Goal: Communication & Community: Answer question/provide support

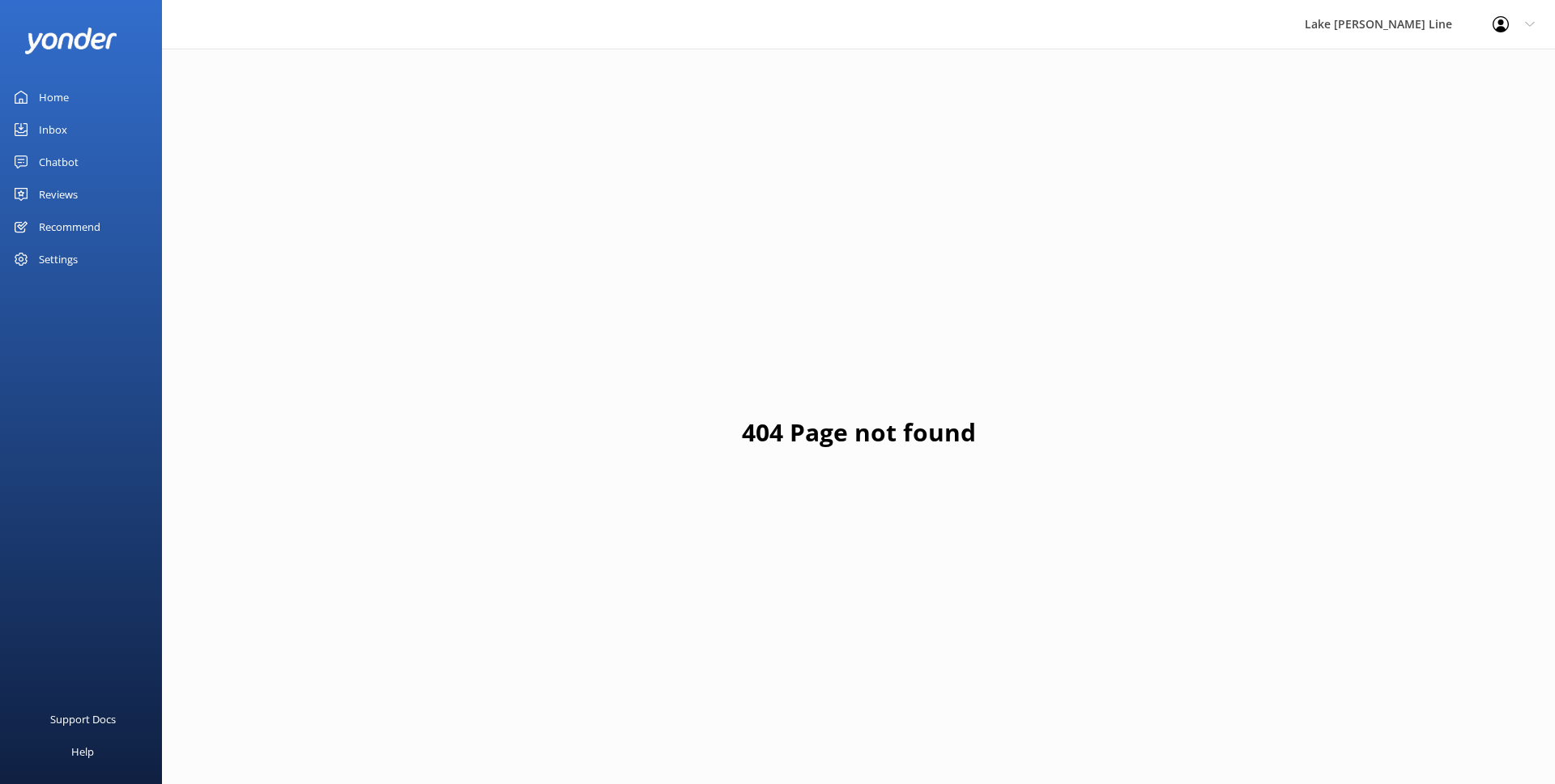
click at [73, 153] on div "Chatbot" at bounding box center [58, 161] width 39 height 33
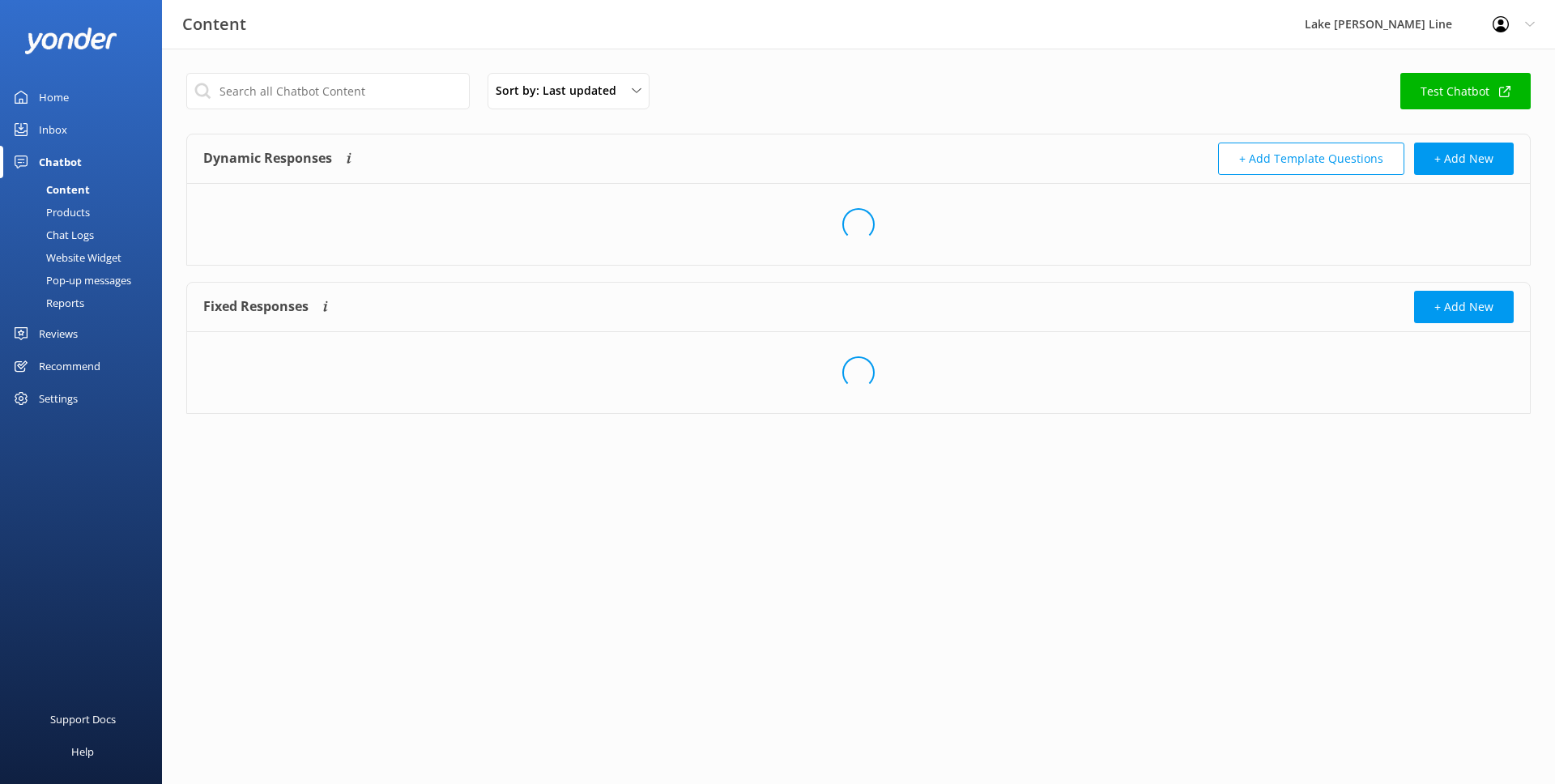
click at [75, 218] on div "Products" at bounding box center [49, 212] width 80 height 23
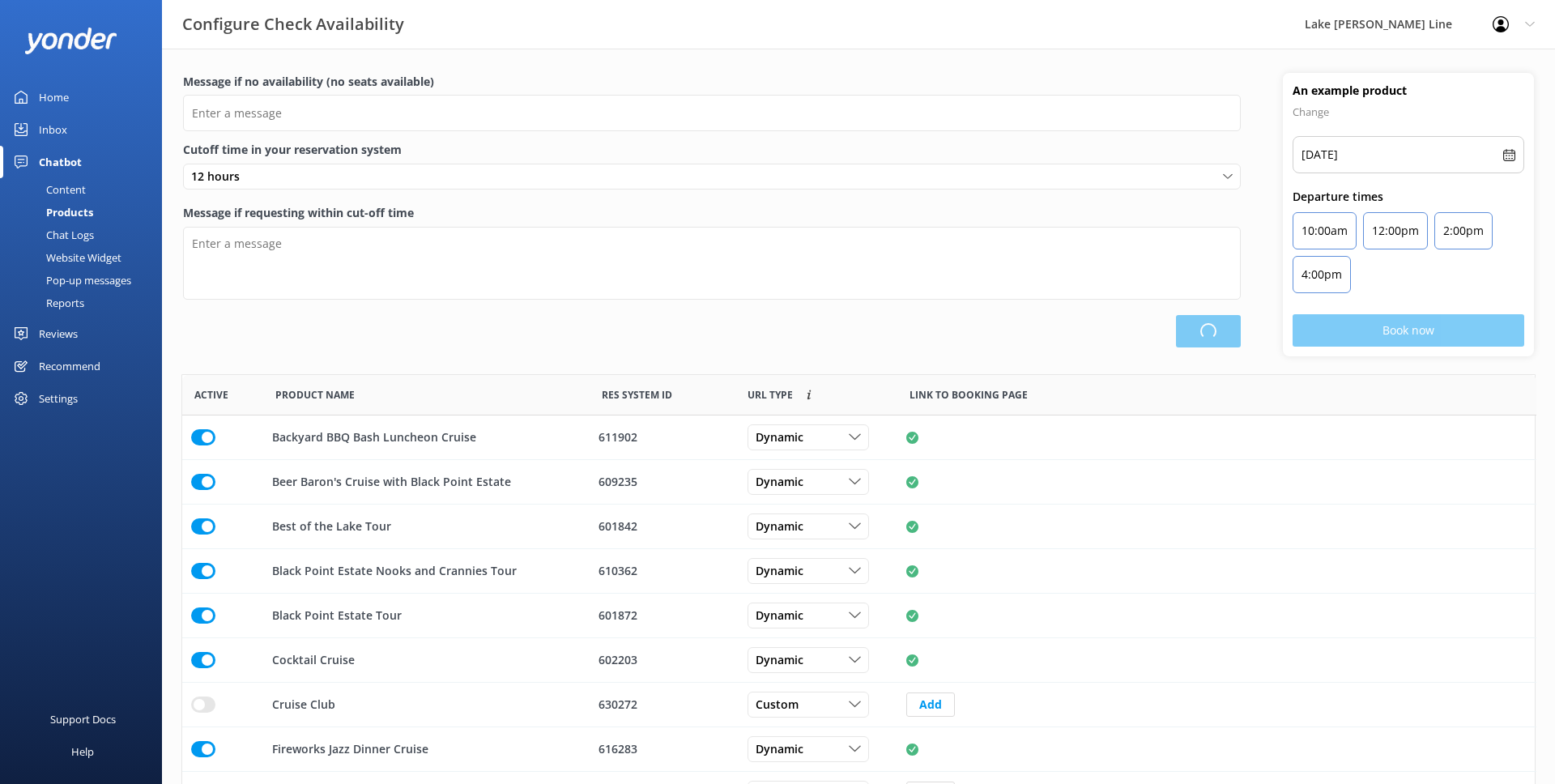
scroll to position [487, 1352]
type input "There are no seats available, please try another day or a different tour."
type textarea "This tour is departing soon. You may still be able to buy tickets at our ticket…"
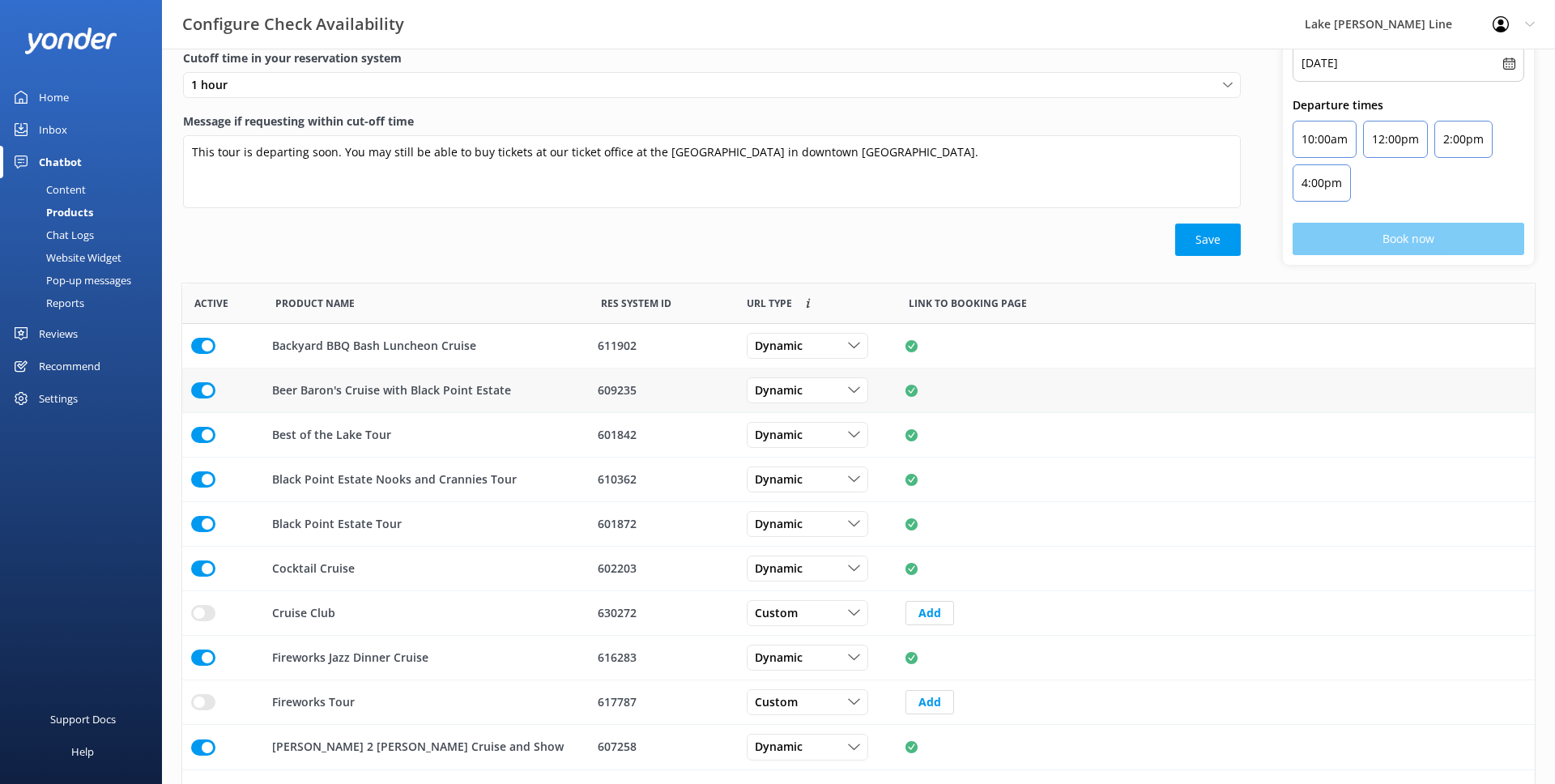
scroll to position [134, 0]
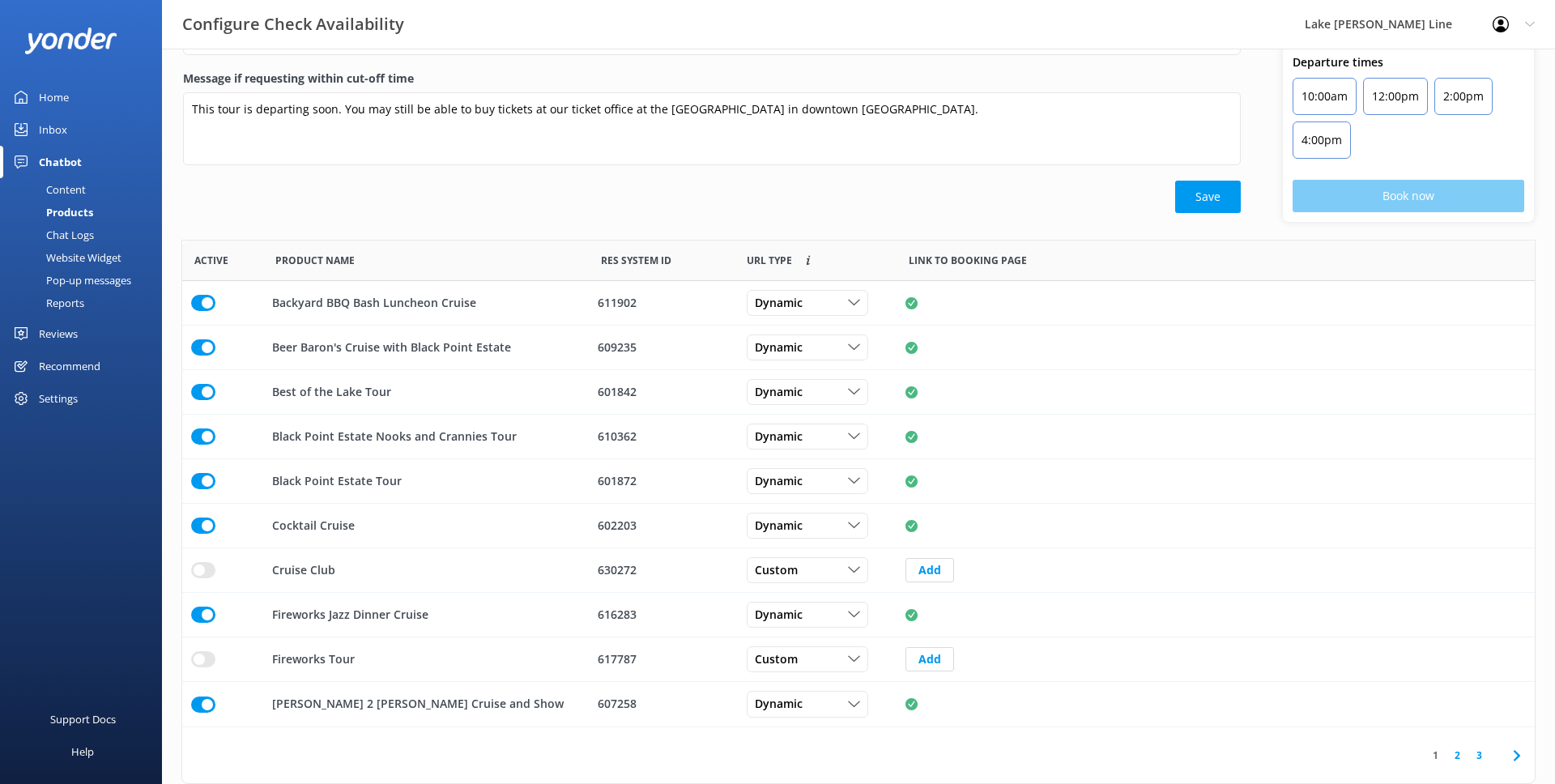
click at [1457, 748] on link "2" at bounding box center [1457, 755] width 22 height 15
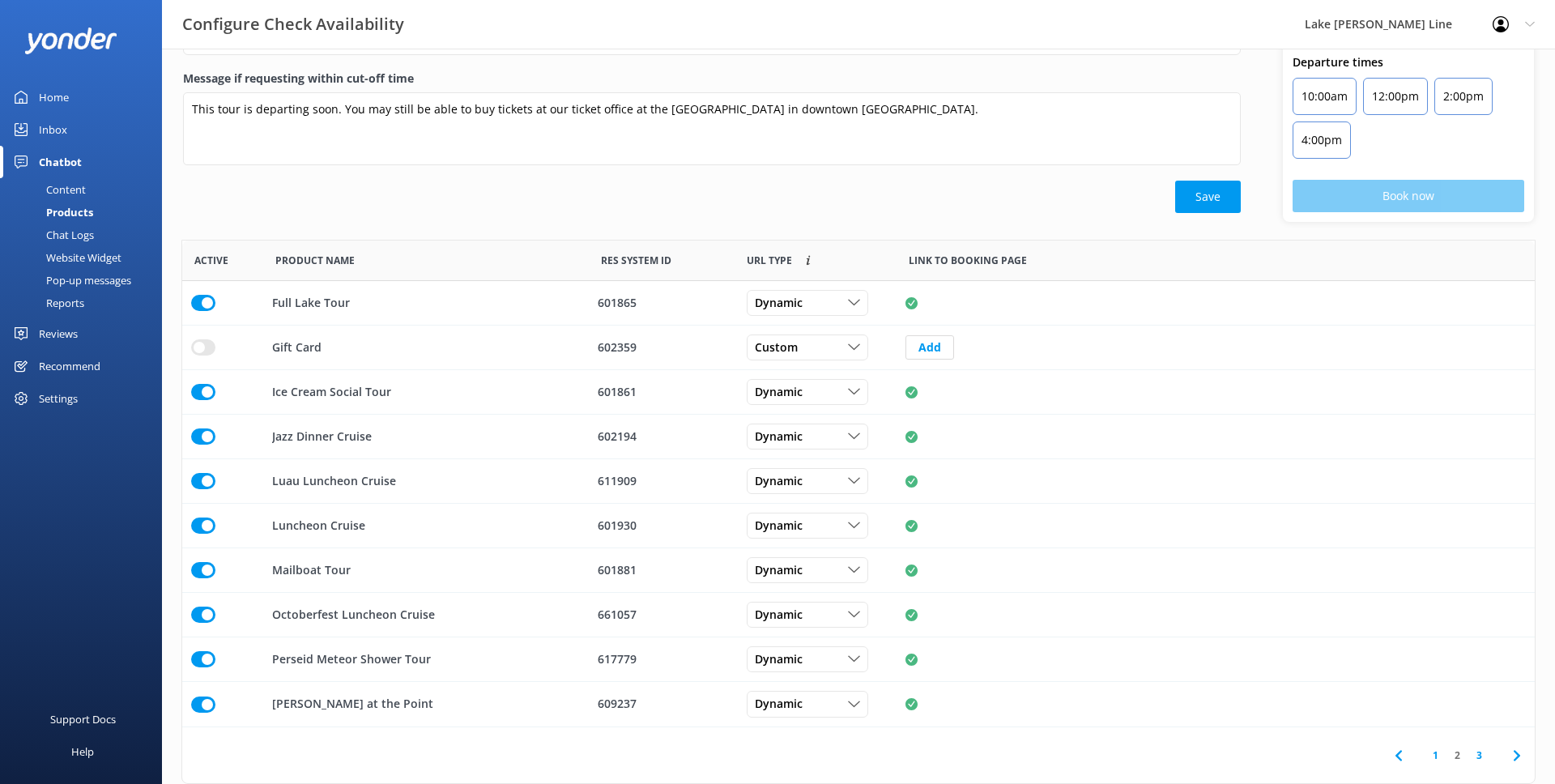
click at [1475, 751] on link "3" at bounding box center [1479, 755] width 22 height 15
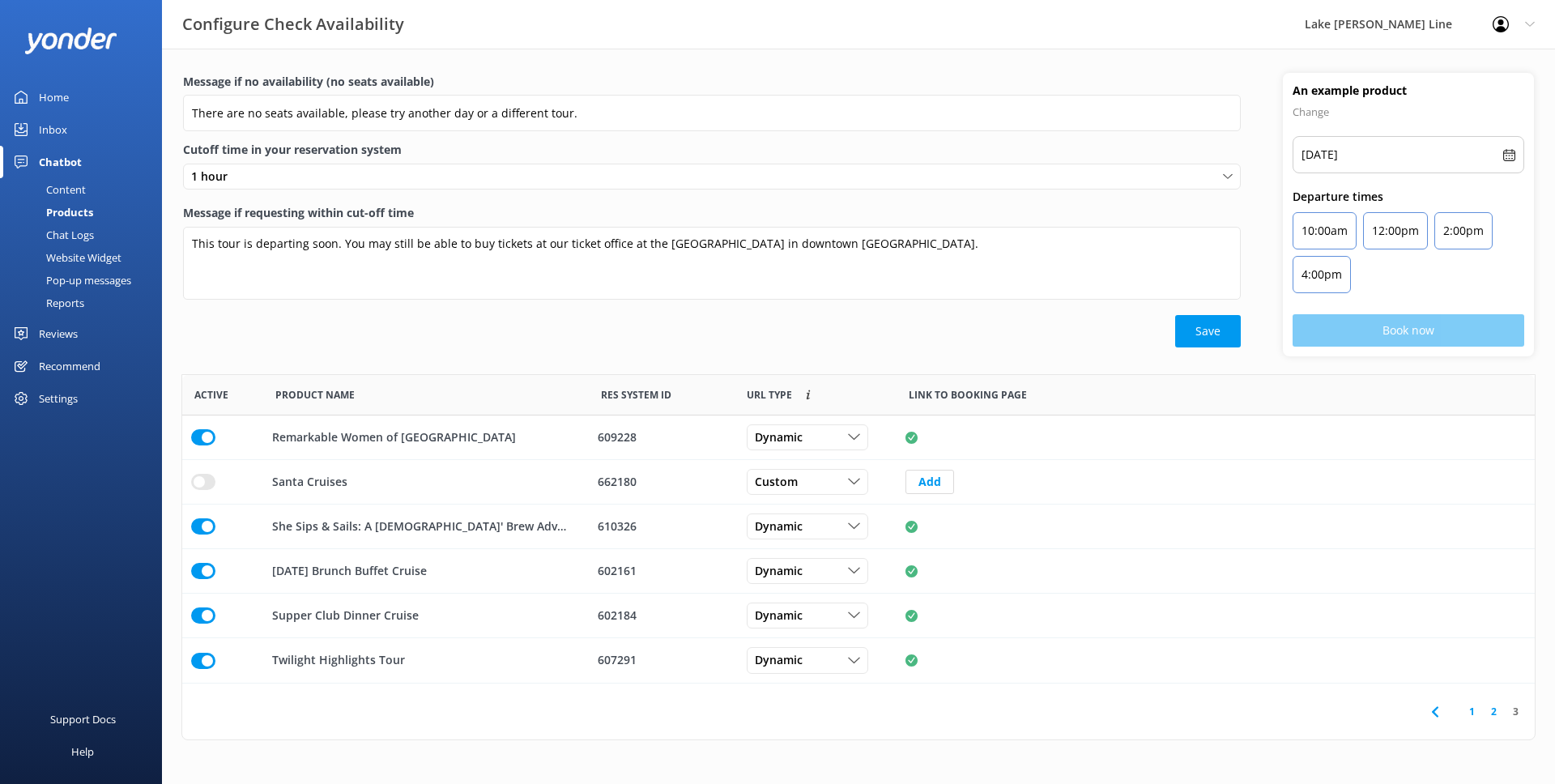
scroll to position [309, 1352]
click at [201, 445] on input "row" at bounding box center [204, 437] width 24 height 16
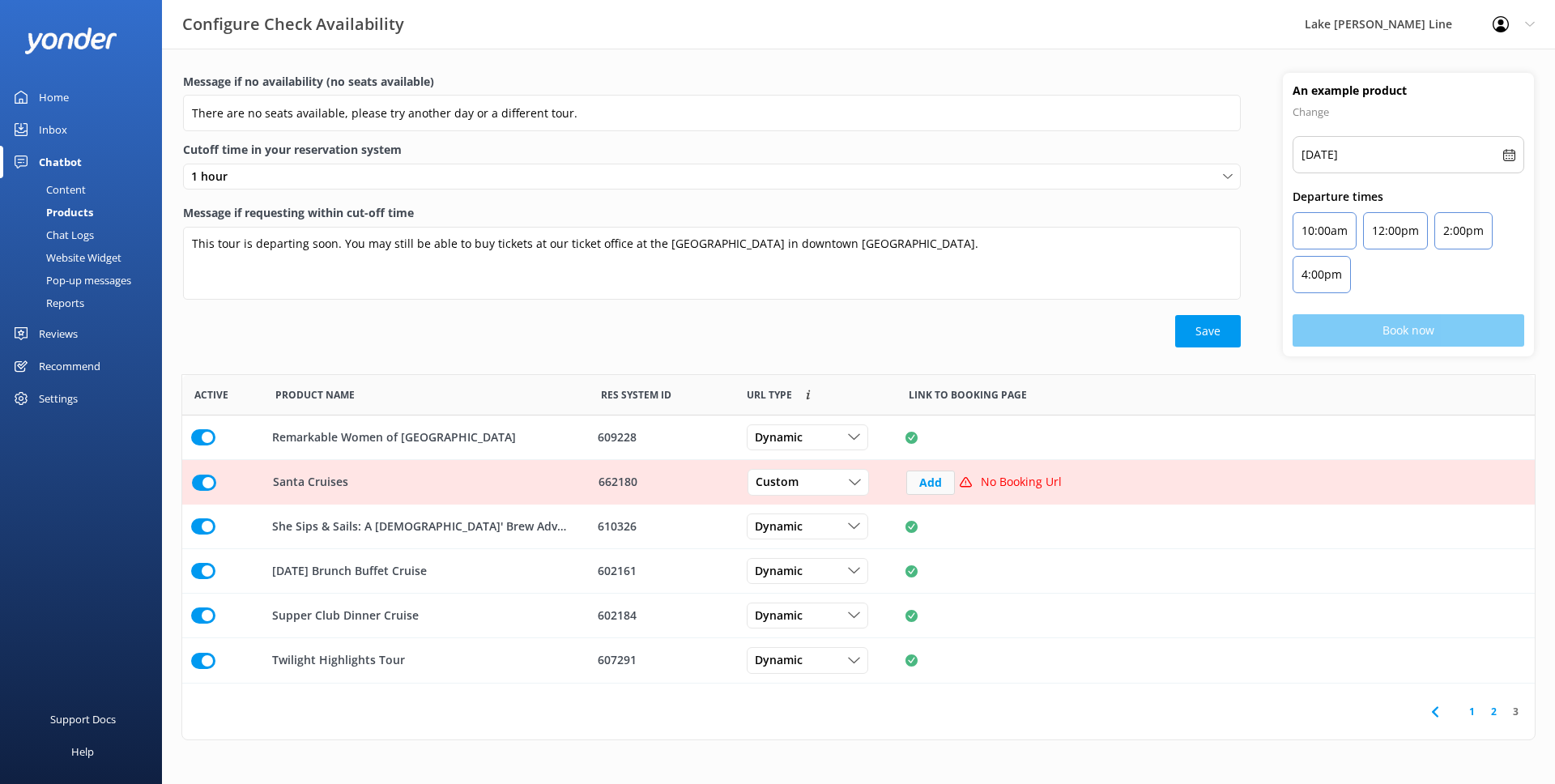
click at [929, 486] on button "Add" at bounding box center [930, 483] width 49 height 24
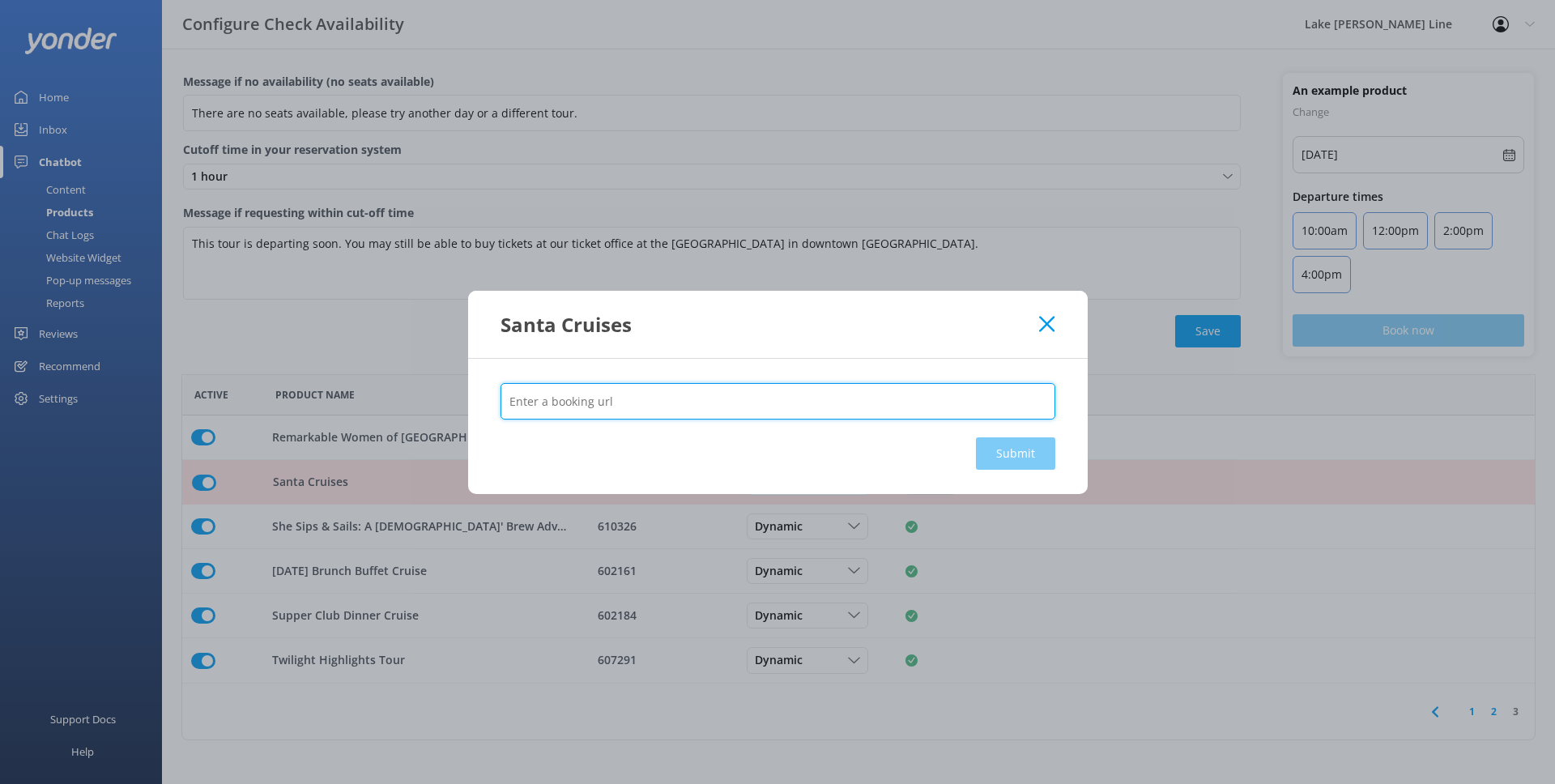
click at [763, 394] on input "text" at bounding box center [778, 400] width 555 height 37
paste input "[URL][DOMAIN_NAME]"
type input "[URL][DOMAIN_NAME]"
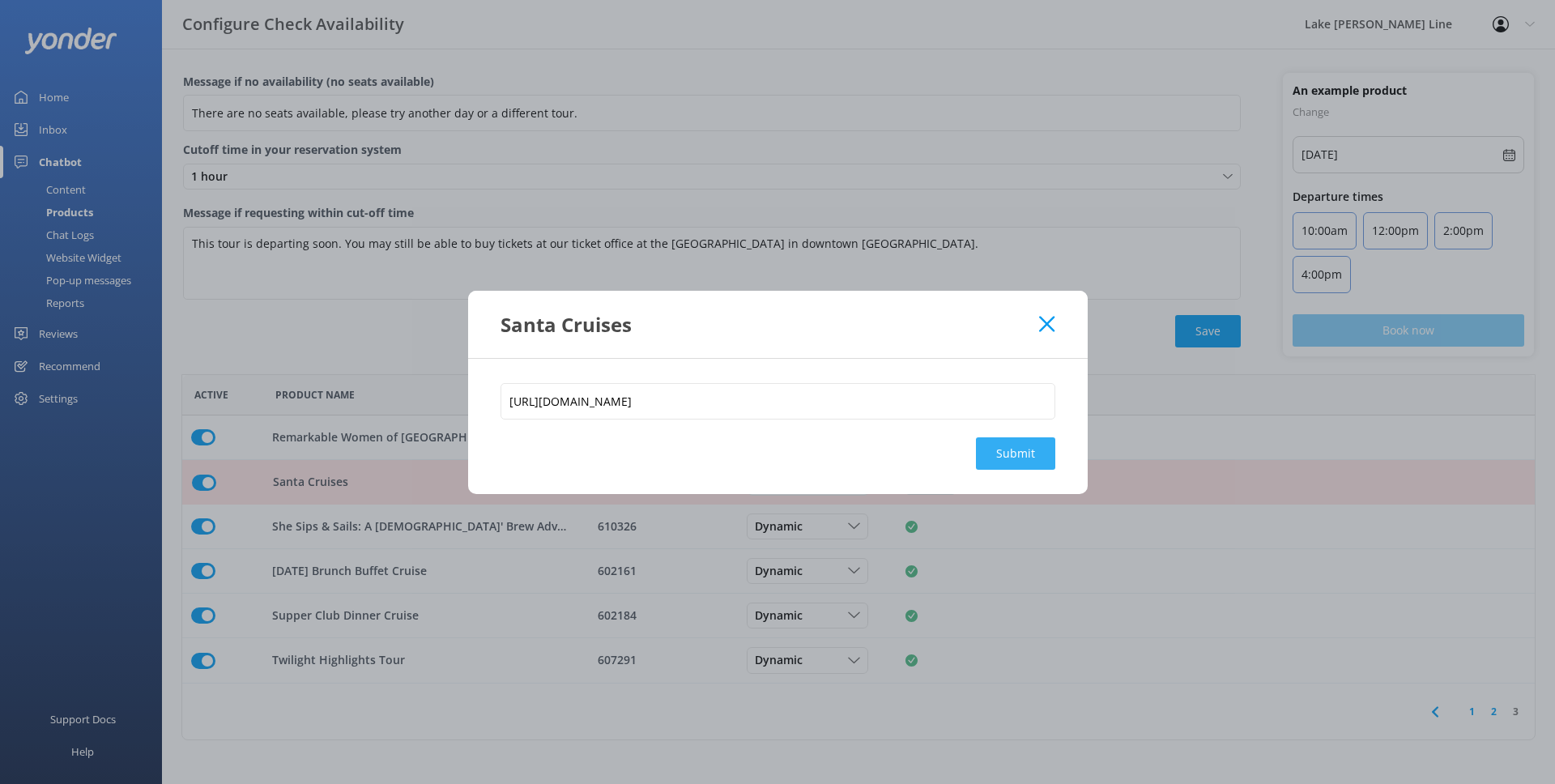
click at [1017, 455] on button "Submit" at bounding box center [1016, 453] width 80 height 33
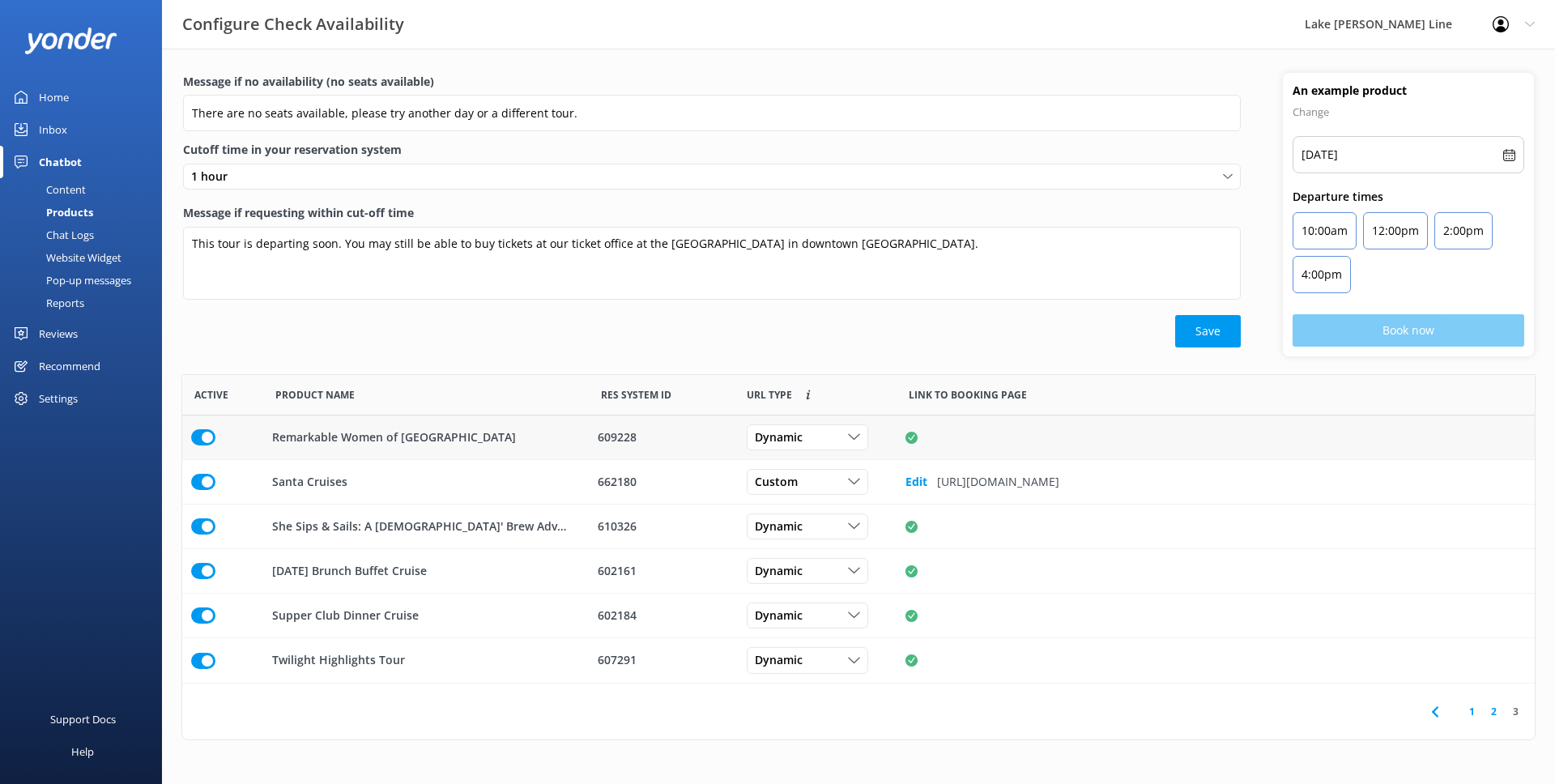
click at [911, 436] on use "row" at bounding box center [912, 437] width 12 height 12
click at [950, 439] on div "row" at bounding box center [1216, 437] width 621 height 12
click at [913, 479] on b "Edit" at bounding box center [916, 481] width 22 height 16
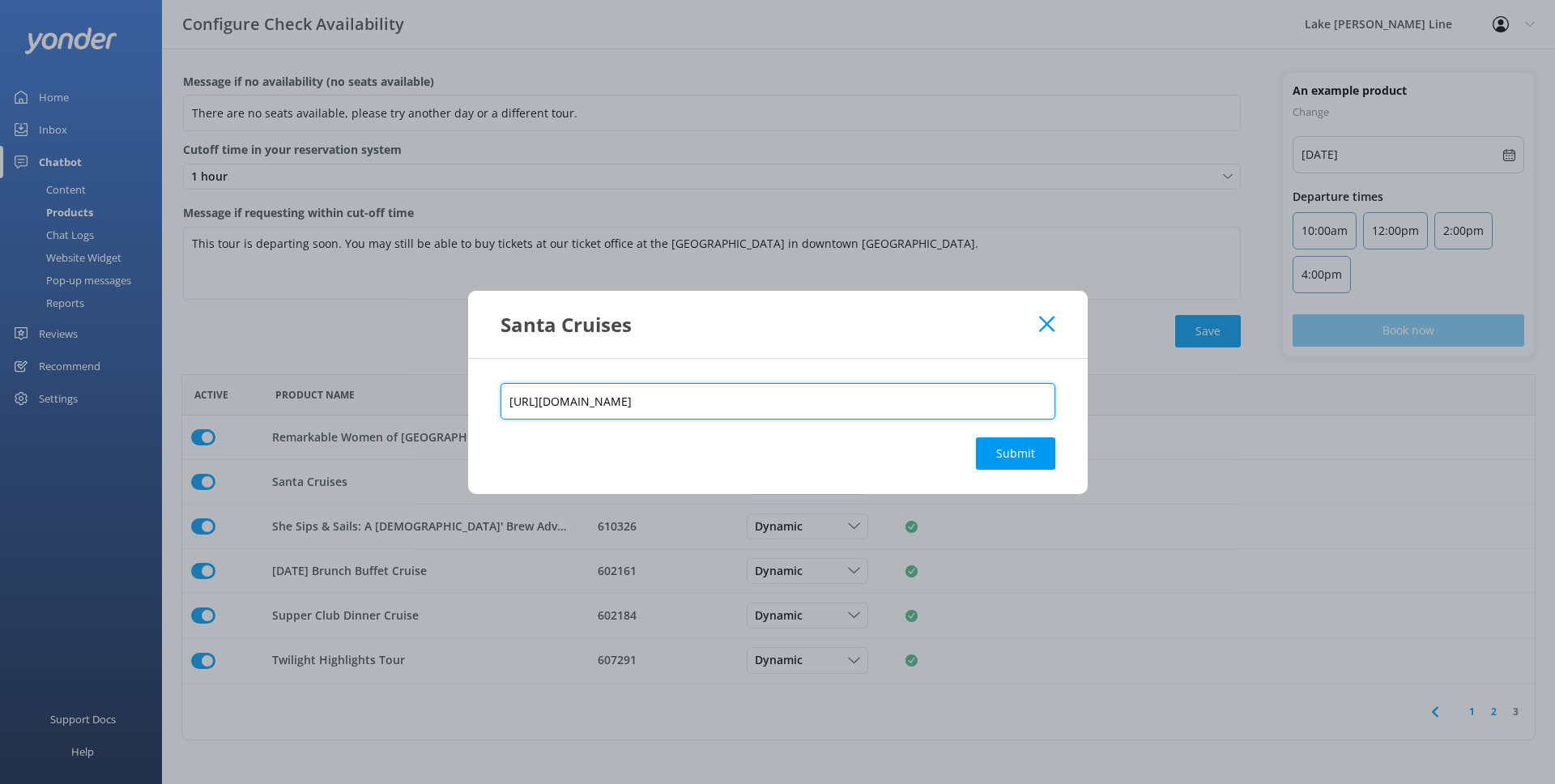
click at [835, 407] on input "[URL][DOMAIN_NAME]" at bounding box center [778, 400] width 555 height 37
paste input "calendar"
type input "[URL][DOMAIN_NAME]"
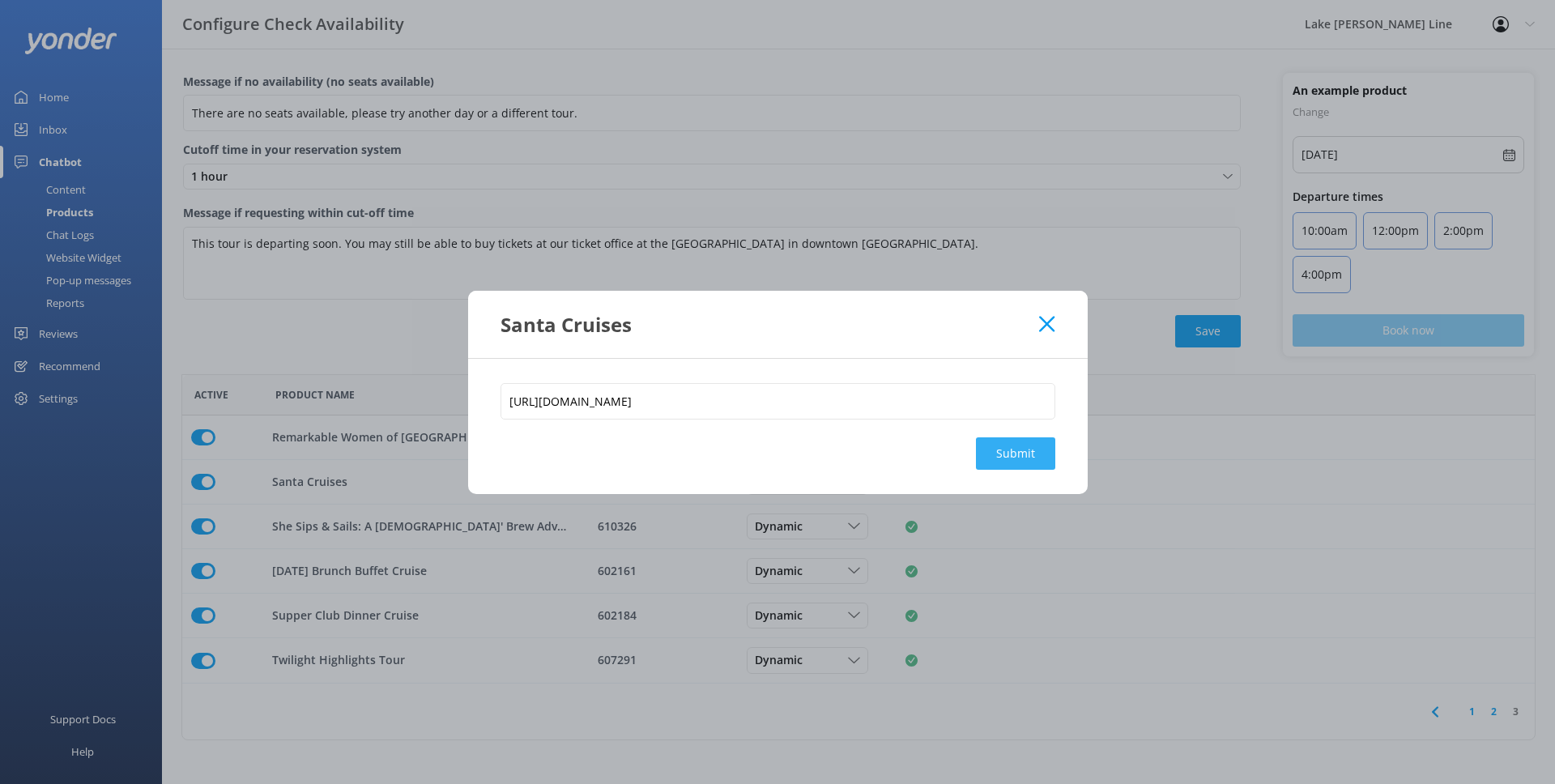
click at [1006, 457] on button "Submit" at bounding box center [1016, 453] width 80 height 33
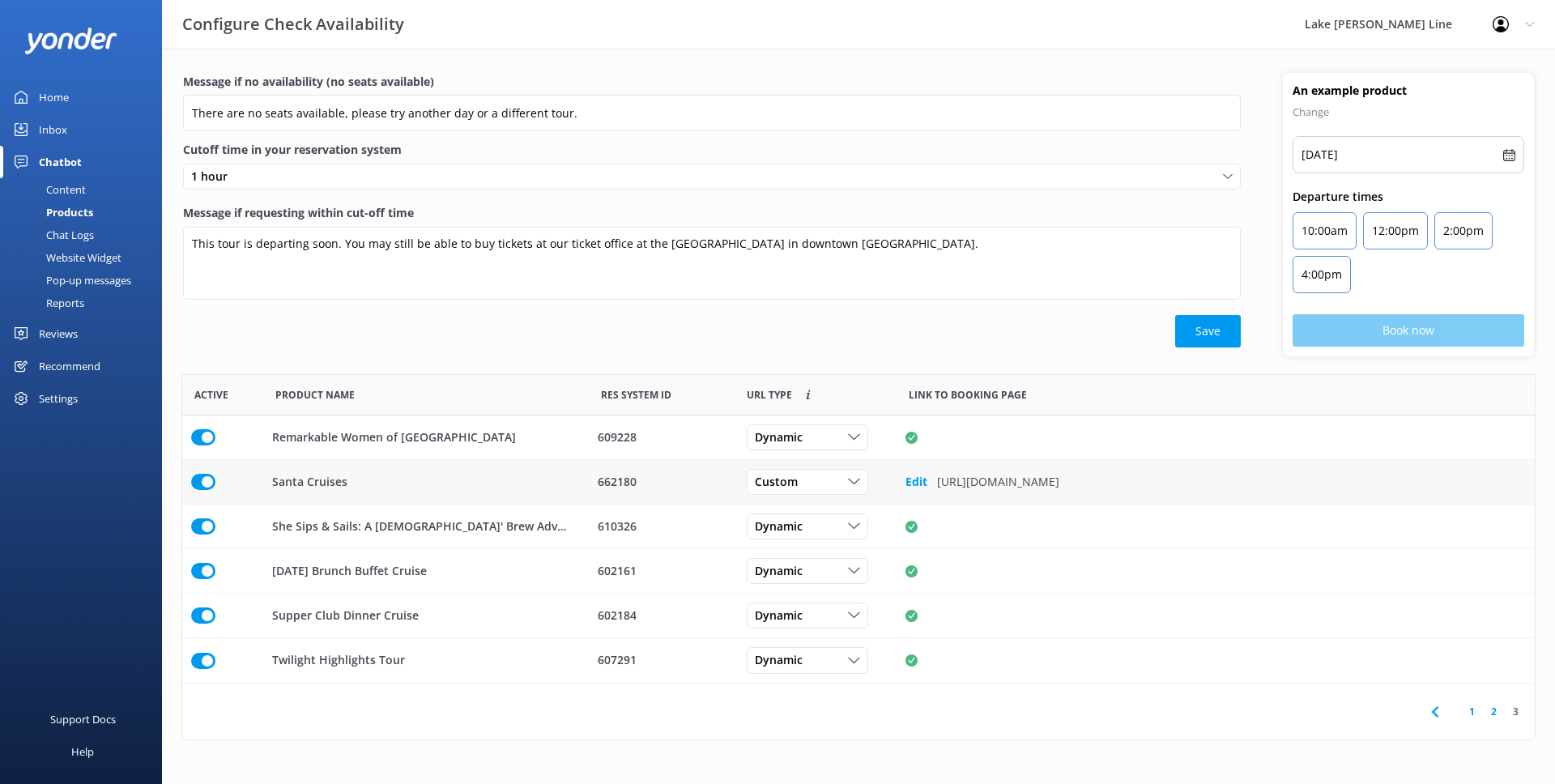
click at [913, 483] on b "Edit" at bounding box center [916, 481] width 22 height 16
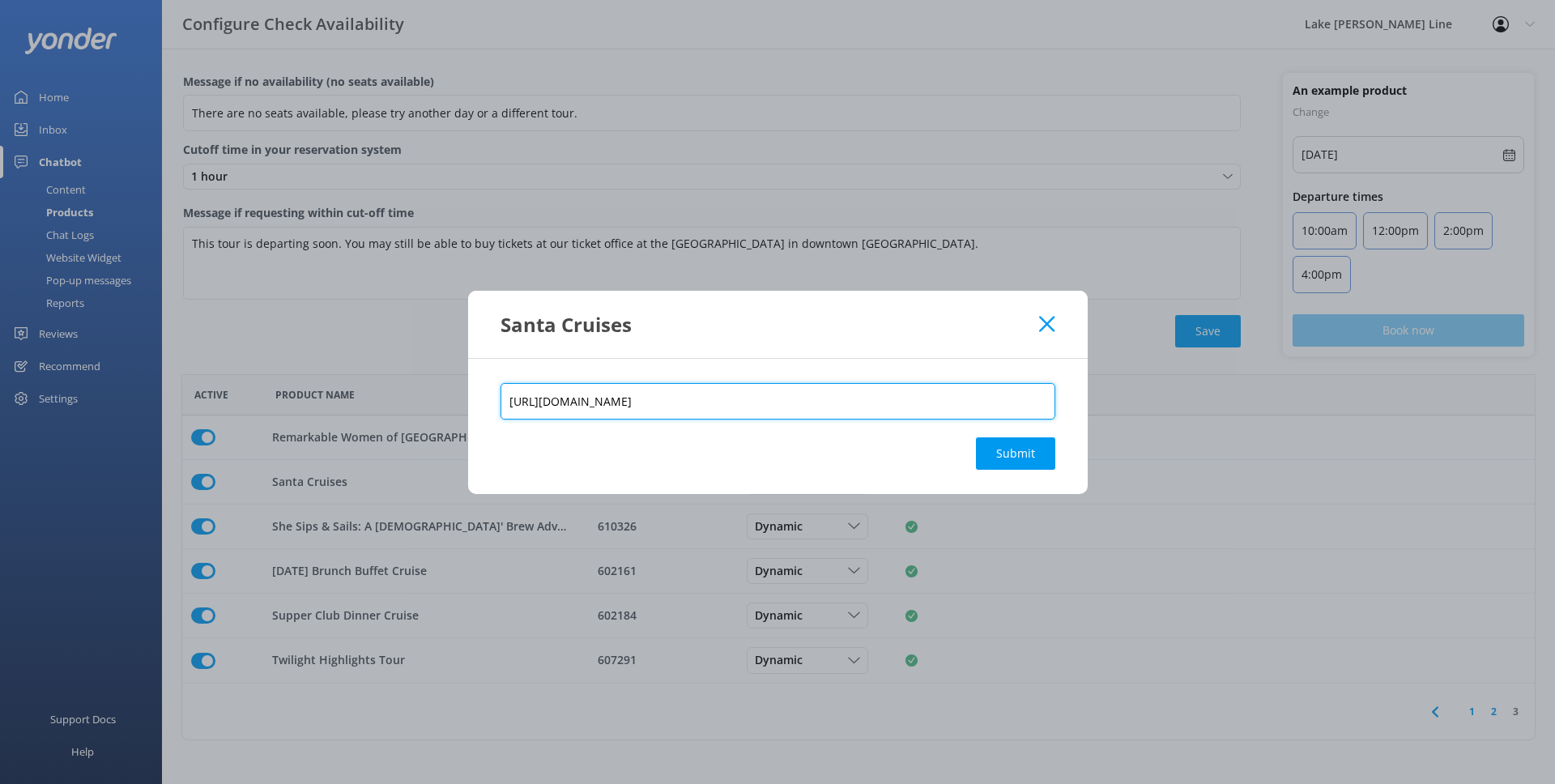
click at [833, 403] on input "[URL][DOMAIN_NAME]" at bounding box center [778, 400] width 555 height 37
paste input "public-[GEOGRAPHIC_DATA]/santa-cruise"
type input "[URL][DOMAIN_NAME]"
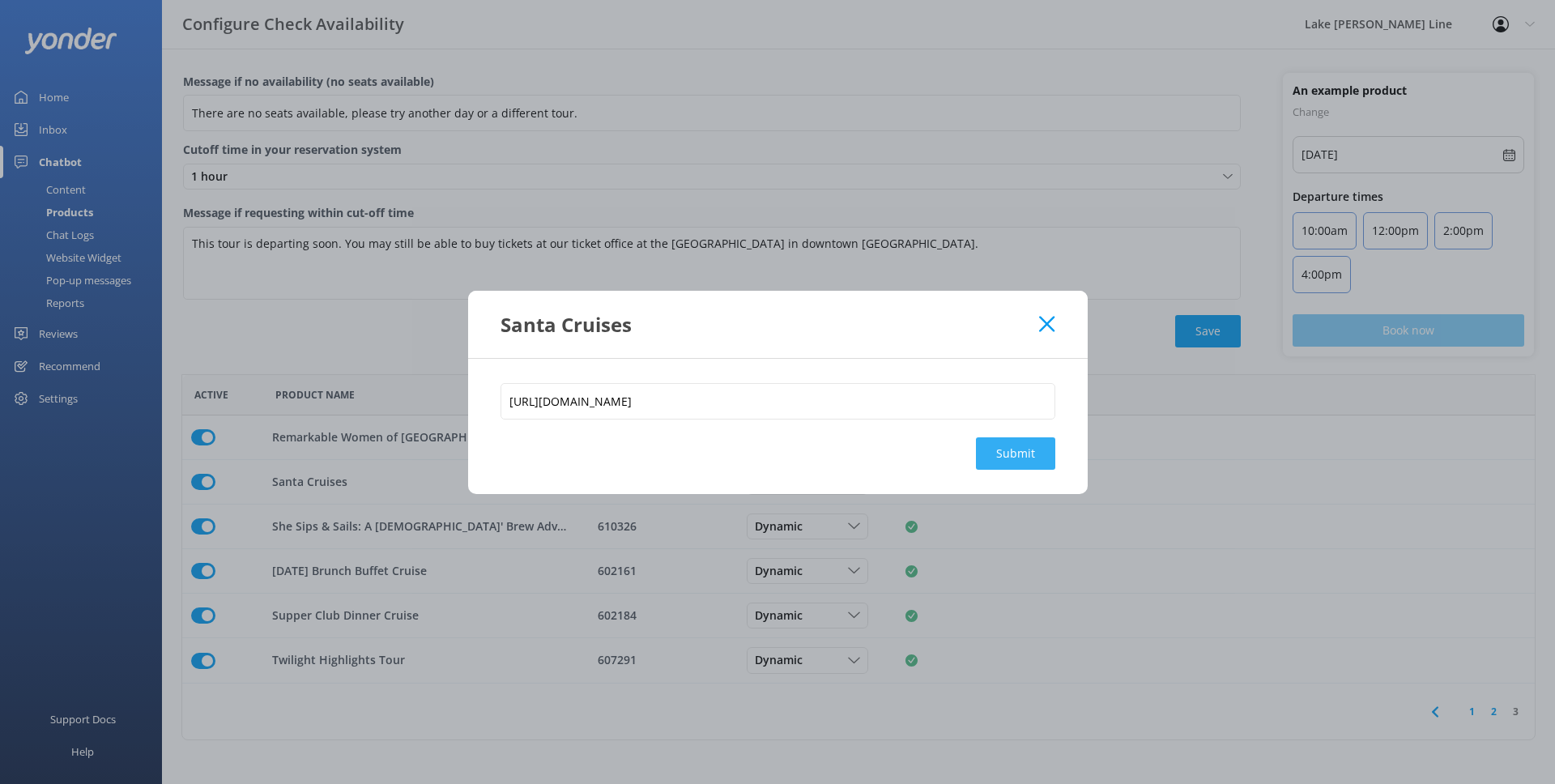
click at [997, 448] on button "Submit" at bounding box center [1016, 453] width 80 height 33
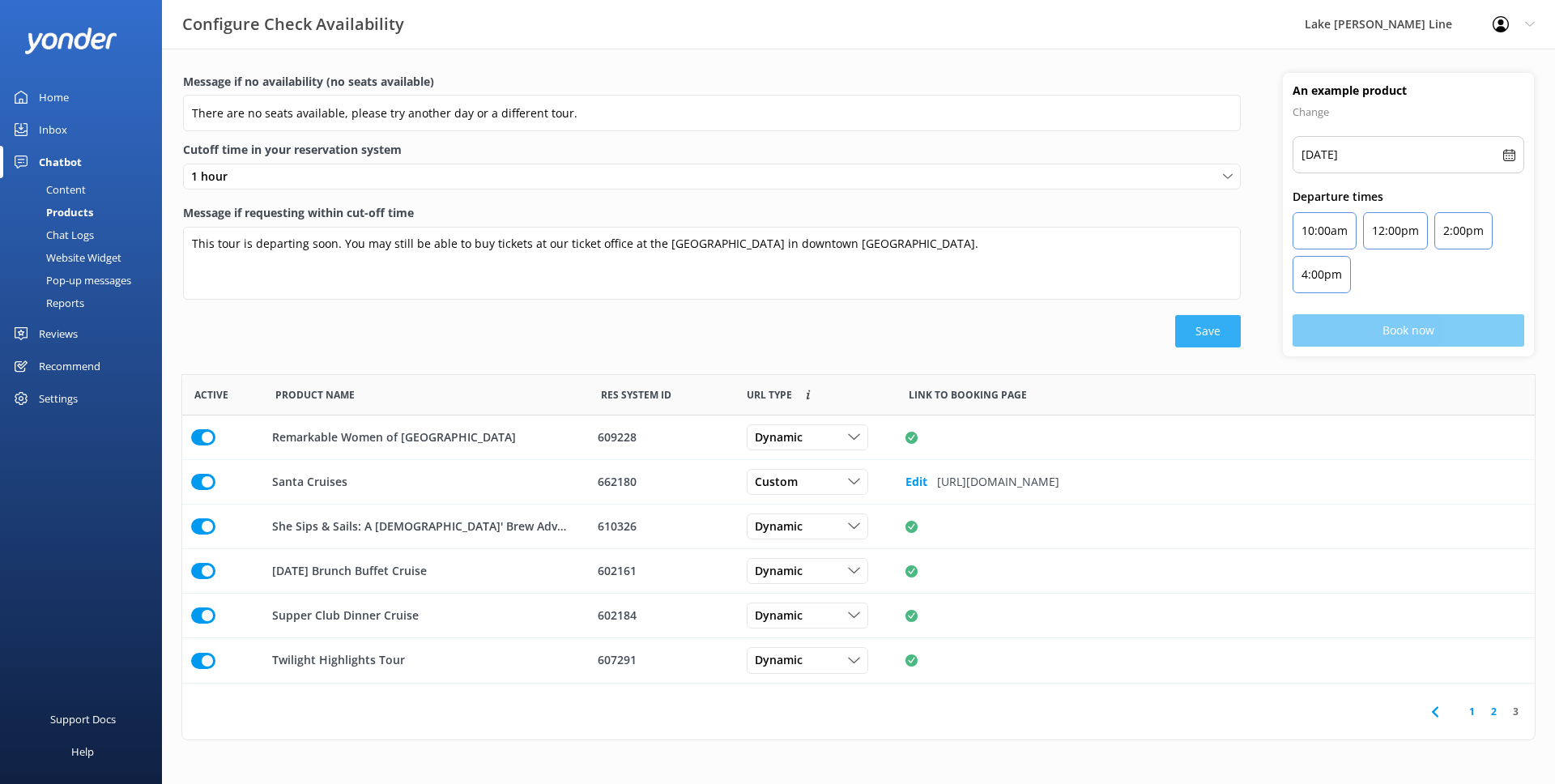
click at [1211, 336] on button "Save" at bounding box center [1208, 331] width 66 height 33
click at [1494, 714] on link "2" at bounding box center [1493, 711] width 22 height 15
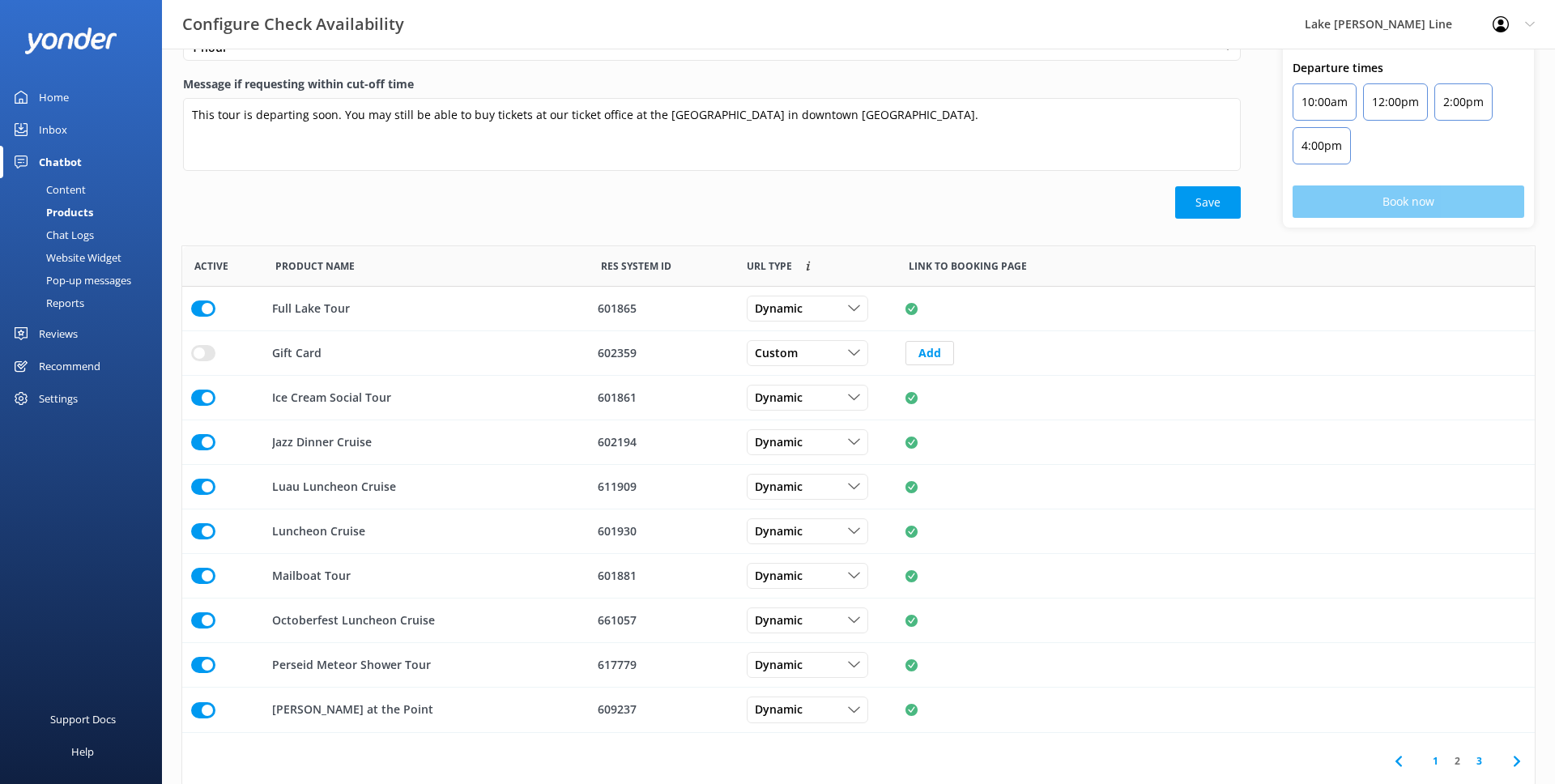
scroll to position [134, 0]
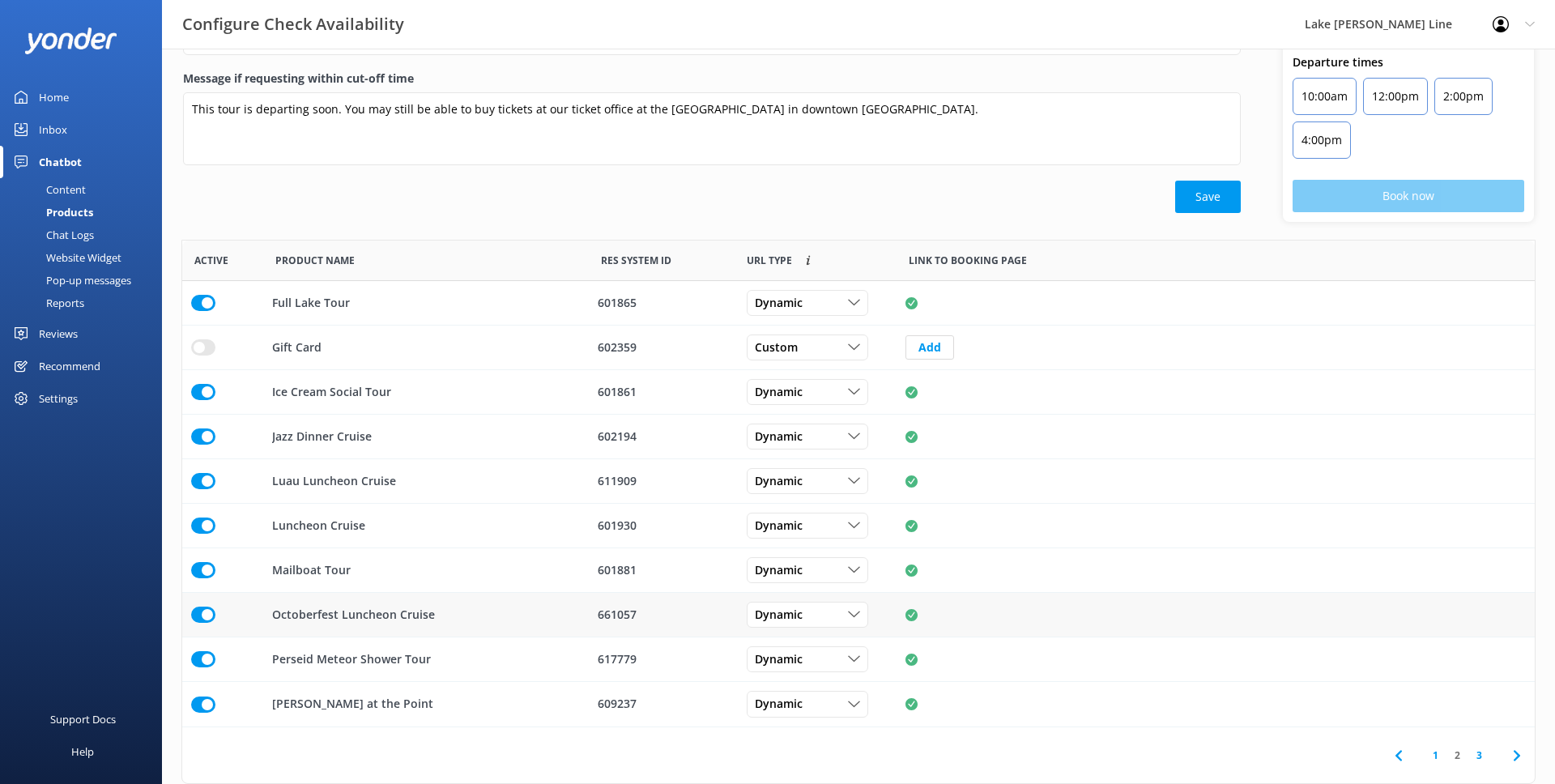
click at [676, 611] on div "661057" at bounding box center [661, 614] width 128 height 18
click at [908, 614] on use "row" at bounding box center [912, 614] width 12 height 12
click at [1485, 754] on link "3" at bounding box center [1479, 755] width 22 height 15
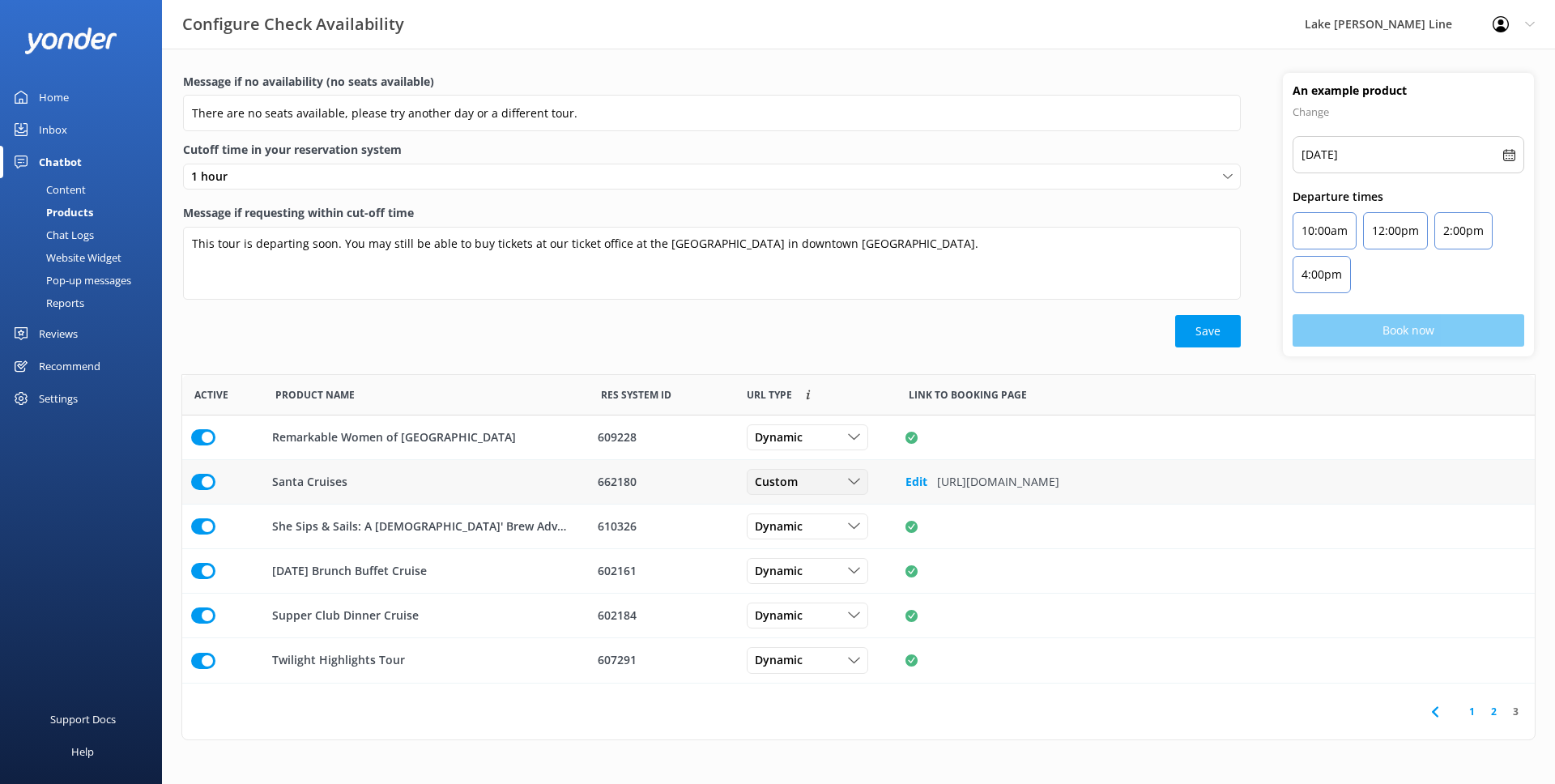
click at [838, 488] on div "Custom" at bounding box center [808, 481] width 113 height 18
click at [798, 537] on link "Dynamic" at bounding box center [820, 548] width 144 height 33
click at [1202, 329] on button "Save" at bounding box center [1208, 331] width 66 height 33
click at [88, 239] on div "Chat Logs" at bounding box center [52, 234] width 84 height 23
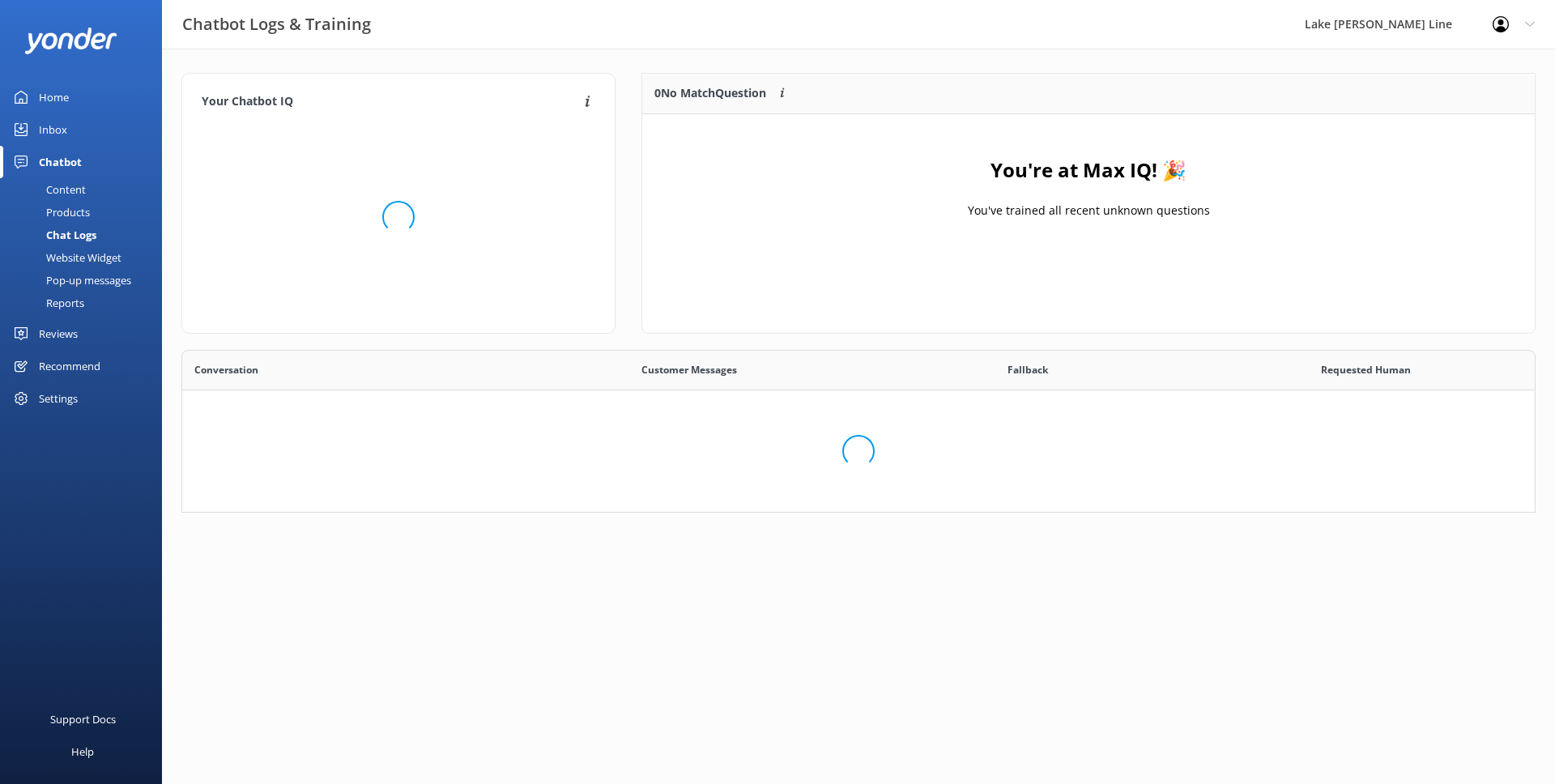
scroll to position [567, 1352]
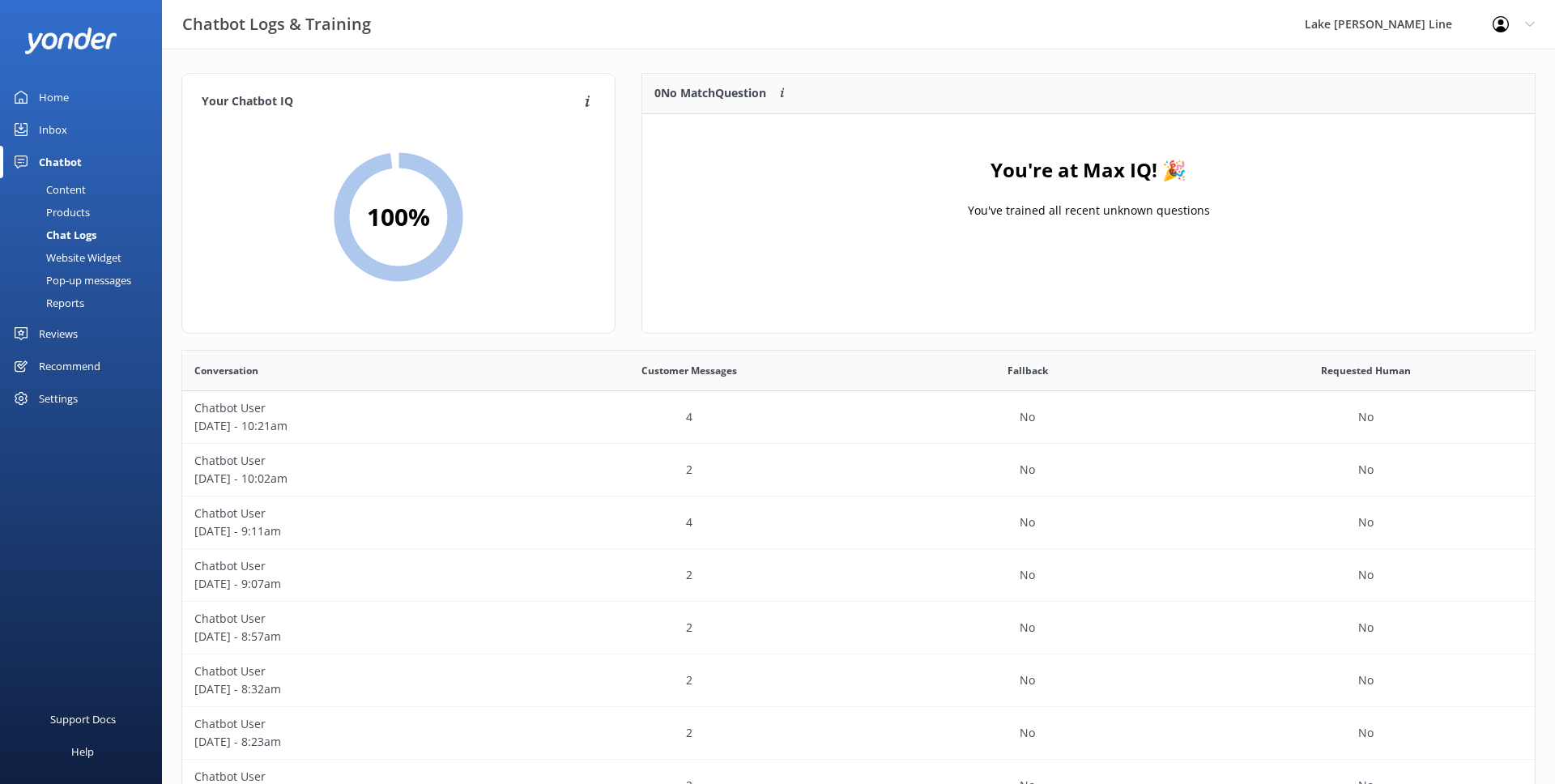
click at [64, 186] on div "Content" at bounding box center [47, 189] width 76 height 23
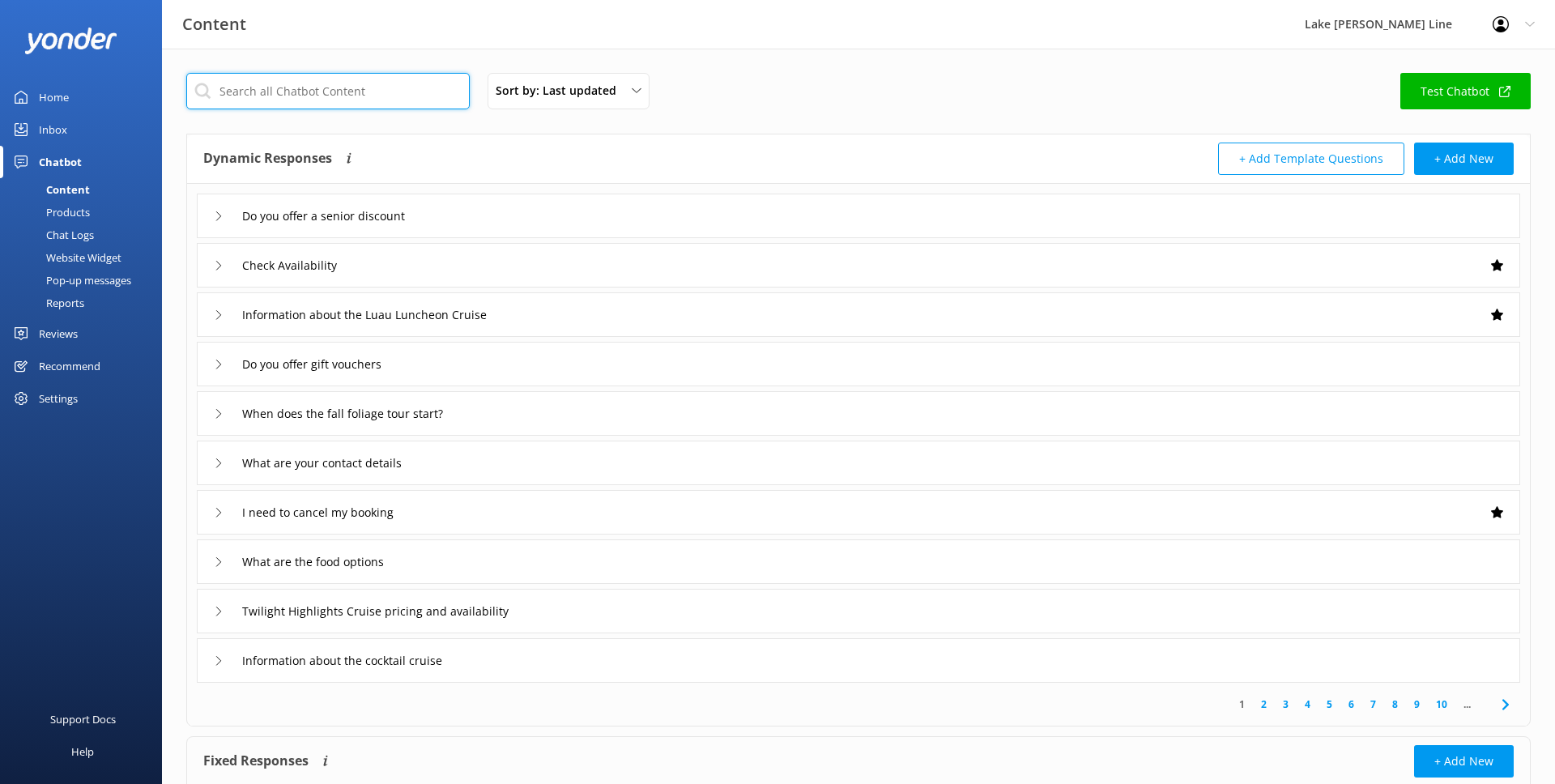
click at [293, 104] on input "text" at bounding box center [328, 91] width 283 height 37
click at [1449, 159] on button "+ Add New" at bounding box center [1464, 158] width 99 height 33
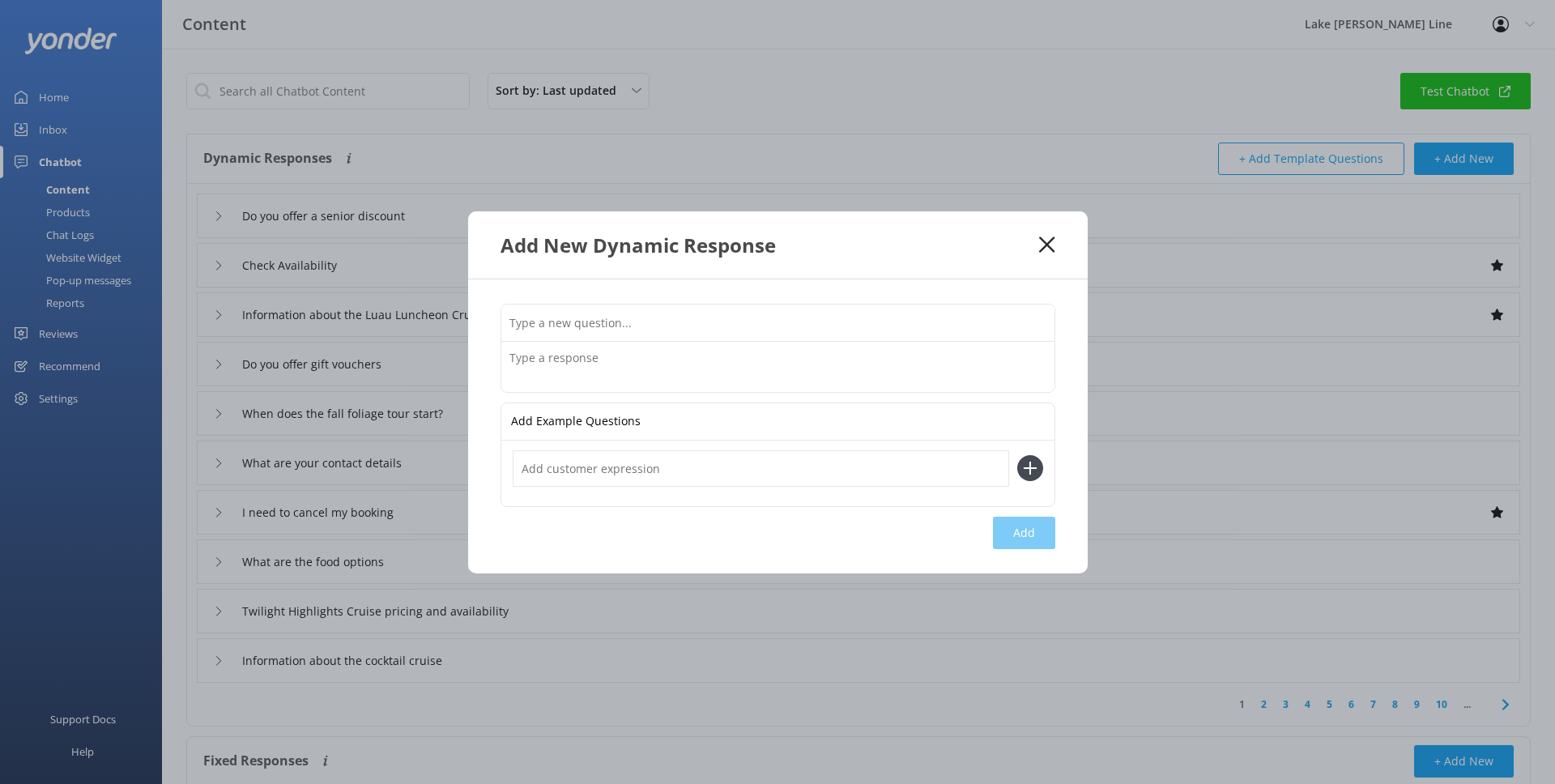
click at [702, 327] on input "text" at bounding box center [778, 323] width 553 height 37
type input "Information about the Santa Cruise"
click at [704, 348] on textarea at bounding box center [778, 367] width 553 height 51
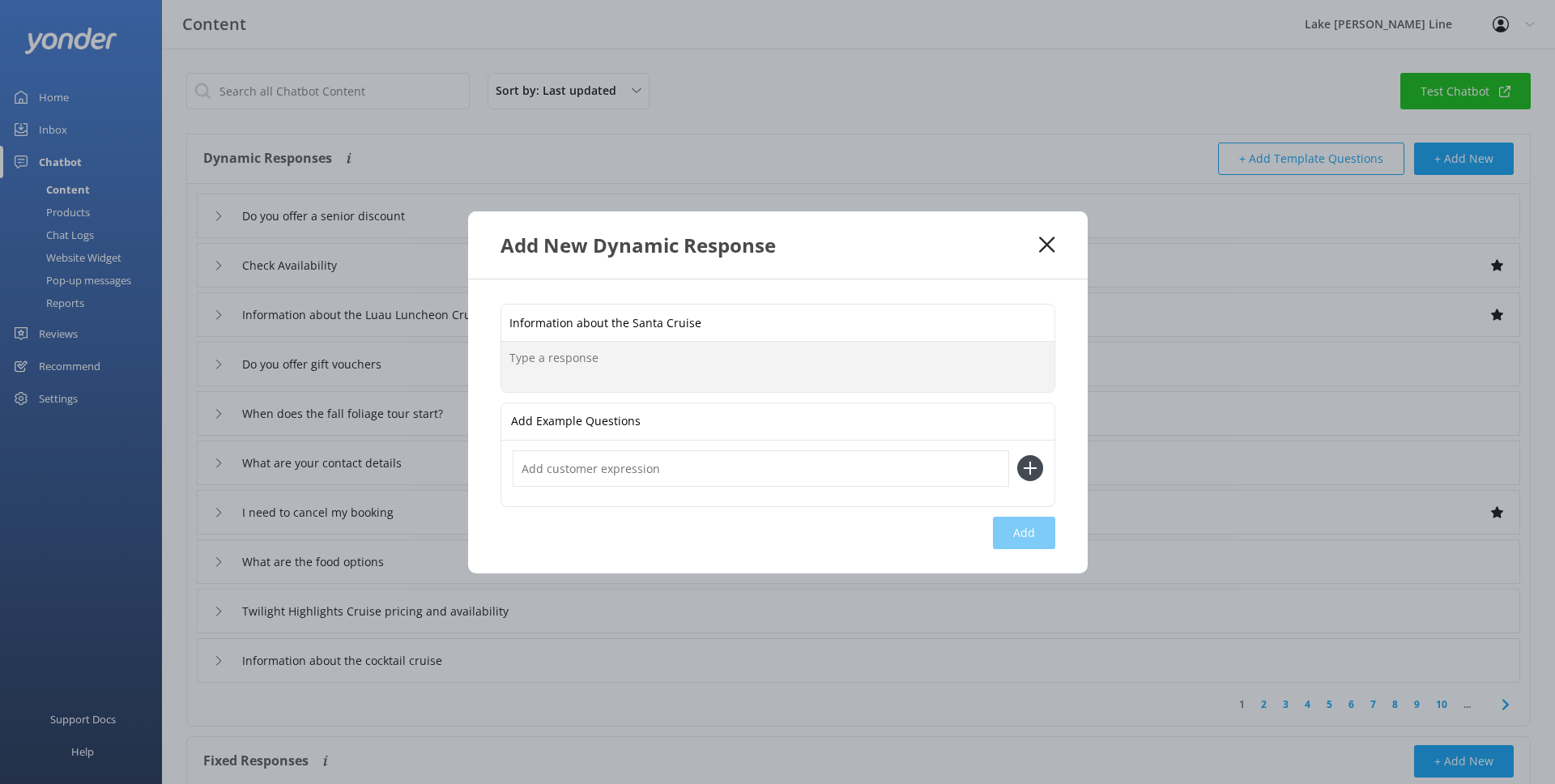
paste textarea "Start off the festivities at our Christmas Tree Festival, where kids can send t…"
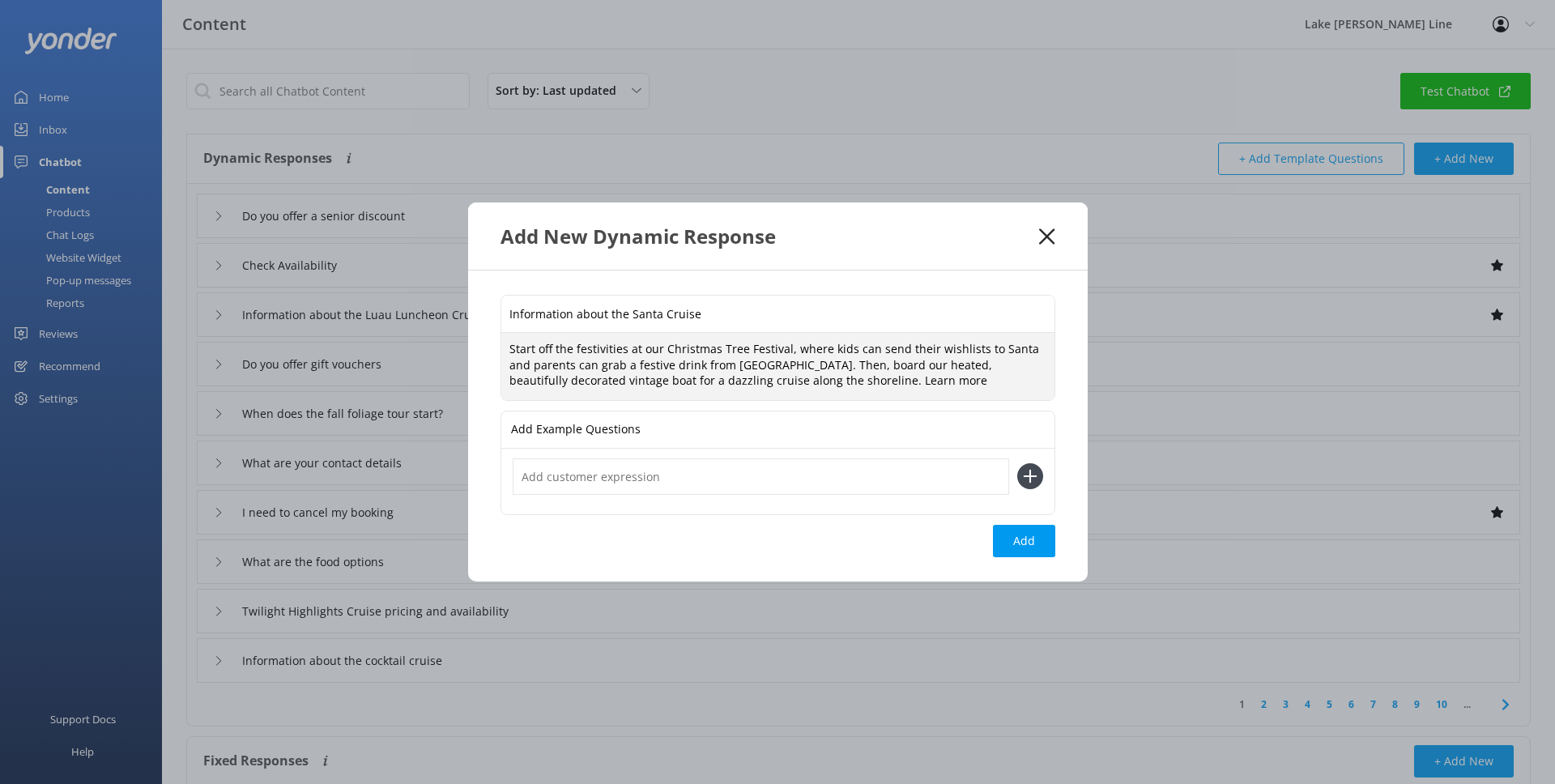
paste textarea "[URL][DOMAIN_NAME]"
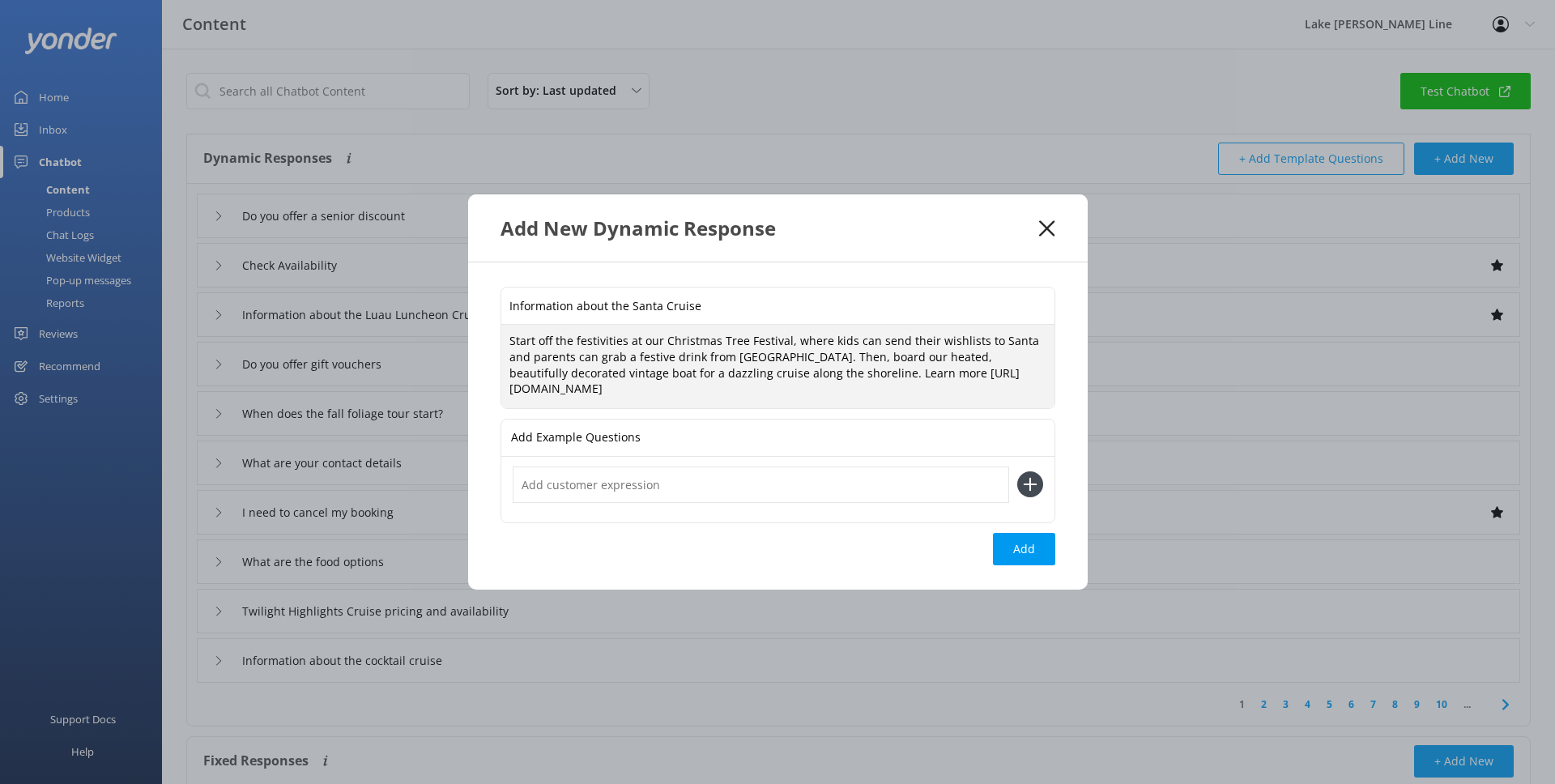
type textarea "Start off the festivities at our Christmas Tree Festival, where kids can send t…"
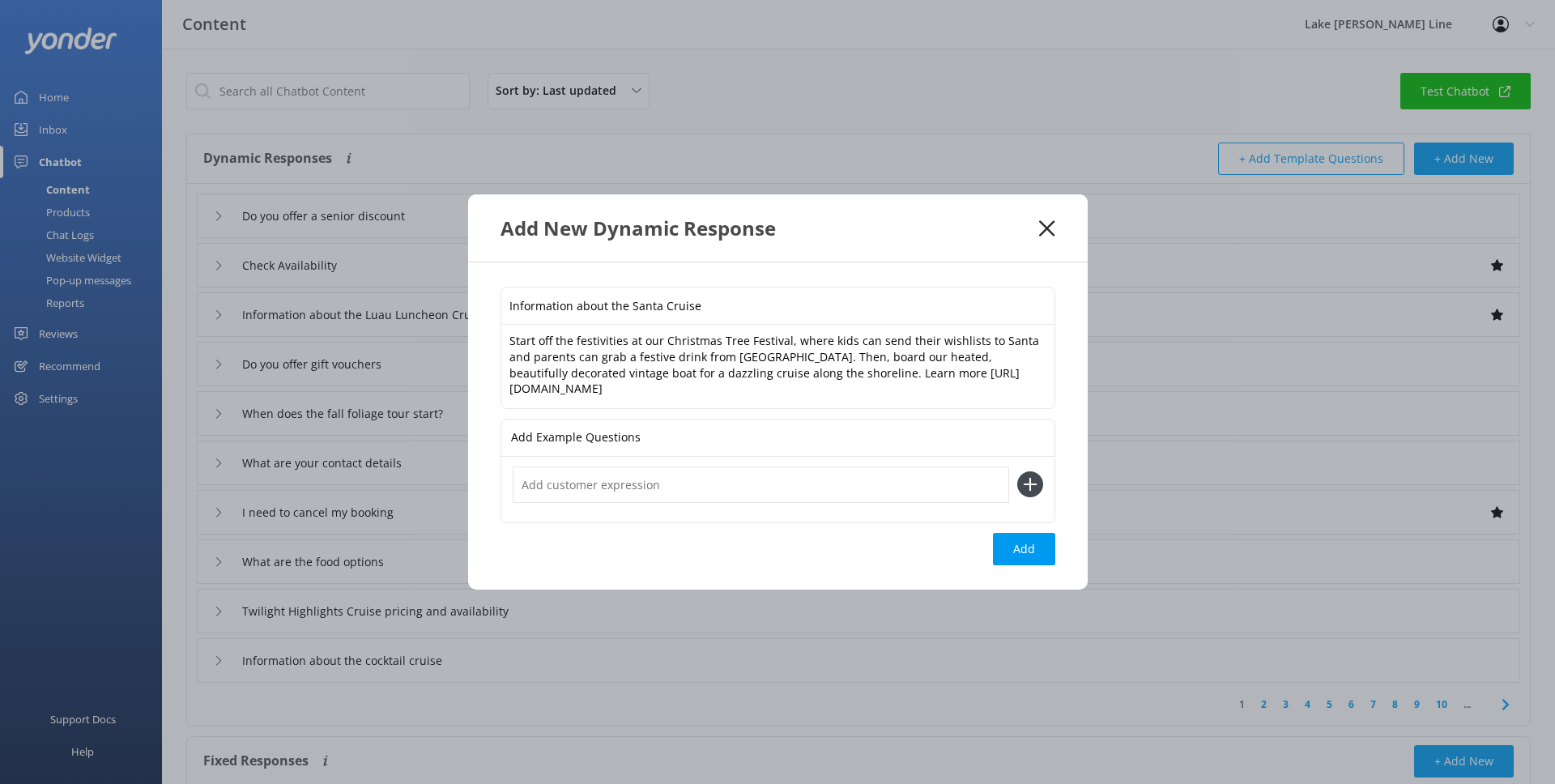
click at [1018, 491] on icon at bounding box center [1031, 485] width 26 height 26
click at [979, 488] on input "text" at bounding box center [761, 484] width 496 height 37
type input "Do you have a"
click at [1018, 472] on button at bounding box center [1031, 485] width 26 height 26
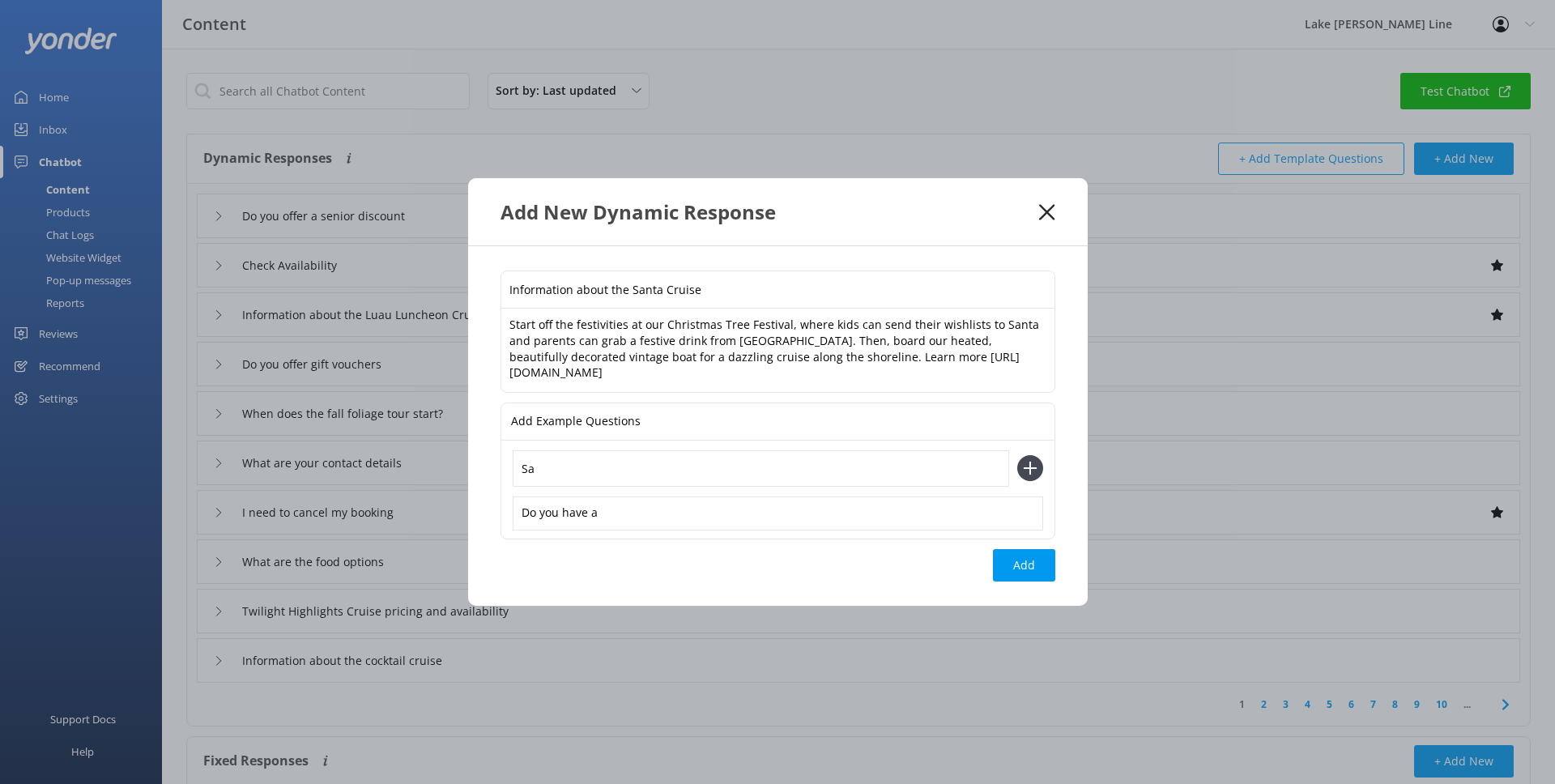
type input "S"
click at [787, 518] on div "Do you have a" at bounding box center [778, 513] width 531 height 34
click at [764, 474] on input "text" at bounding box center [761, 468] width 496 height 37
type input "Do you have a holiday tour?"
click at [743, 524] on div "Do you have a Santa Cruise" at bounding box center [778, 513] width 531 height 34
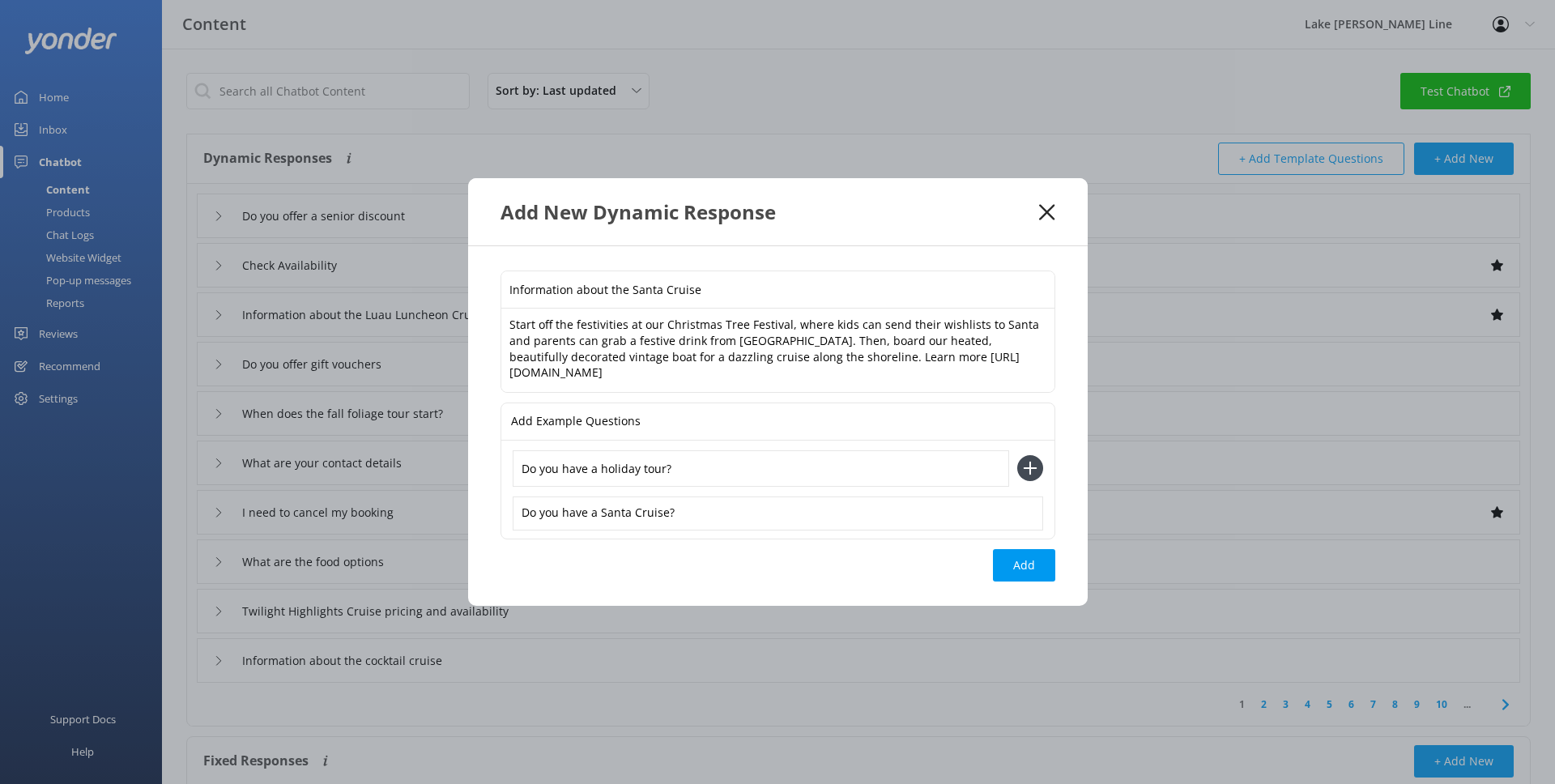
click at [1031, 468] on use at bounding box center [1030, 468] width 14 height 14
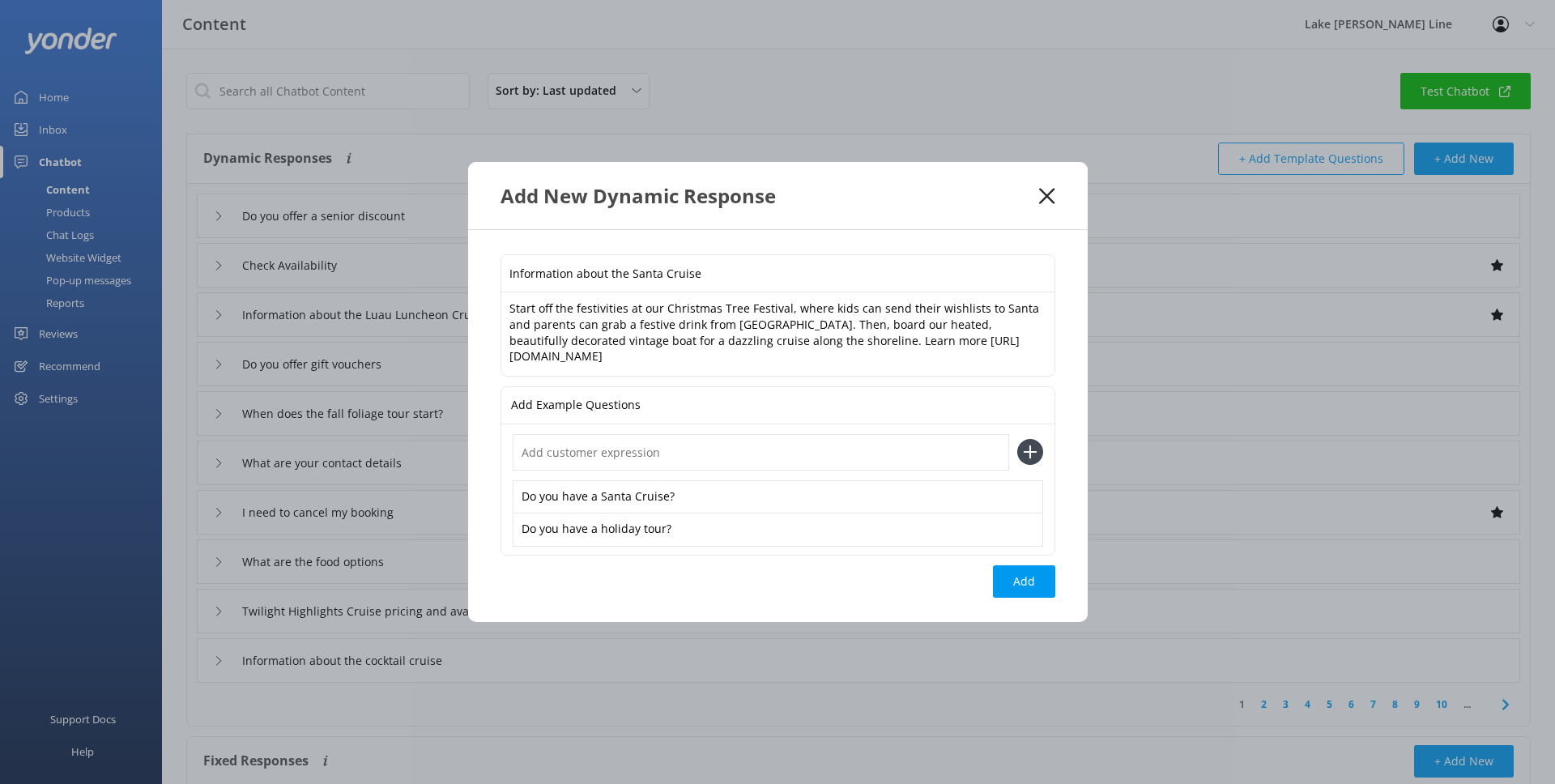
click at [765, 466] on input "text" at bounding box center [761, 452] width 496 height 37
type input "Do you have tours in the winter?"
click at [1031, 443] on icon at bounding box center [1031, 452] width 26 height 26
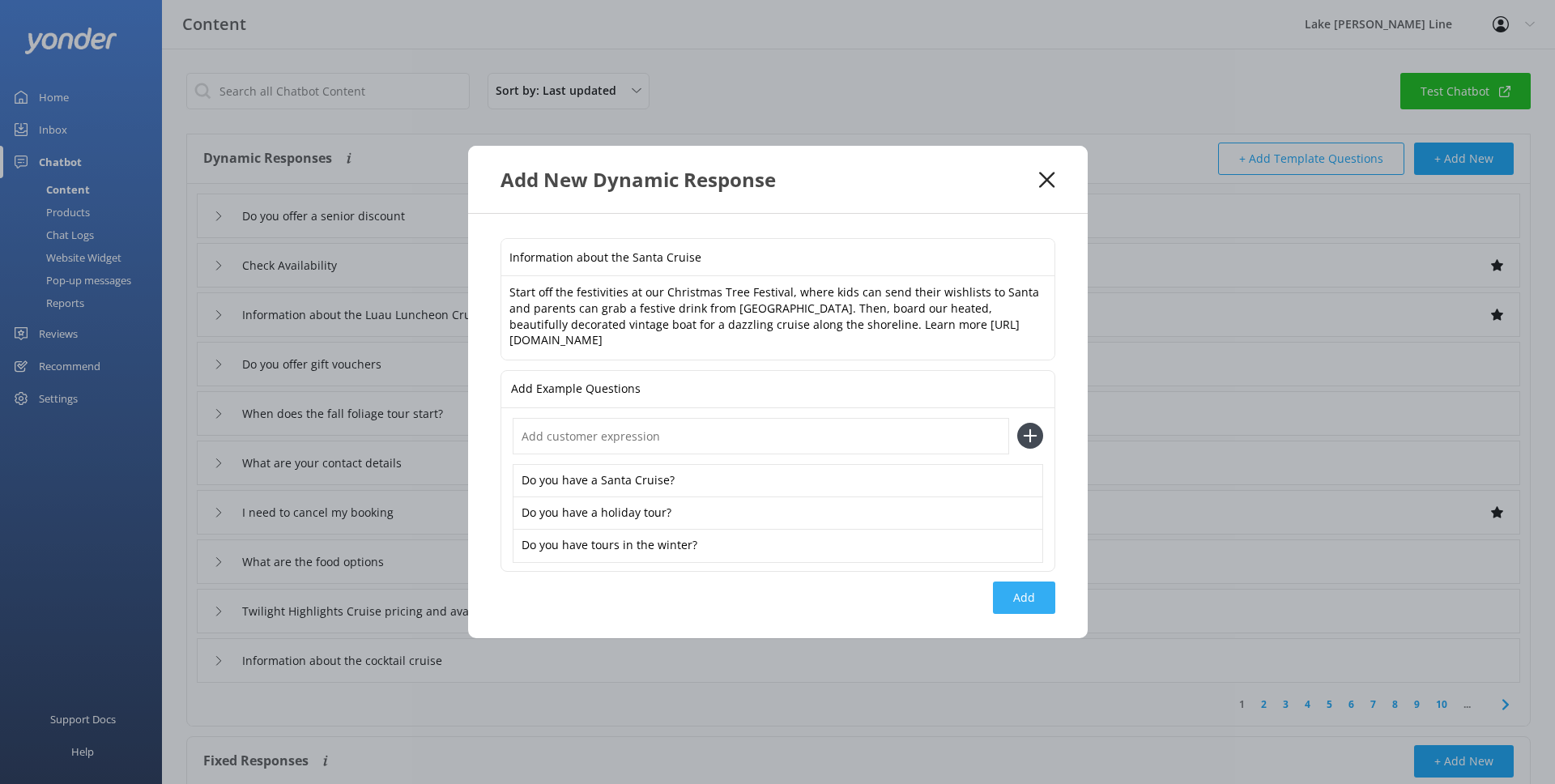
click at [1006, 591] on button "Add" at bounding box center [1024, 597] width 62 height 33
type input "Information about the Santa Cruise"
type input "Do you offer a senior discount"
type input "Check Availability"
type input "Information about the Luau Luncheon Cruise"
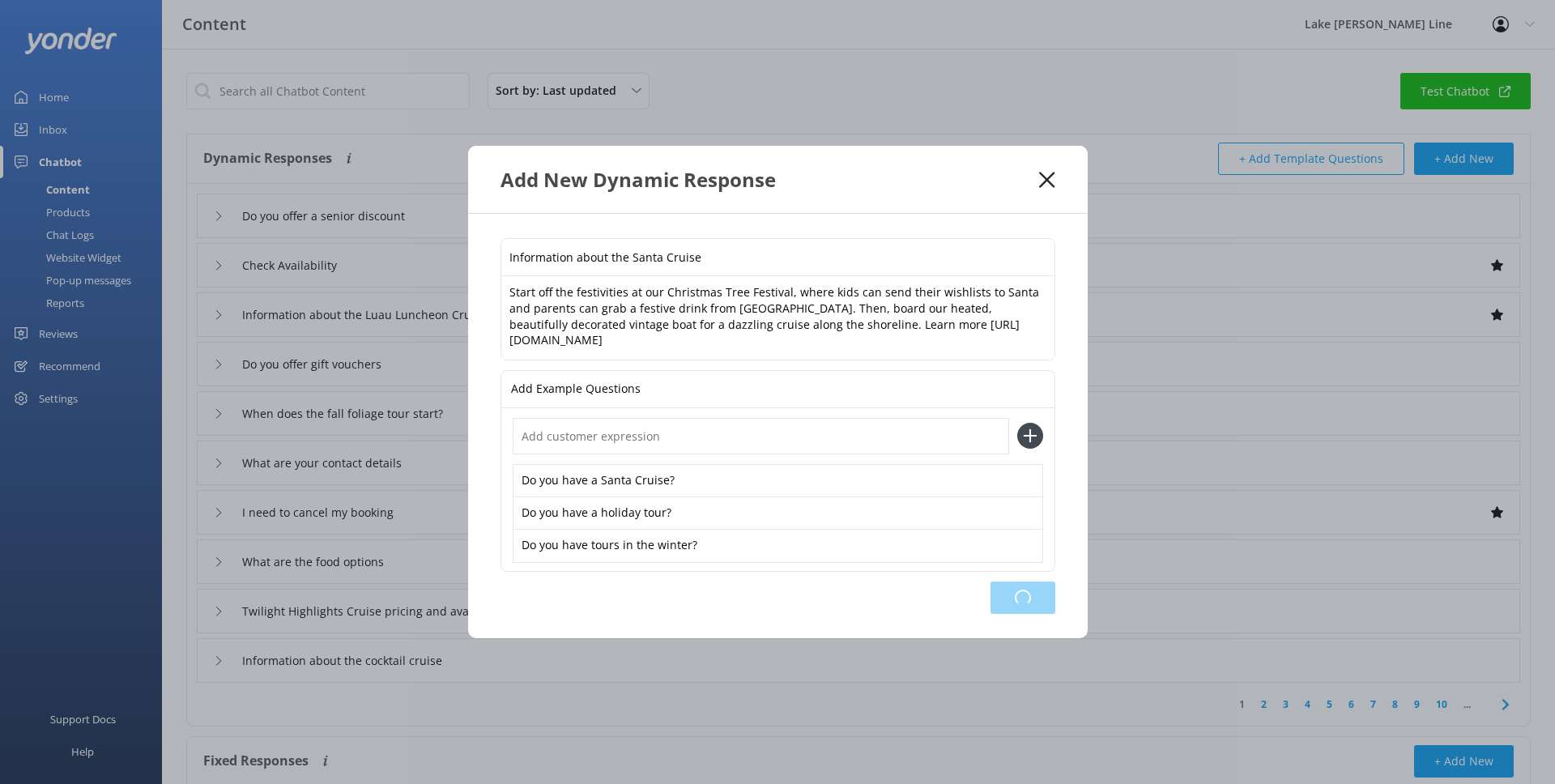
type input "Do you offer gift vouchers"
type input "When does the fall foliage tour start?"
type input "What are your contact details"
type input "I need to cancel my booking"
type input "What are the food options"
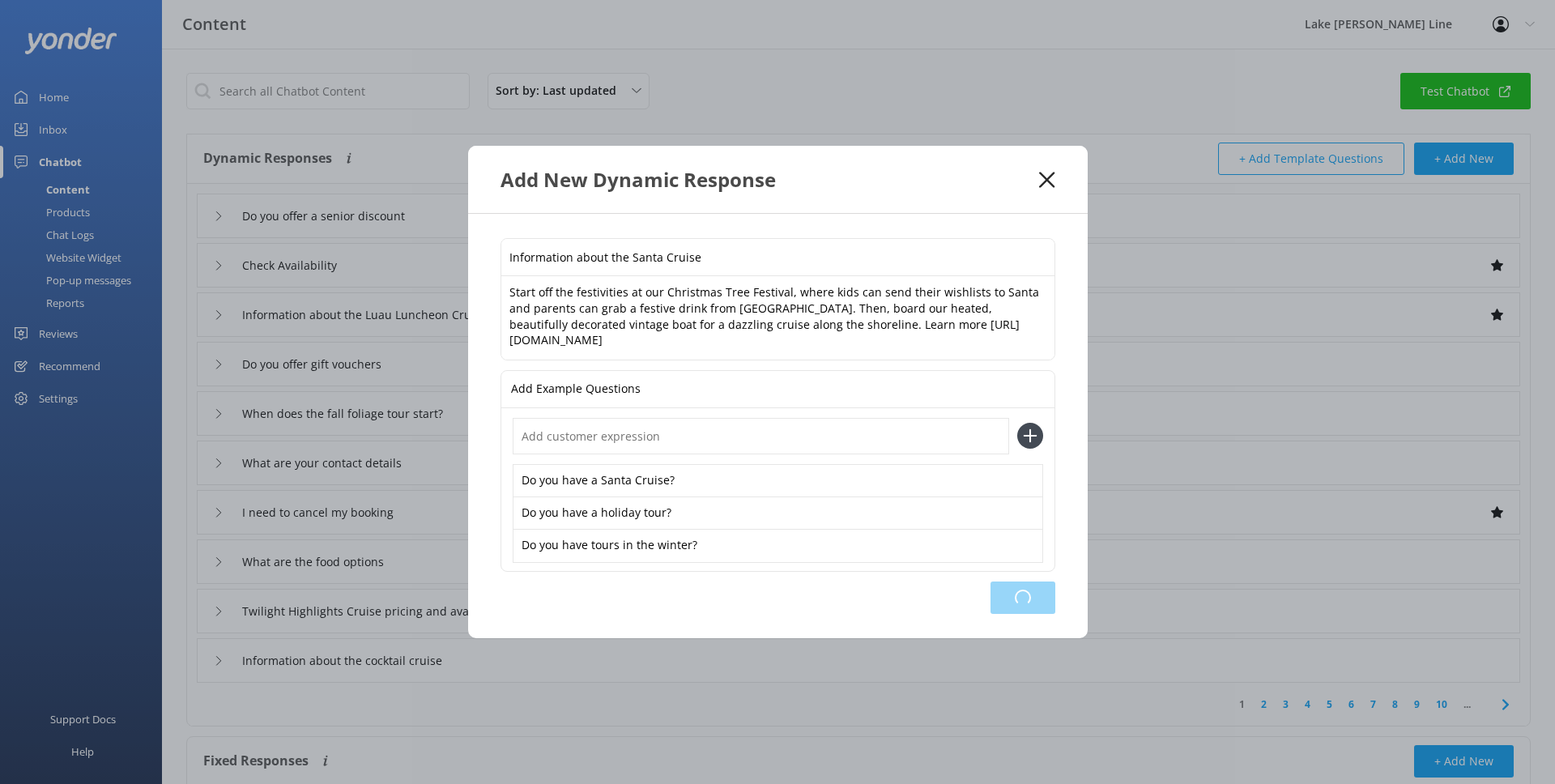
type input "Twilight Highlights Cruise pricing and availability"
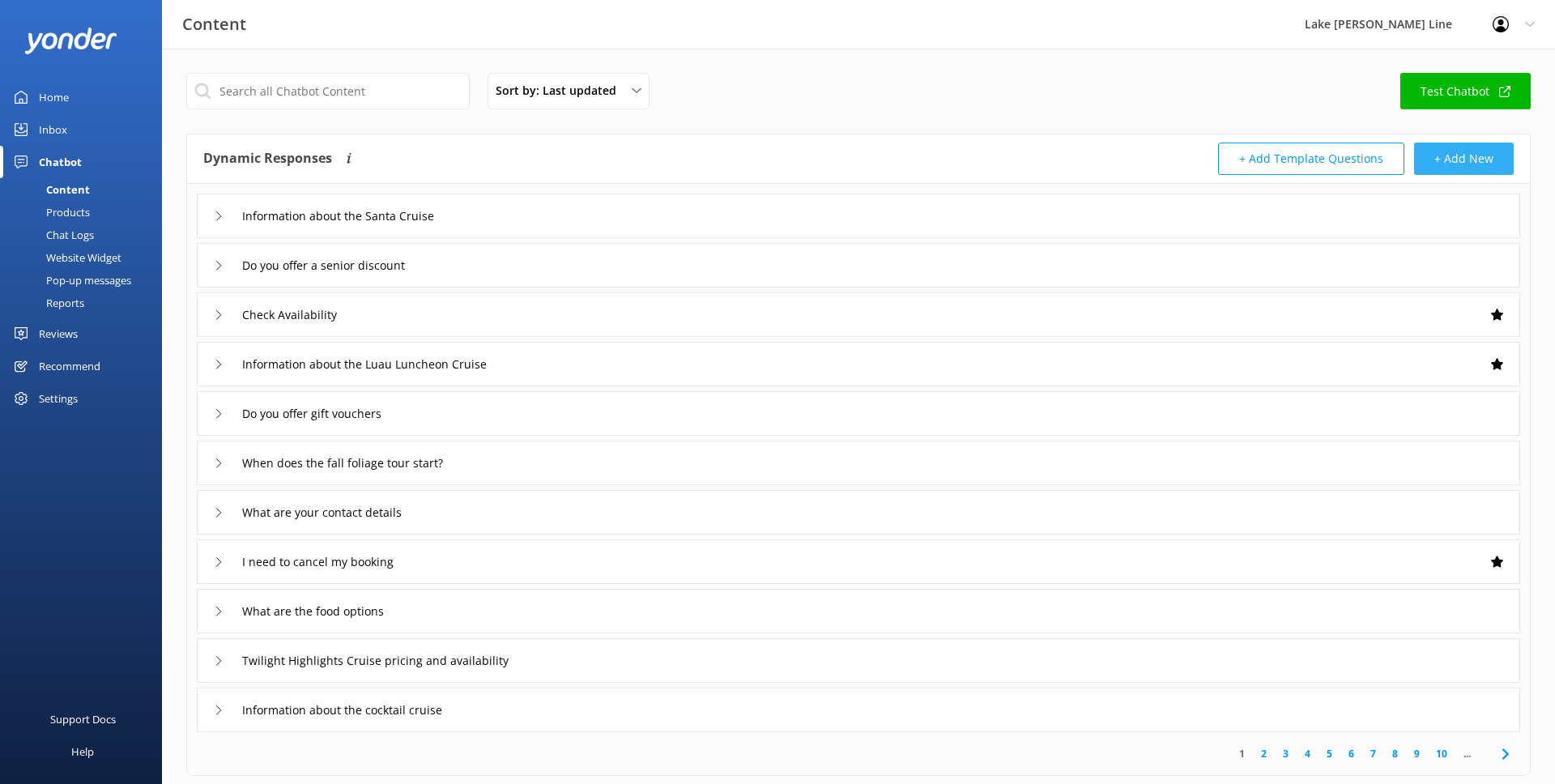
click at [1432, 154] on button "+ Add New" at bounding box center [1464, 158] width 99 height 33
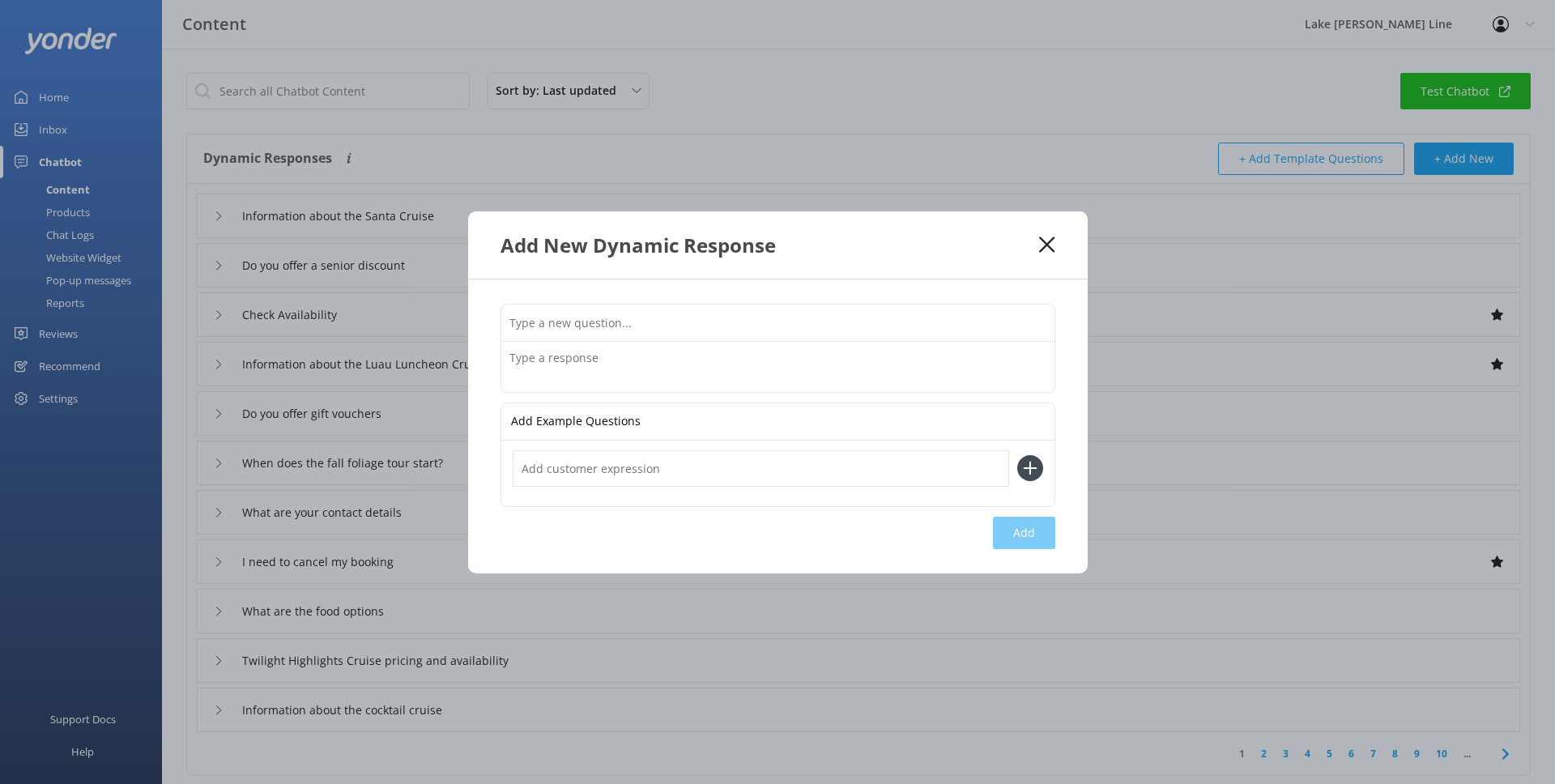
click at [791, 309] on input "text" at bounding box center [778, 323] width 553 height 37
type input "What time does Santa Cruise start?"
click at [778, 364] on textarea at bounding box center [778, 367] width 553 height 51
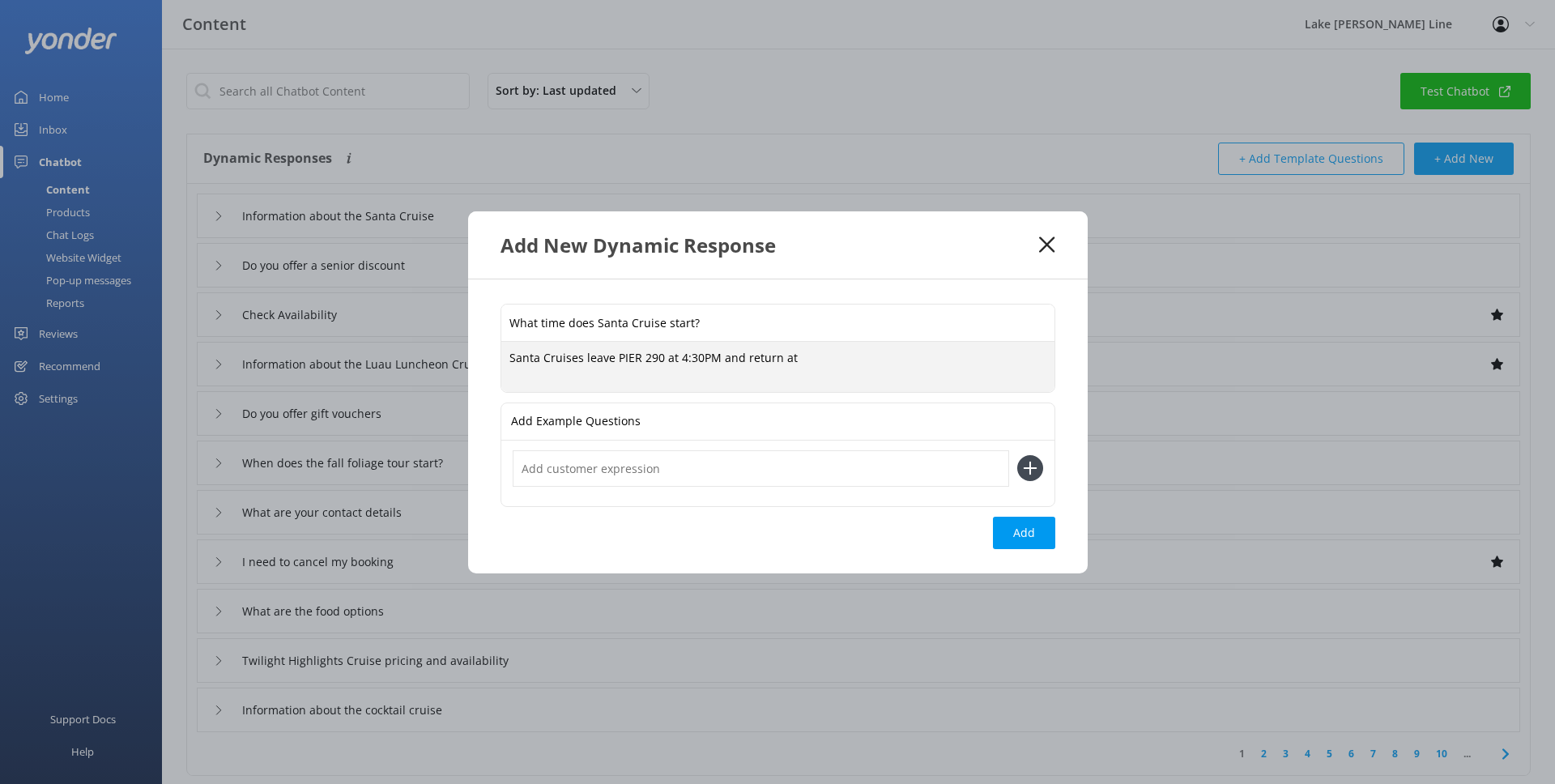
drag, startPoint x: 717, startPoint y: 359, endPoint x: 873, endPoint y: 361, distance: 156.0
click at [873, 361] on textarea "Santa Cruises leave PIER 290 at 4:30PM and return at" at bounding box center [778, 367] width 553 height 51
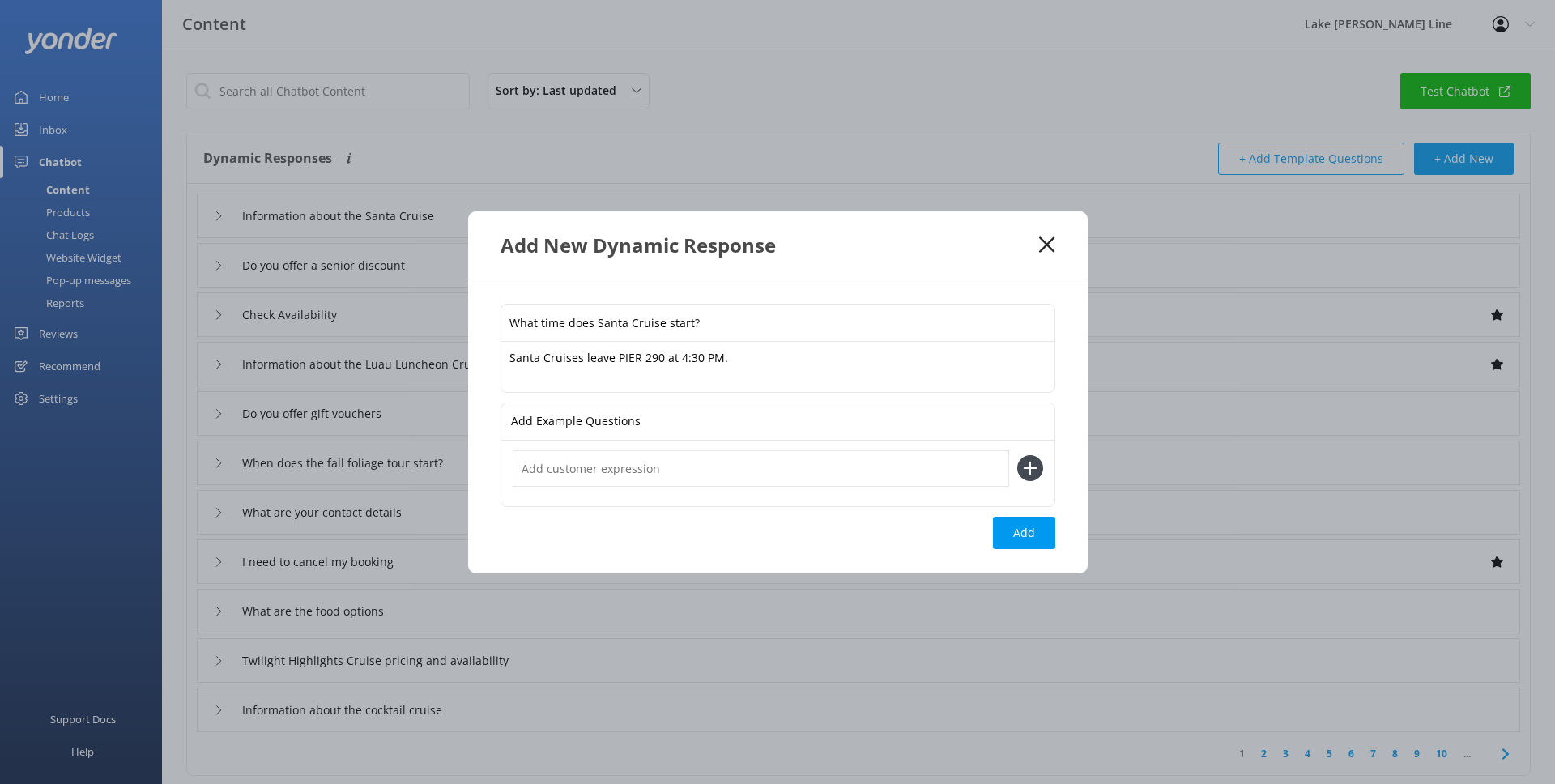
click at [864, 308] on input "What time does Santa Cruise start?" at bounding box center [778, 323] width 553 height 37
click at [845, 283] on div "What time does Santa Cruise start? Santa Cruises leave PIER 290 at 4:30 PM. San…" at bounding box center [778, 426] width 620 height 294
click at [761, 365] on textarea "Santa Cruises leave PIER 290 at 4:30 PM." at bounding box center [778, 367] width 553 height 51
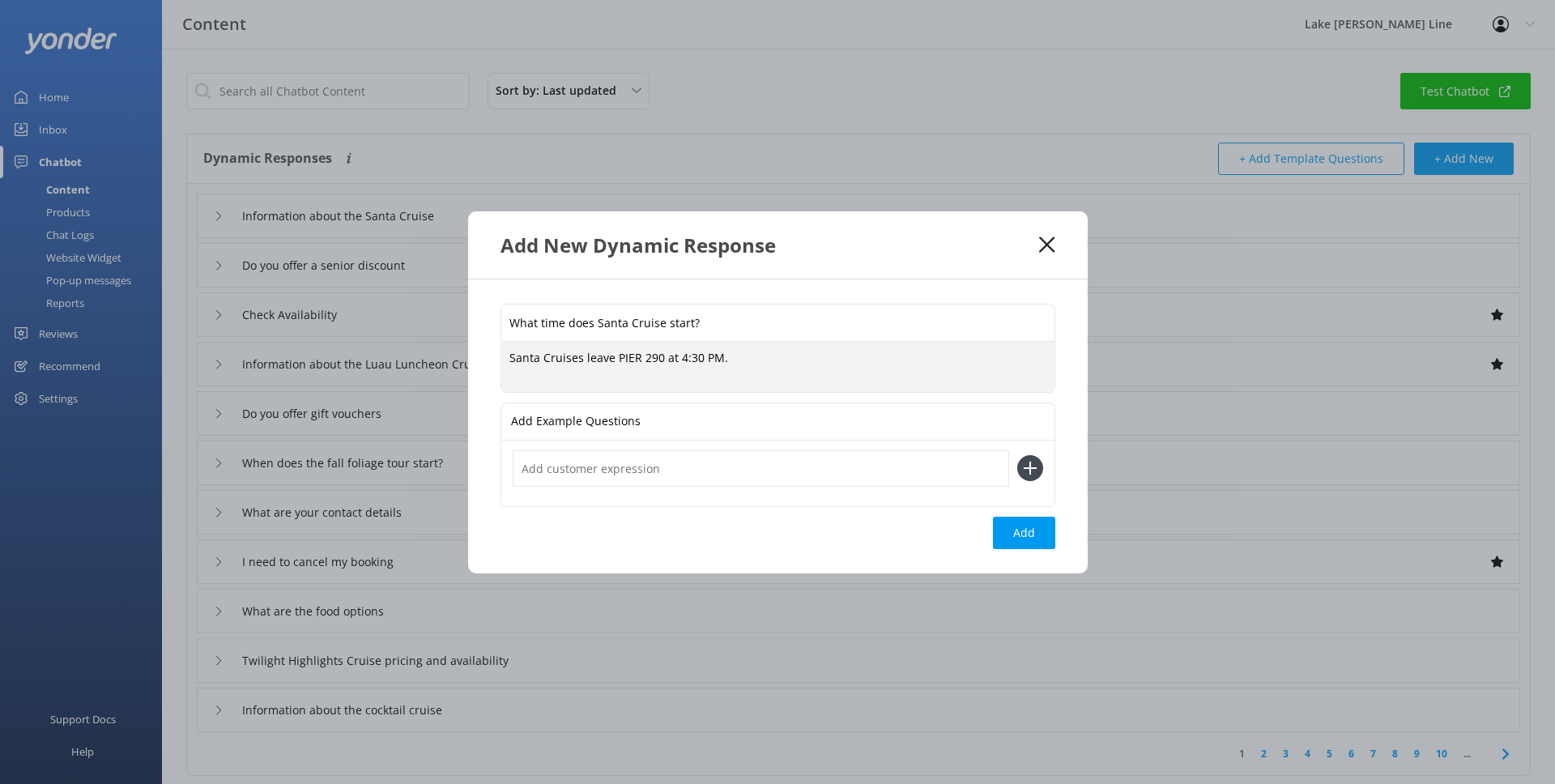
paste textarea "Please arrive at least 30 minutes prior to departure time to allow time to chec…"
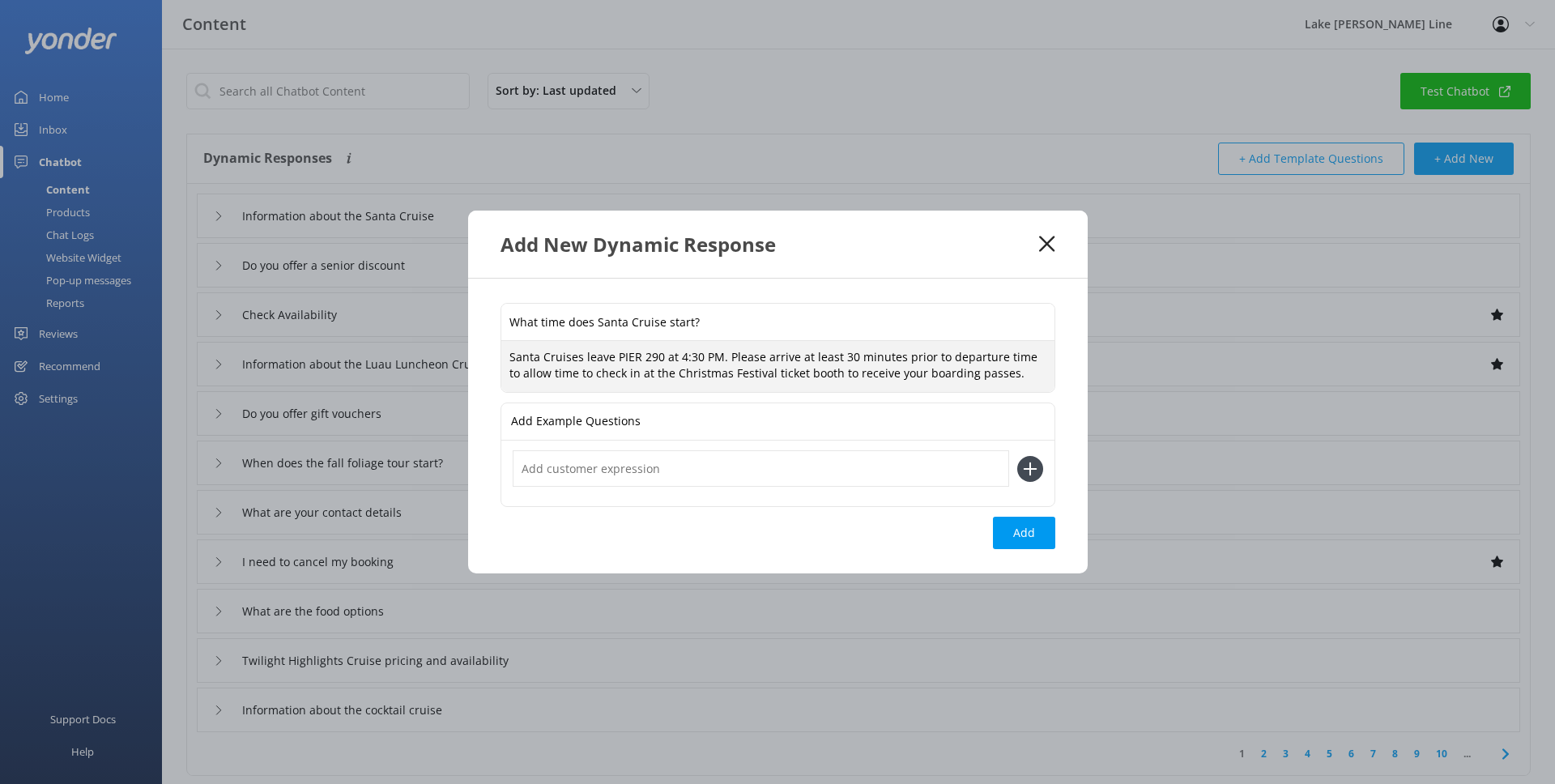
click at [724, 358] on textarea "Santa Cruises leave PIER 290 at 4:30 PM. Please arrive at least 30 minutes prio…" at bounding box center [778, 367] width 553 height 51
type textarea "Santa Cruises leave PIER 290 at 4:30 PM. Please arrive at least 30 minutes prio…"
click at [1011, 535] on button "Add" at bounding box center [1024, 533] width 62 height 33
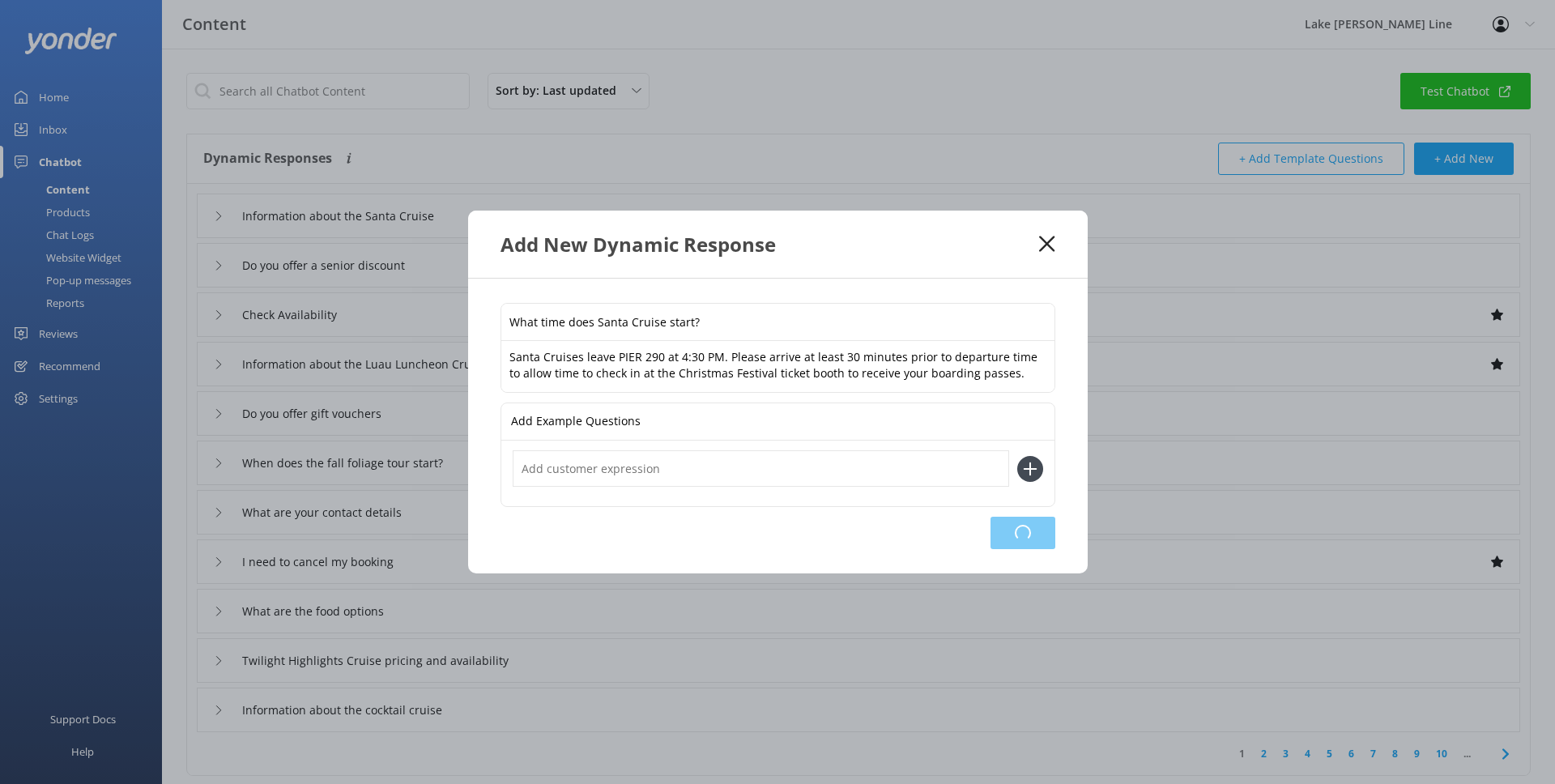
type input "What time does Santa Cruise start?"
type input "Information about the Santa Cruise"
type input "Do you offer a senior discount"
type input "Check Availability"
type input "Information about the Luau Luncheon Cruise"
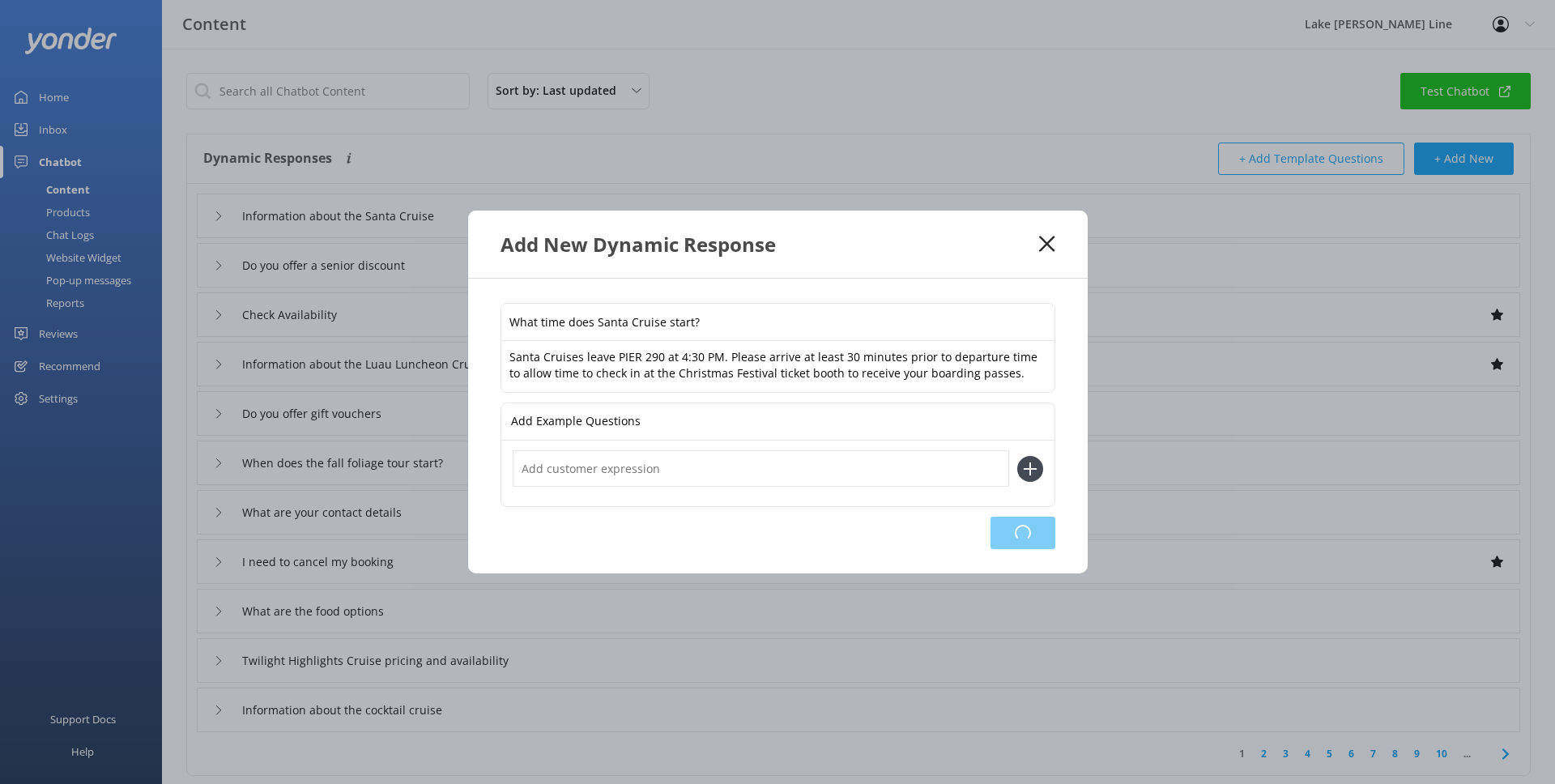
type input "Do you offer gift vouchers"
type input "When does the fall foliage tour start?"
type input "What are your contact details"
type input "I need to cancel my booking"
type input "What are the food options"
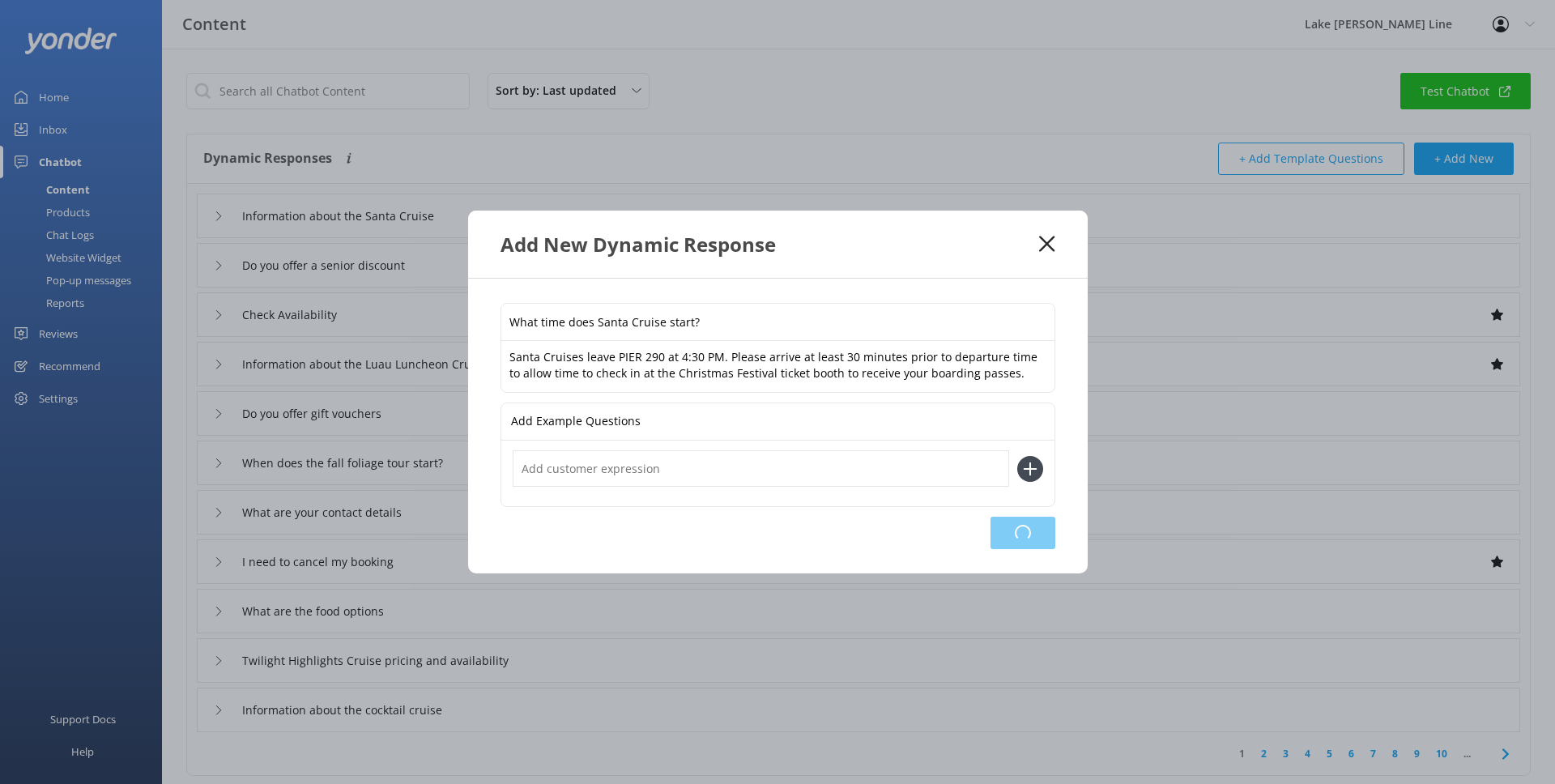
type input "Twilight Highlights Cruise pricing and availability"
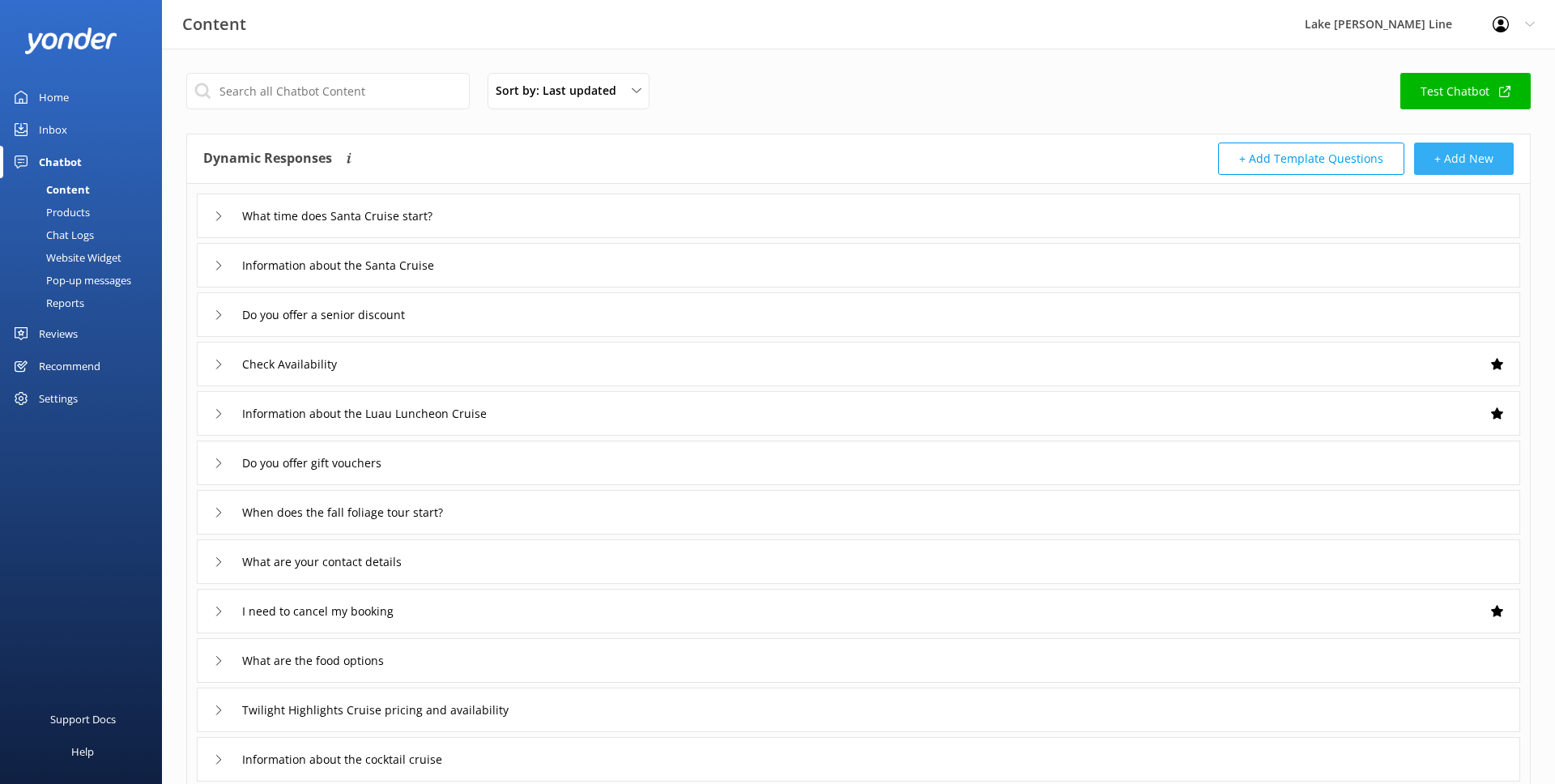
click at [1448, 152] on button "+ Add New" at bounding box center [1464, 158] width 99 height 33
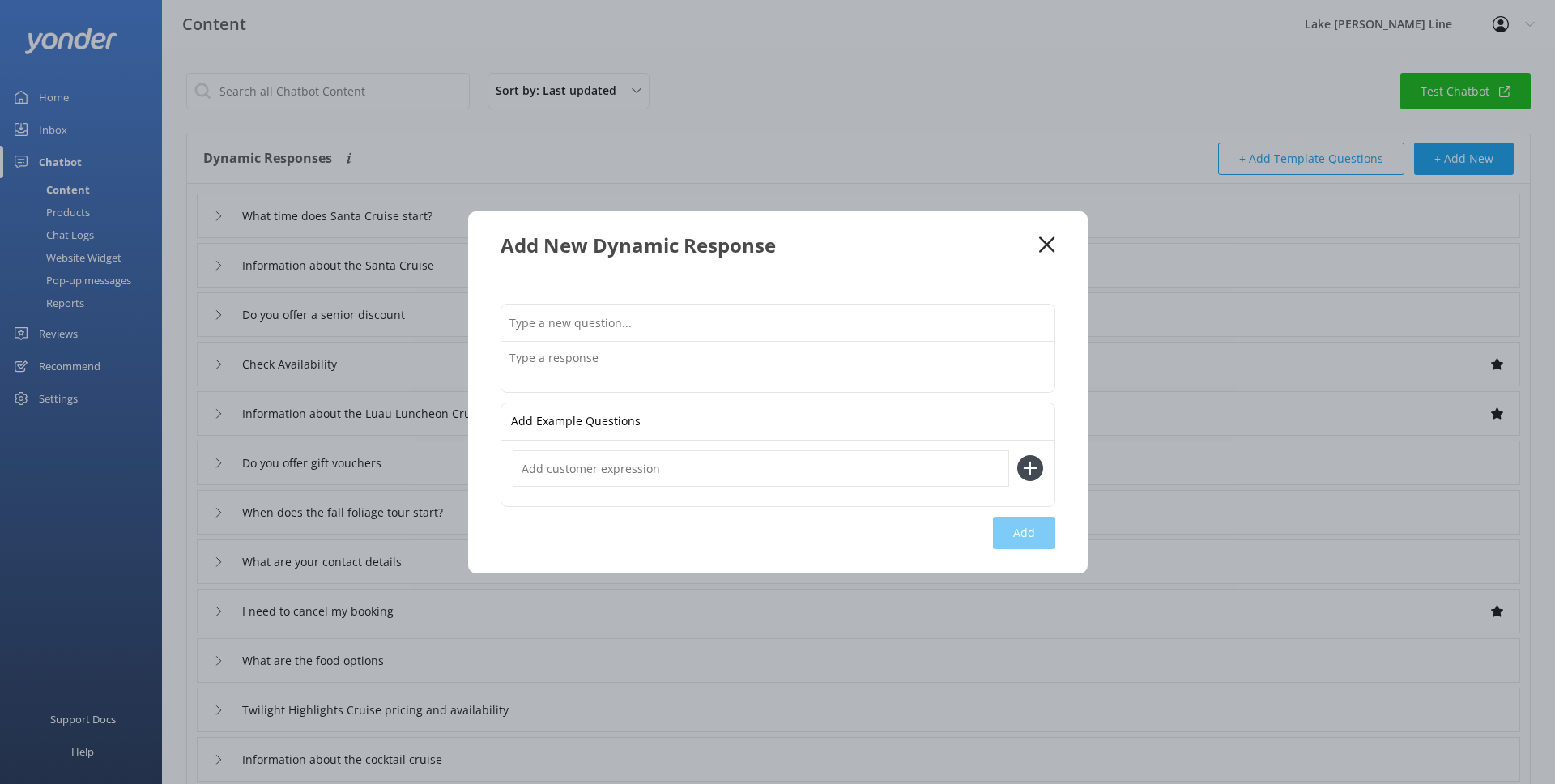
click at [932, 313] on input "text" at bounding box center [778, 323] width 553 height 37
type input "Where do I go for the Santa Cruise?"
click at [710, 355] on textarea at bounding box center [778, 367] width 553 height 51
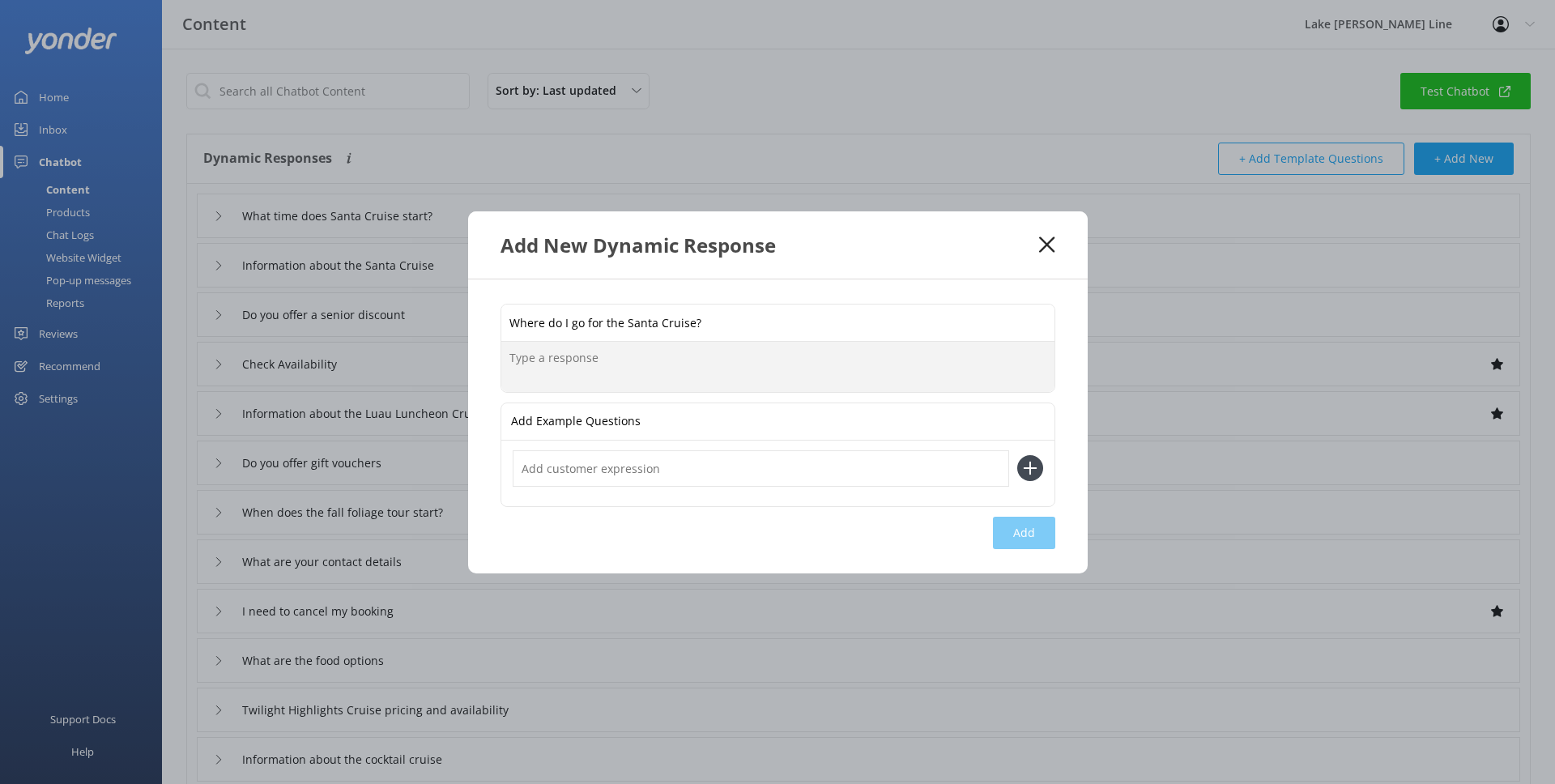
paste textarea "The Santa Cruise boards and departs from our [GEOGRAPHIC_DATA] at [STREET_ADDRE…"
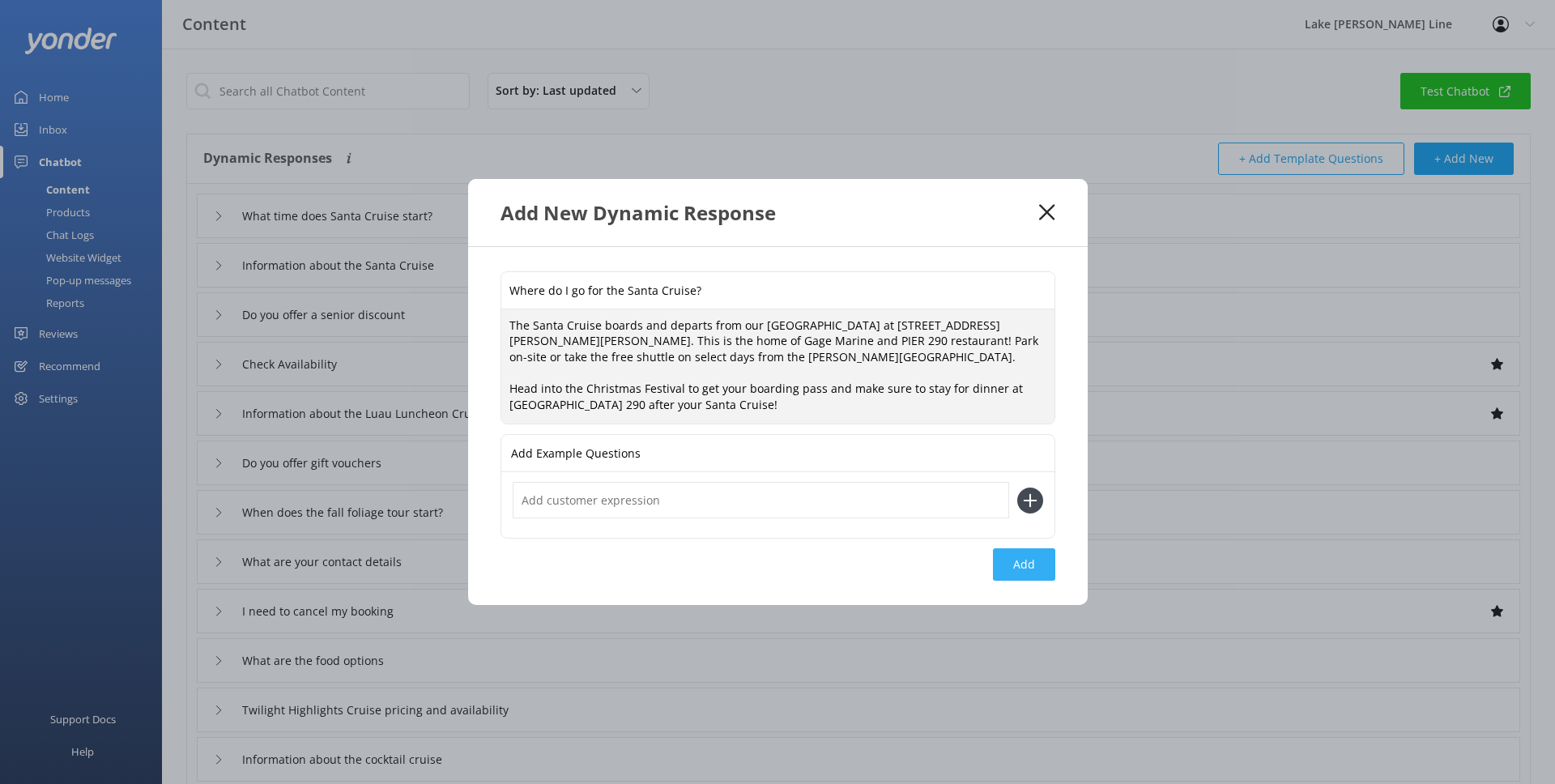
type textarea "The Santa Cruise boards and departs from our [GEOGRAPHIC_DATA] at [STREET_ADDRE…"
click at [1037, 572] on button "Add" at bounding box center [1024, 565] width 62 height 33
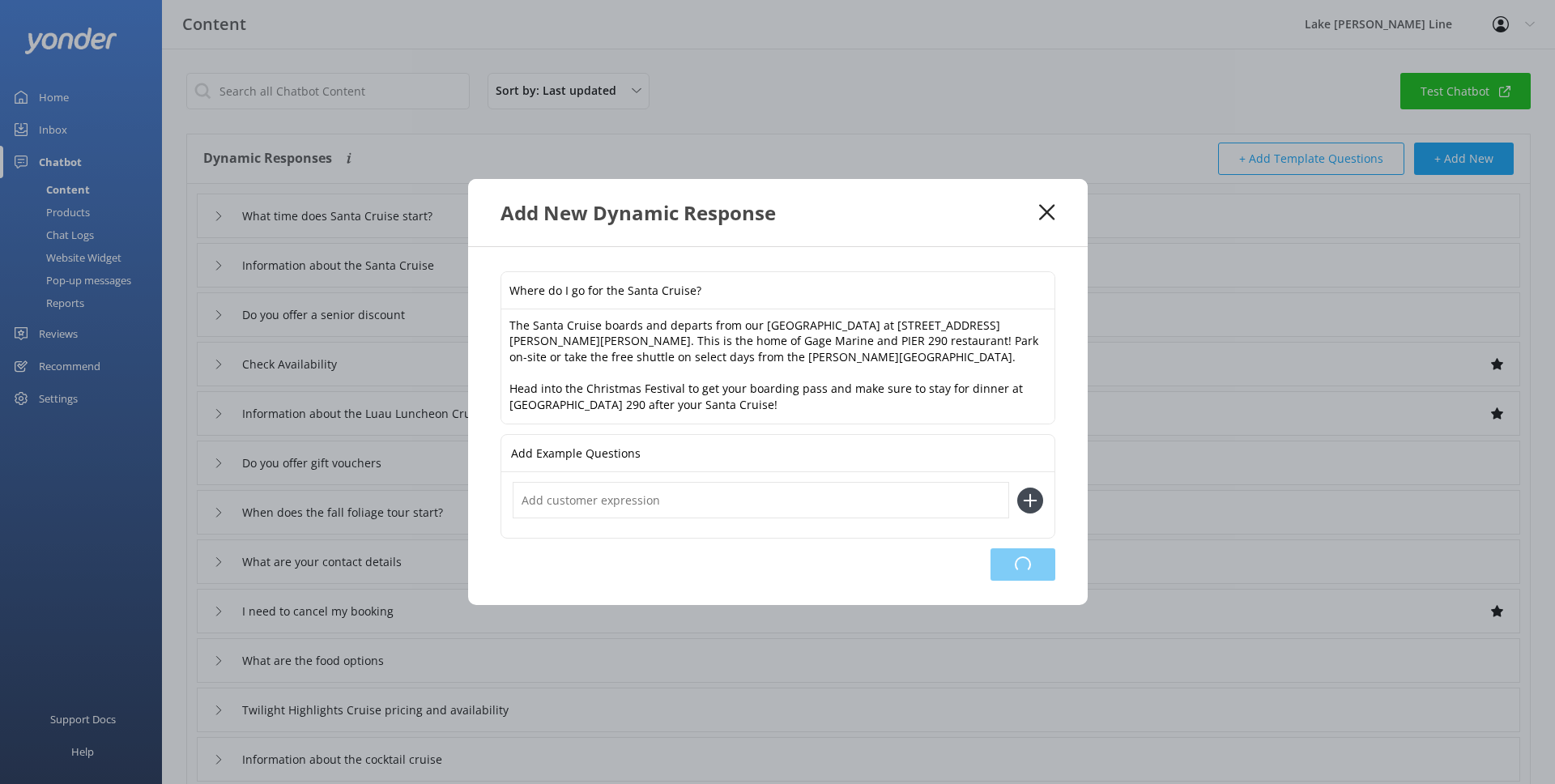
type input "Where do I go for the Santa Cruise?"
type input "What time does Santa Cruise start?"
type input "Information about the Santa Cruise"
type input "Do you offer a senior discount"
type input "Check Availability"
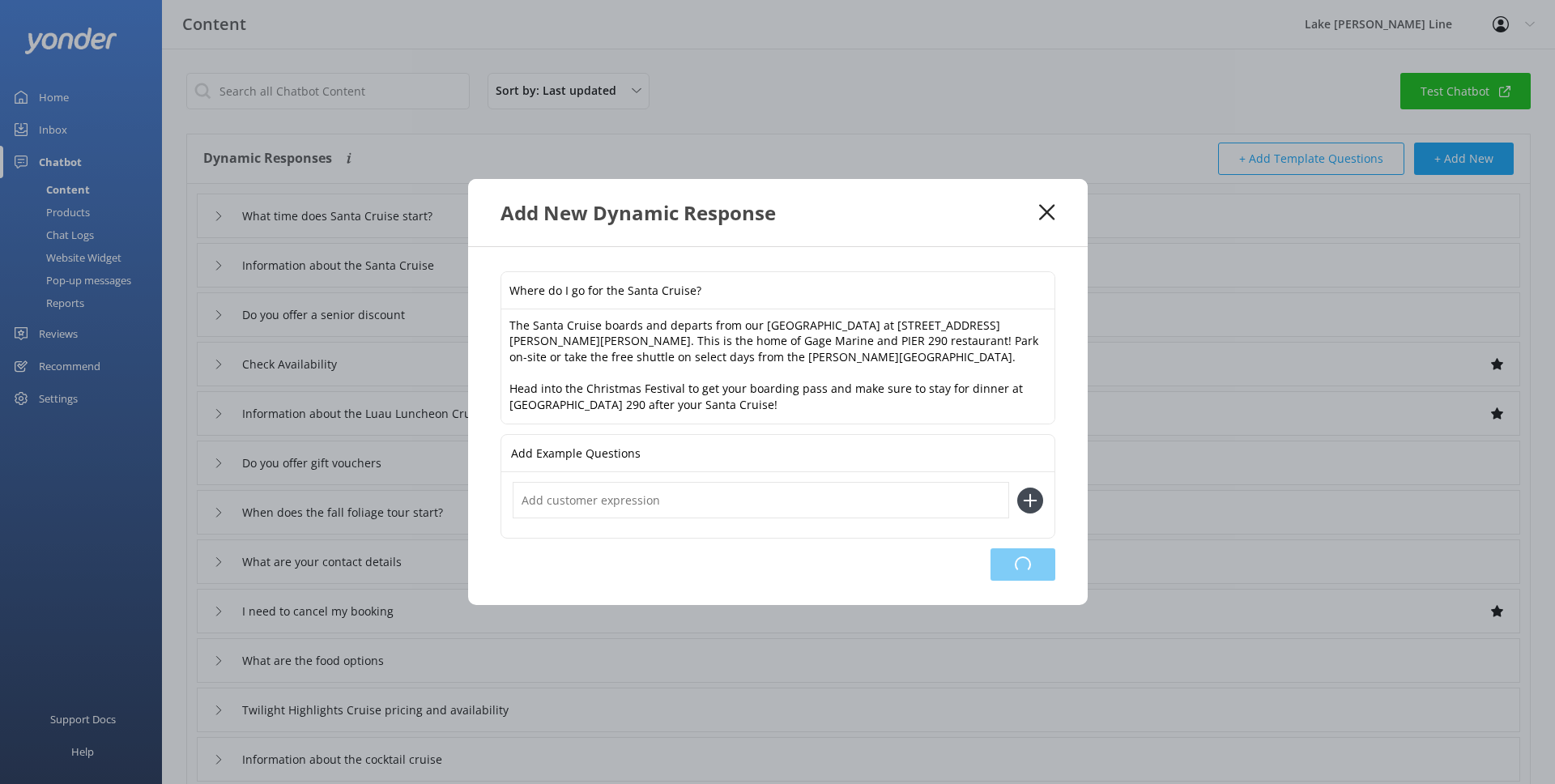
type input "Information about the Luau Luncheon Cruise"
type input "Do you offer gift vouchers"
type input "When does the fall foliage tour start?"
type input "What are your contact details"
type input "I need to cancel my booking"
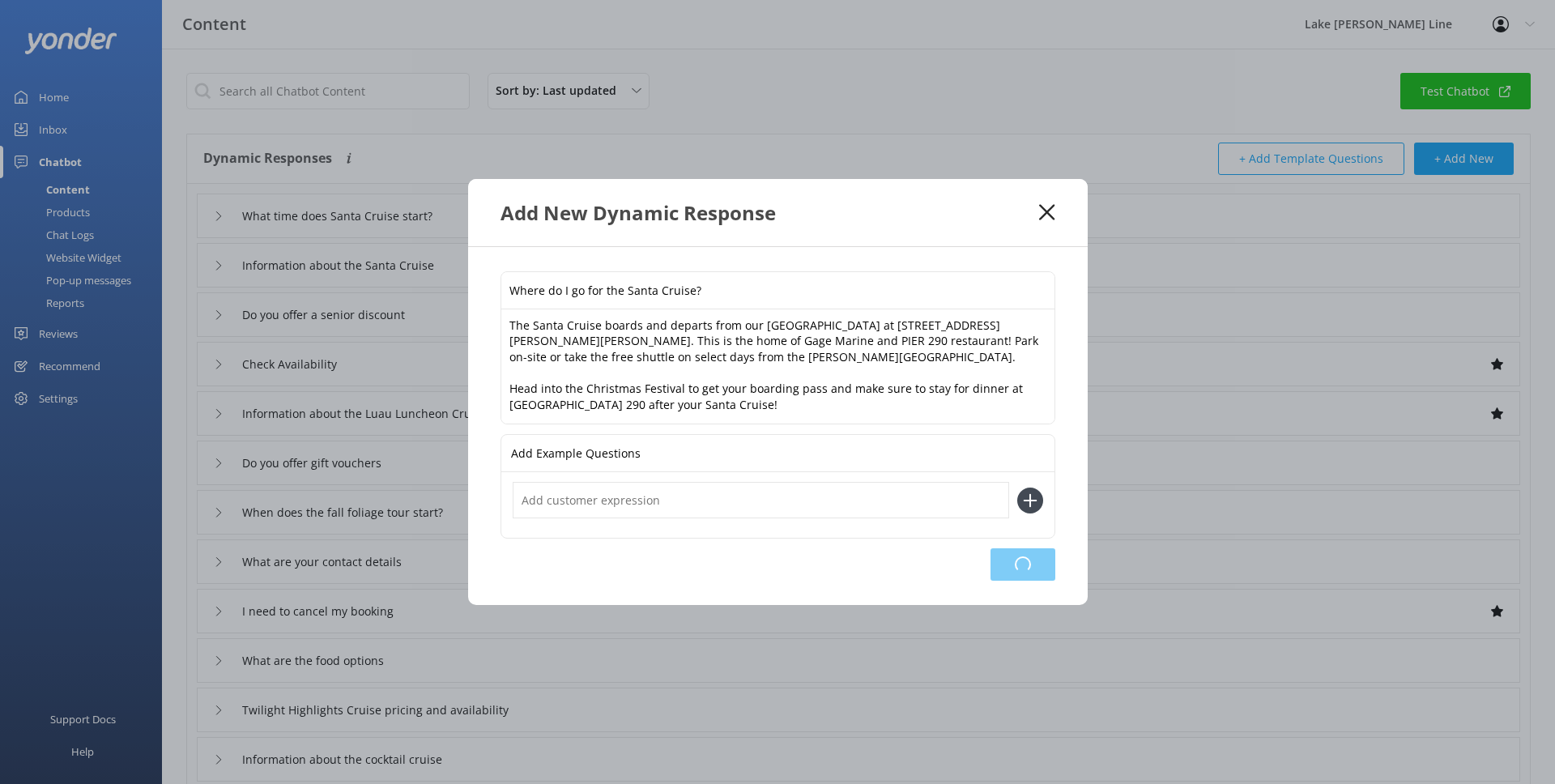
type input "What are the food options"
type input "Twilight Highlights Cruise pricing and availability"
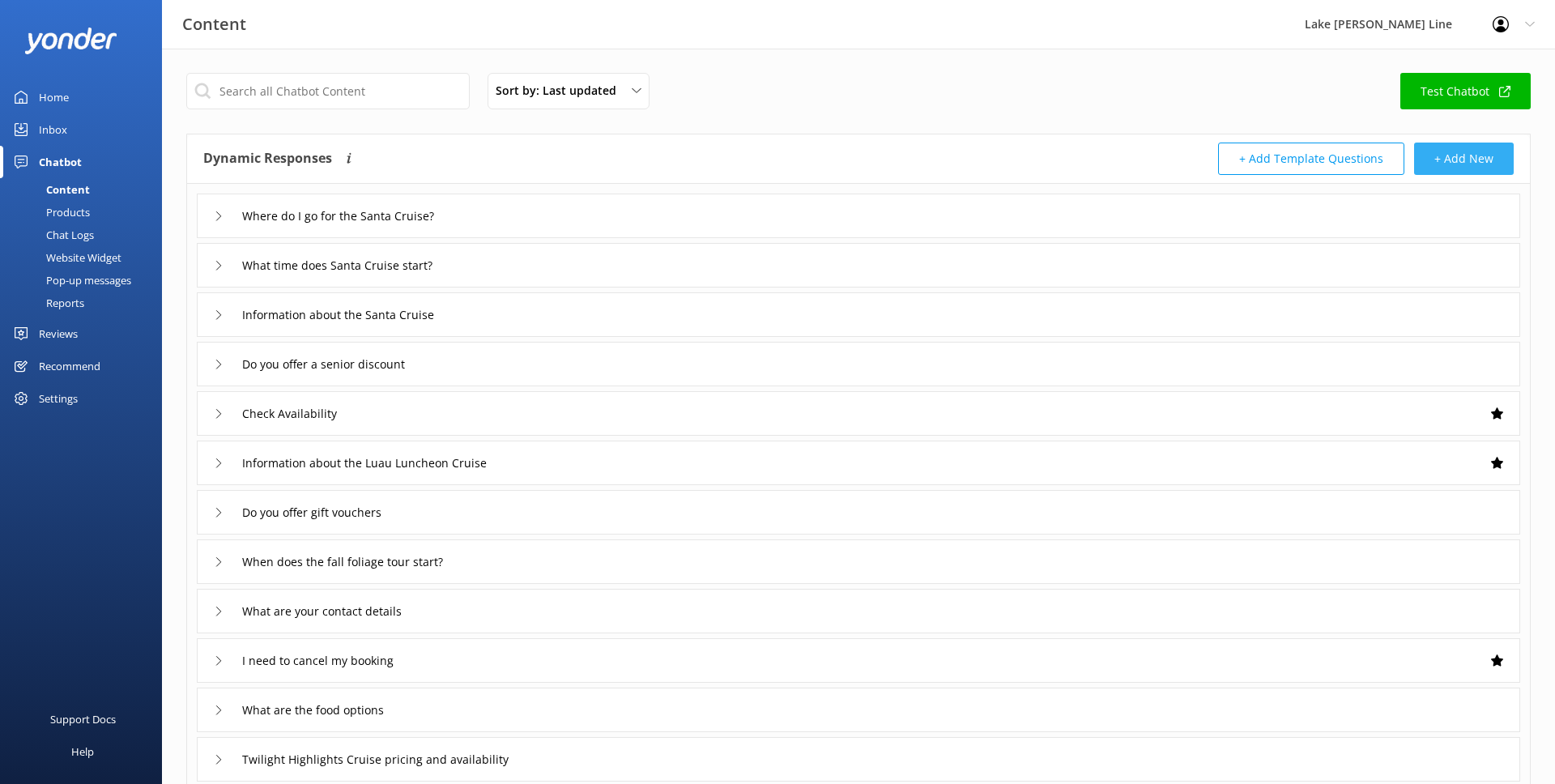
click at [1434, 163] on button "+ Add New" at bounding box center [1464, 158] width 99 height 33
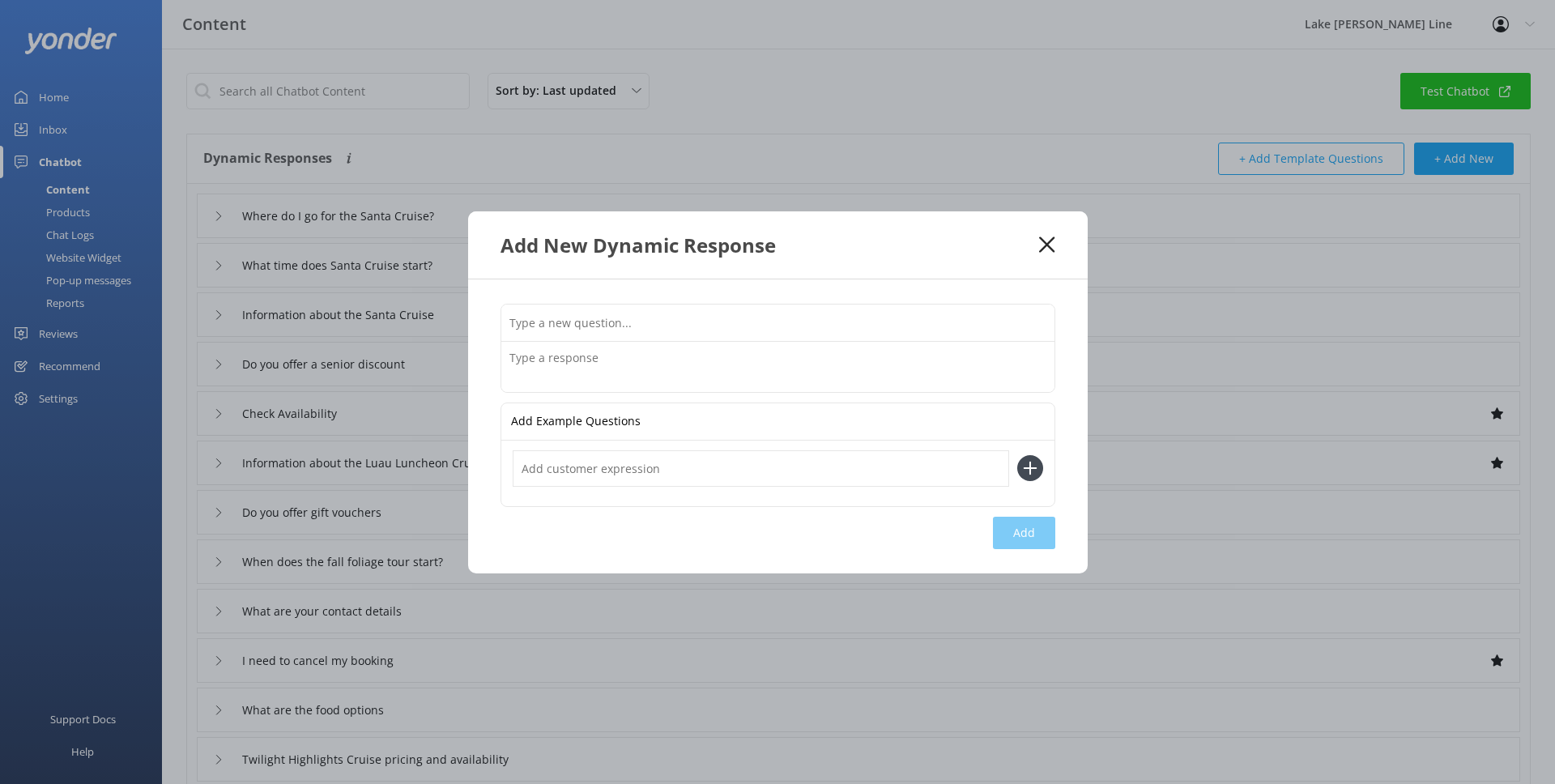
click at [731, 317] on input "text" at bounding box center [778, 323] width 553 height 37
type input "How much does Santa Cruise cost?"
click at [794, 368] on textarea at bounding box center [778, 367] width 553 height 51
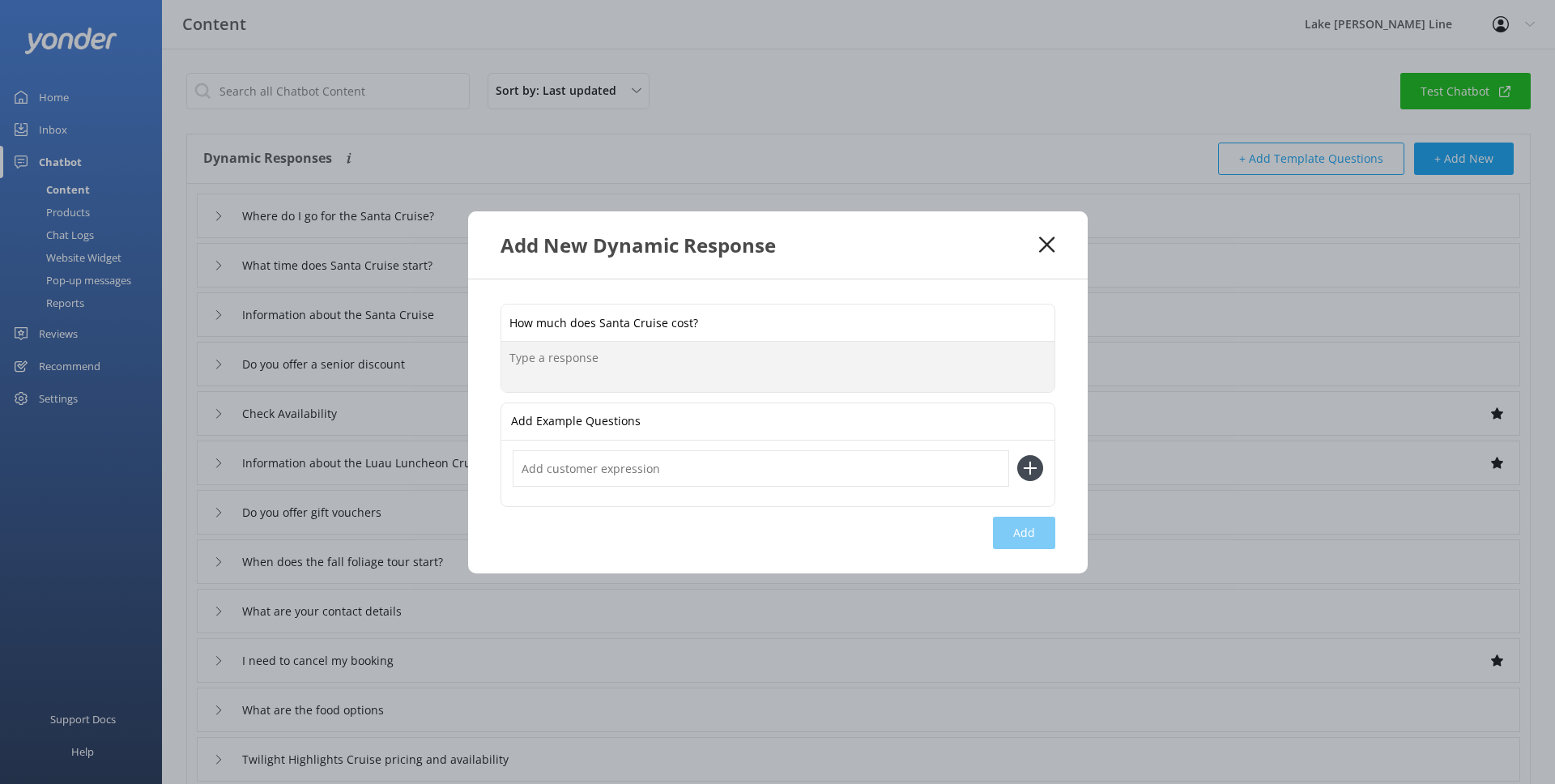
paste textarea "Santa Cruise is a popular holiday experience, and weekends tend to be the busie…"
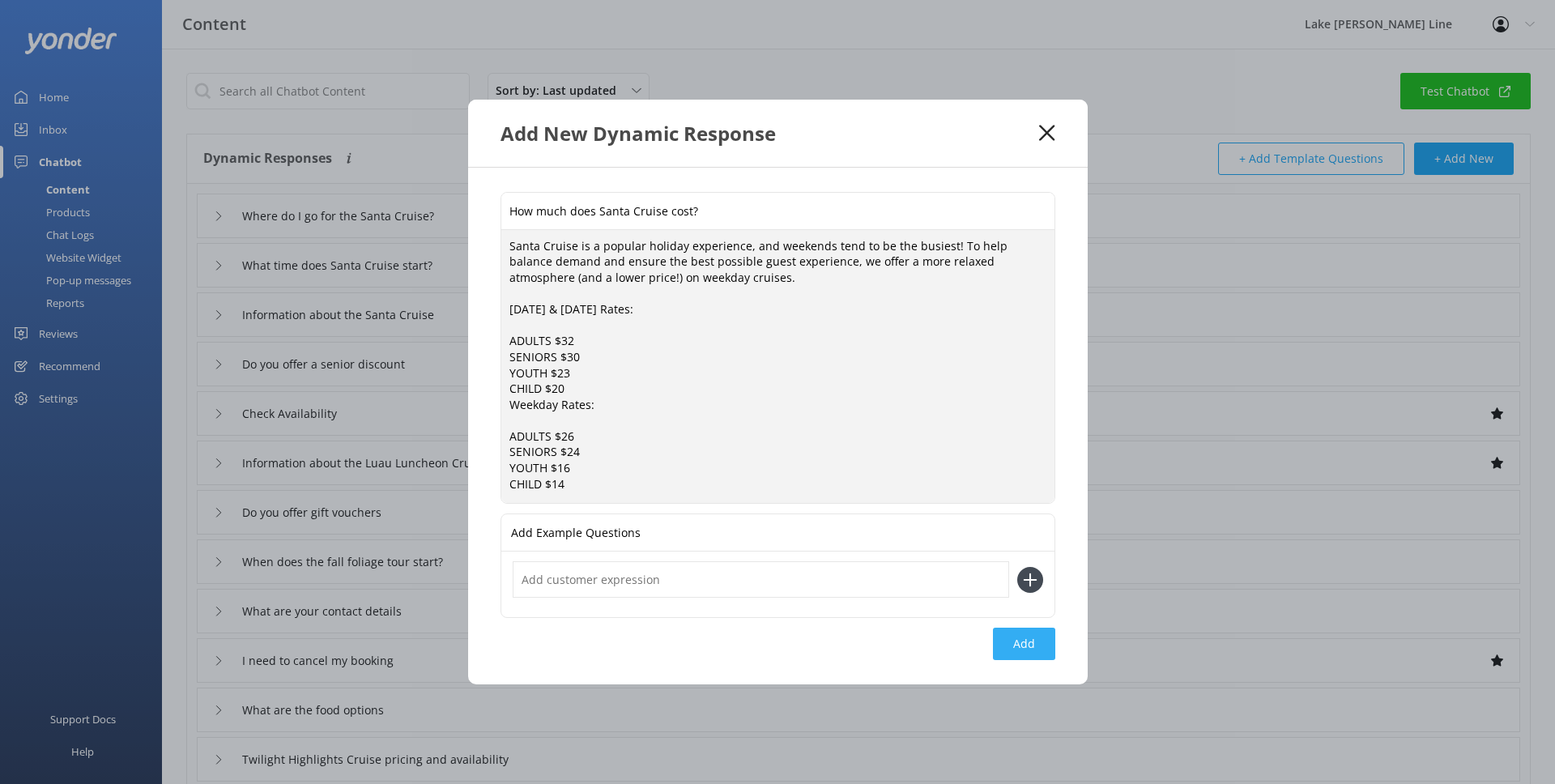
type textarea "Santa Cruise is a popular holiday experience, and weekends tend to be the busie…"
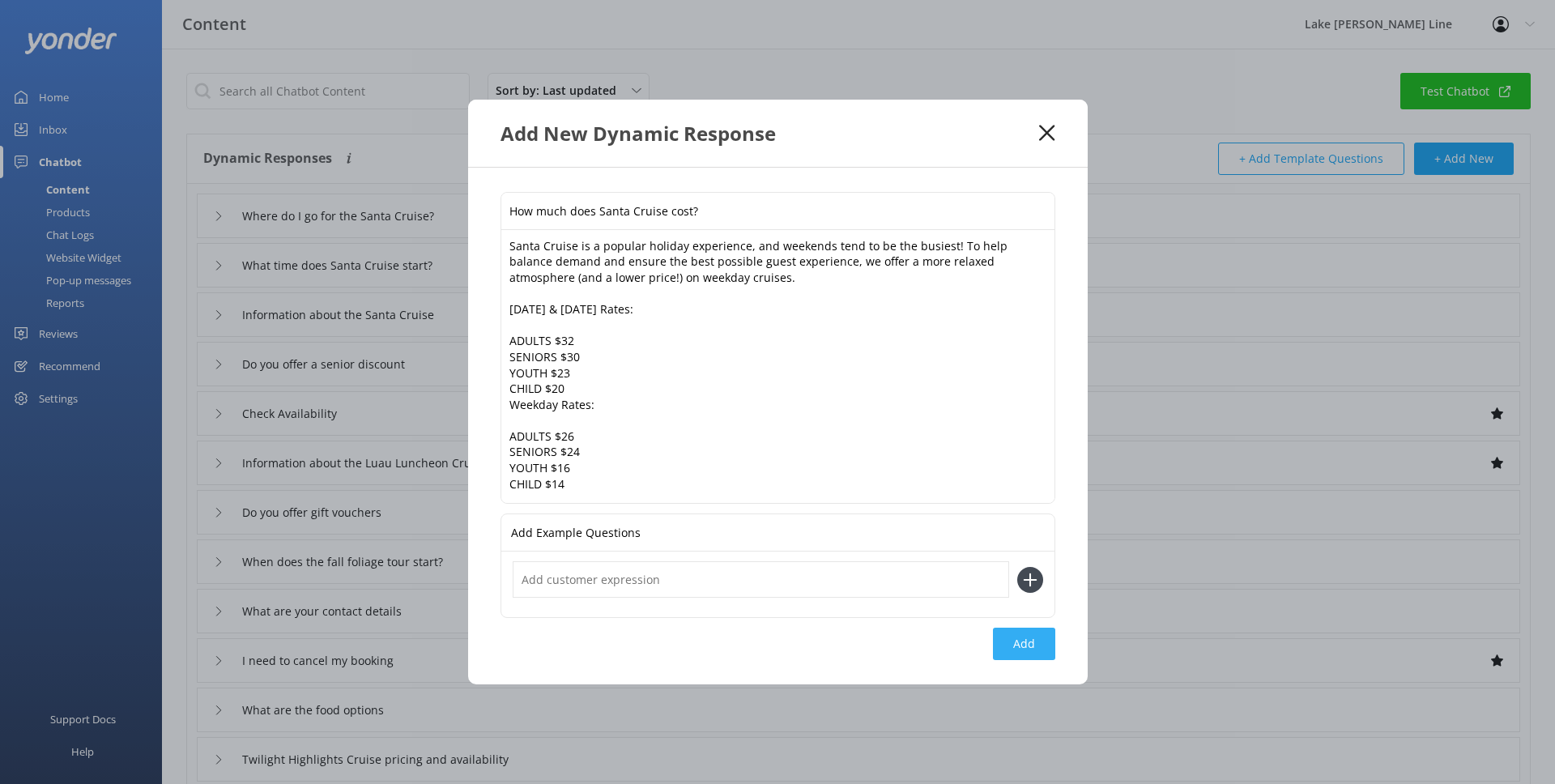
click at [1017, 650] on button "Add" at bounding box center [1024, 643] width 62 height 33
type input "How much does Santa Cruise cost?"
type input "Where do I go for the Santa Cruise?"
type input "What time does Santa Cruise start?"
type input "Information about the Santa Cruise"
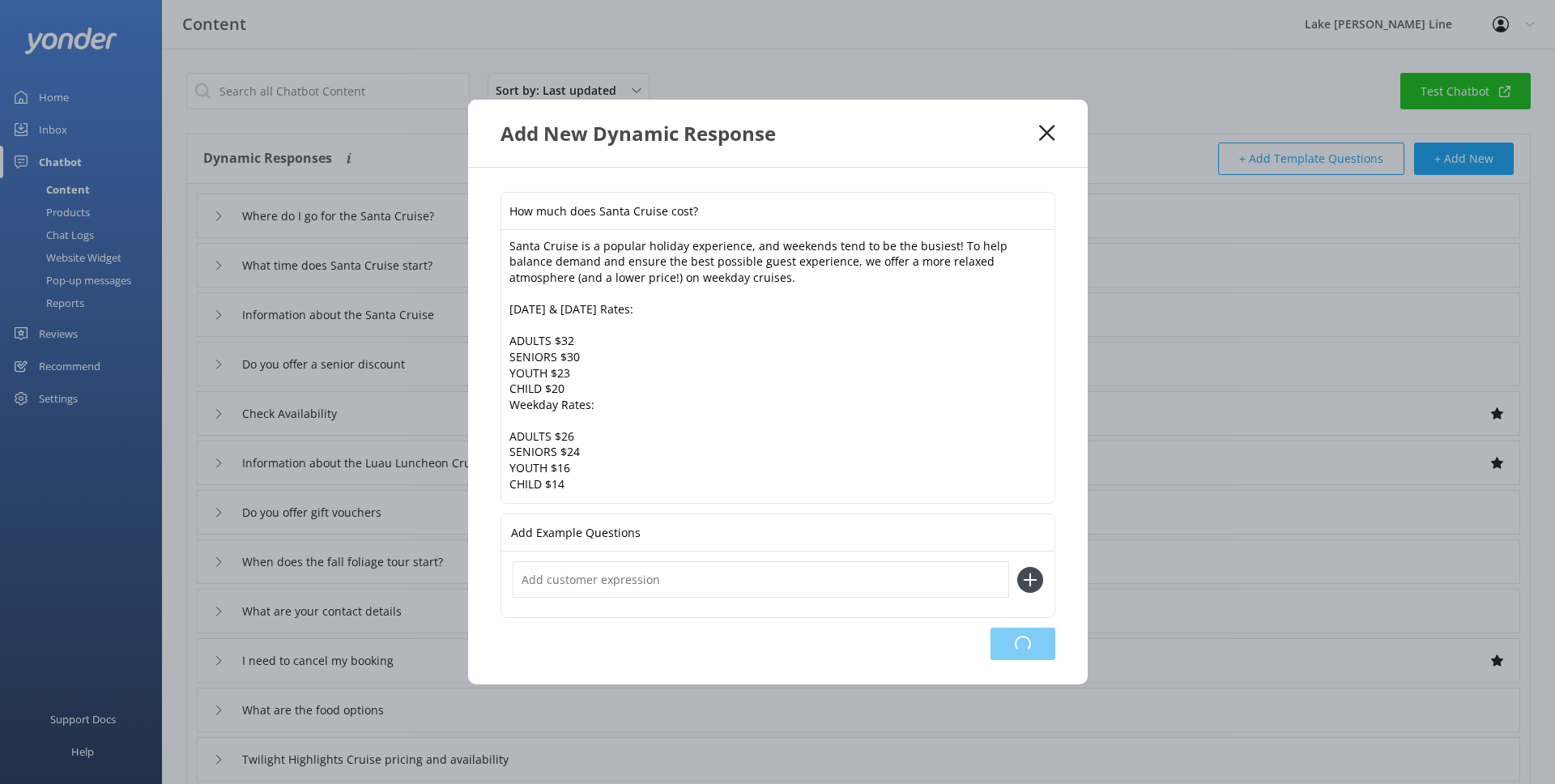
type input "Do you offer a senior discount"
type input "Check Availability"
type input "Information about the Luau Luncheon Cruise"
type input "Do you offer gift vouchers"
type input "When does the fall foliage tour start?"
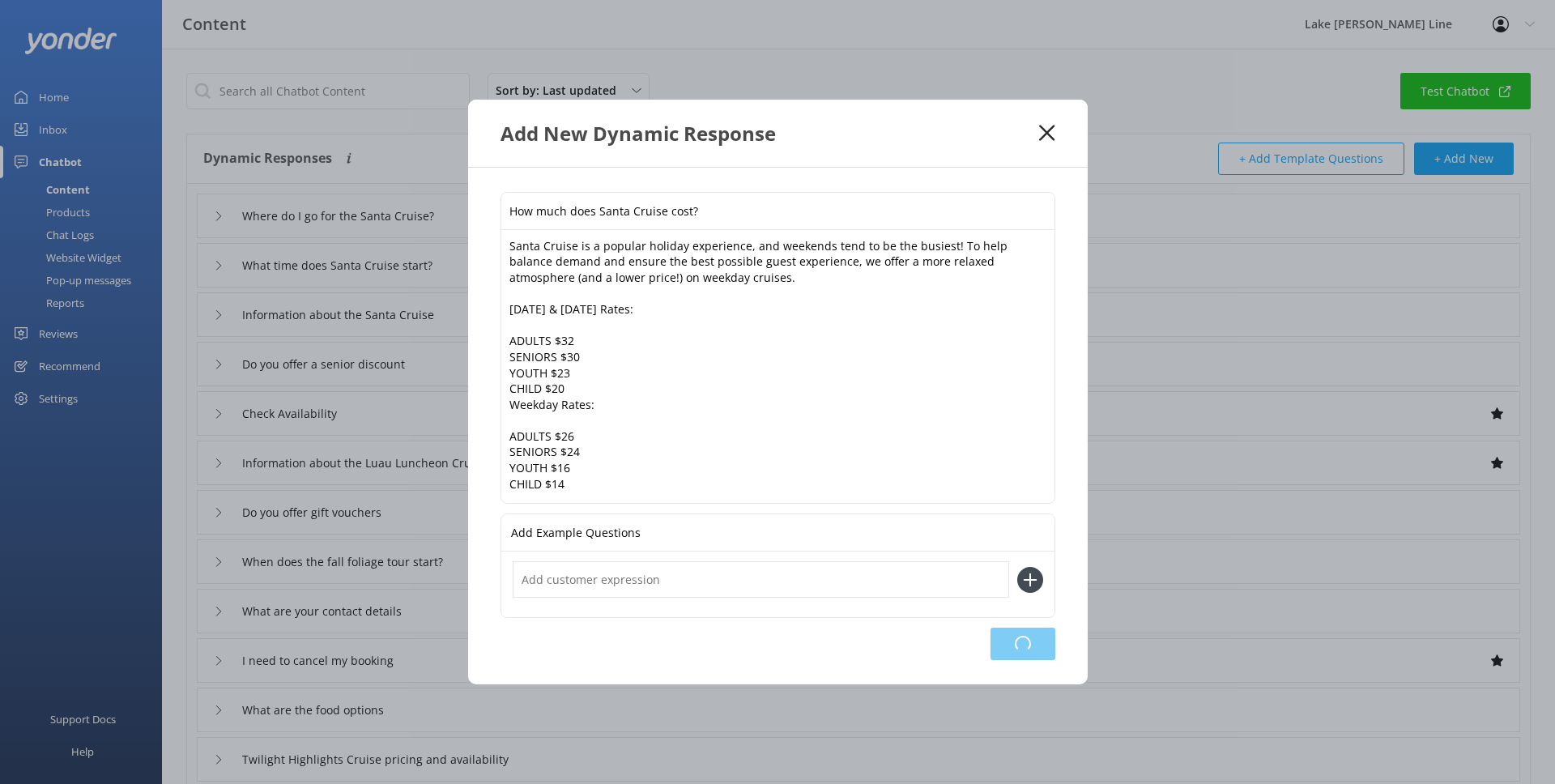
type input "What are your contact details"
type input "I need to cancel my booking"
type input "What are the food options"
type input "Twilight Highlights Cruise pricing and availability"
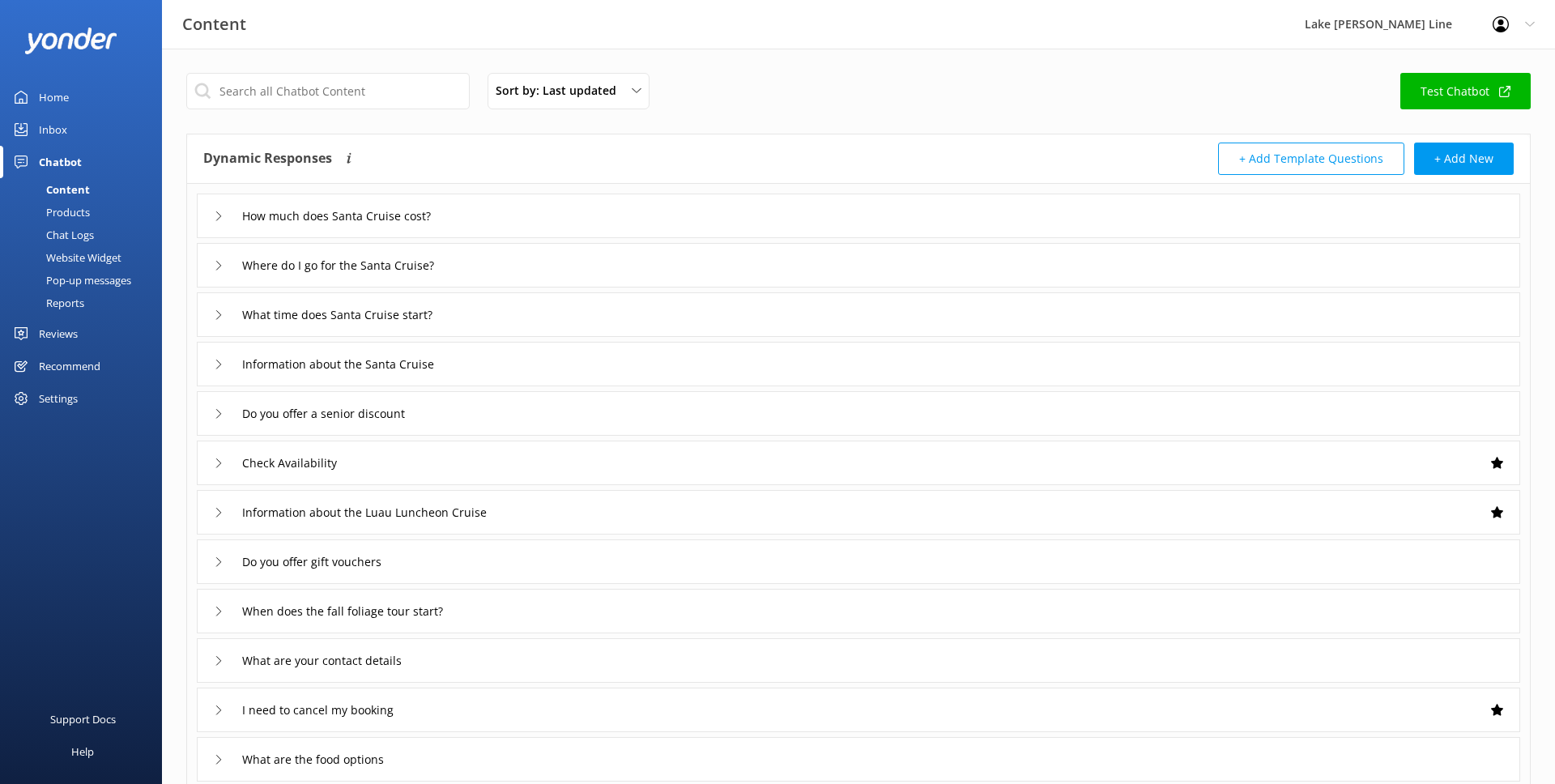
click at [216, 220] on icon at bounding box center [219, 216] width 9 height 9
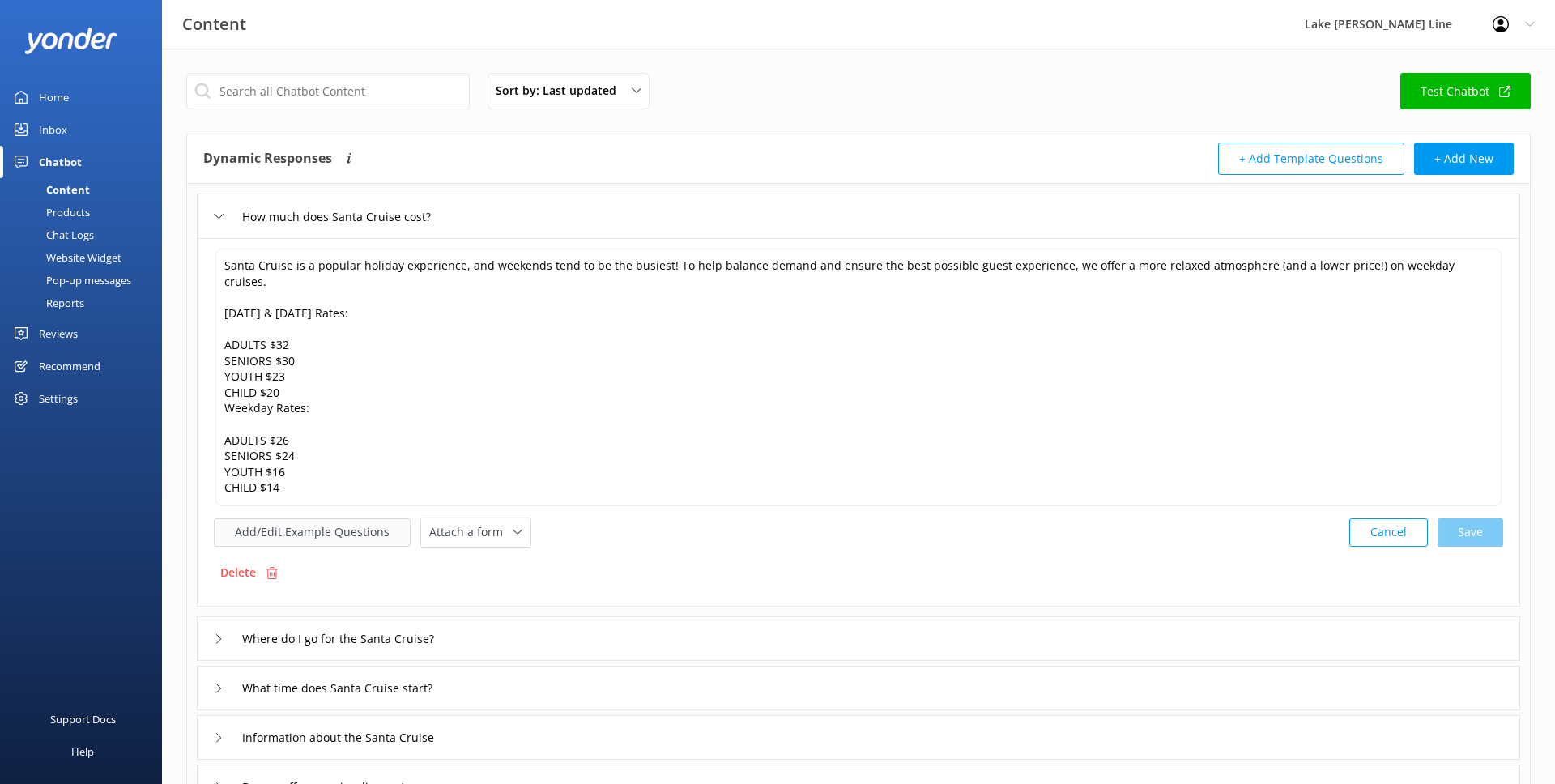
click at [355, 520] on button "Add/Edit Example Questions" at bounding box center [312, 533] width 197 height 28
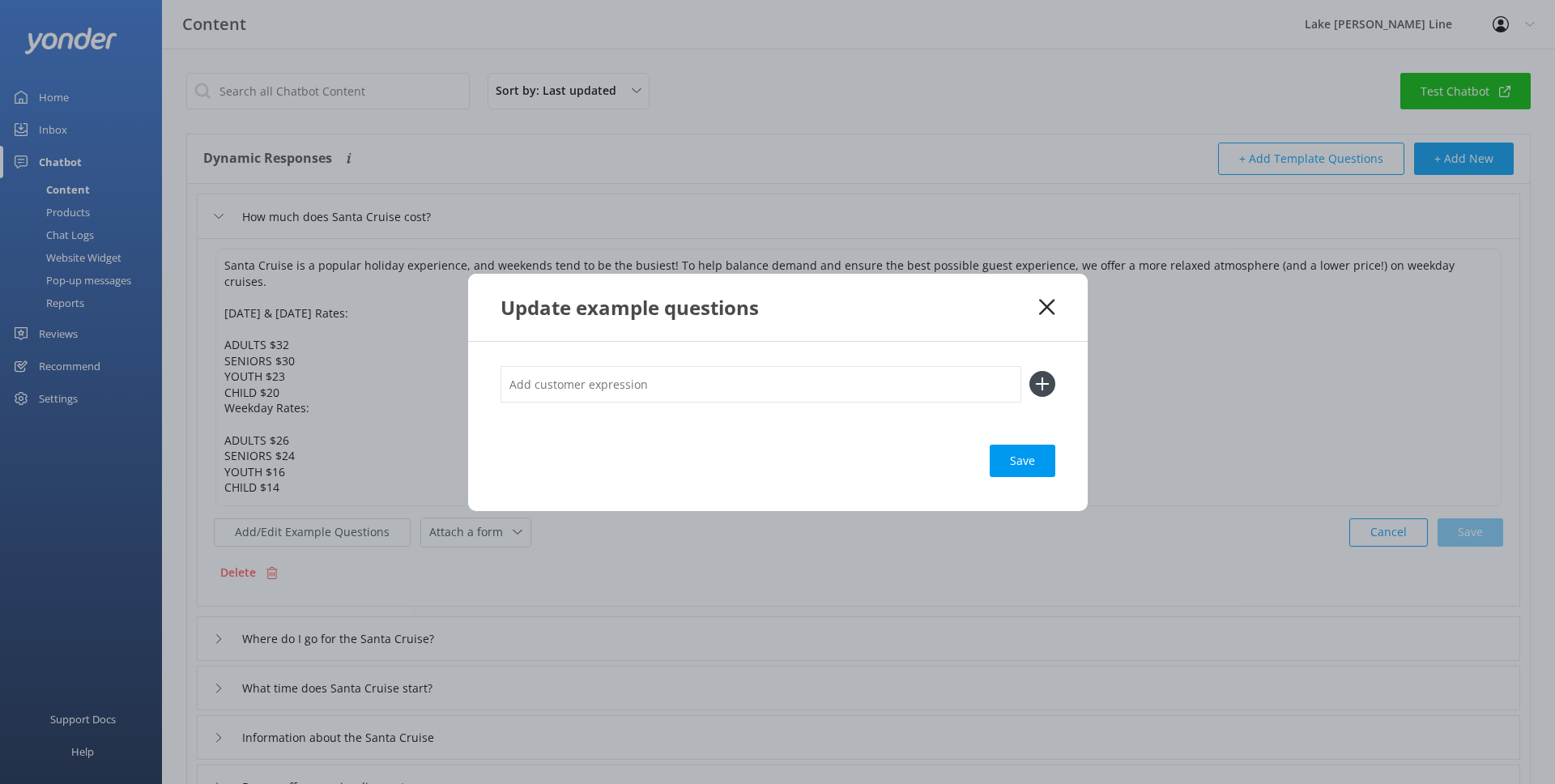
click at [650, 394] on input "text" at bounding box center [761, 384] width 521 height 37
type input "Santa Cruise price"
click at [1049, 386] on icon at bounding box center [1043, 384] width 26 height 26
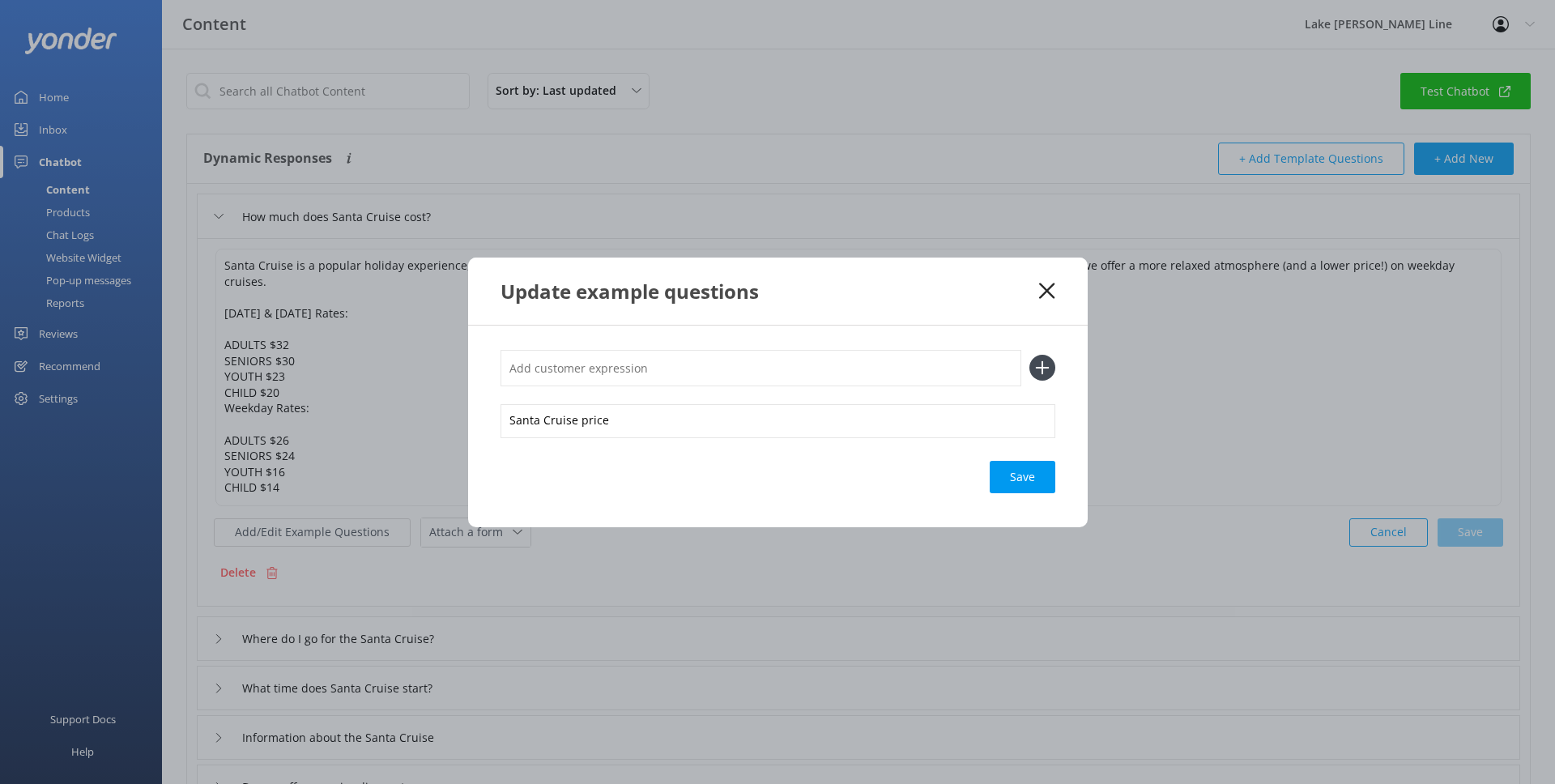
click at [1012, 462] on div "Save" at bounding box center [1022, 476] width 66 height 33
click at [1046, 286] on icon at bounding box center [1047, 290] width 15 height 16
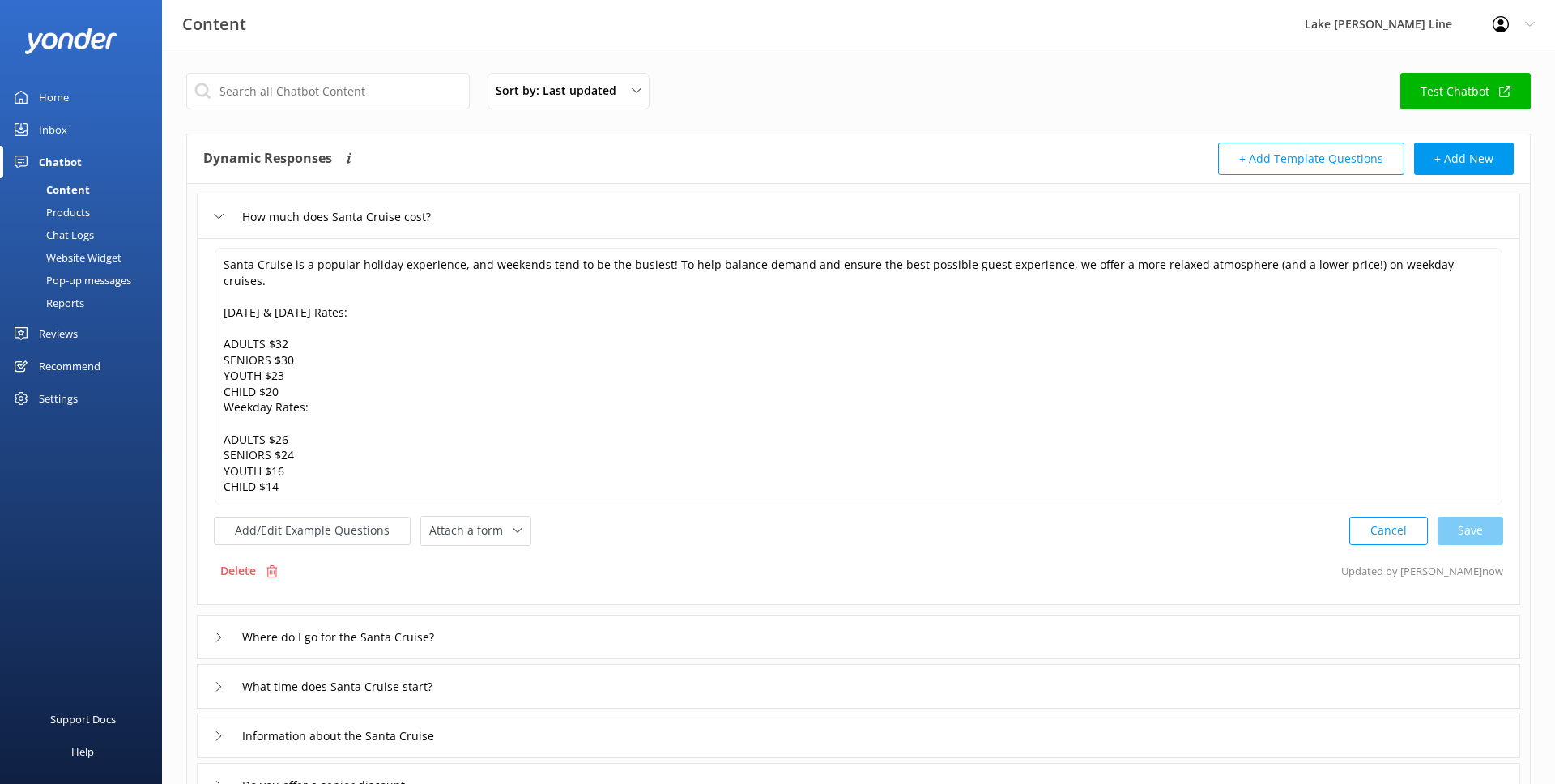
click at [209, 214] on div "How much does Santa Cruise cost?" at bounding box center [858, 215] width 1323 height 44
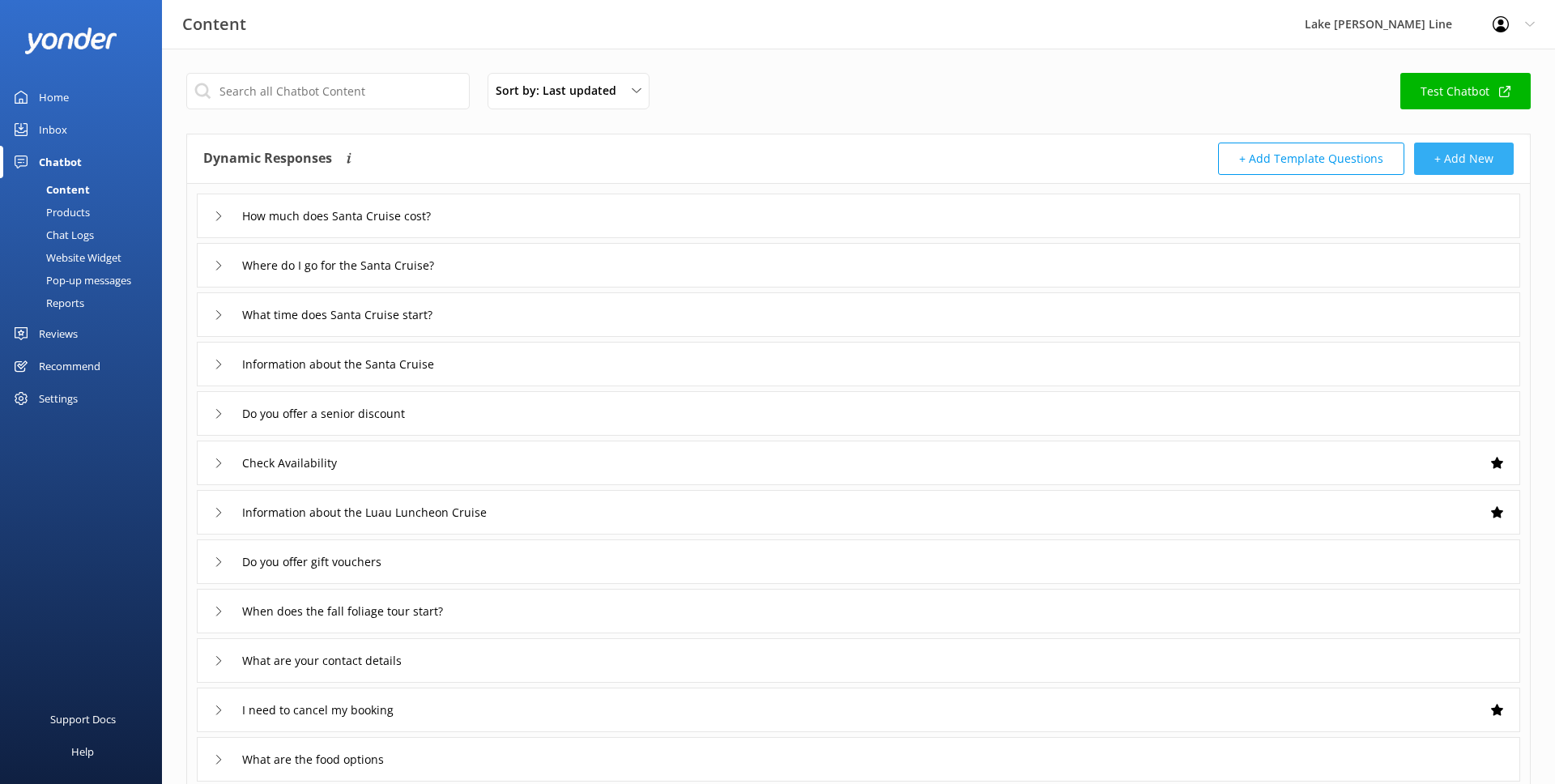
click at [1458, 153] on button "+ Add New" at bounding box center [1464, 158] width 99 height 33
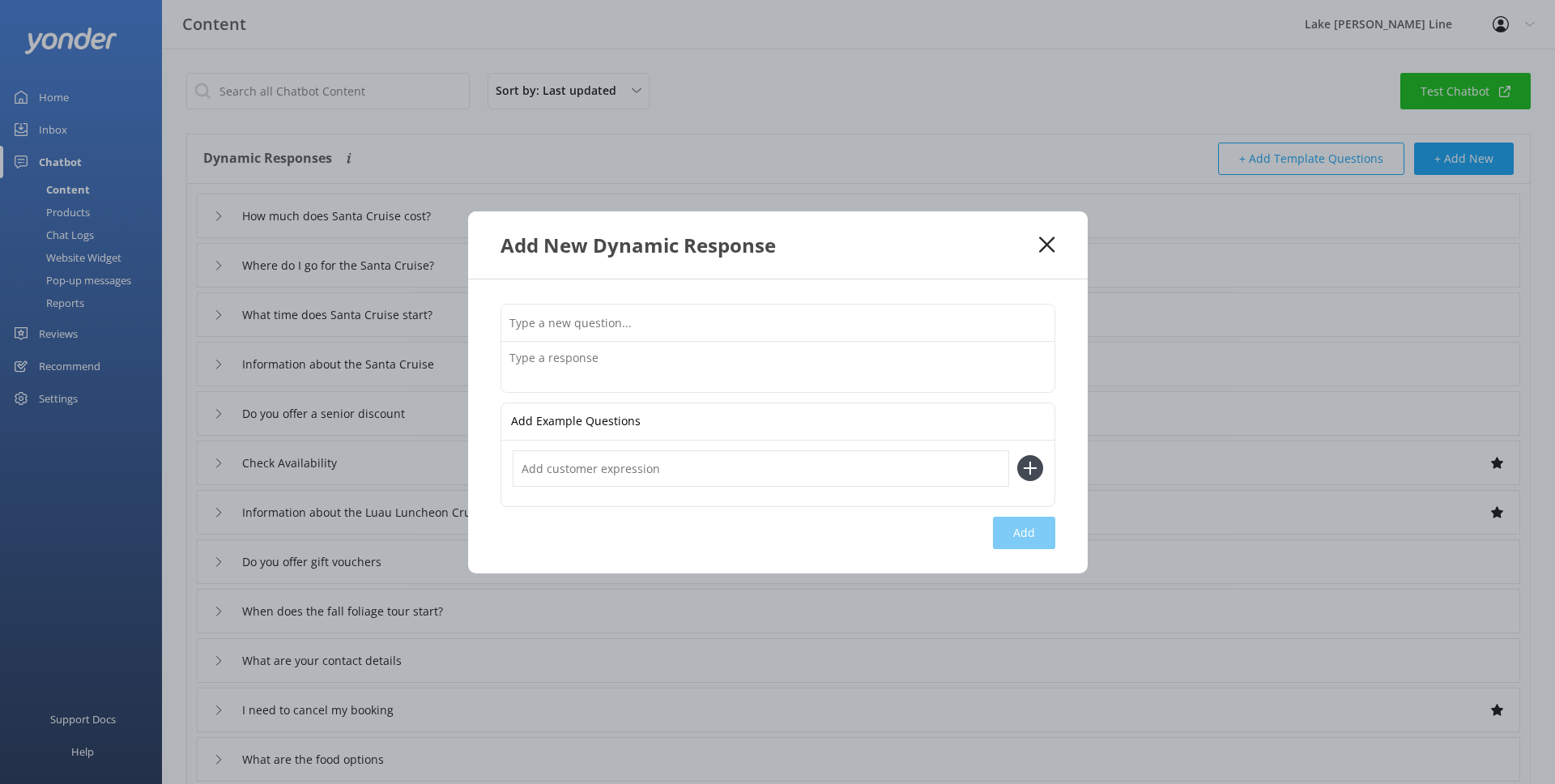
click at [1016, 322] on input "text" at bounding box center [778, 323] width 553 height 37
type input "What do you see during Santa Cruise?"
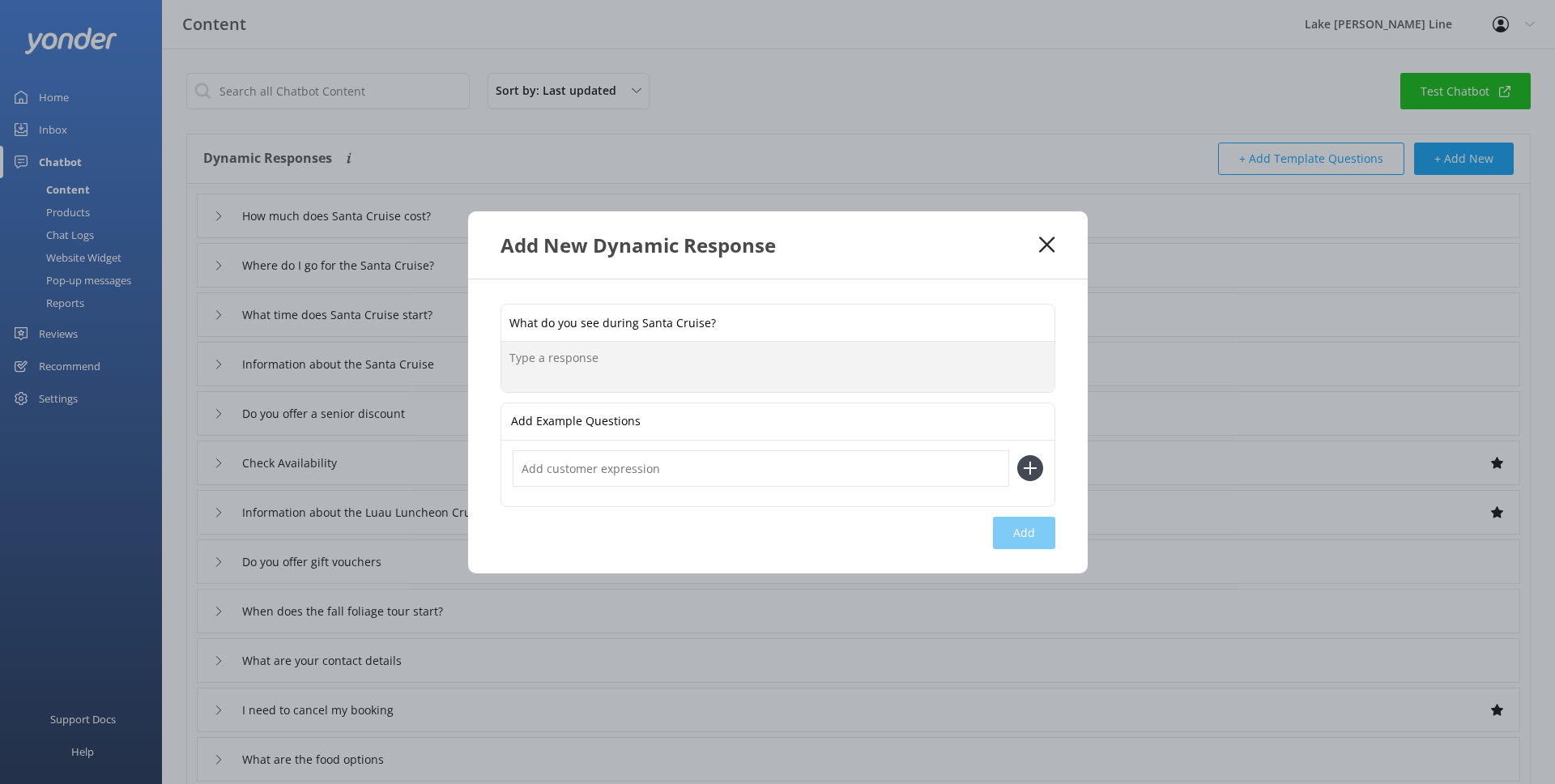
click at [865, 354] on textarea at bounding box center [778, 367] width 553 height 51
paste textarea "During your 40-minute lake tour, view festive lighted displays. From the boat, …"
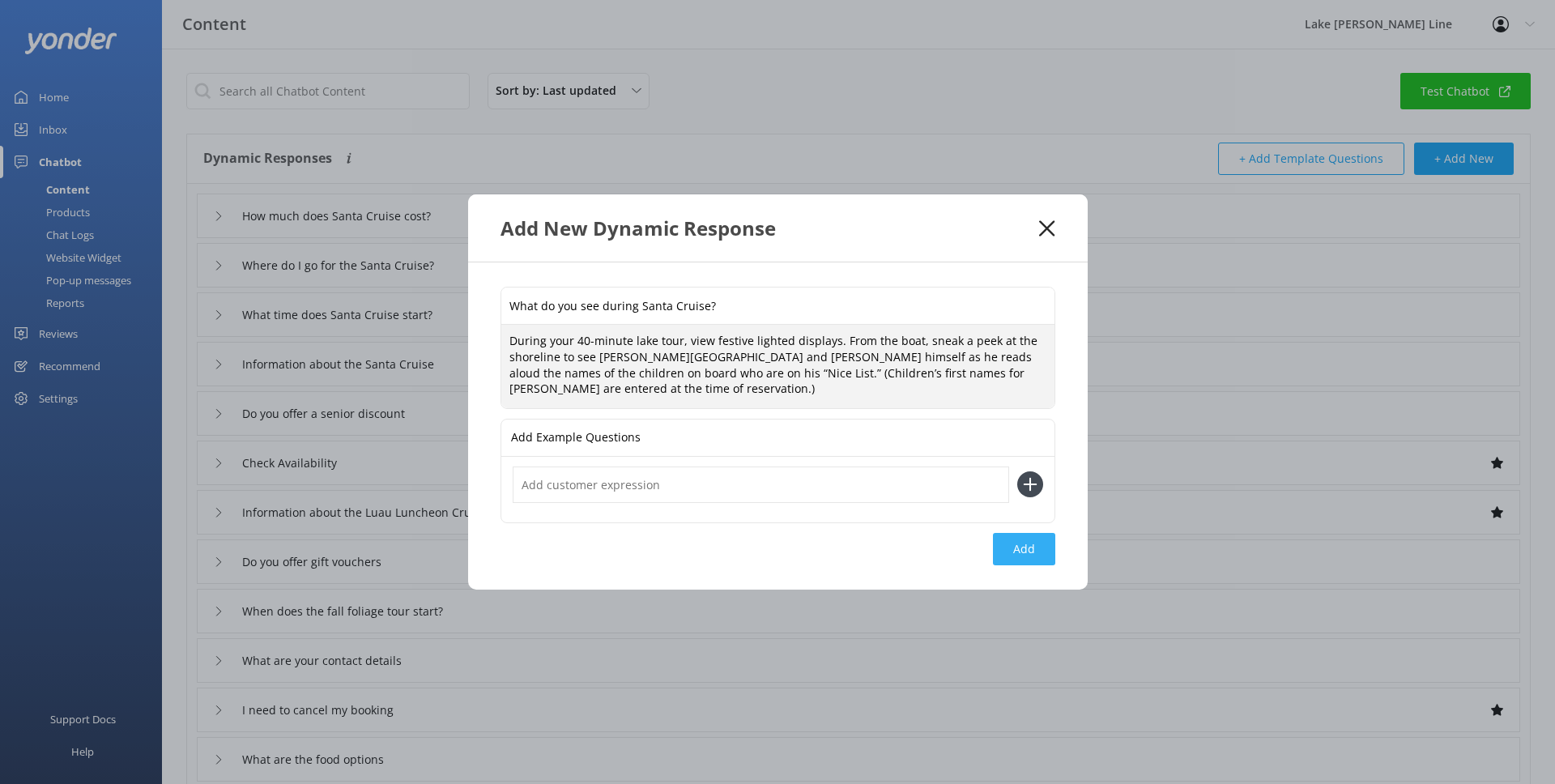
type textarea "During your 40-minute lake tour, view festive lighted displays. From the boat, …"
click at [1018, 549] on button "Add" at bounding box center [1024, 549] width 62 height 33
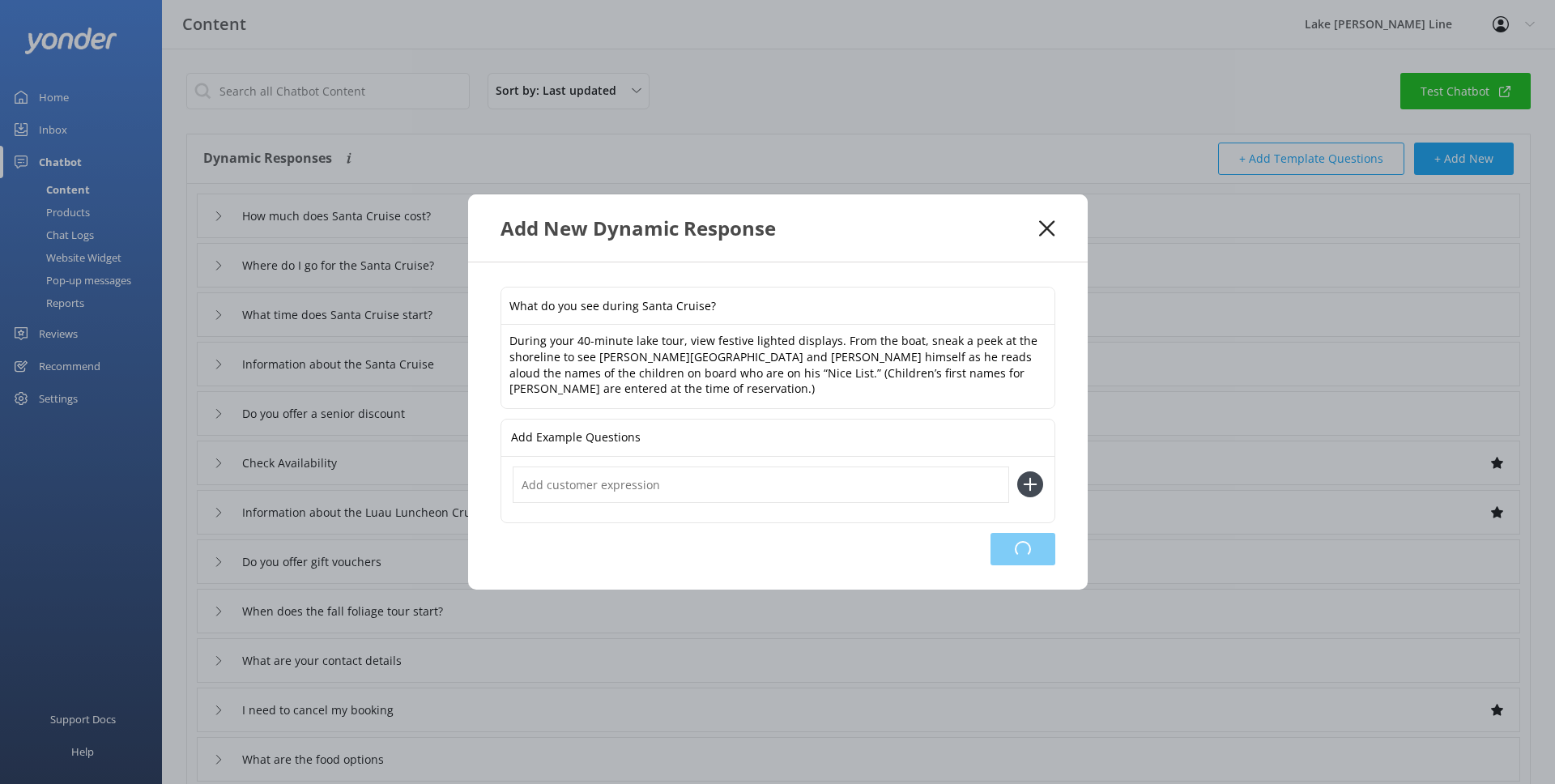
type input "What do you see during Santa Cruise?"
type input "How much does Santa Cruise cost?"
type input "Where do I go for the Santa Cruise?"
type input "What time does Santa Cruise start?"
type input "Information about the Santa Cruise"
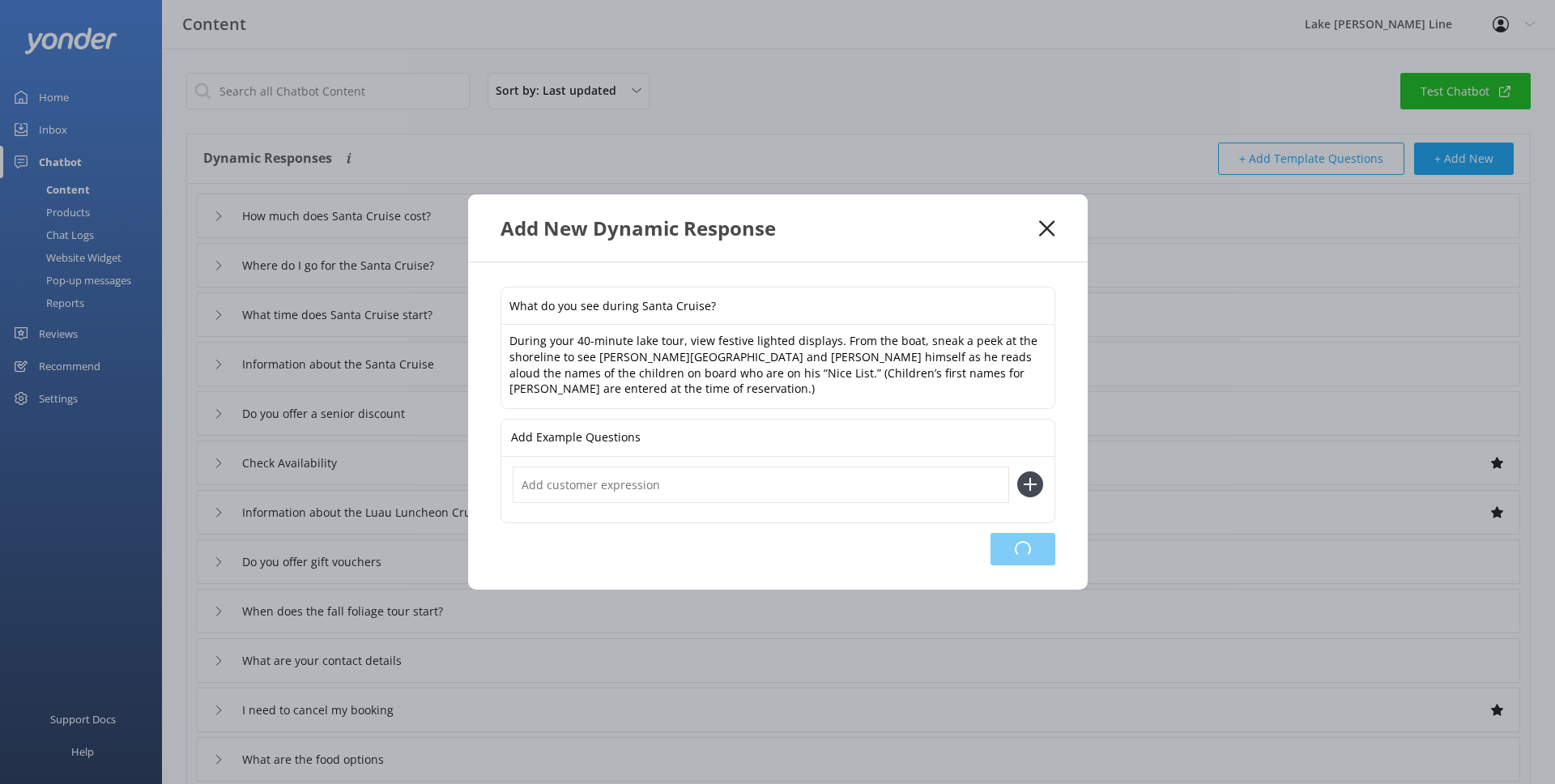
type input "Do you offer a senior discount"
type input "Check Availability"
type input "Information about the Luau Luncheon Cruise"
type input "Do you offer gift vouchers"
type input "When does the fall foliage tour start?"
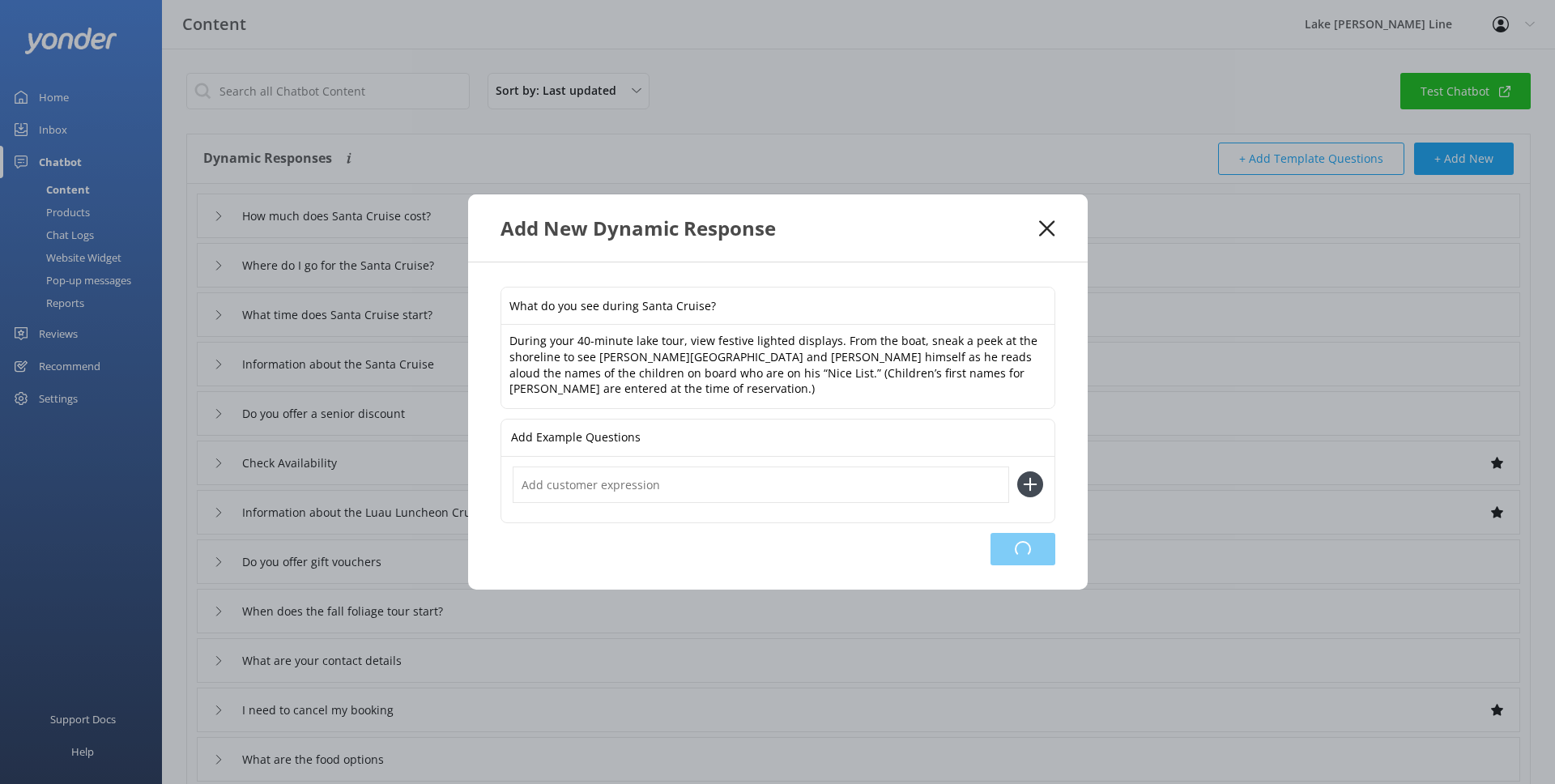
type input "What are your contact details"
type input "I need to cancel my booking"
type input "What are the food options"
type input "Twilight Highlights Cruise pricing and availability"
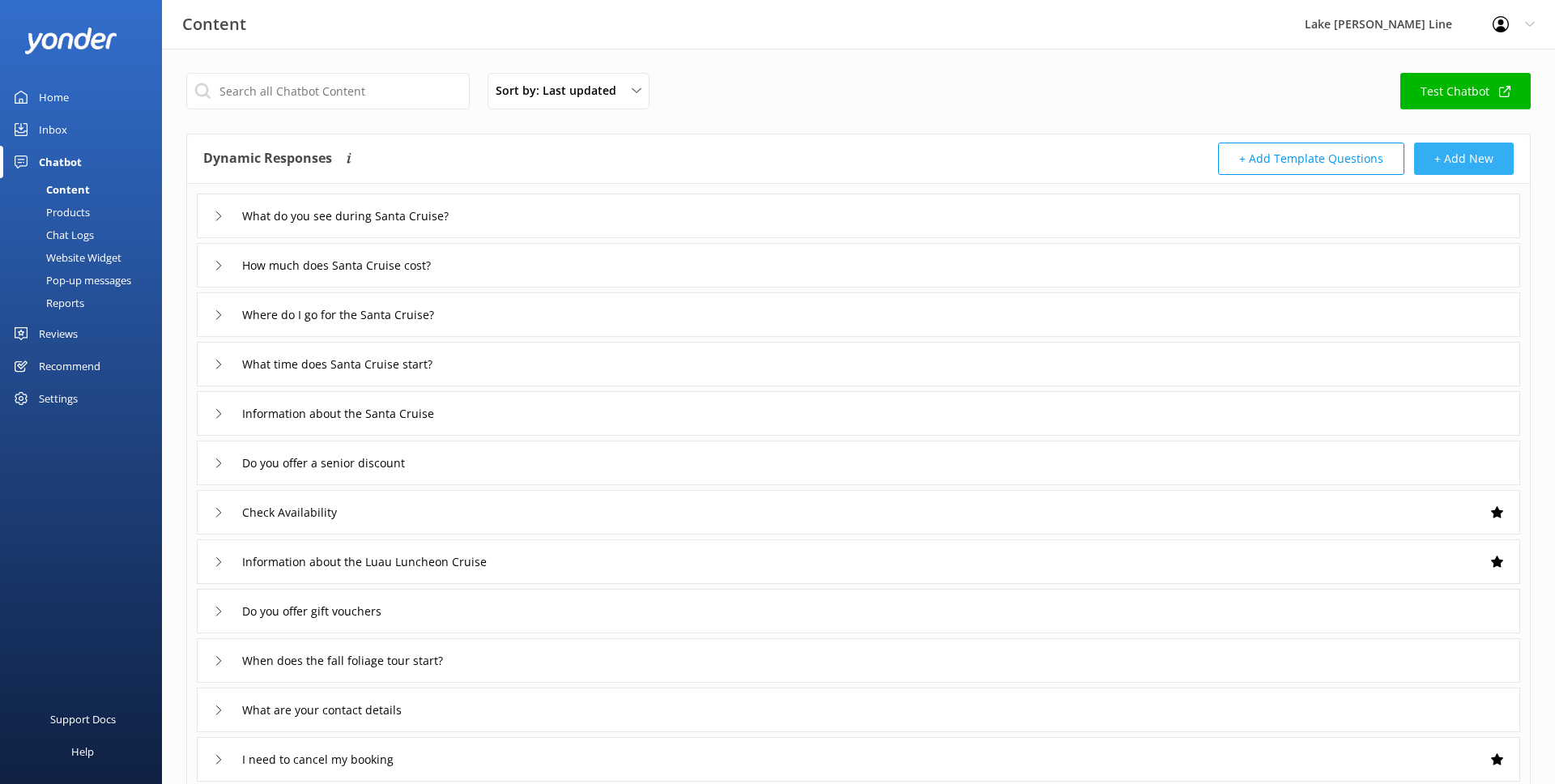
click at [1485, 158] on button "+ Add New" at bounding box center [1464, 158] width 99 height 33
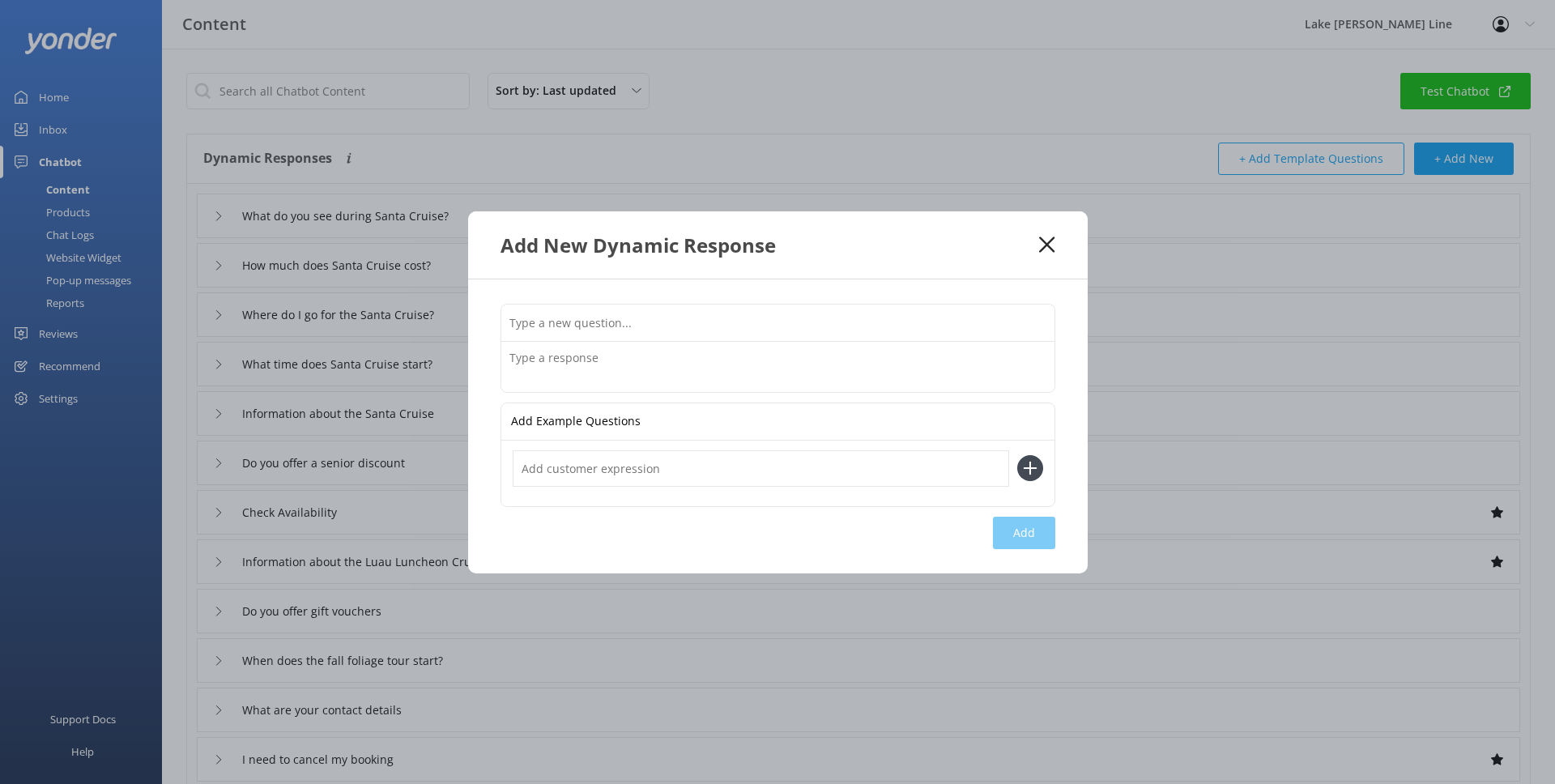
click at [694, 329] on input "text" at bounding box center [778, 323] width 553 height 37
type input "Where do I park for Santa Cruise?"
click at [759, 356] on textarea at bounding box center [778, 367] width 553 height 51
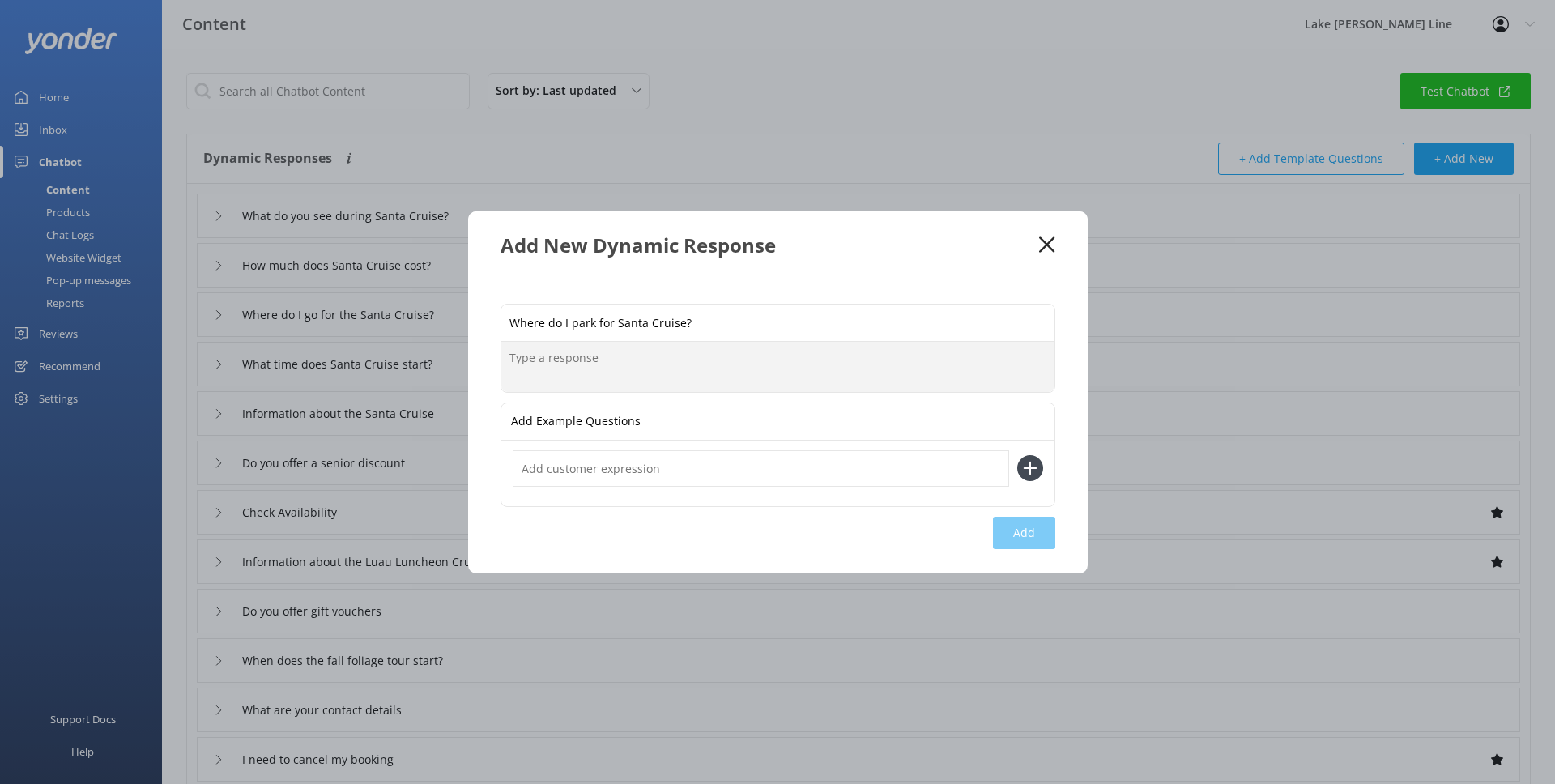
paste textarea "On most dates, there is free parking on site in the upper-level parking area at…"
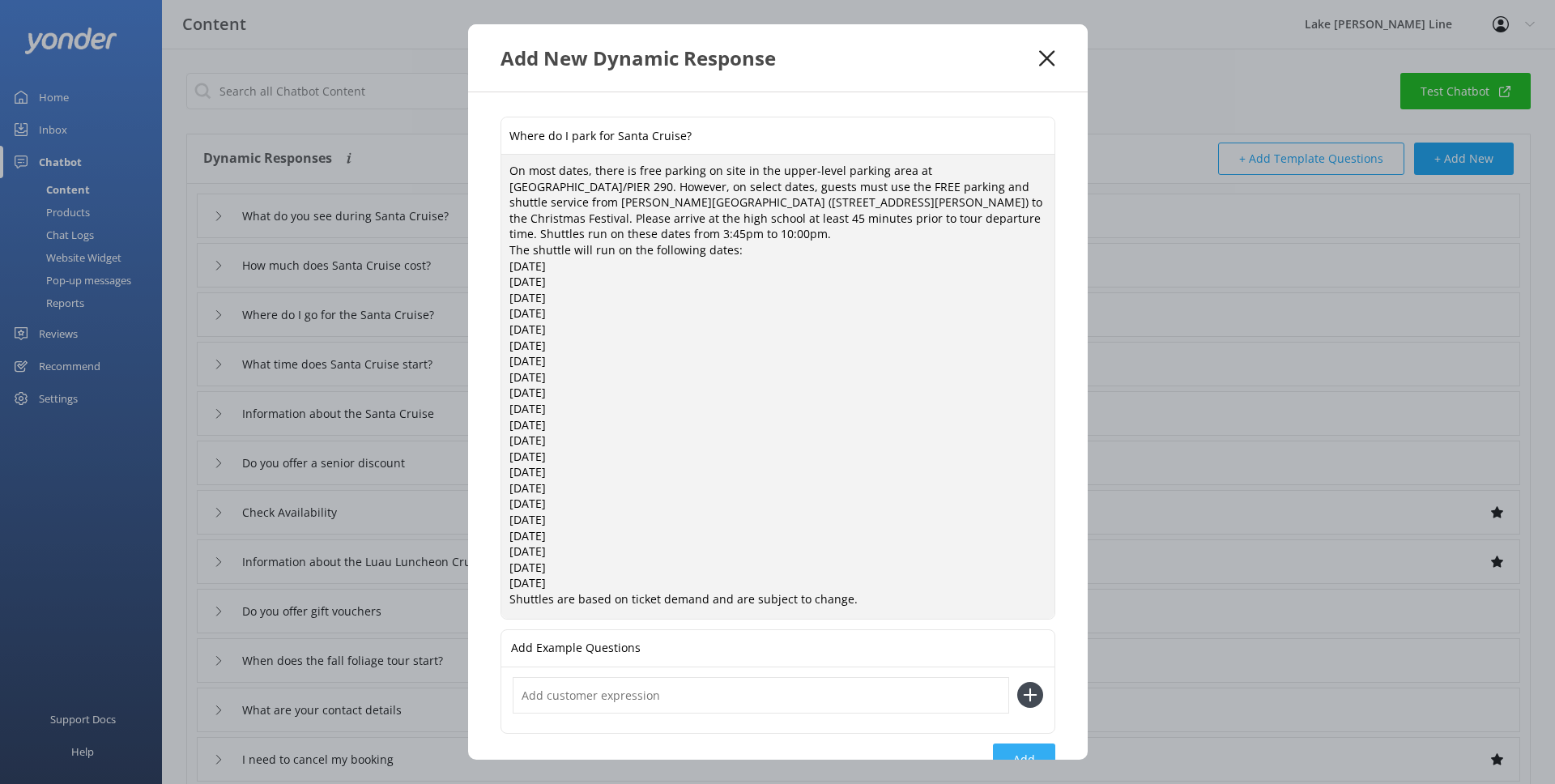
type textarea "On most dates, there is free parking on site in the upper-level parking area at…"
click at [1013, 746] on button "Add" at bounding box center [1024, 760] width 62 height 33
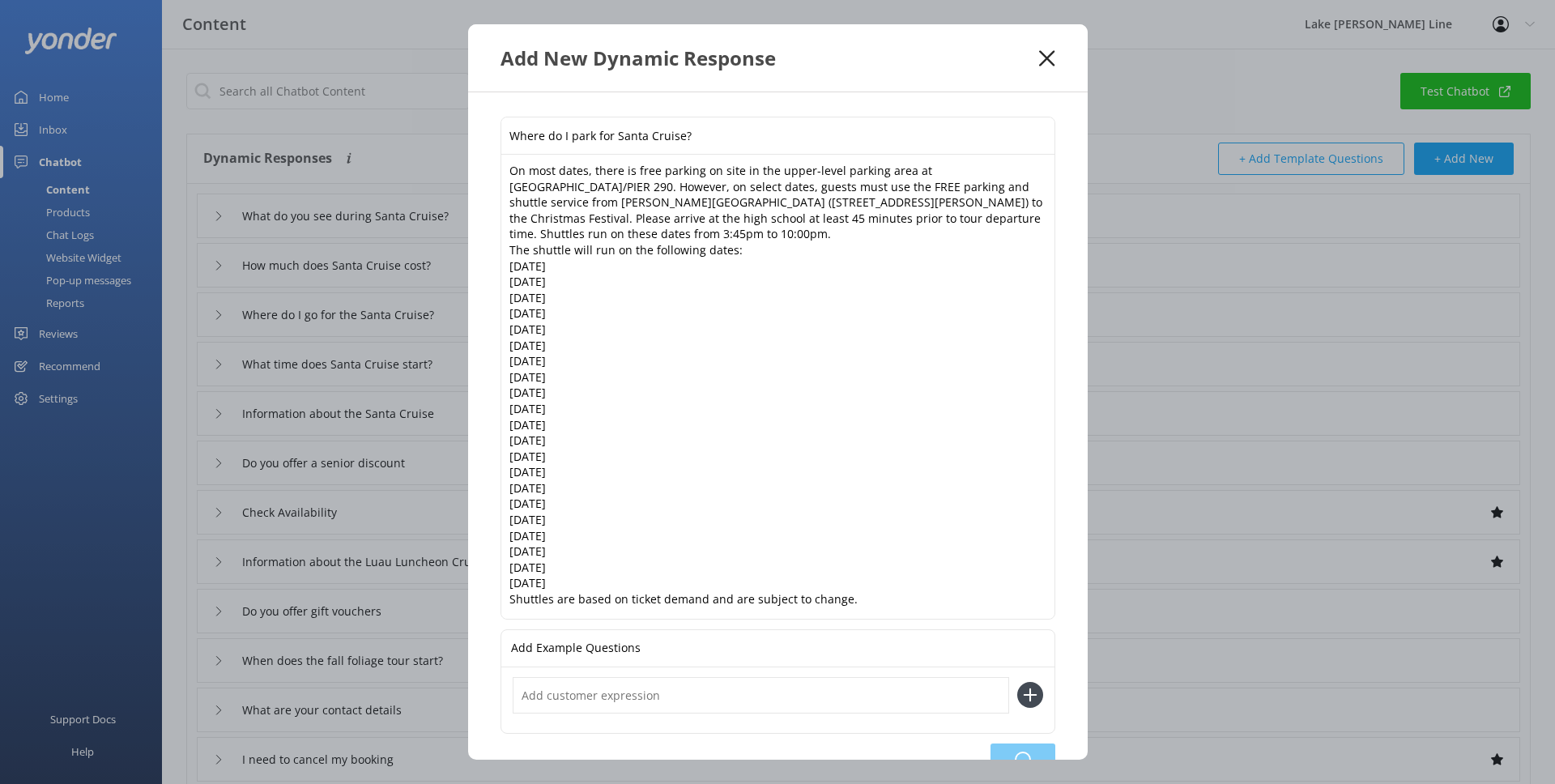
type input "Where do I park for Santa Cruise?"
type input "What do you see during Santa Cruise?"
type input "How much does Santa Cruise cost?"
type input "Where do I go for the Santa Cruise?"
type input "What time does Santa Cruise start?"
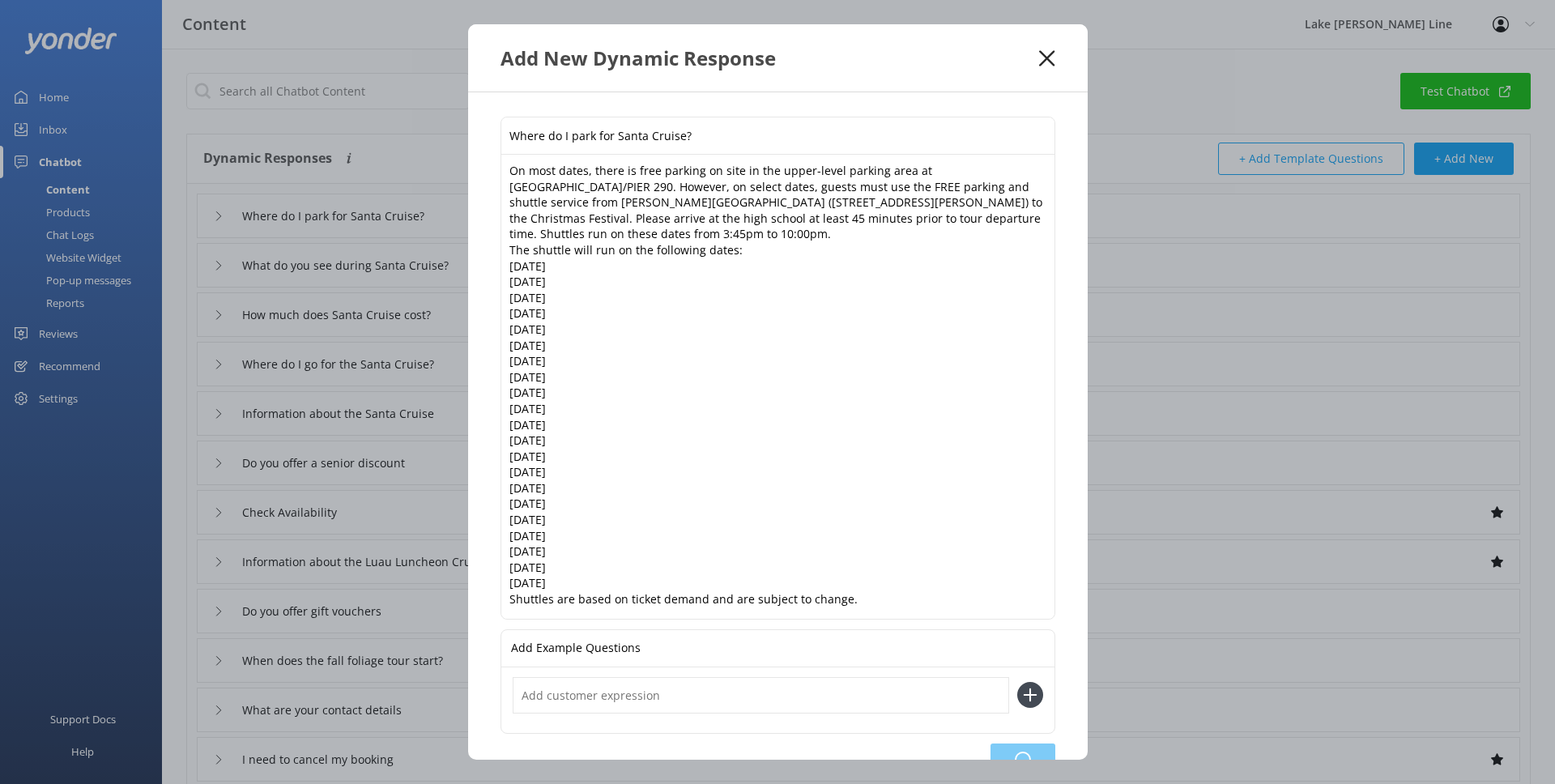
type input "Information about the Santa Cruise"
type input "Do you offer a senior discount"
type input "Check Availability"
type input "Information about the Luau Luncheon Cruise"
type input "Do you offer gift vouchers"
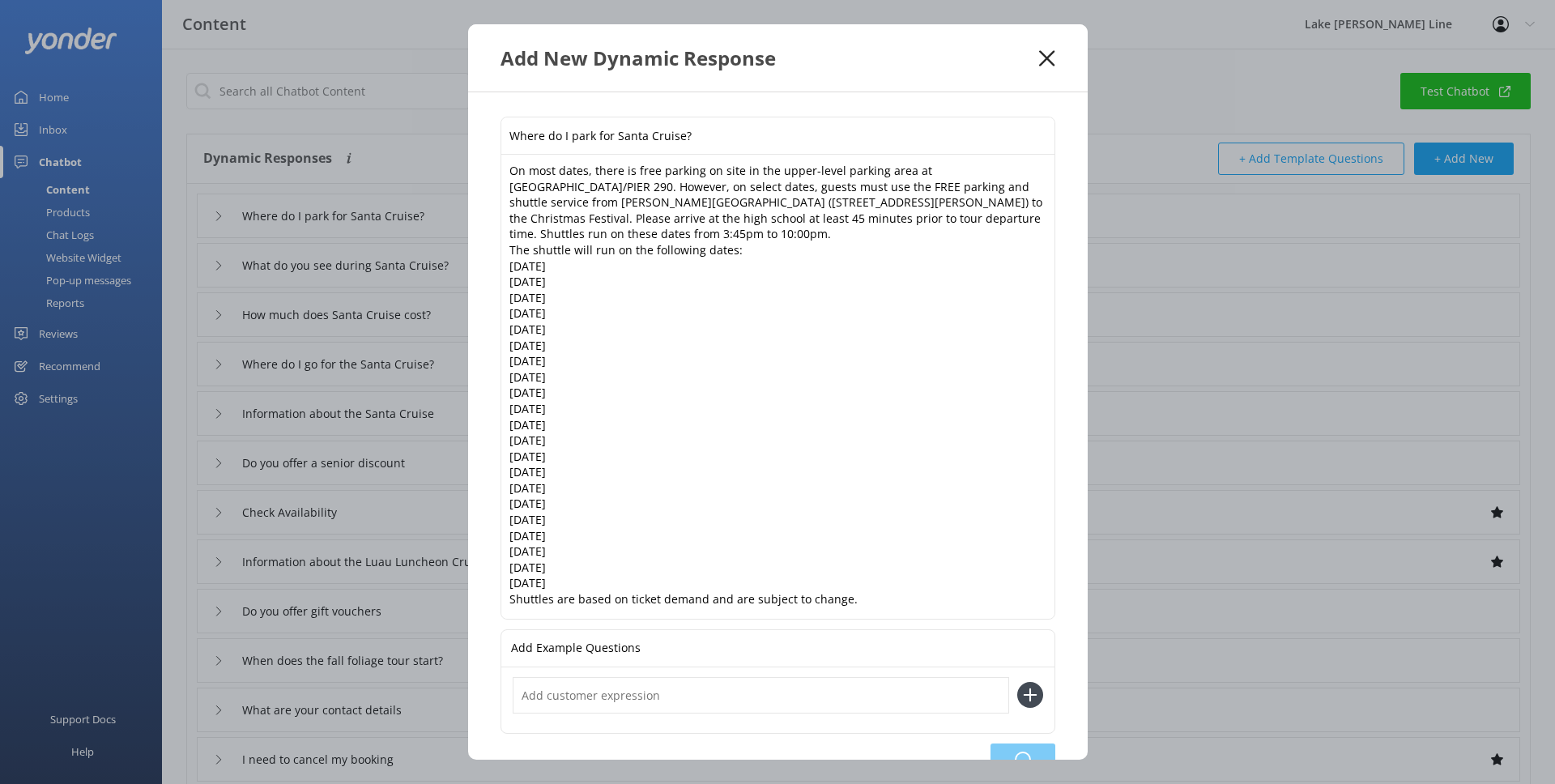
type input "When does the fall foliage tour start?"
type input "What are your contact details"
type input "I need to cancel my booking"
type input "What are the food options"
type input "Twilight Highlights Cruise pricing and availability"
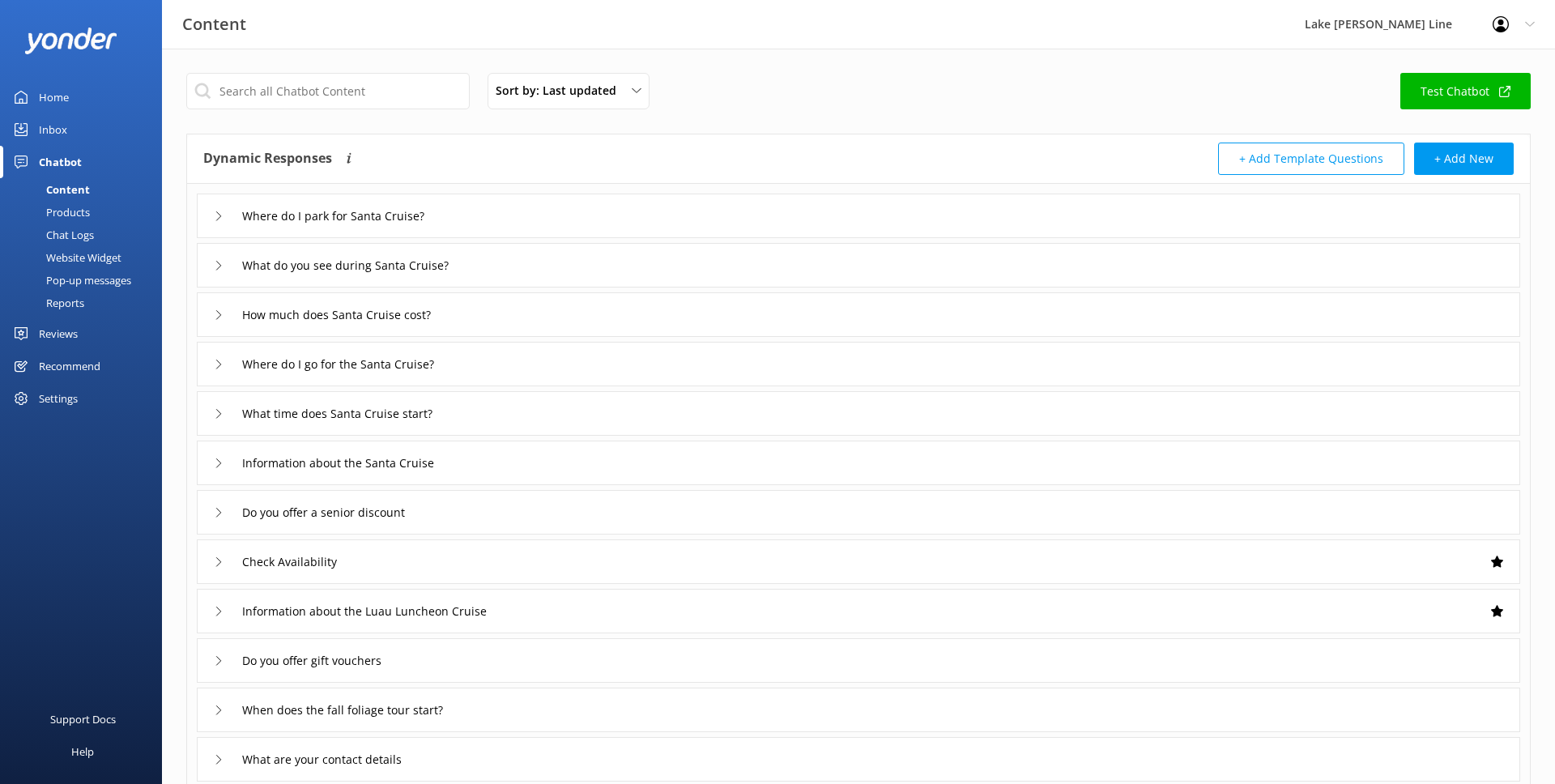
click at [214, 359] on icon at bounding box center [219, 364] width 9 height 9
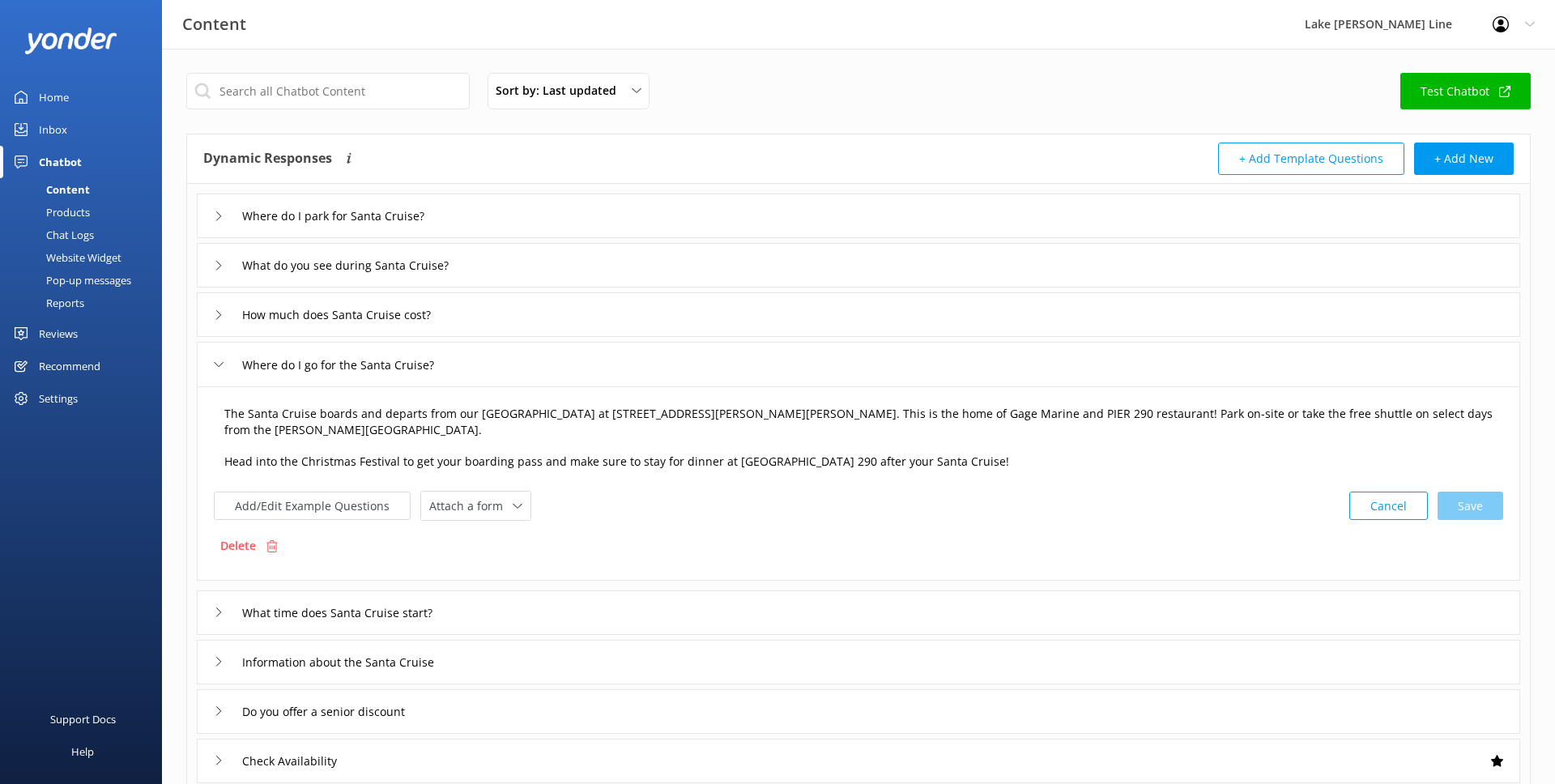
click at [957, 459] on textarea "The Santa Cruise boards and departs from our [GEOGRAPHIC_DATA] at [STREET_ADDRE…" at bounding box center [858, 438] width 1286 height 83
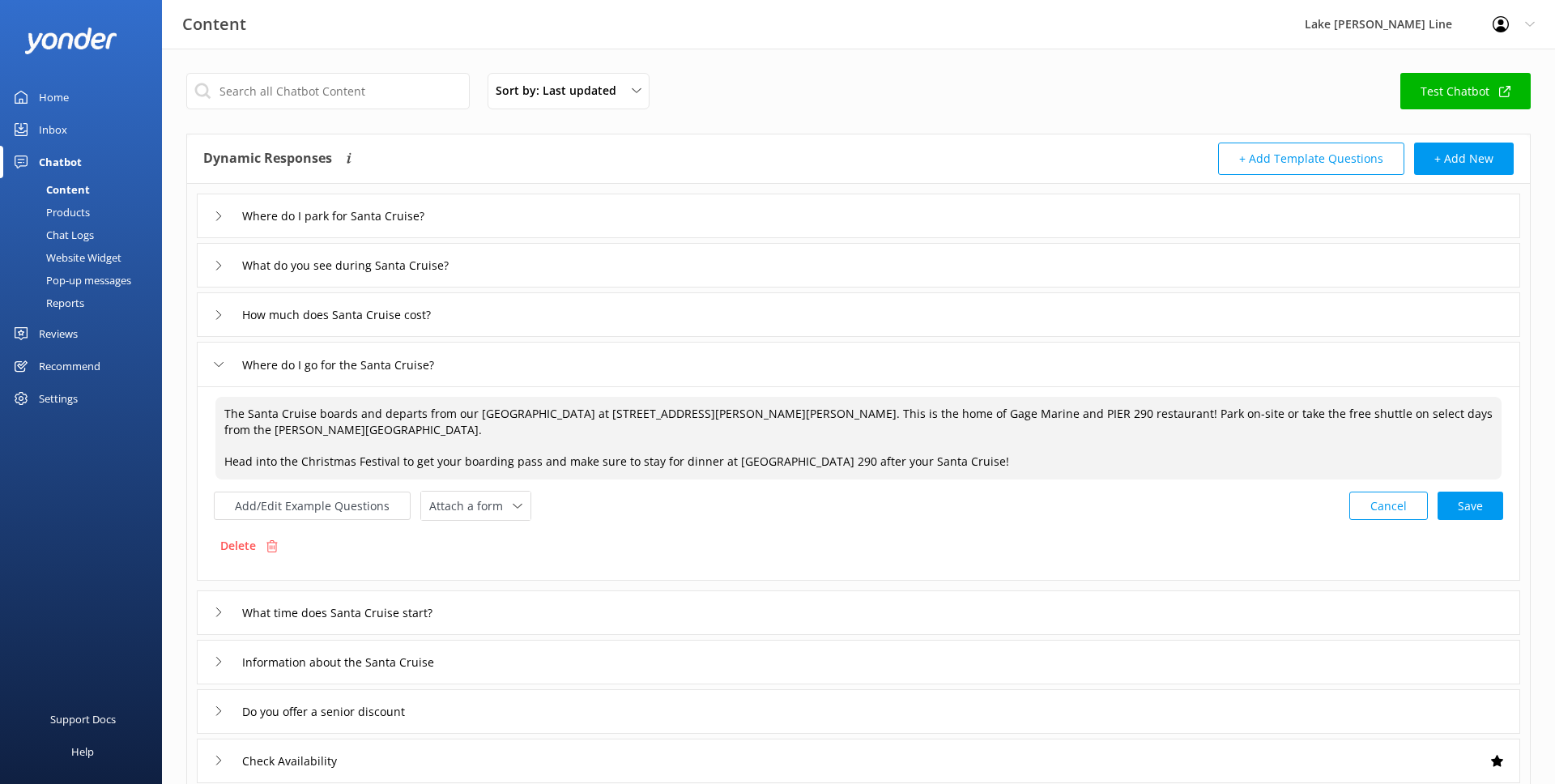
scroll to position [7, 0]
paste textarea "Please arrive at least 30 minutes prior to departure time to allow time to chec…"
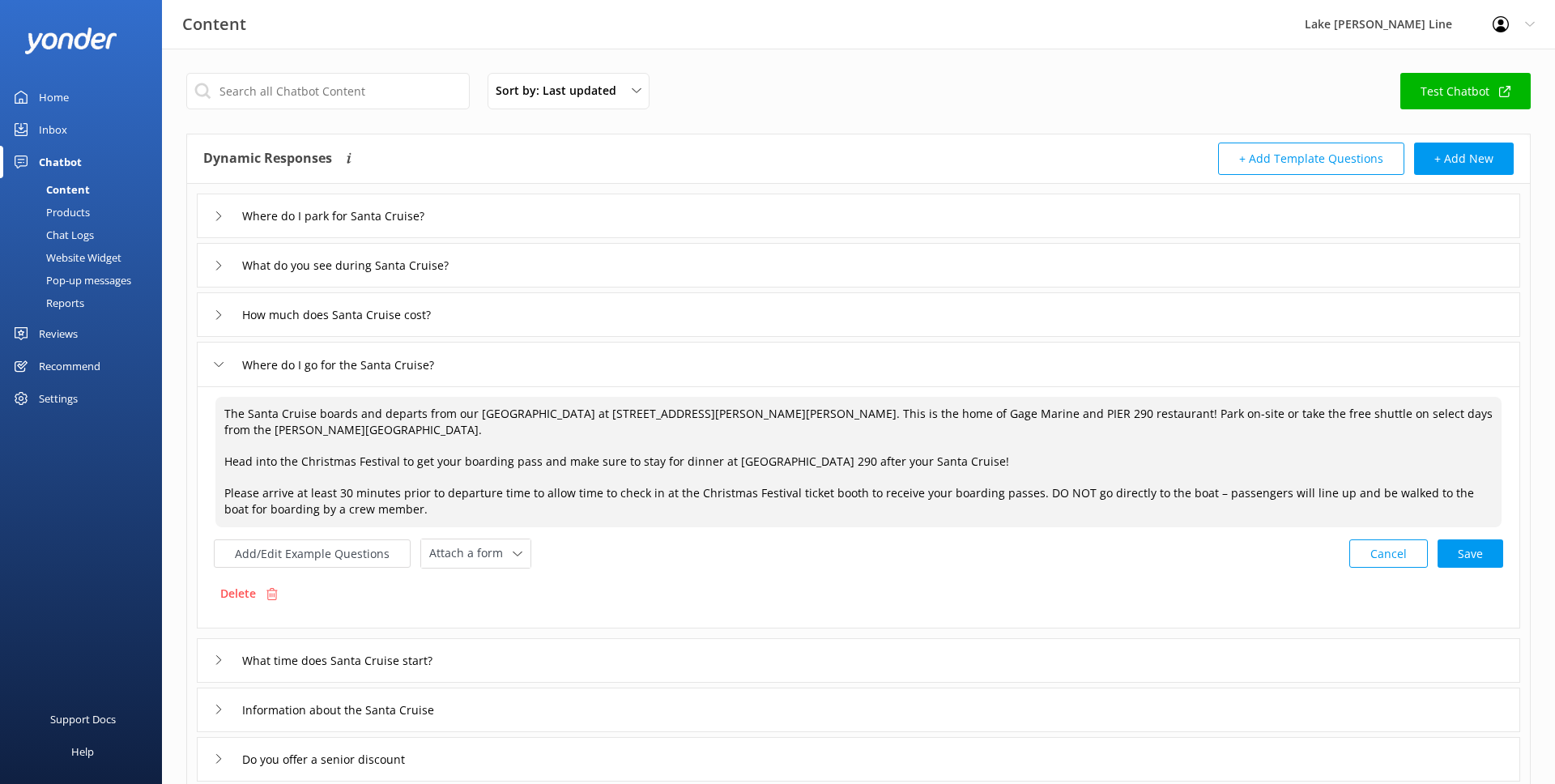
click at [277, 520] on textarea "The Santa Cruise boards and departs from our [GEOGRAPHIC_DATA] at [STREET_ADDRE…" at bounding box center [858, 461] width 1286 height 130
click at [1463, 554] on div "Cancel Save" at bounding box center [1427, 553] width 154 height 30
type textarea "The Santa Cruise boards and departs from our [GEOGRAPHIC_DATA] at [STREET_ADDRE…"
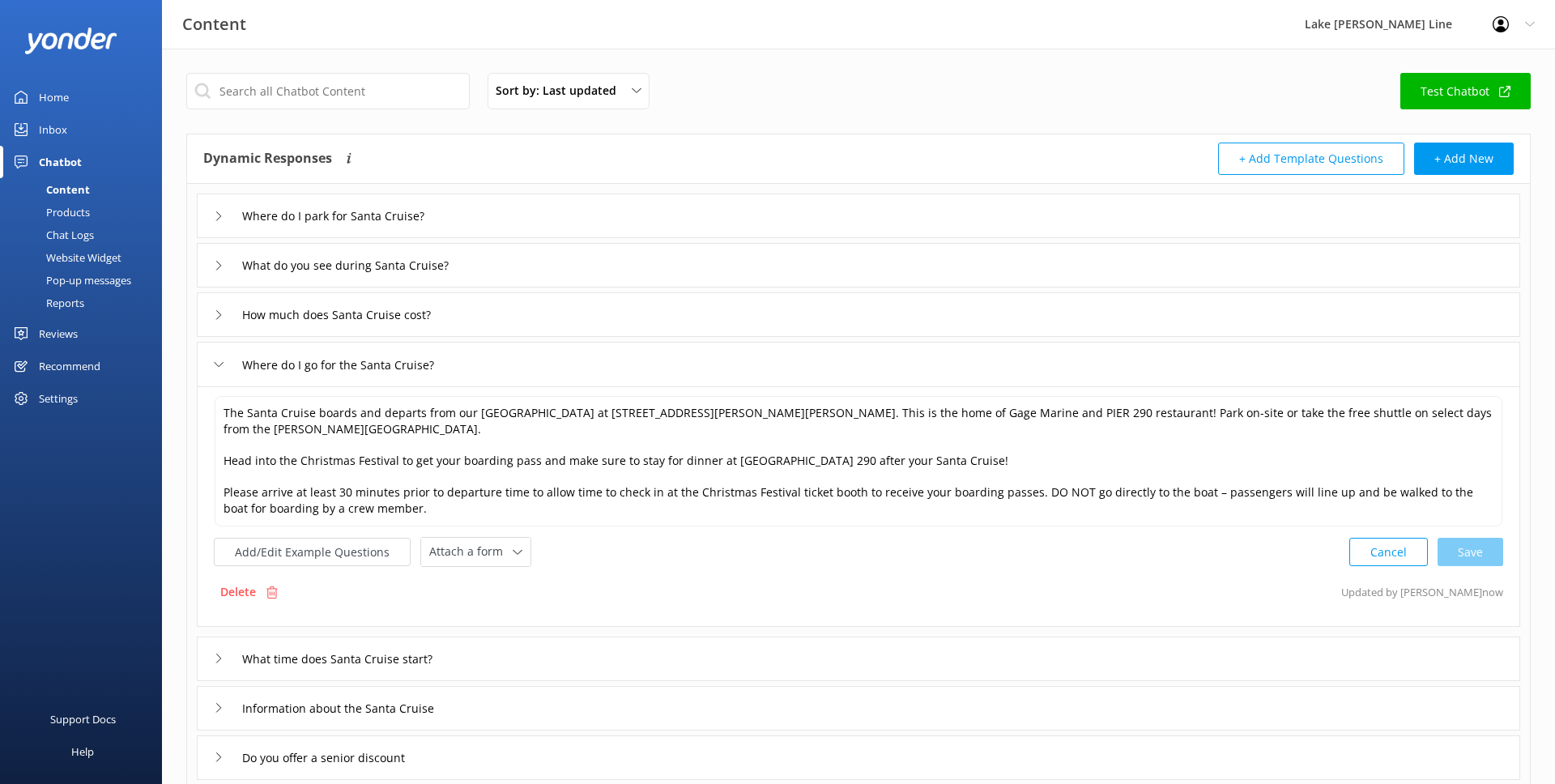
click at [223, 359] on div "Where do I go for the Santa Cruise?" at bounding box center [337, 365] width 247 height 26
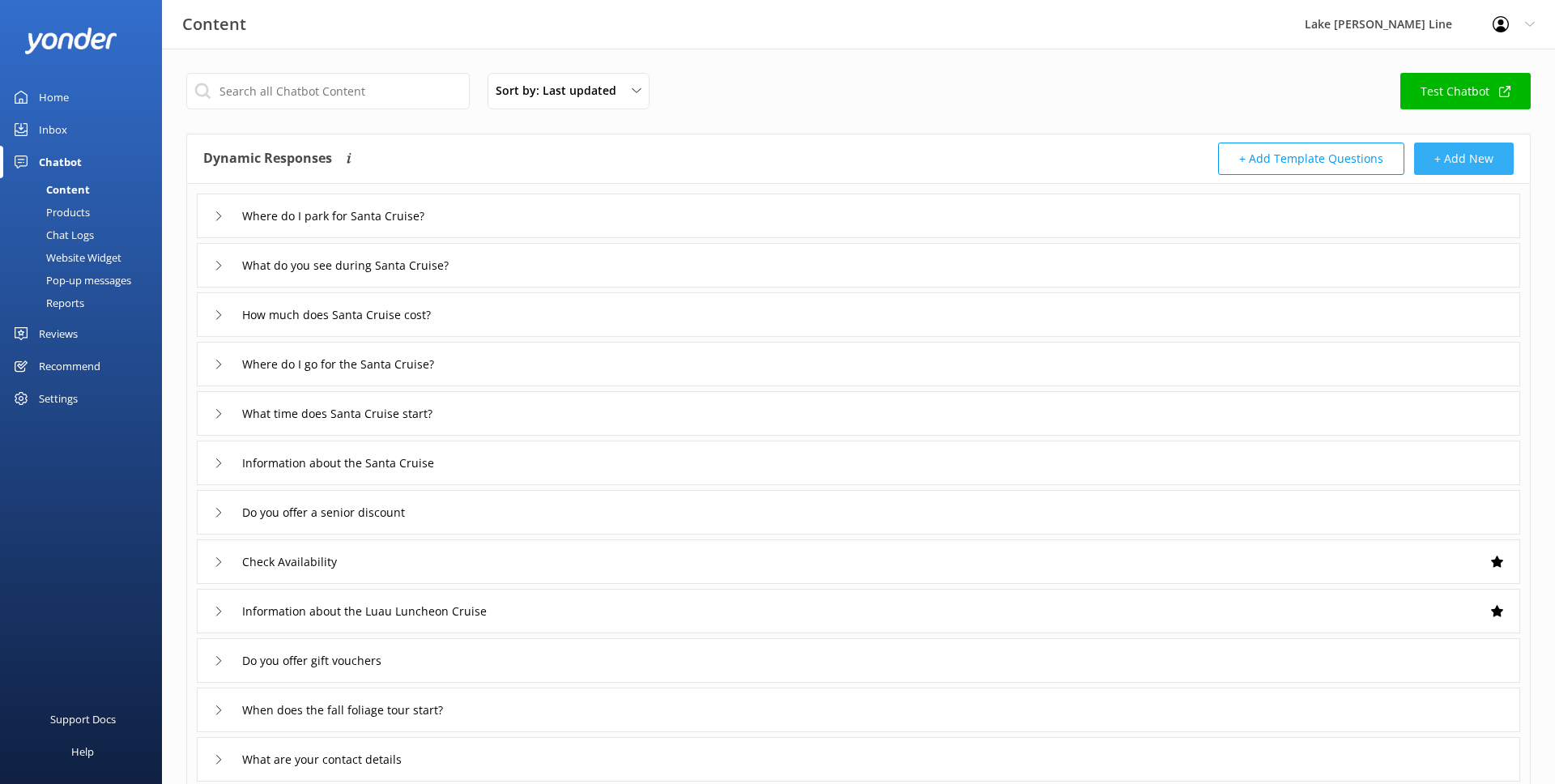
click at [1484, 156] on button "+ Add New" at bounding box center [1464, 158] width 99 height 33
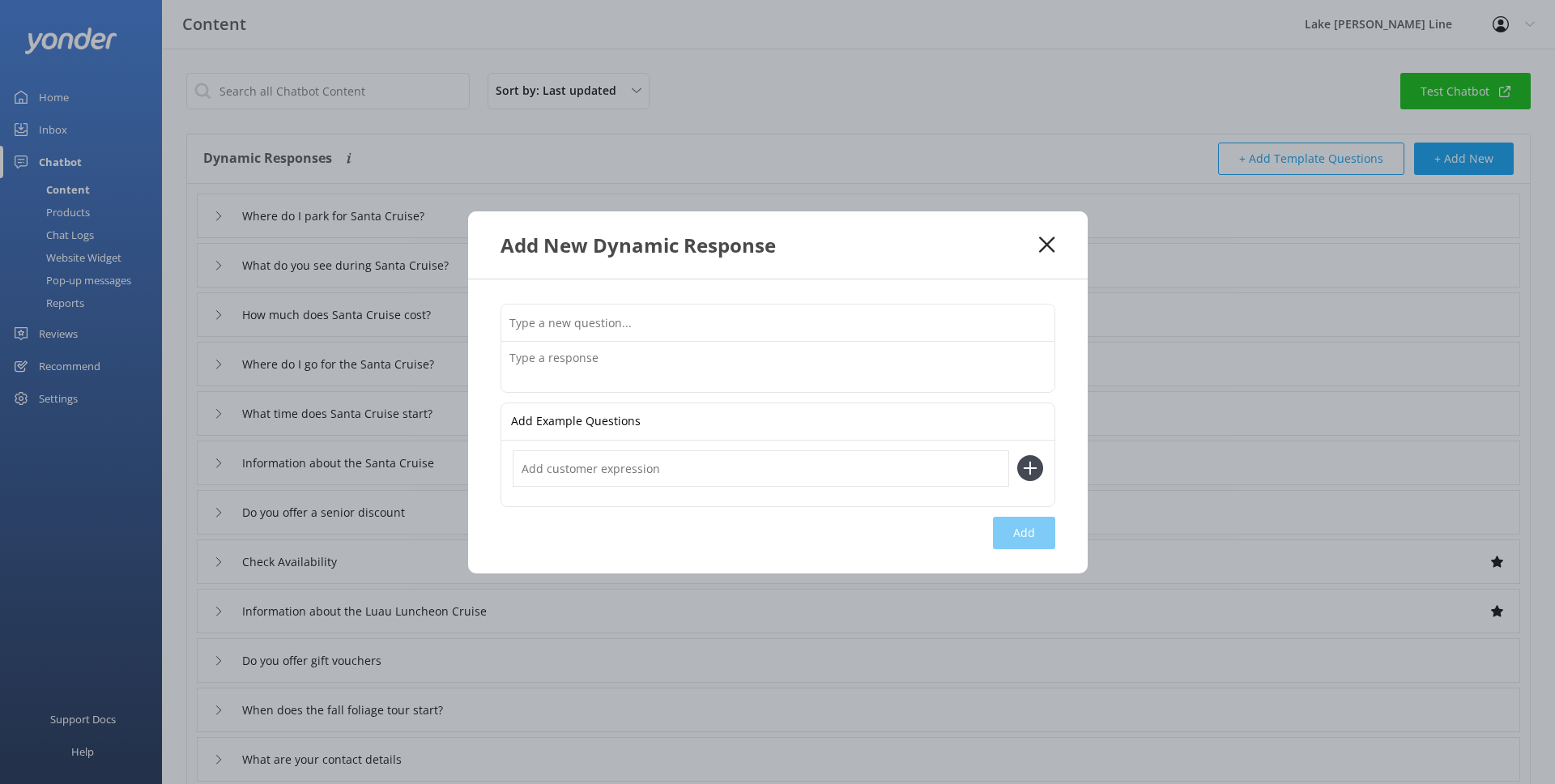
click at [718, 326] on input "text" at bounding box center [778, 323] width 553 height 37
type input "I"
type input "Does it get cold during Santa Cruise?"
click at [699, 351] on textarea at bounding box center [778, 367] width 553 height 51
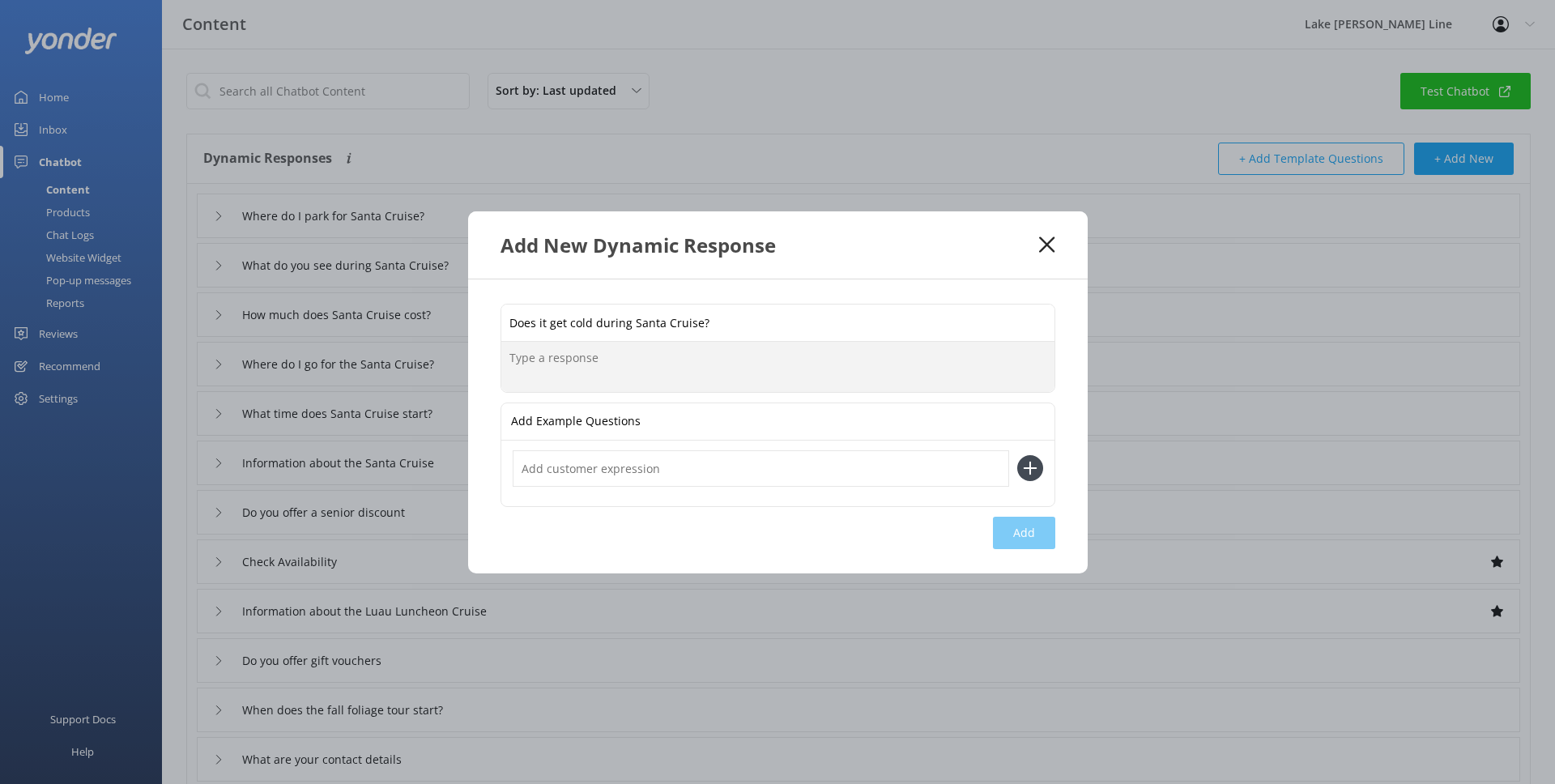
paste textarea "the boats are enclosed and heated for everyone’s comfort. But you are on a boat…"
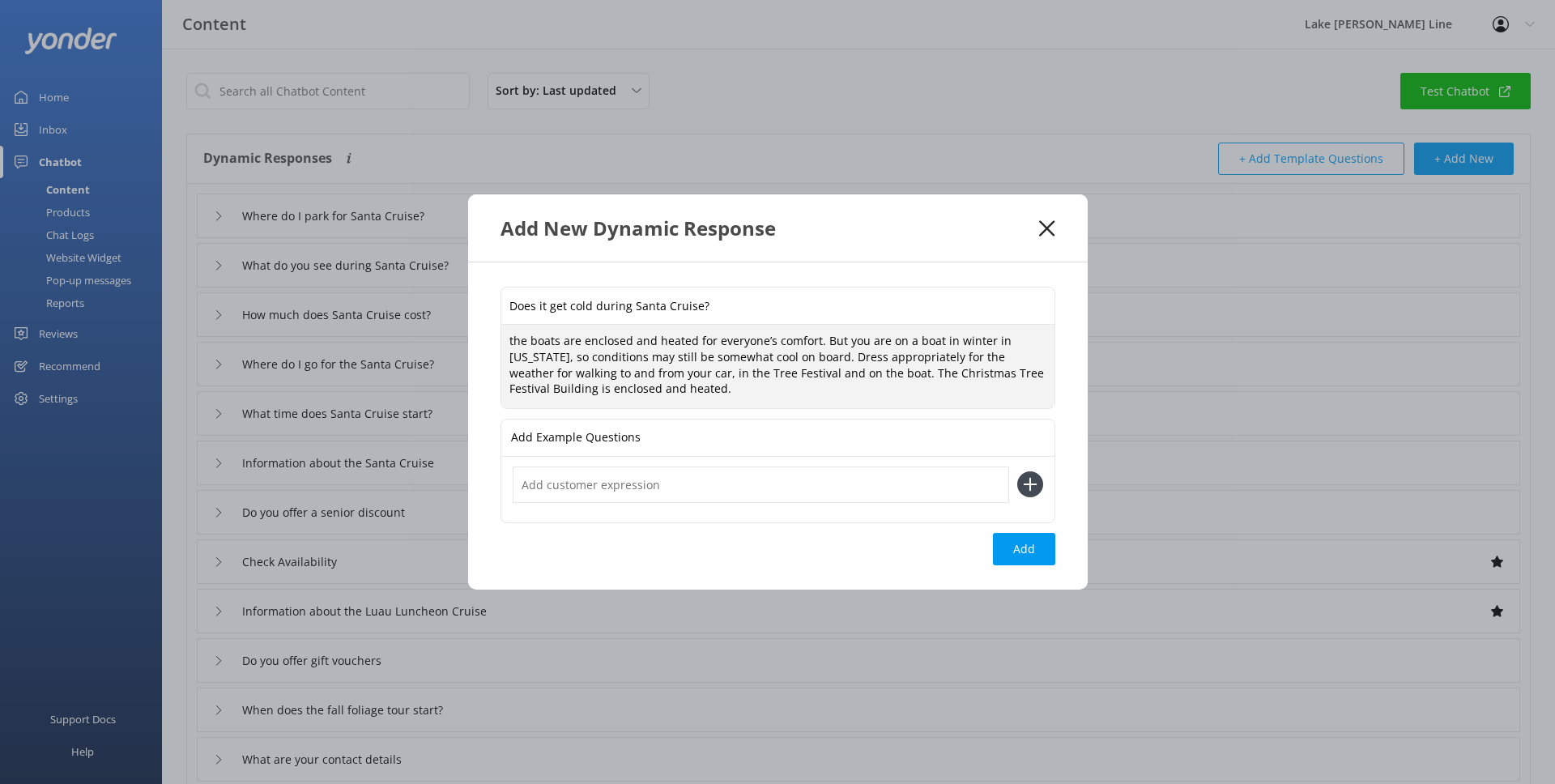
click at [514, 343] on textarea "the boats are enclosed and heated for everyone’s comfort. But you are on a boat…" at bounding box center [778, 366] width 553 height 83
type textarea "The boats are enclosed and heated for everyone’s comfort. But you are on a boat…"
click at [1019, 549] on button "Add" at bounding box center [1024, 549] width 62 height 33
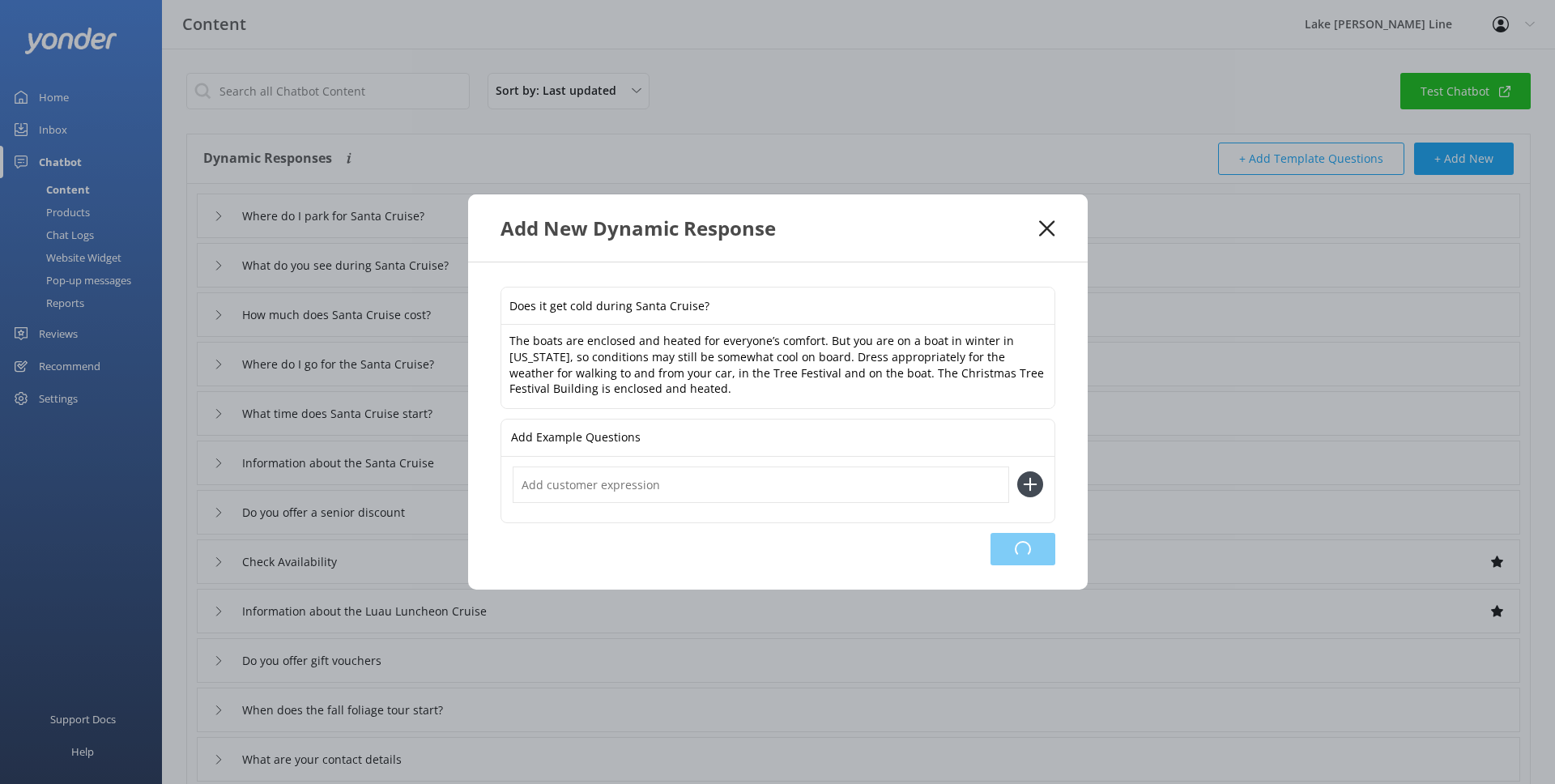
type input "Does it get cold during Santa Cruise?"
type input "Where do I park for Santa Cruise?"
type input "What do you see during Santa Cruise?"
type input "How much does Santa Cruise cost?"
type input "Where do I go for the Santa Cruise?"
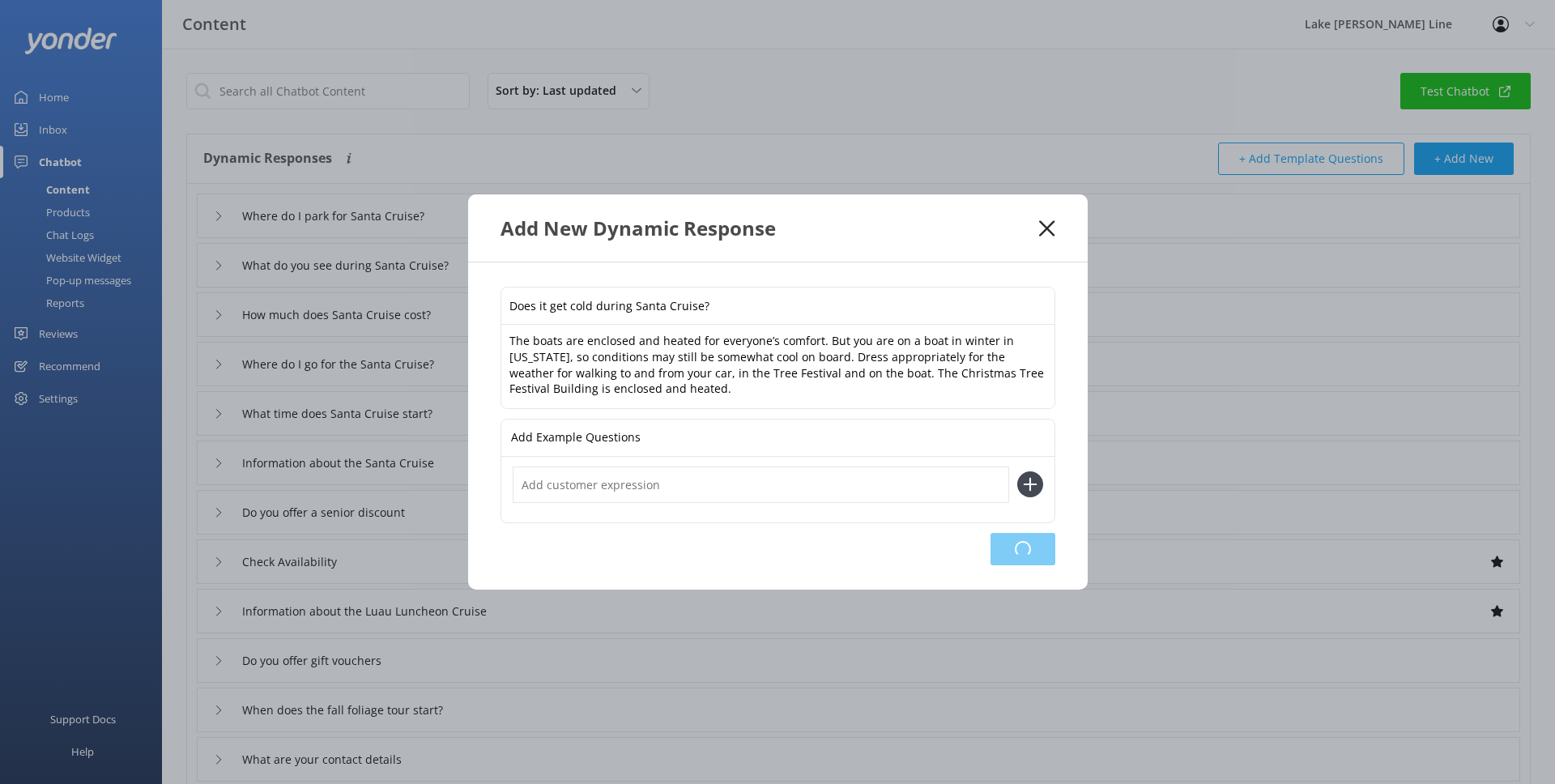
type input "What time does Santa Cruise start?"
type input "Information about the Santa Cruise"
type input "Do you offer a senior discount"
type input "Check Availability"
type input "Information about the Luau Luncheon Cruise"
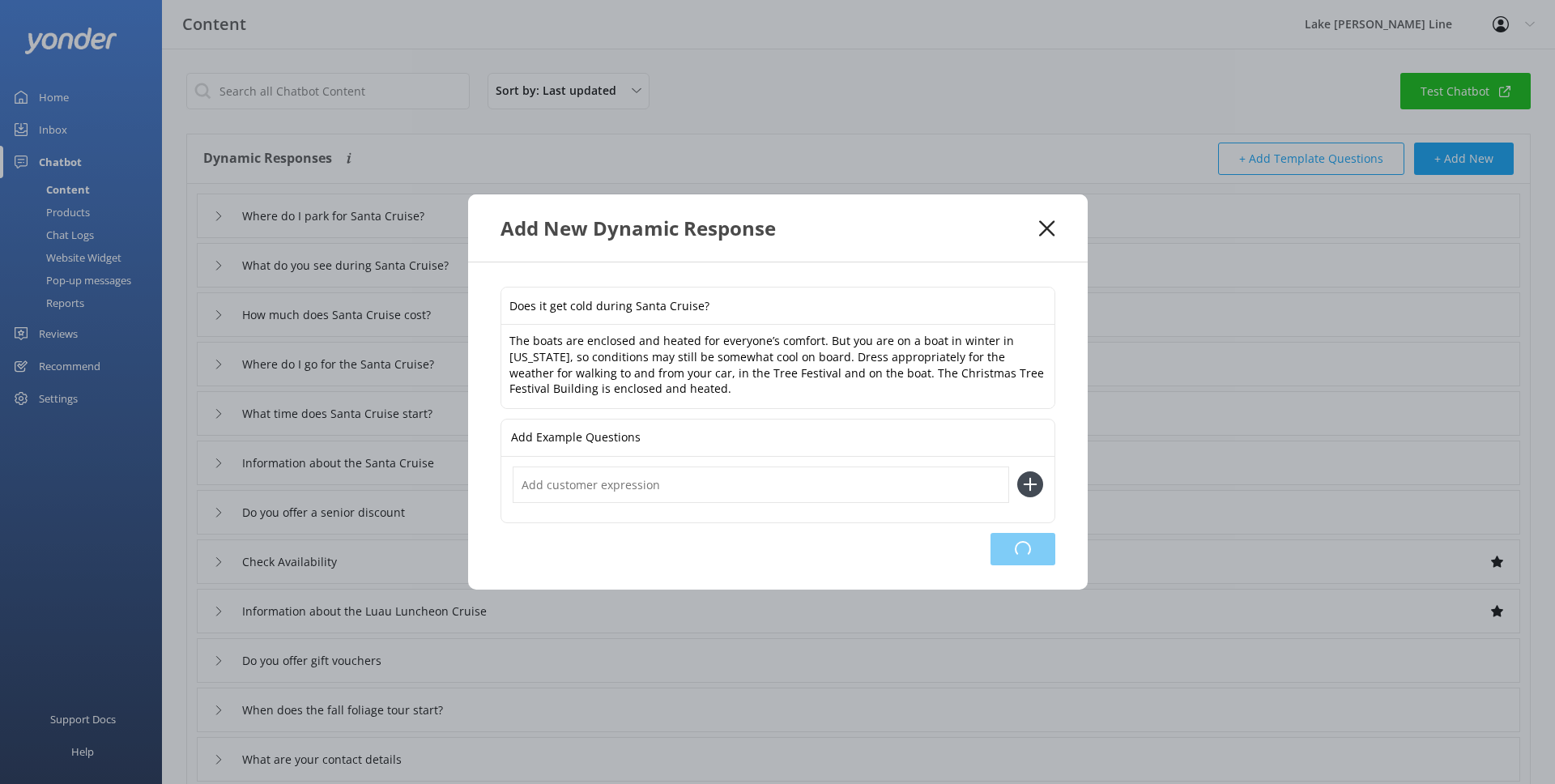
type input "Do you offer gift vouchers"
type input "When does the fall foliage tour start?"
type input "What are your contact details"
type input "I need to cancel my booking"
type input "What are the food options"
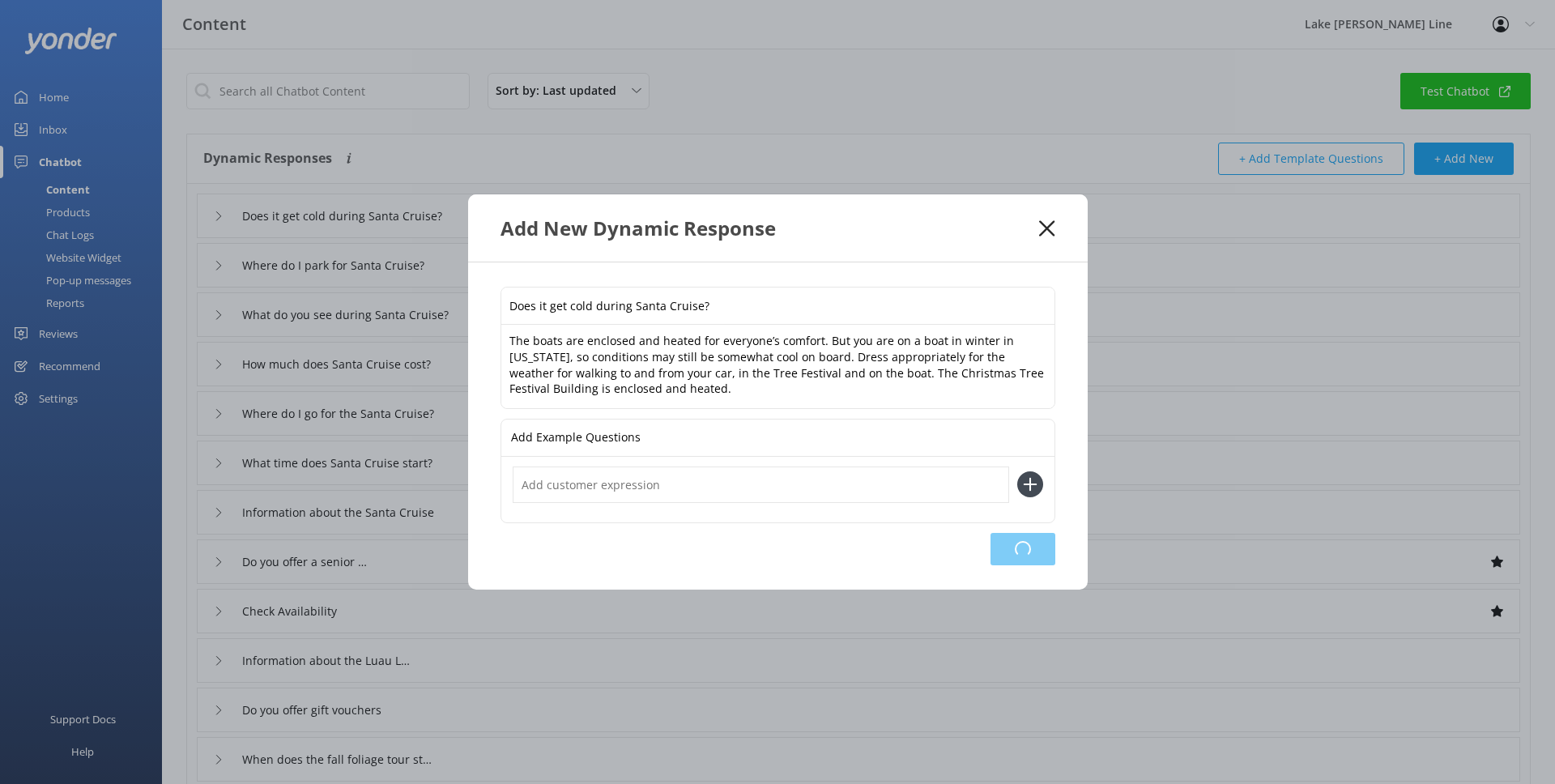
type input "Twilight Highlights Cruise pricing and availability"
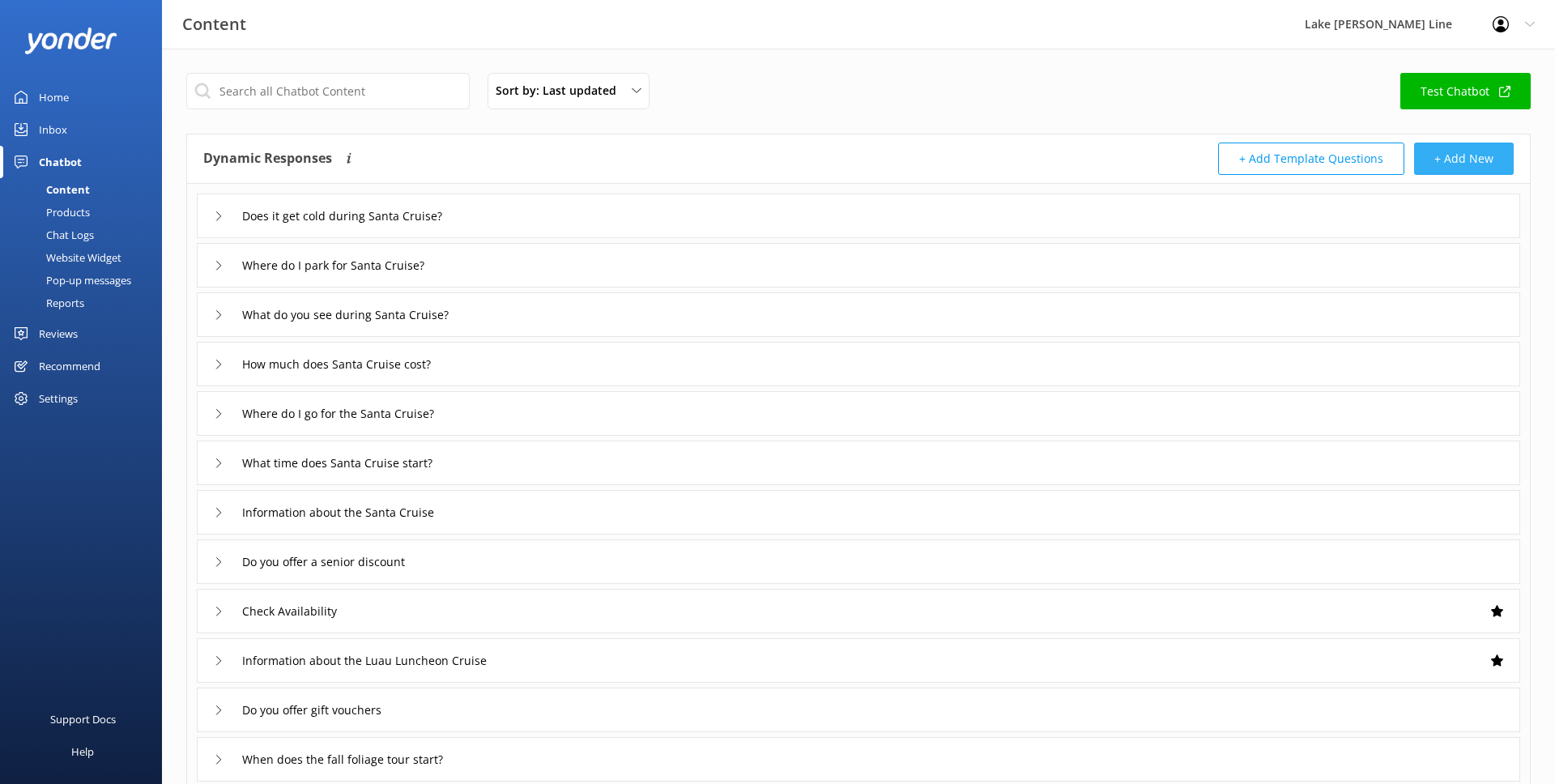
click at [1494, 146] on button "+ Add New" at bounding box center [1464, 158] width 99 height 33
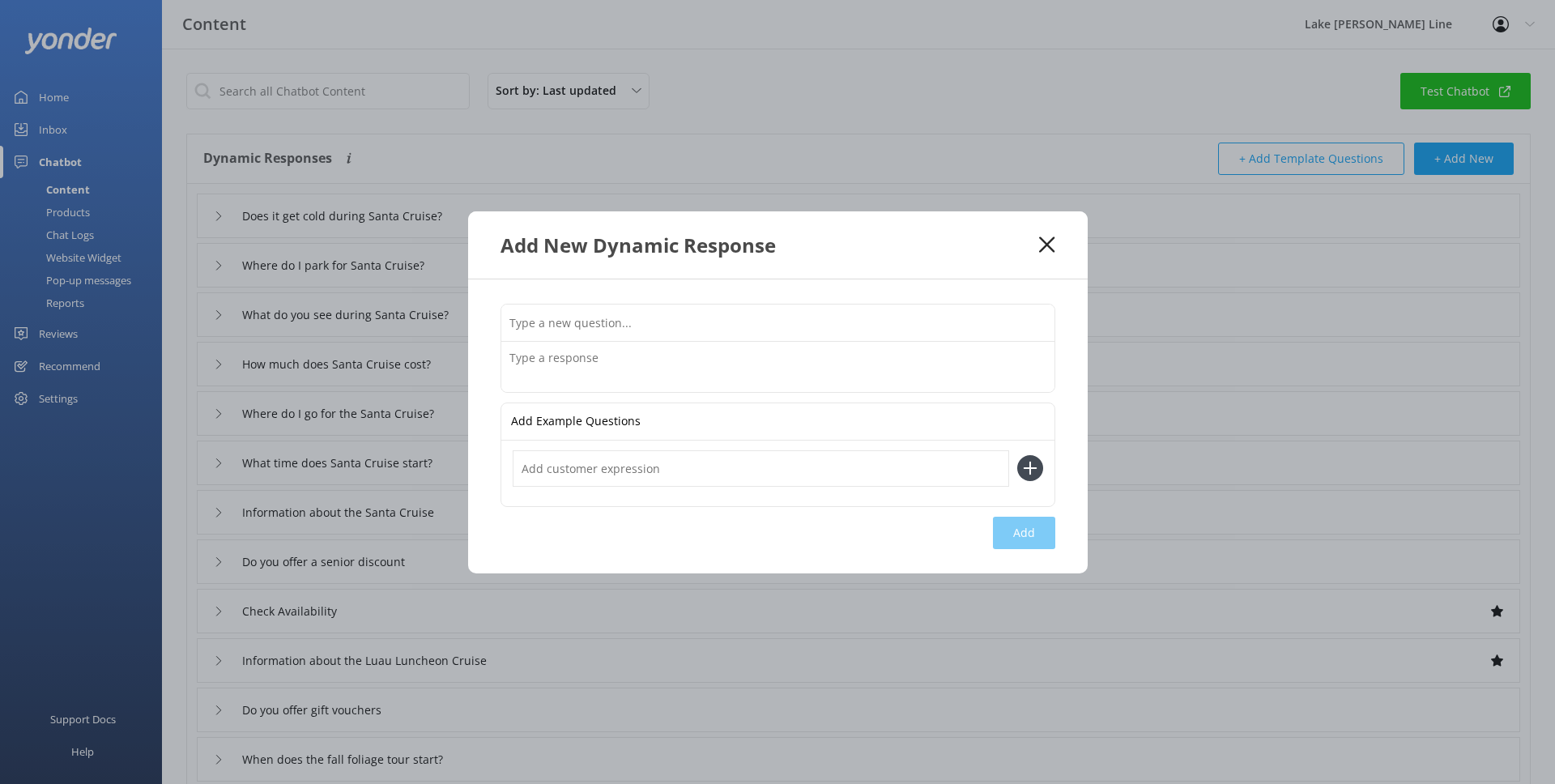
click at [702, 327] on input "text" at bounding box center [778, 323] width 553 height 37
type input "Where can I eat before or after Santa Cruise?"
click at [741, 364] on textarea at bounding box center [778, 367] width 553 height 51
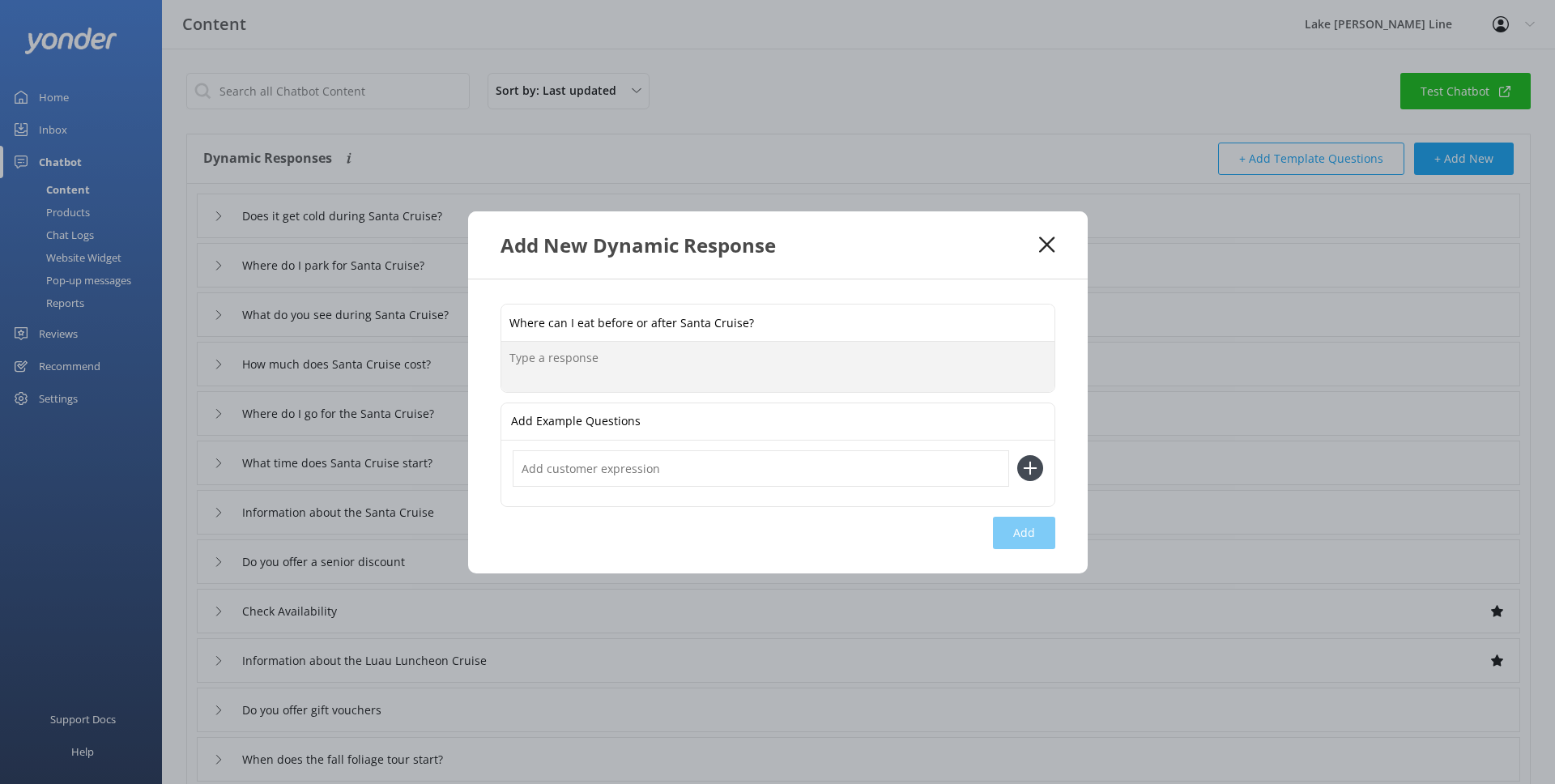
paste textarea "PIER 290 restaurant is on-site at [GEOGRAPHIC_DATA], serving hearty American fa…"
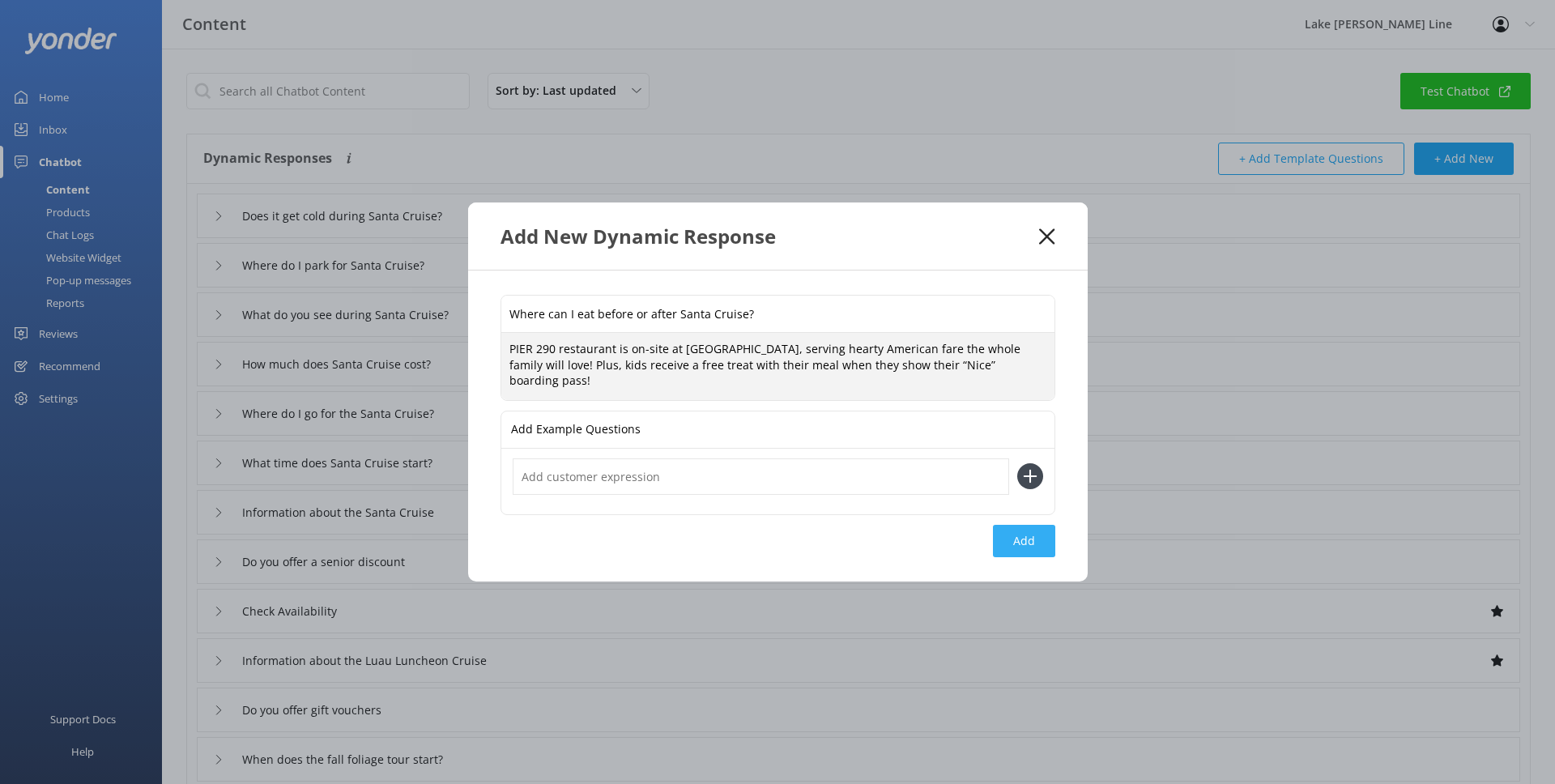
type textarea "PIER 290 restaurant is on-site at [GEOGRAPHIC_DATA], serving hearty American fa…"
click at [1016, 532] on button "Add" at bounding box center [1024, 541] width 62 height 33
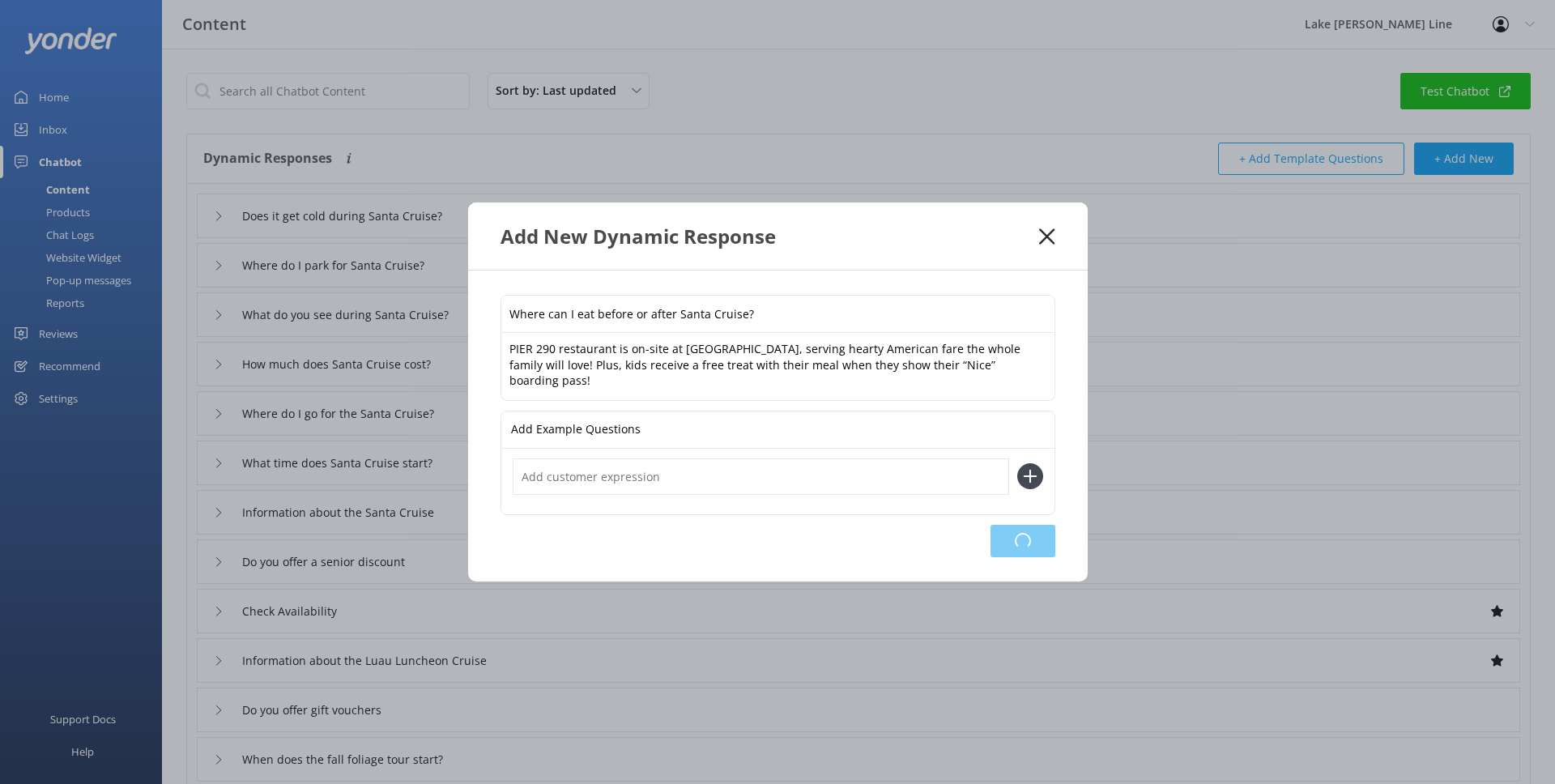
type input "Where can I eat before or after Santa Cruise?"
type input "Does it get cold during Santa Cruise?"
type input "Where do I park for Santa Cruise?"
type input "What do you see during Santa Cruise?"
type input "How much does Santa Cruise cost?"
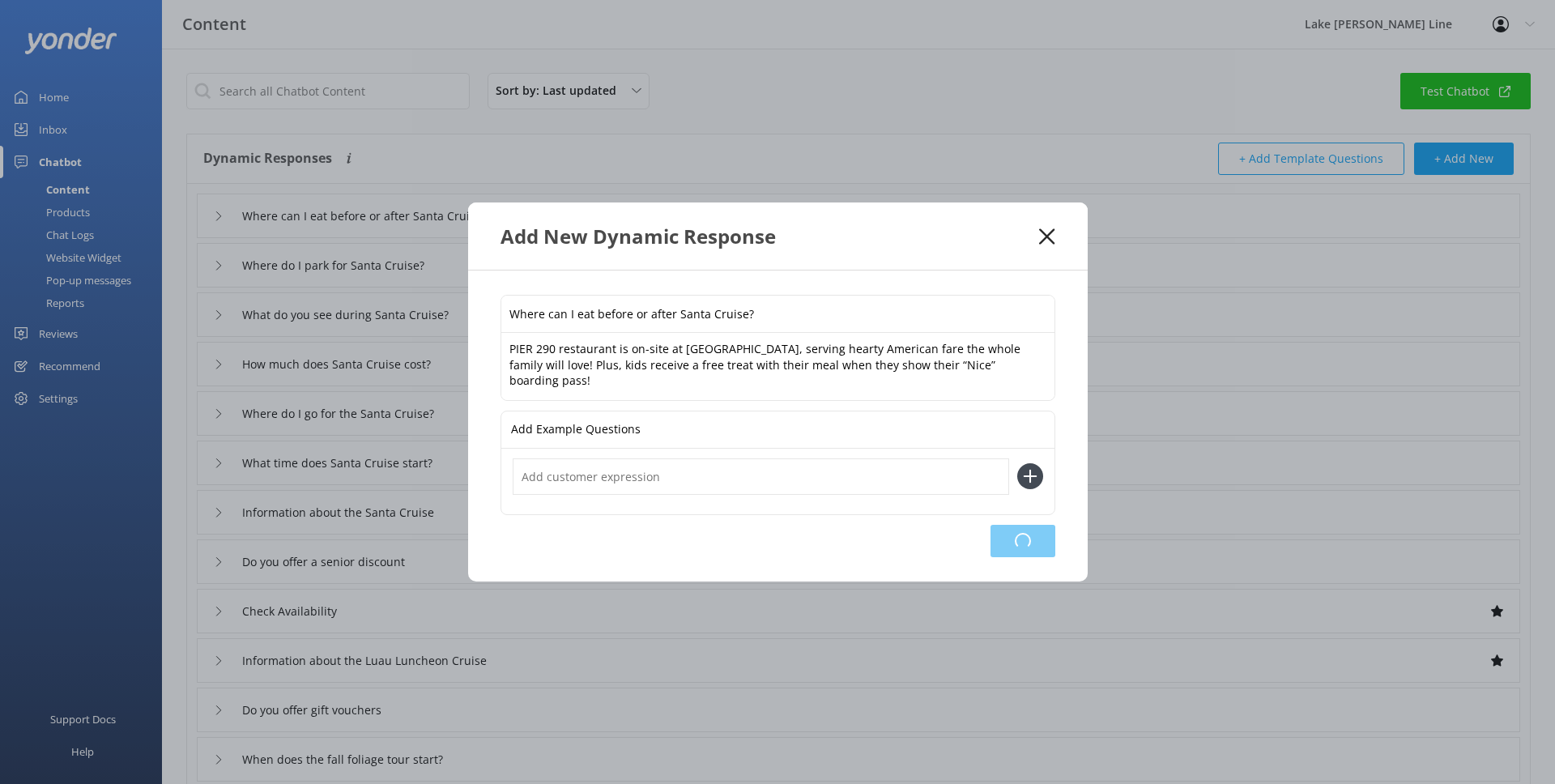
type input "Where do I go for the Santa Cruise?"
type input "What time does Santa Cruise start?"
type input "Information about the Santa Cruise"
type input "Do you offer a senior discount"
type input "Check Availability"
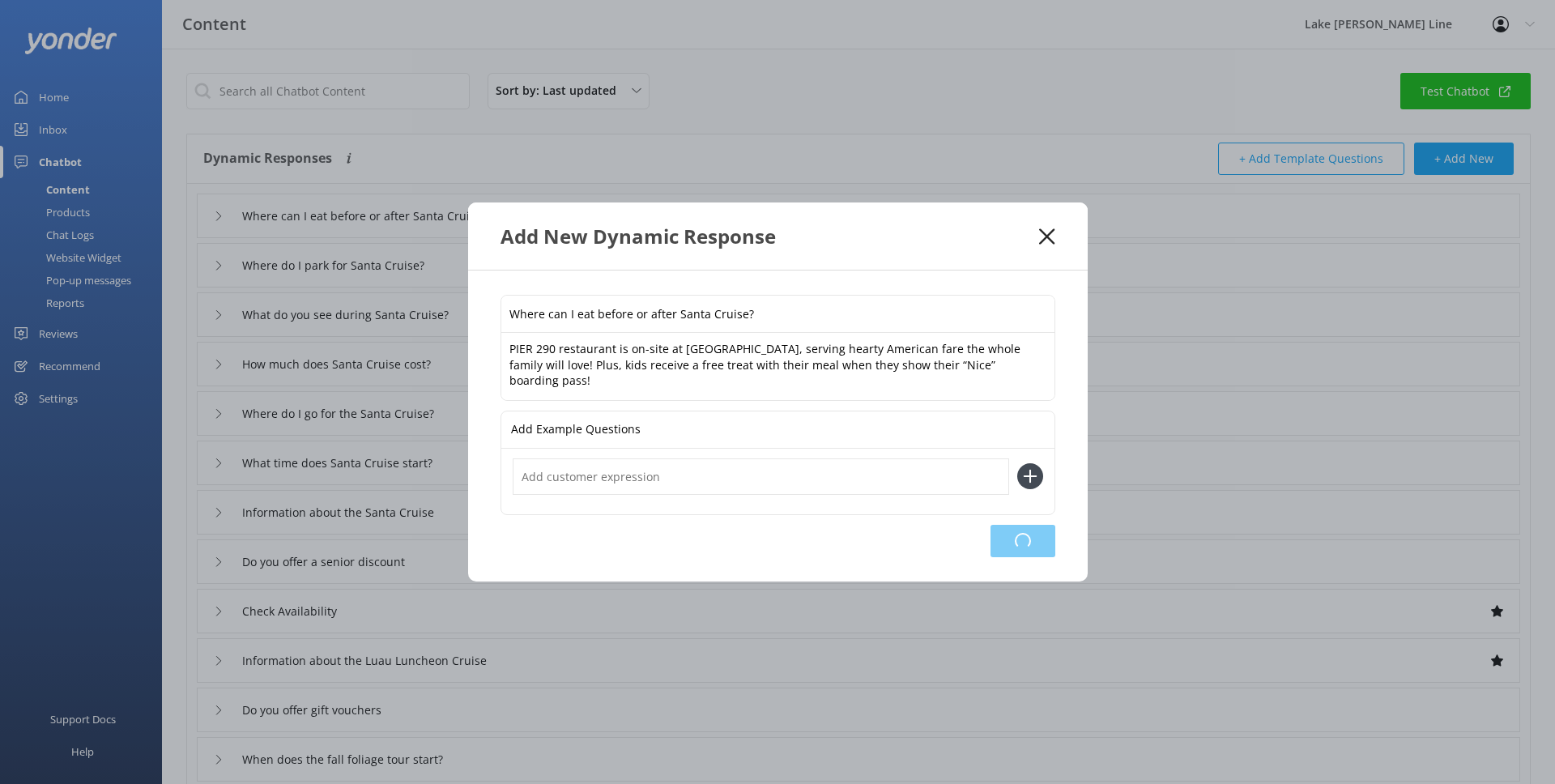
type input "Information about the Luau Luncheon Cruise"
type input "Do you offer gift vouchers"
type input "When does the fall foliage tour start?"
type input "What are your contact details"
type input "I need to cancel my booking"
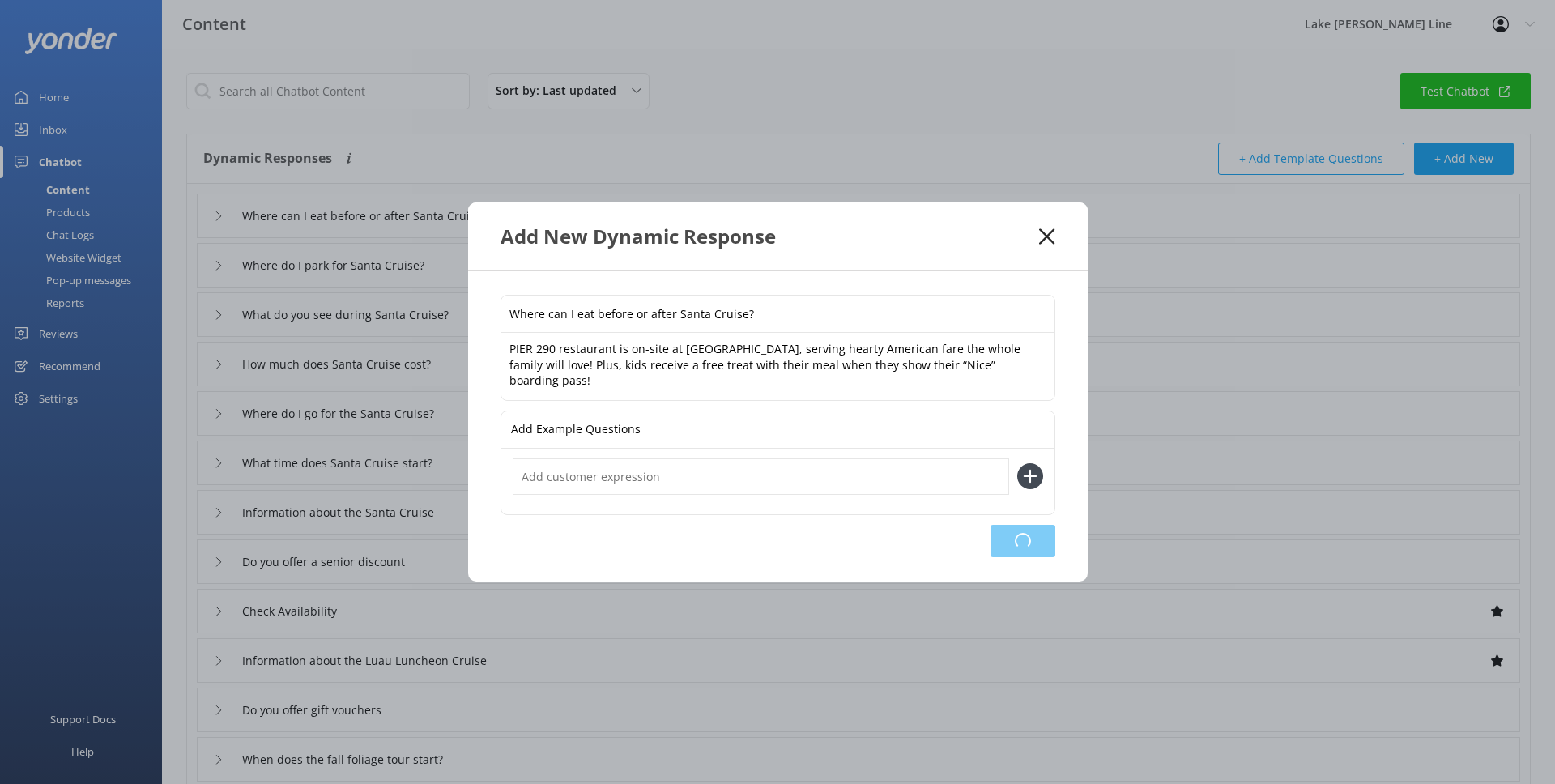
type input "What are the food options"
type input "Twilight Highlights Cruise pricing and availability"
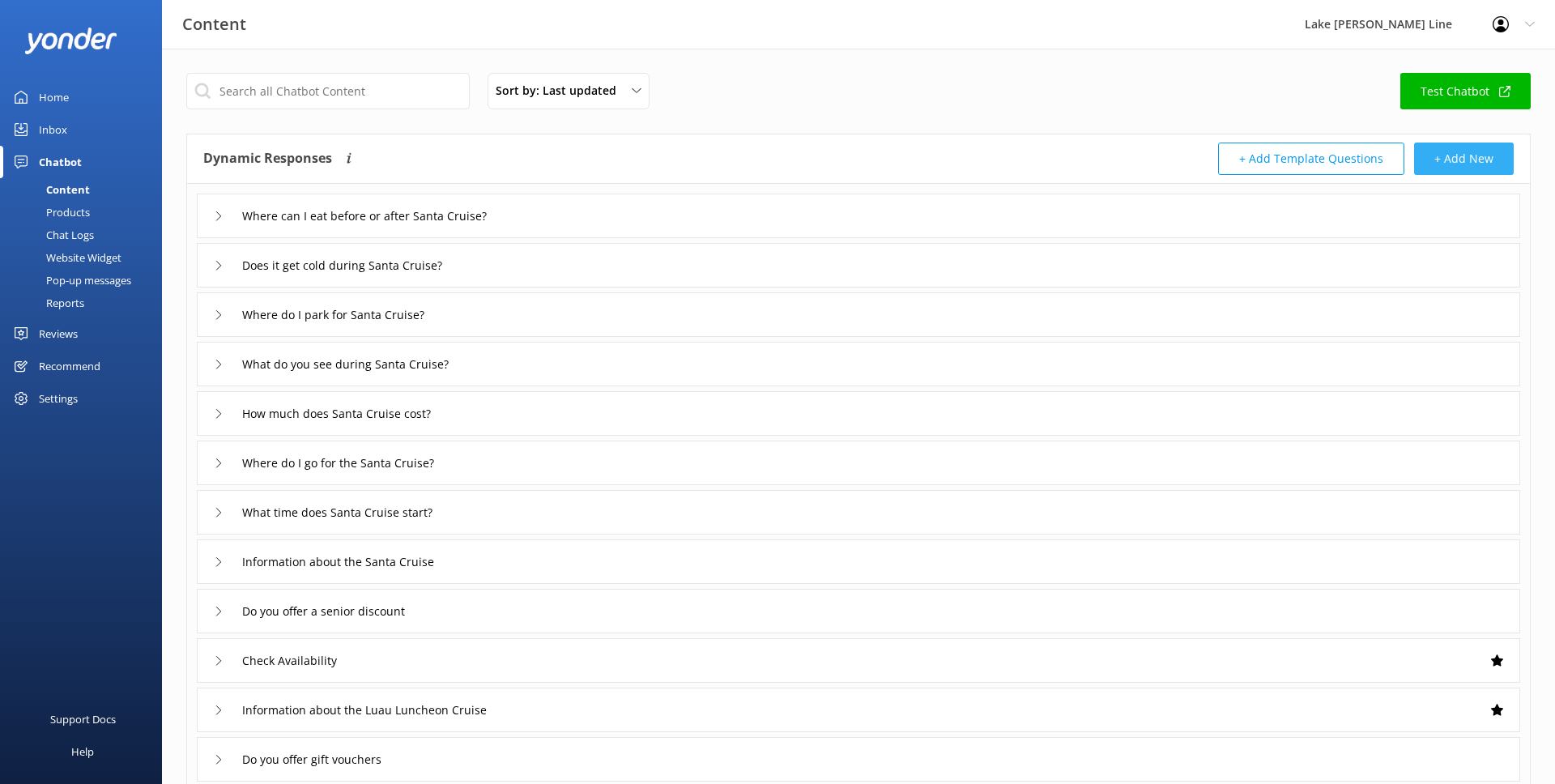
click at [1461, 157] on button "+ Add New" at bounding box center [1464, 158] width 99 height 33
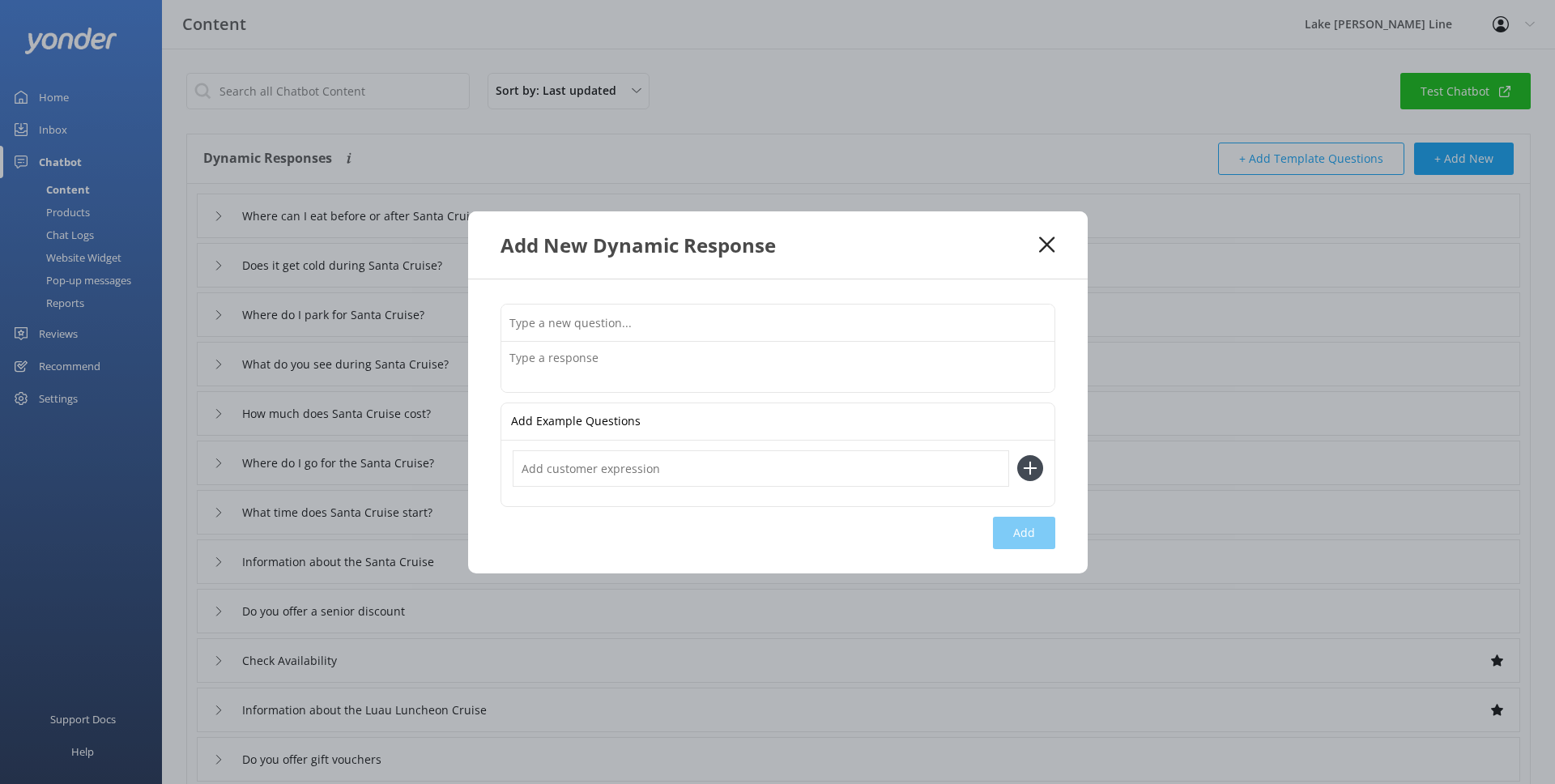
click at [696, 312] on input "text" at bounding box center [778, 323] width 553 height 37
type input "Can I bring a wheelchair or [PERSON_NAME] on the Santa Cruise?"
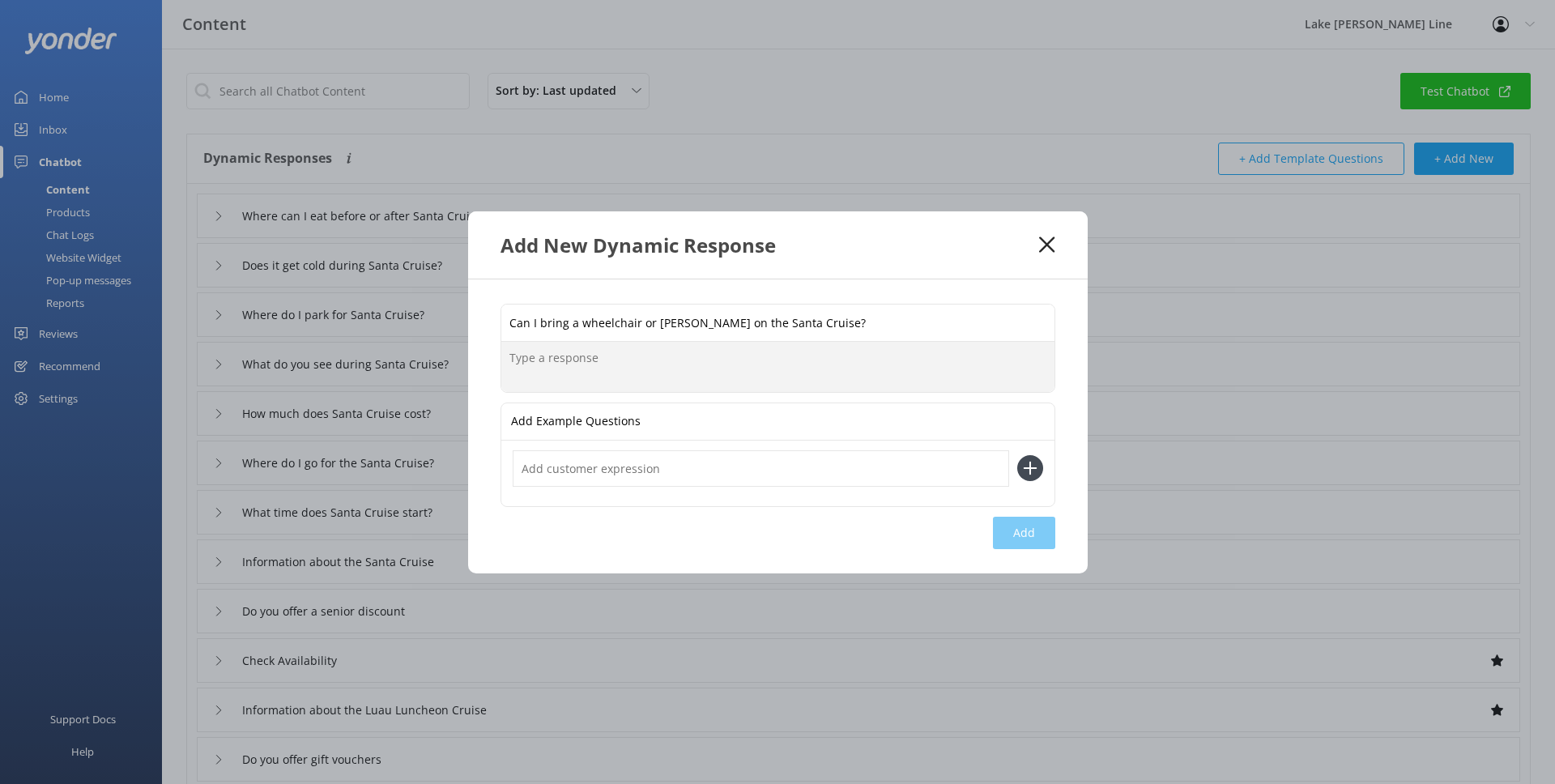
click at [575, 360] on textarea at bounding box center [778, 367] width 553 height 51
paste textarea "The boats that we use for Santa Cruises—[DEMOGRAPHIC_DATA] of the Lake and [GEO…"
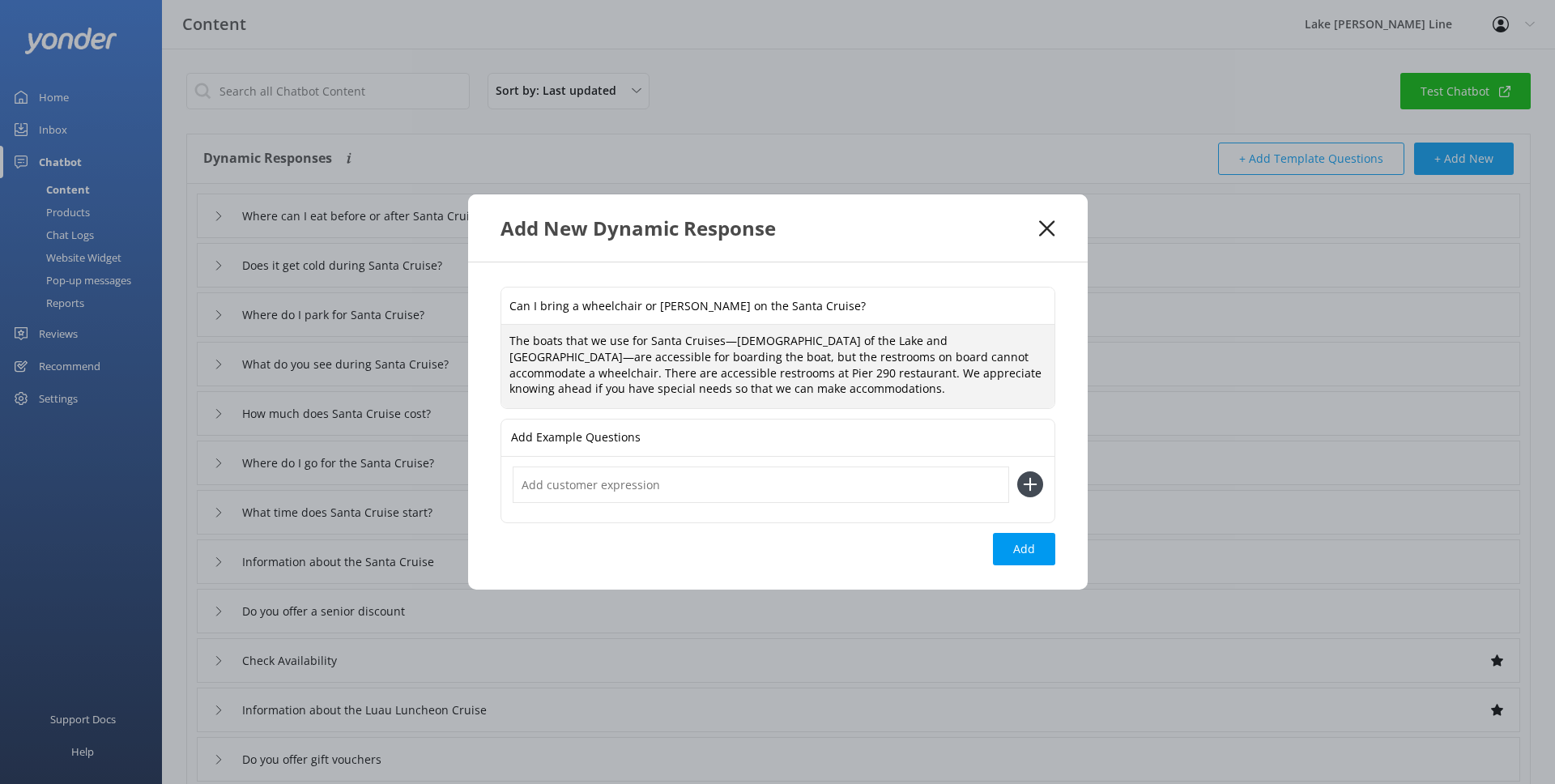
click at [646, 376] on textarea "The boats that we use for Santa Cruises—[DEMOGRAPHIC_DATA] of the Lake and [GEO…" at bounding box center [778, 366] width 553 height 83
click at [735, 391] on textarea "The boats that we use for Santa Cruises—[DEMOGRAPHIC_DATA] of the Lake and [GEO…" at bounding box center [778, 366] width 553 height 83
type textarea "The boats that we use for Santa Cruises—[DEMOGRAPHIC_DATA] of the Lake and [GEO…"
click at [1009, 543] on button "Add" at bounding box center [1024, 549] width 62 height 33
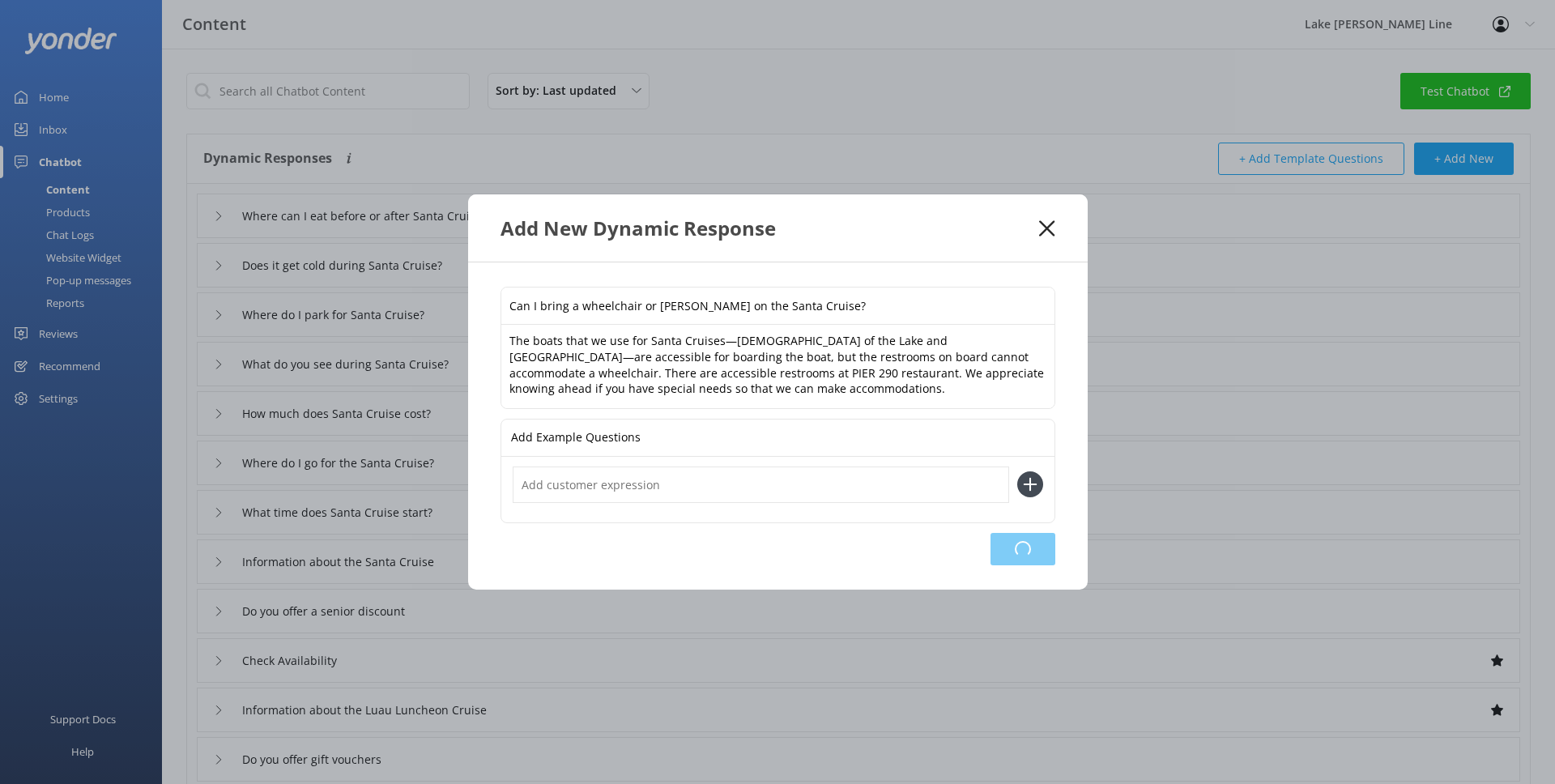
type input "Can I bring a wheelchair or [PERSON_NAME] on the Santa Cruise?"
type input "Where can I eat before or after Santa Cruise?"
type input "Does it get cold during Santa Cruise?"
type input "Where do I park for Santa Cruise?"
type input "What do you see during Santa Cruise?"
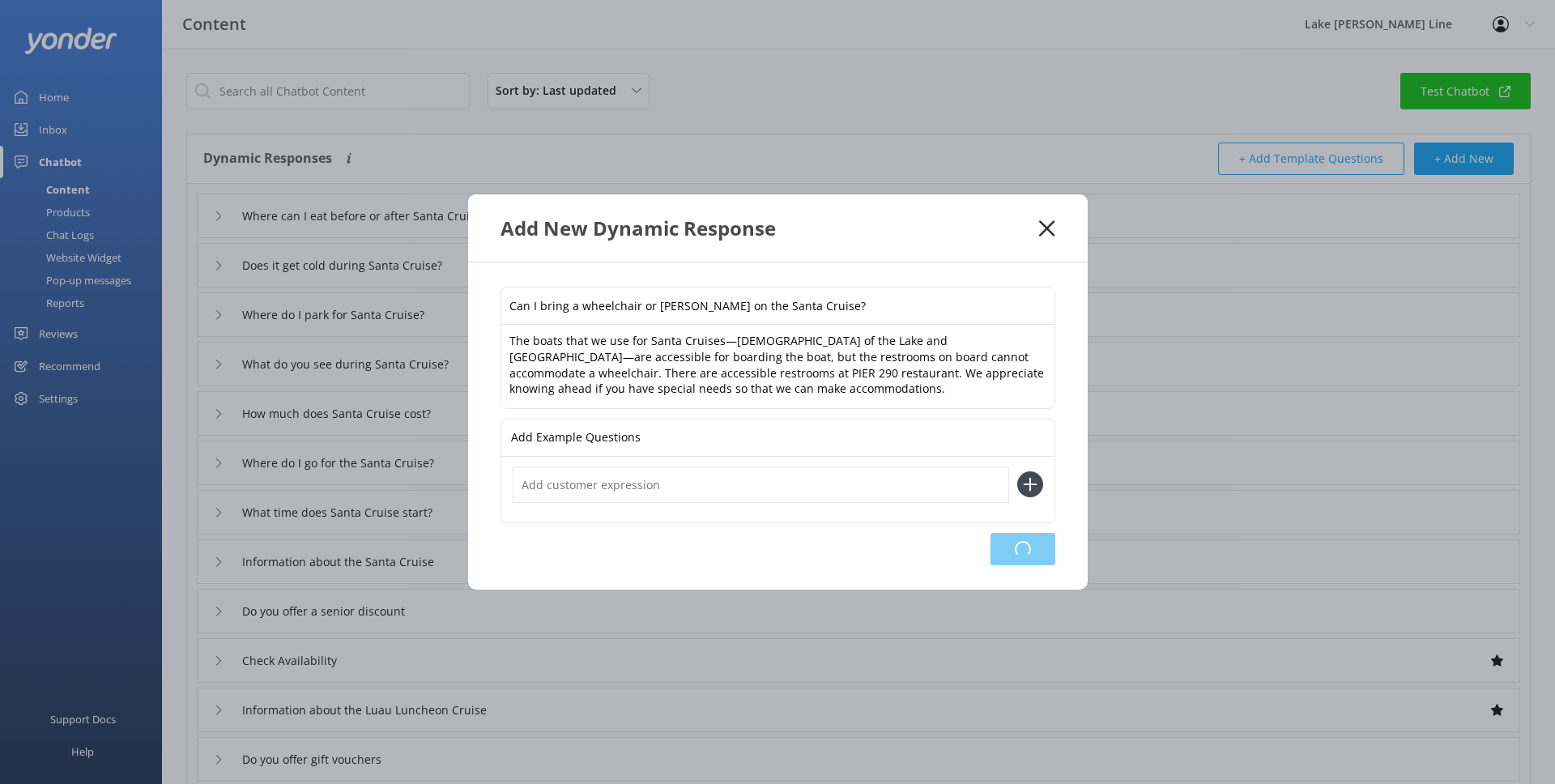
type input "How much does Santa Cruise cost?"
type input "Where do I go for the Santa Cruise?"
type input "What time does Santa Cruise start?"
type input "Information about the Santa Cruise"
type input "Do you offer a senior discount"
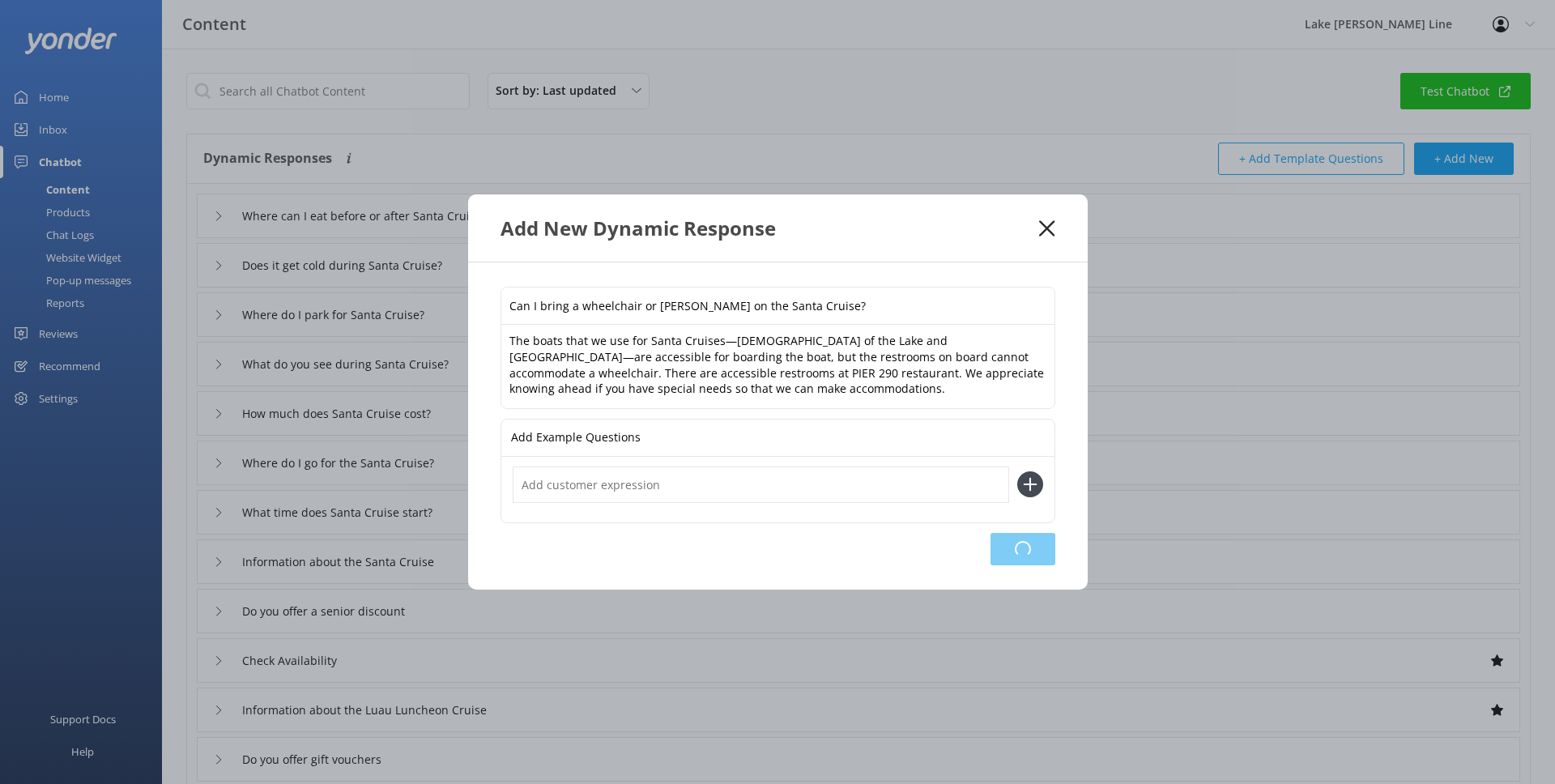
type input "Check Availability"
type input "Information about the Luau Luncheon Cruise"
type input "Do you offer gift vouchers"
type input "When does the fall foliage tour start?"
type input "What are your contact details"
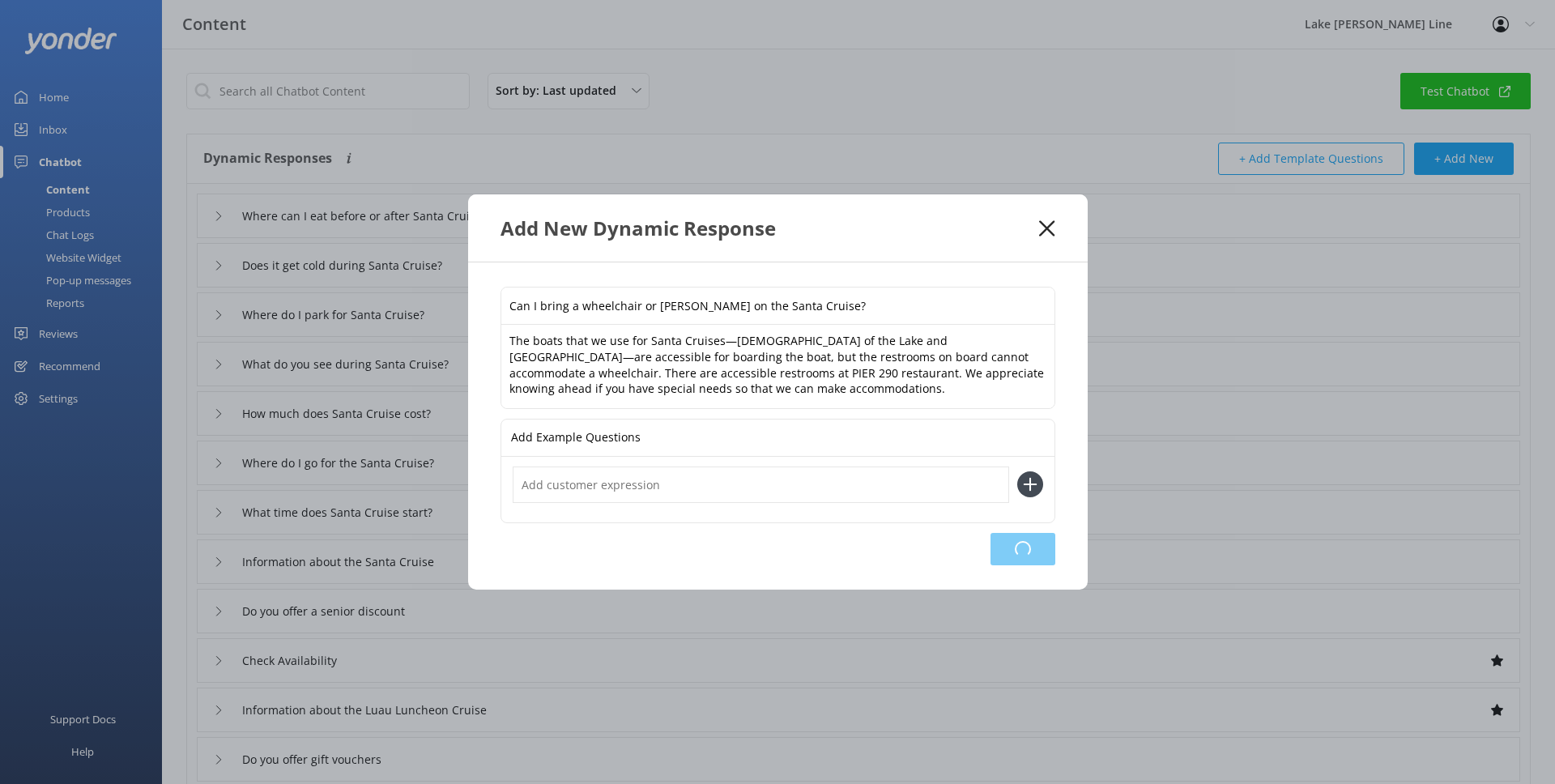
type input "I need to cancel my booking"
type input "What are the food options"
type input "Twilight Highlights Cruise pricing and availability"
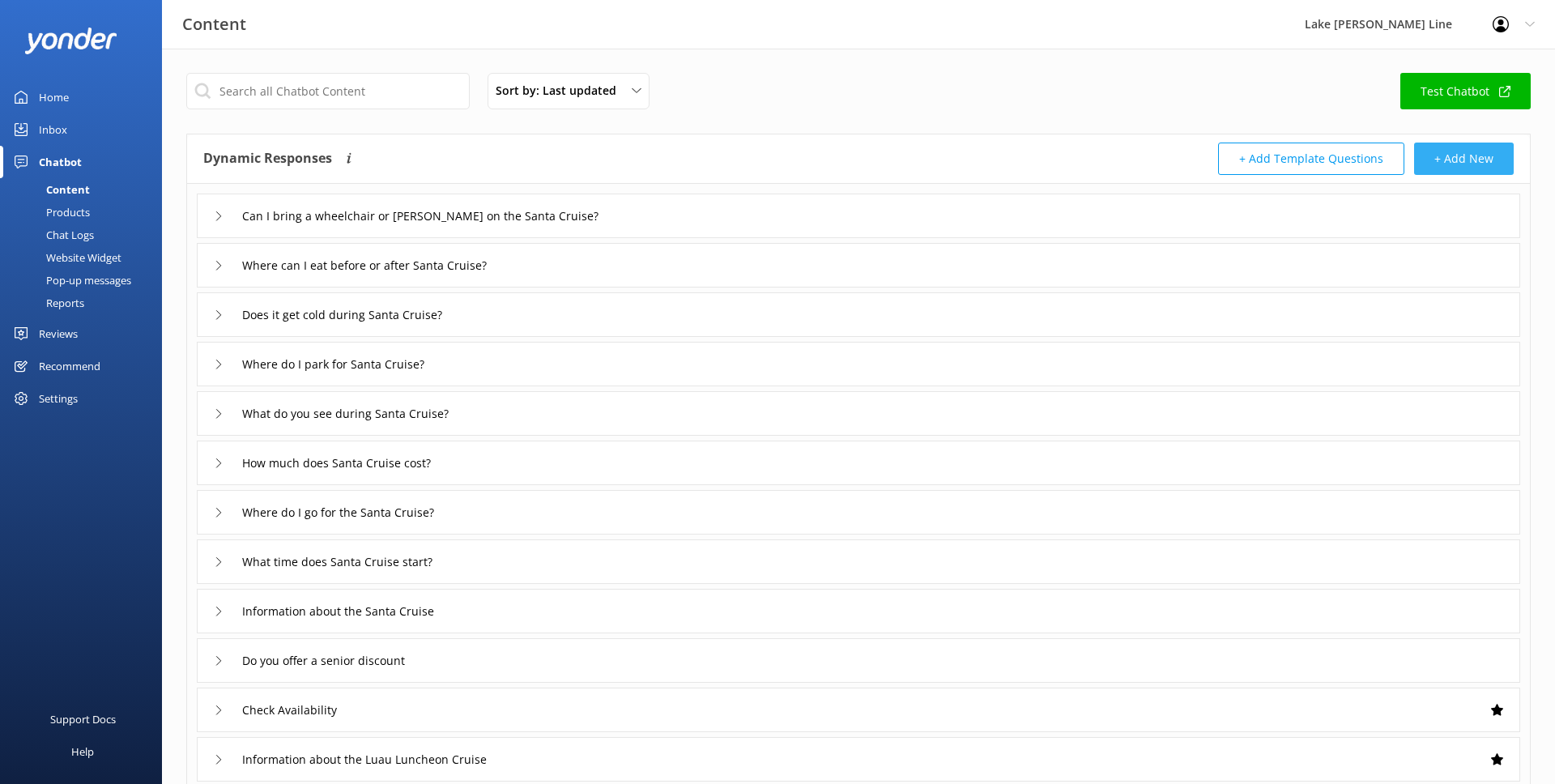
click at [1475, 150] on button "+ Add New" at bounding box center [1464, 158] width 99 height 33
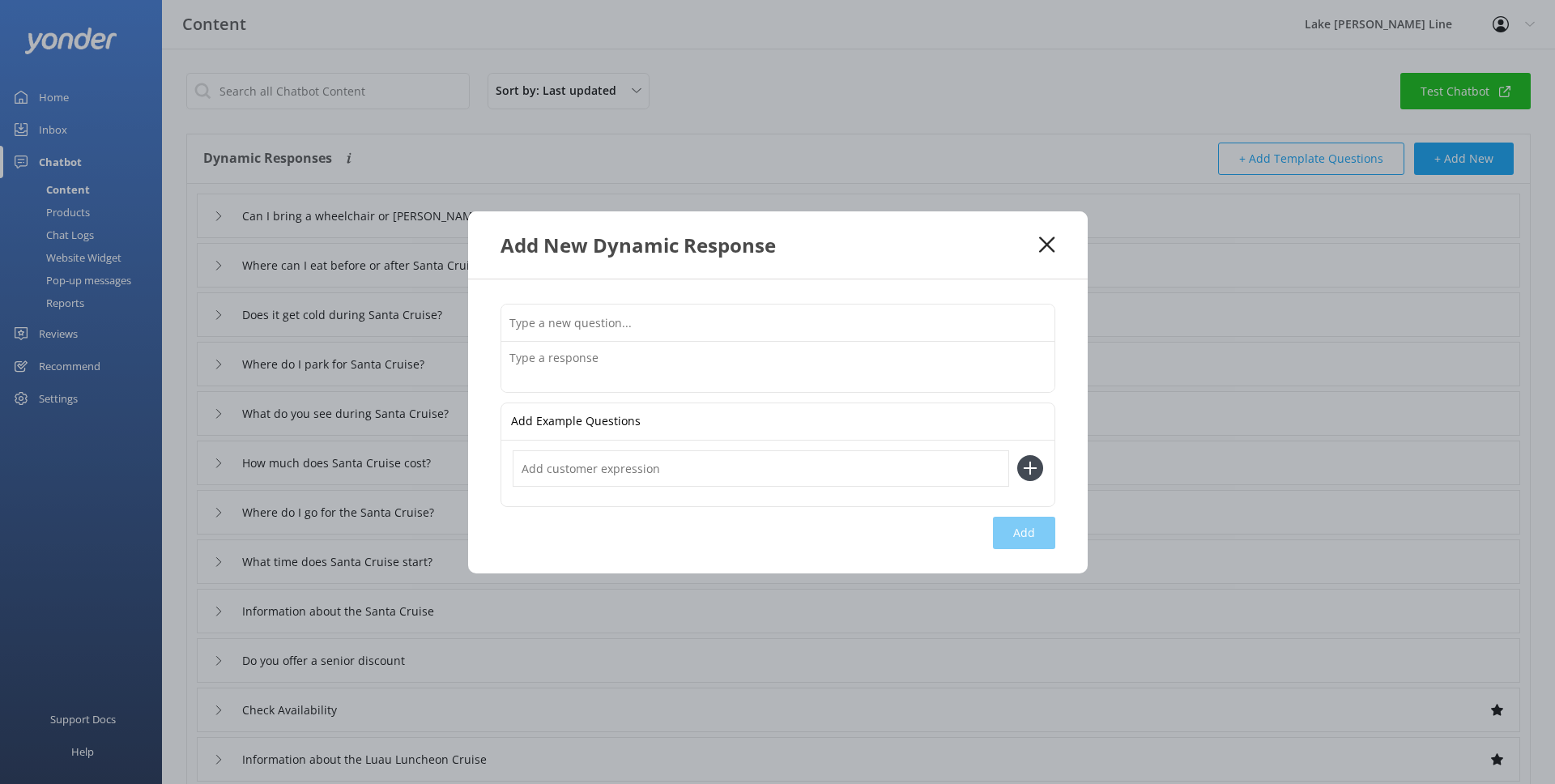
click at [788, 329] on input "text" at bounding box center [778, 323] width 553 height 37
type input "What if Santa Cruise gets cancelled because of weather?"
click at [737, 357] on textarea at bounding box center [778, 367] width 553 height 51
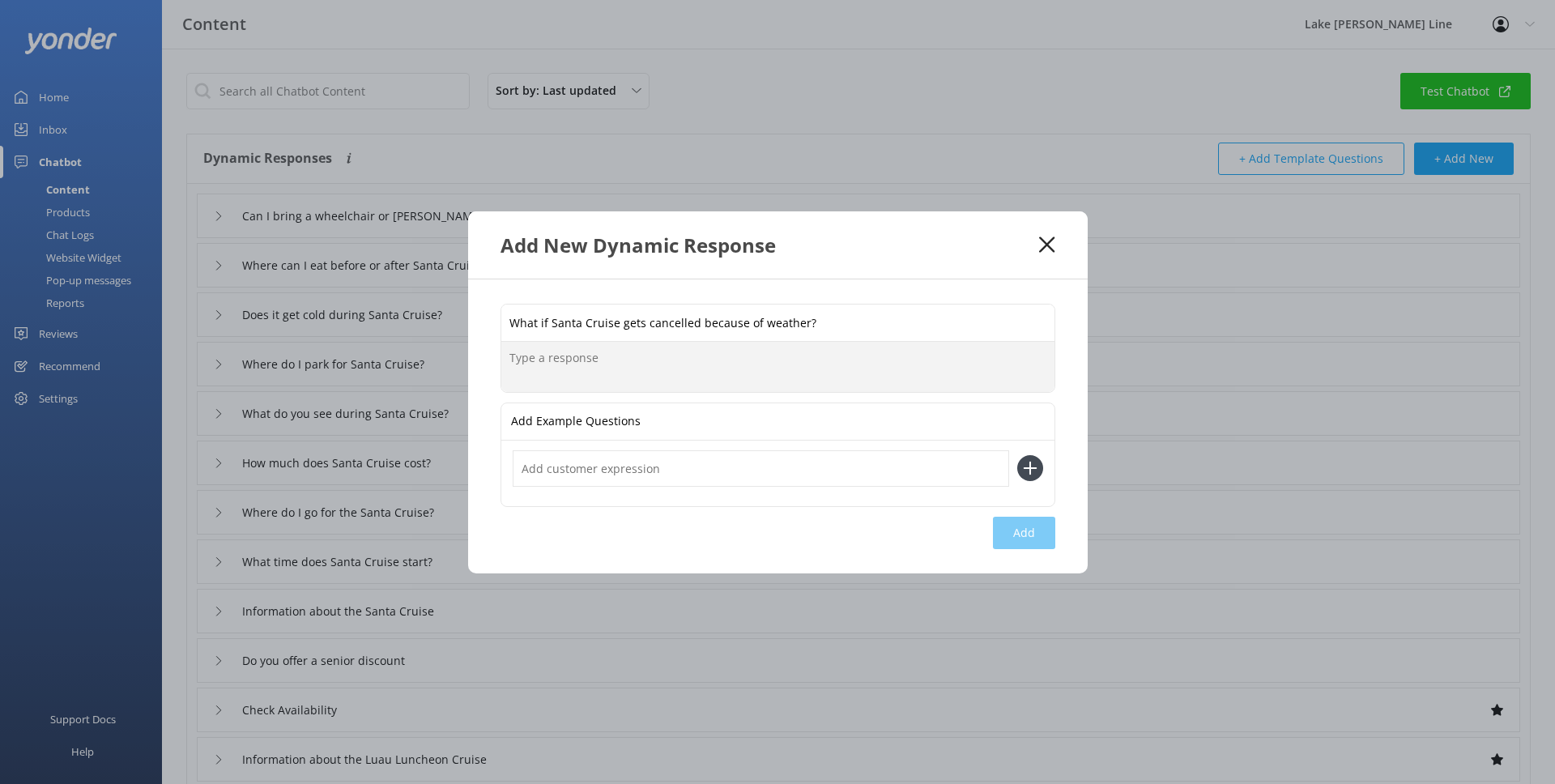
paste textarea "If we must cancel a tour due to weather, we will notify you as soon as possible…"
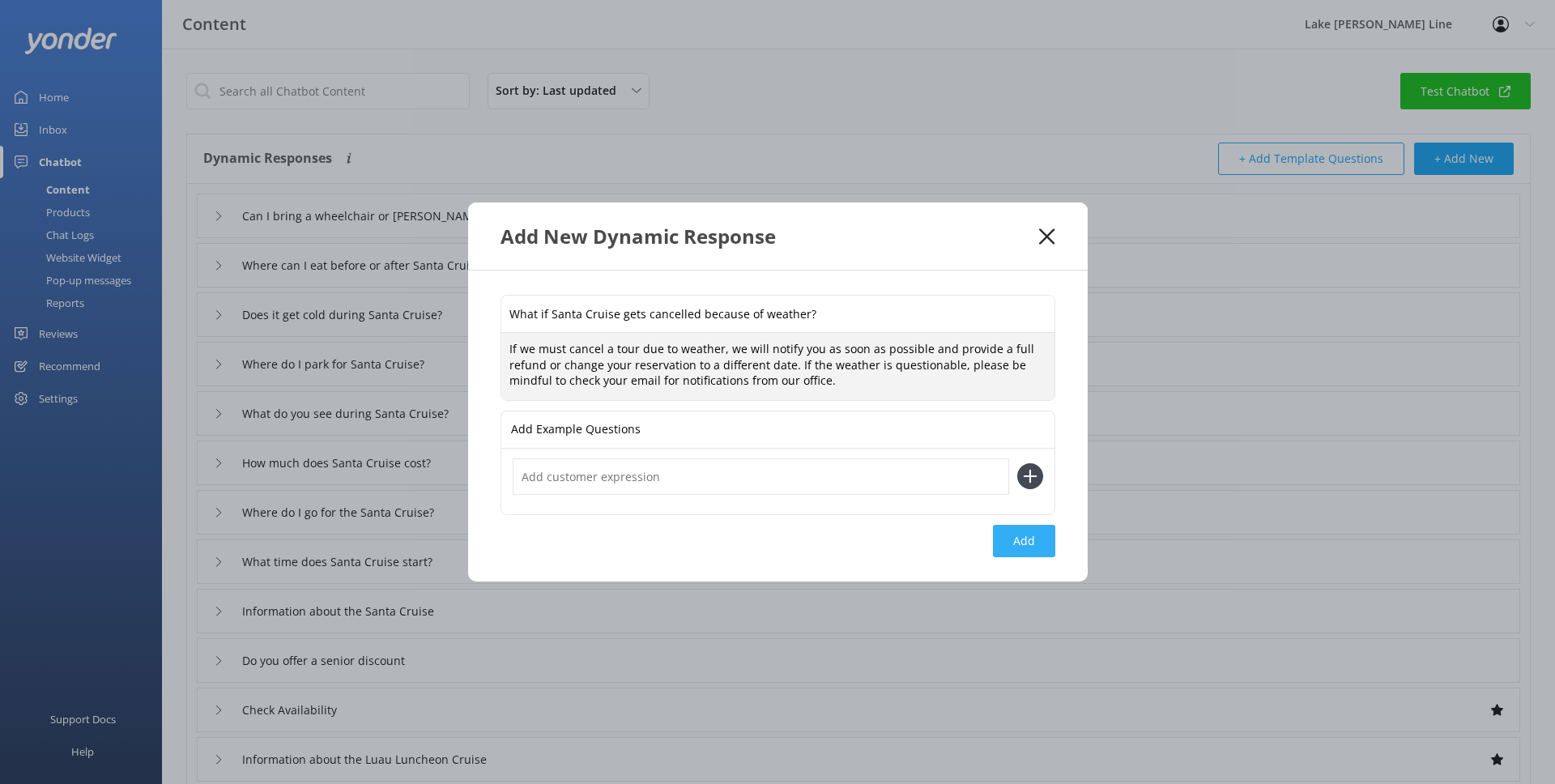
type textarea "If we must cancel a tour due to weather, we will notify you as soon as possible…"
click at [1014, 536] on button "Add" at bounding box center [1024, 541] width 62 height 33
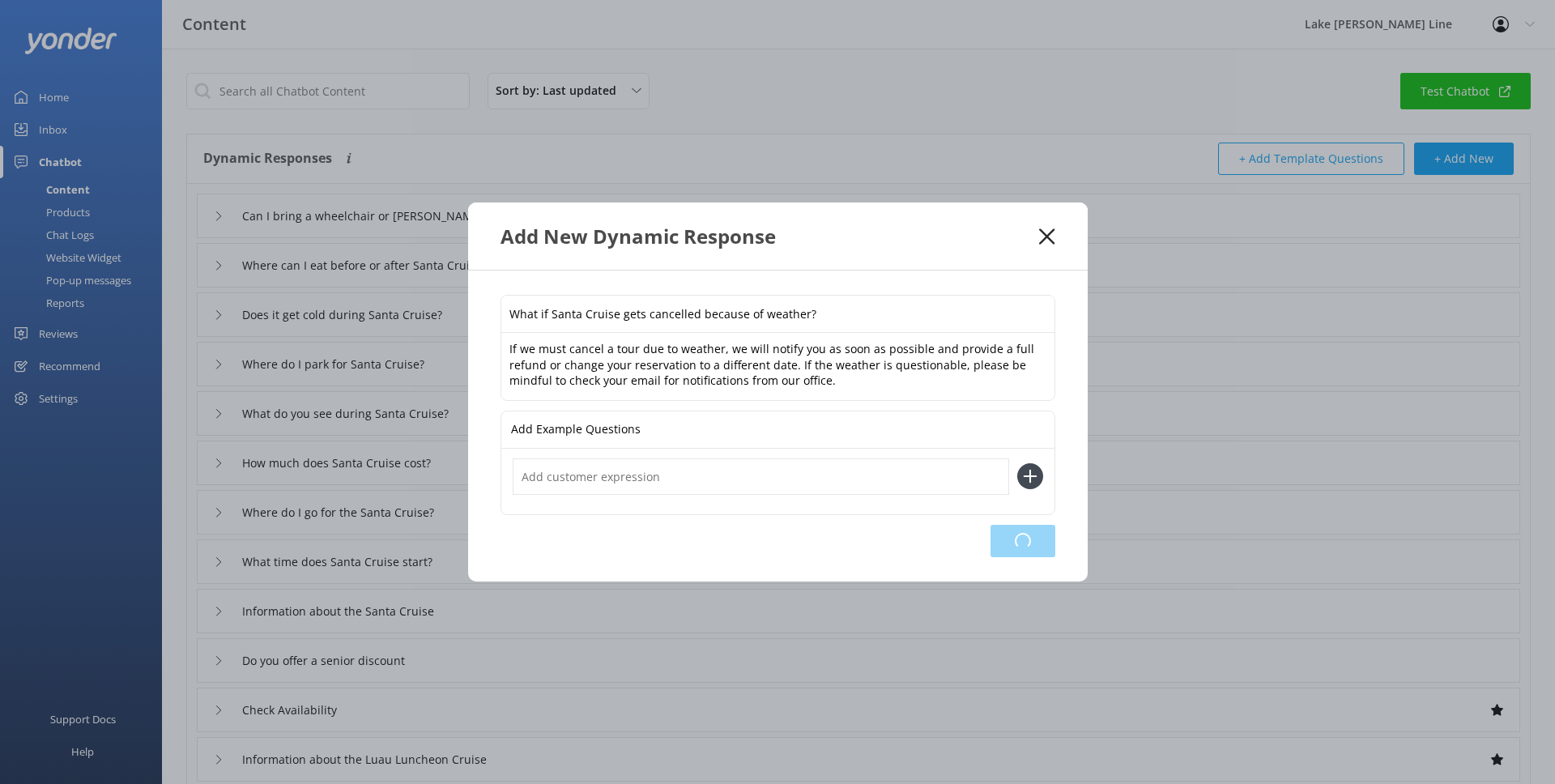
type input "What if Santa Cruise gets cancelled because of weather?"
type input "Can I bring a wheelchair or [PERSON_NAME] on the Santa Cruise?"
type input "Where can I eat before or after Santa Cruise?"
type input "Does it get cold during Santa Cruise?"
type input "Where do I park for Santa Cruise?"
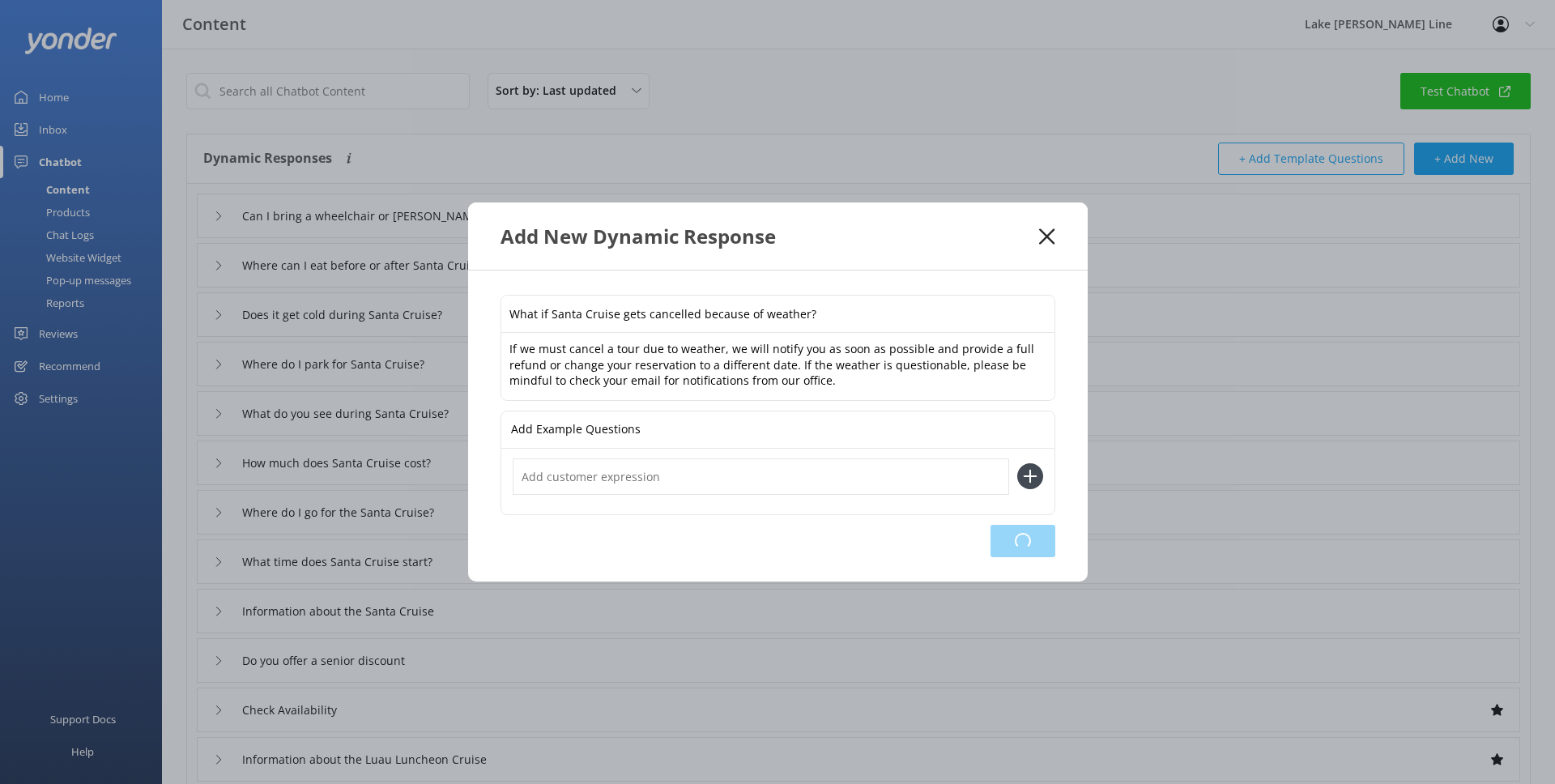
type input "What do you see during Santa Cruise?"
type input "How much does Santa Cruise cost?"
type input "Where do I go for the Santa Cruise?"
type input "What time does Santa Cruise start?"
type input "Information about the Santa Cruise"
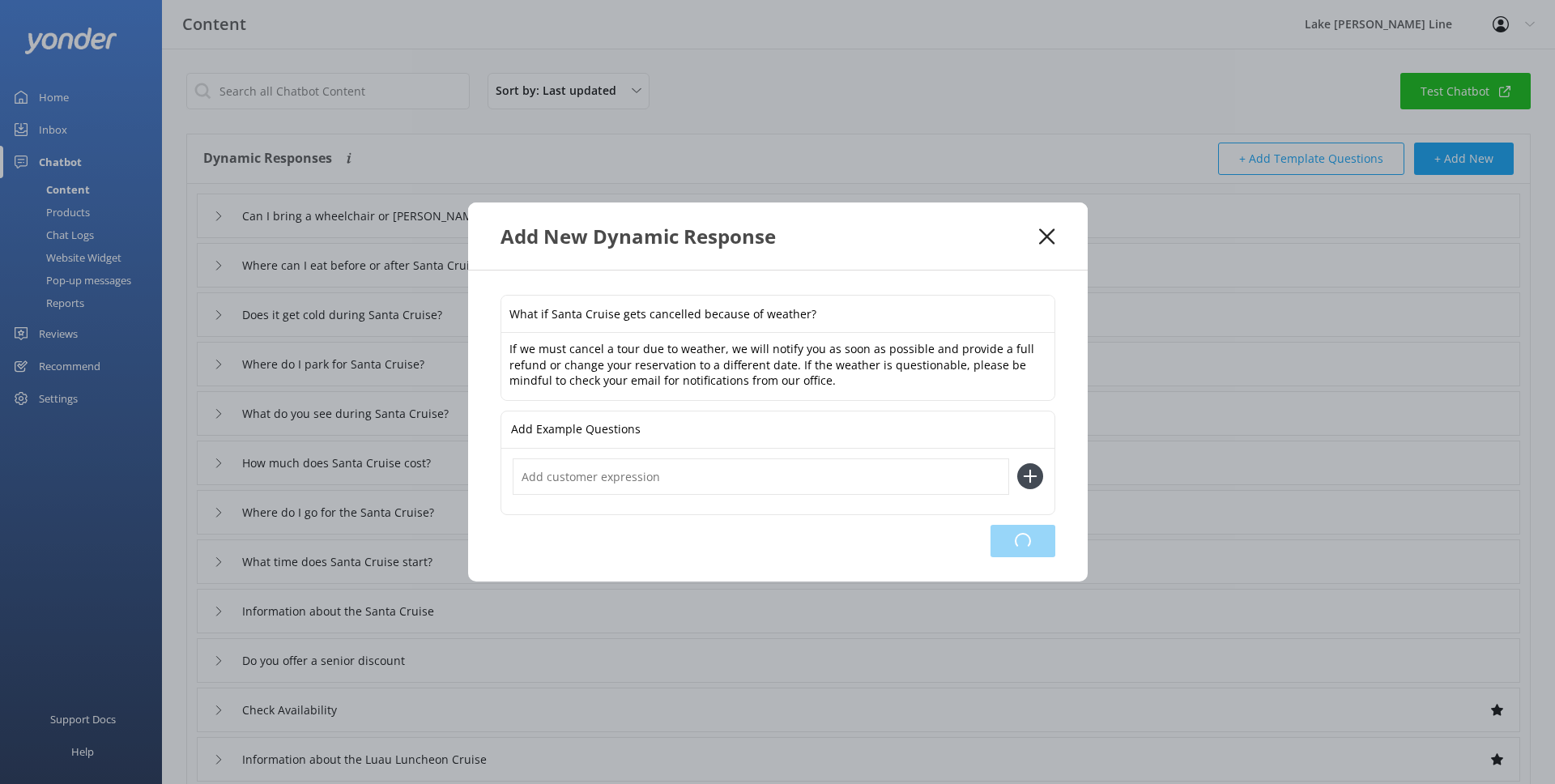
type input "Do you offer a senior discount"
type input "Check Availability"
type input "Information about the Luau Luncheon Cruise"
type input "Do you offer gift vouchers"
type input "When does the fall foliage tour start?"
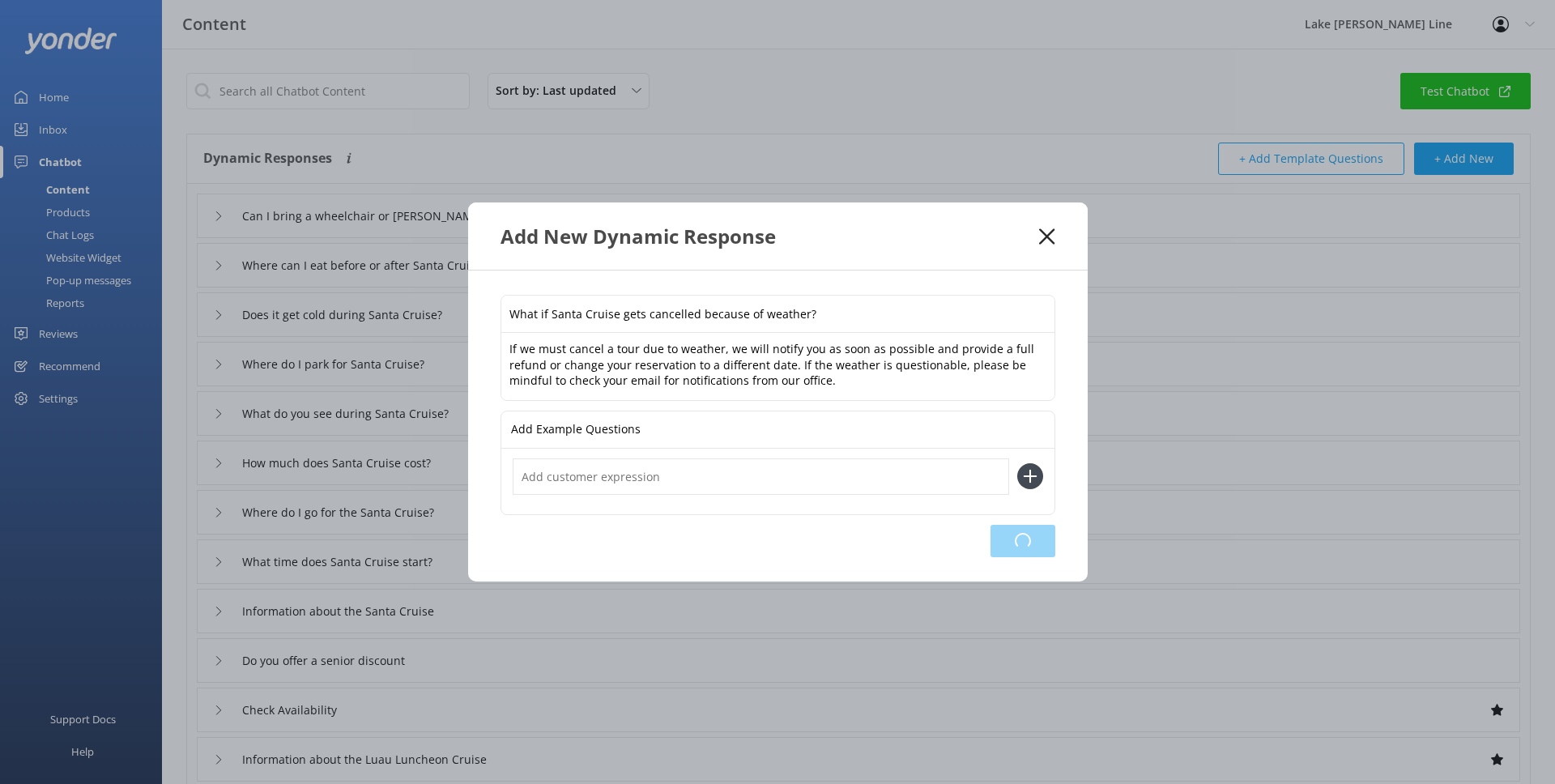
type input "What are your contact details"
type input "I need to cancel my booking"
type input "What are the food options"
type input "Twilight Highlights Cruise pricing and availability"
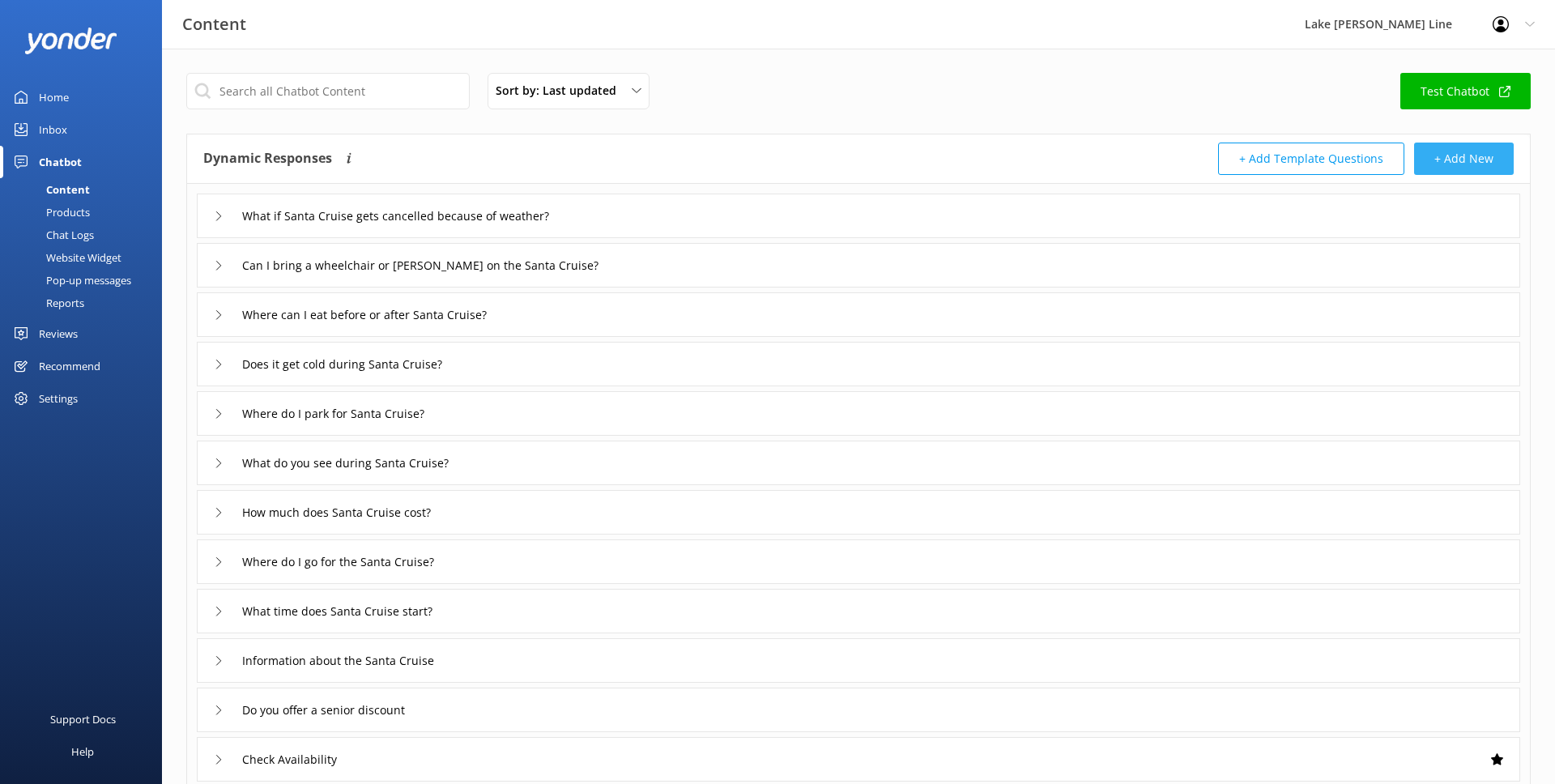
click at [1462, 151] on button "+ Add New" at bounding box center [1464, 158] width 99 height 33
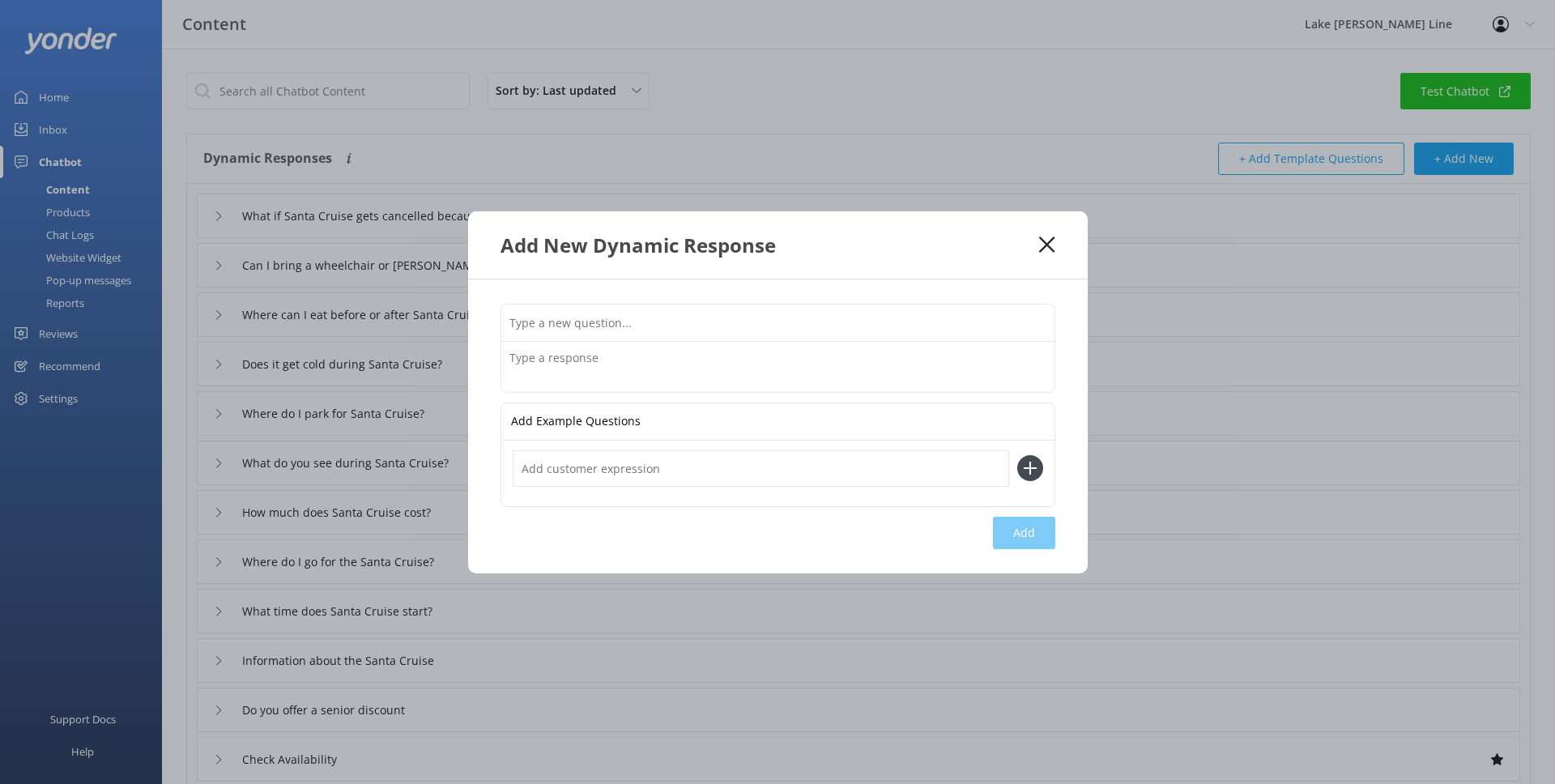
click at [1034, 325] on input "text" at bounding box center [778, 323] width 553 height 37
type input "Can I bring a stroller on the Santa Cruise?"
click at [891, 362] on textarea at bounding box center [778, 367] width 553 height 51
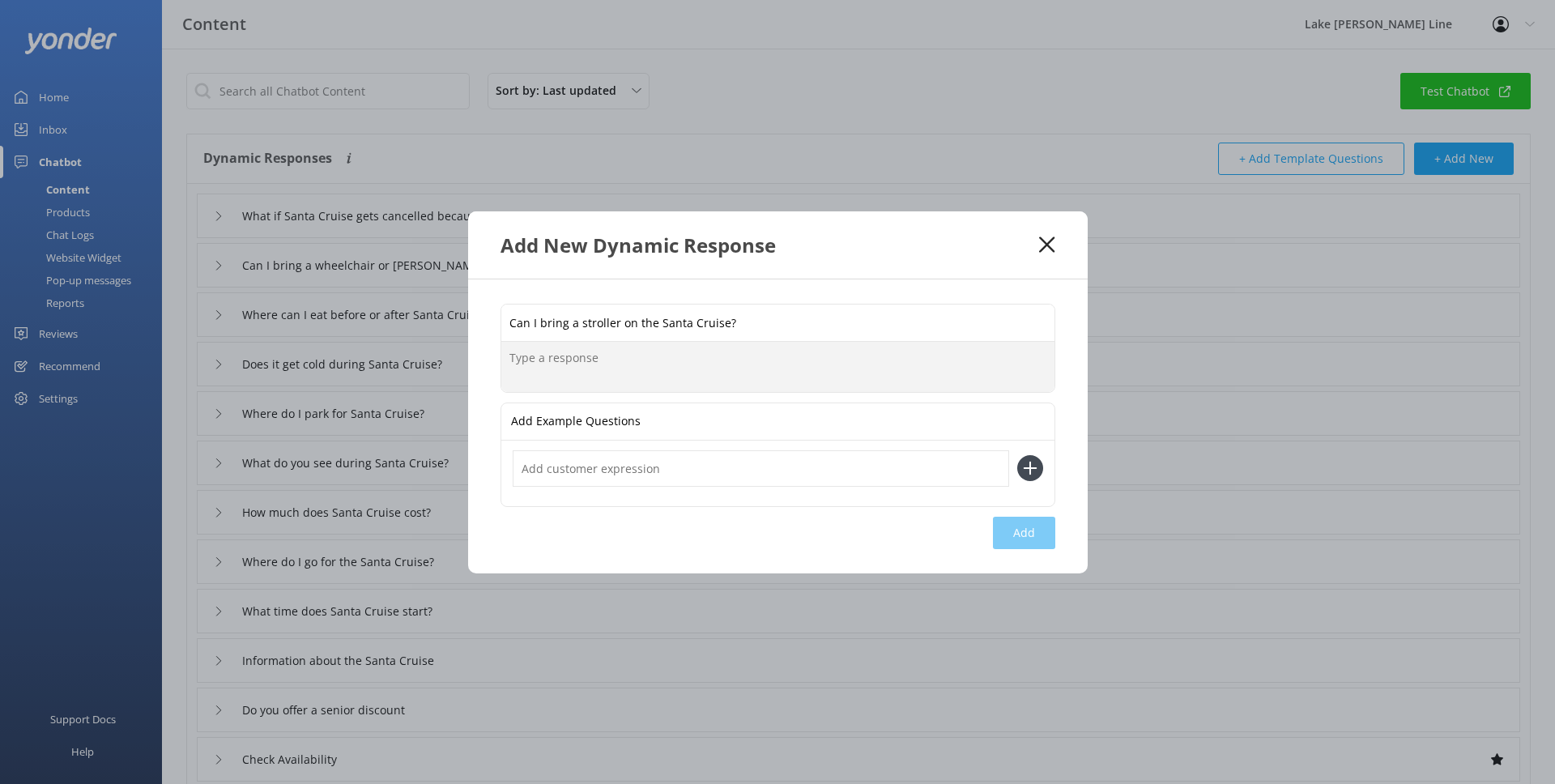
paste textarea "You can bring your stroller to the Christmas Tree Festival Building when checki…"
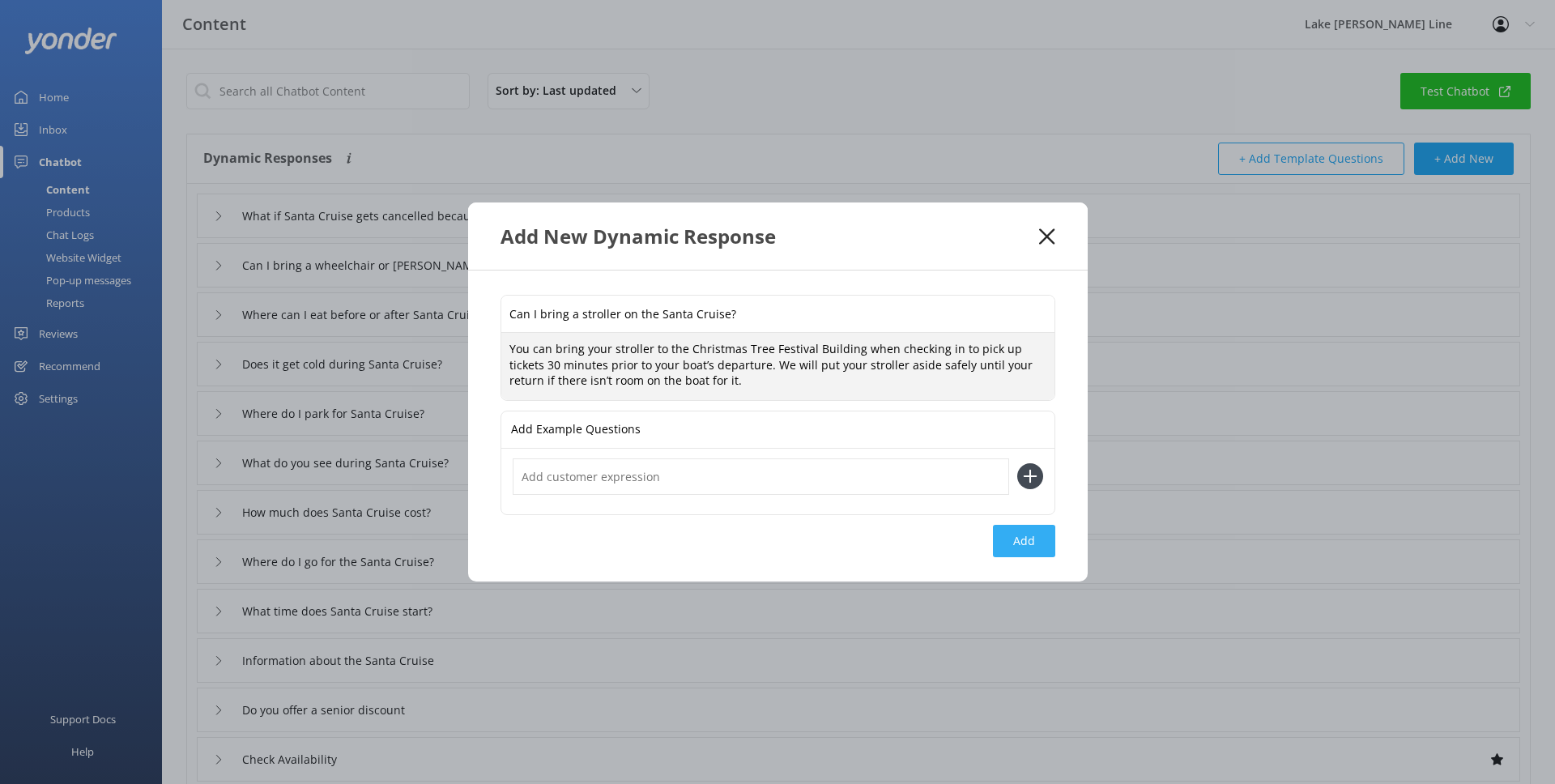
type textarea "You can bring your stroller to the Christmas Tree Festival Building when checki…"
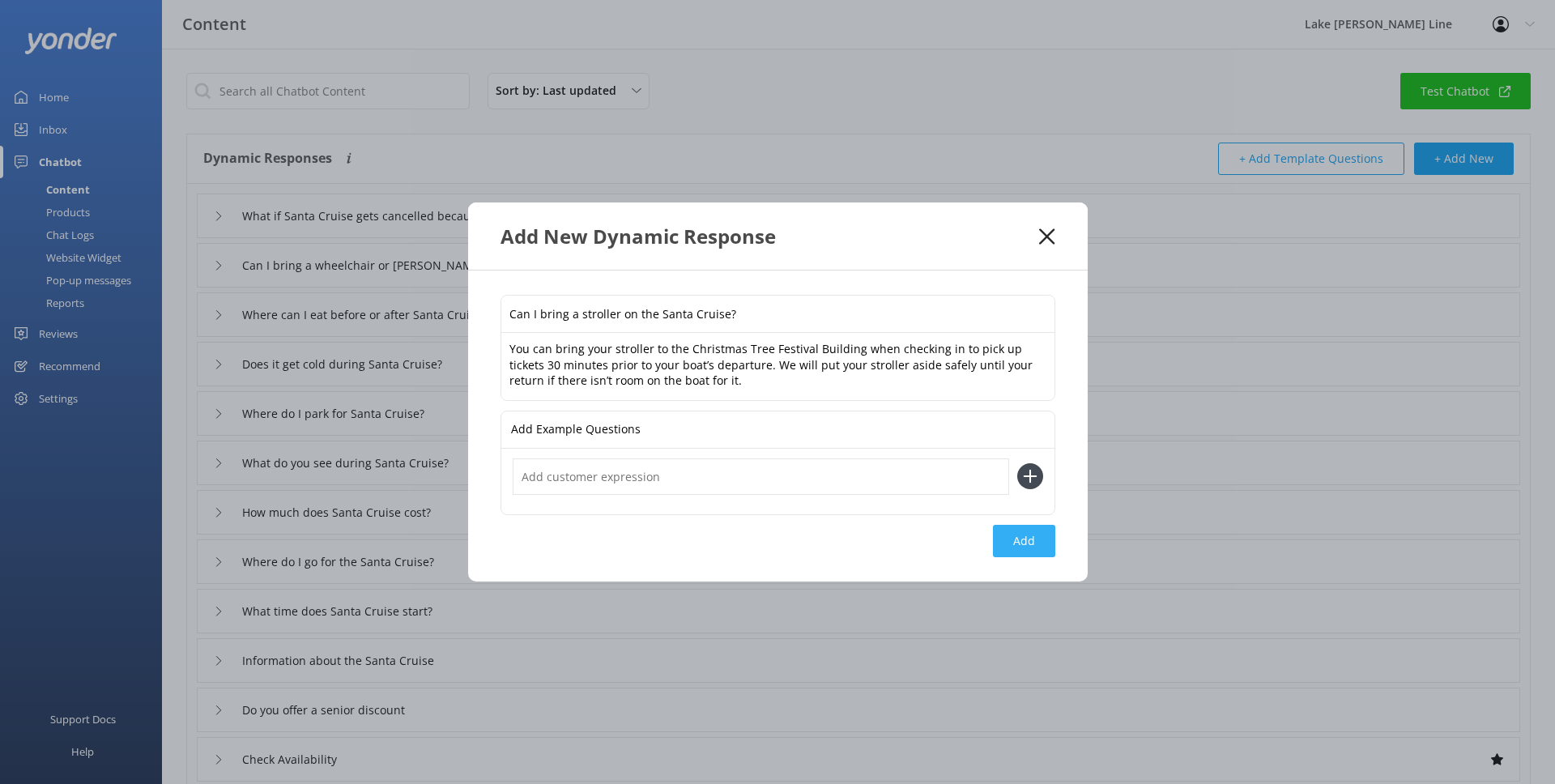
click at [1033, 542] on button "Add" at bounding box center [1024, 541] width 62 height 33
type input "Can I bring a stroller on the Santa Cruise?"
type input "What if Santa Cruise gets cancelled because of weather?"
type input "Can I bring a wheelchair or [PERSON_NAME] on the Santa Cruise?"
type input "Where can I eat before or after Santa Cruise?"
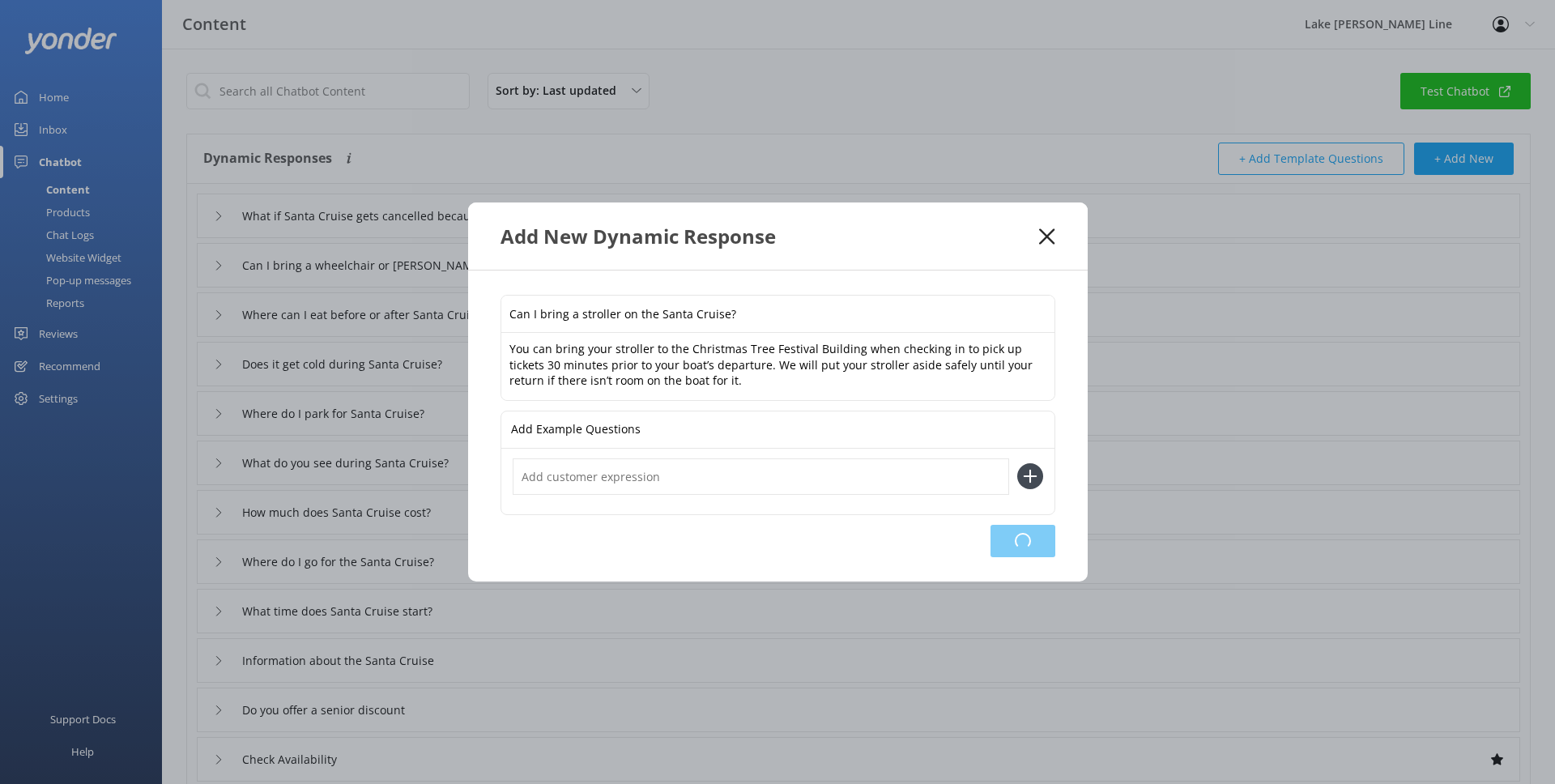
type input "Does it get cold during Santa Cruise?"
type input "Where do I park for Santa Cruise?"
type input "What do you see during Santa Cruise?"
type input "How much does Santa Cruise cost?"
type input "Where do I go for the Santa Cruise?"
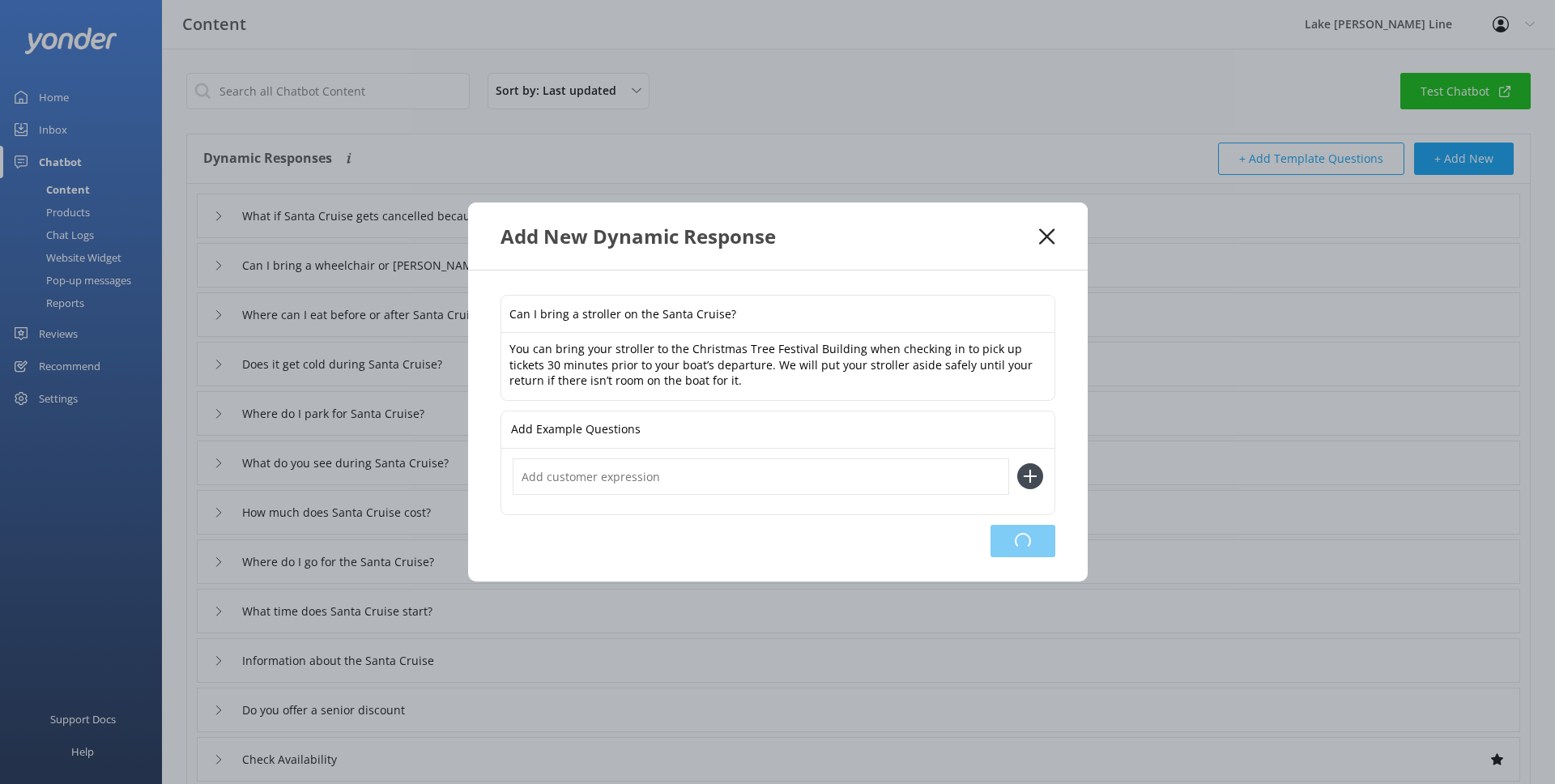
type input "What time does Santa Cruise start?"
type input "Information about the Santa Cruise"
type input "Do you offer a senior discount"
type input "Check Availability"
type input "Information about the Luau Luncheon Cruise"
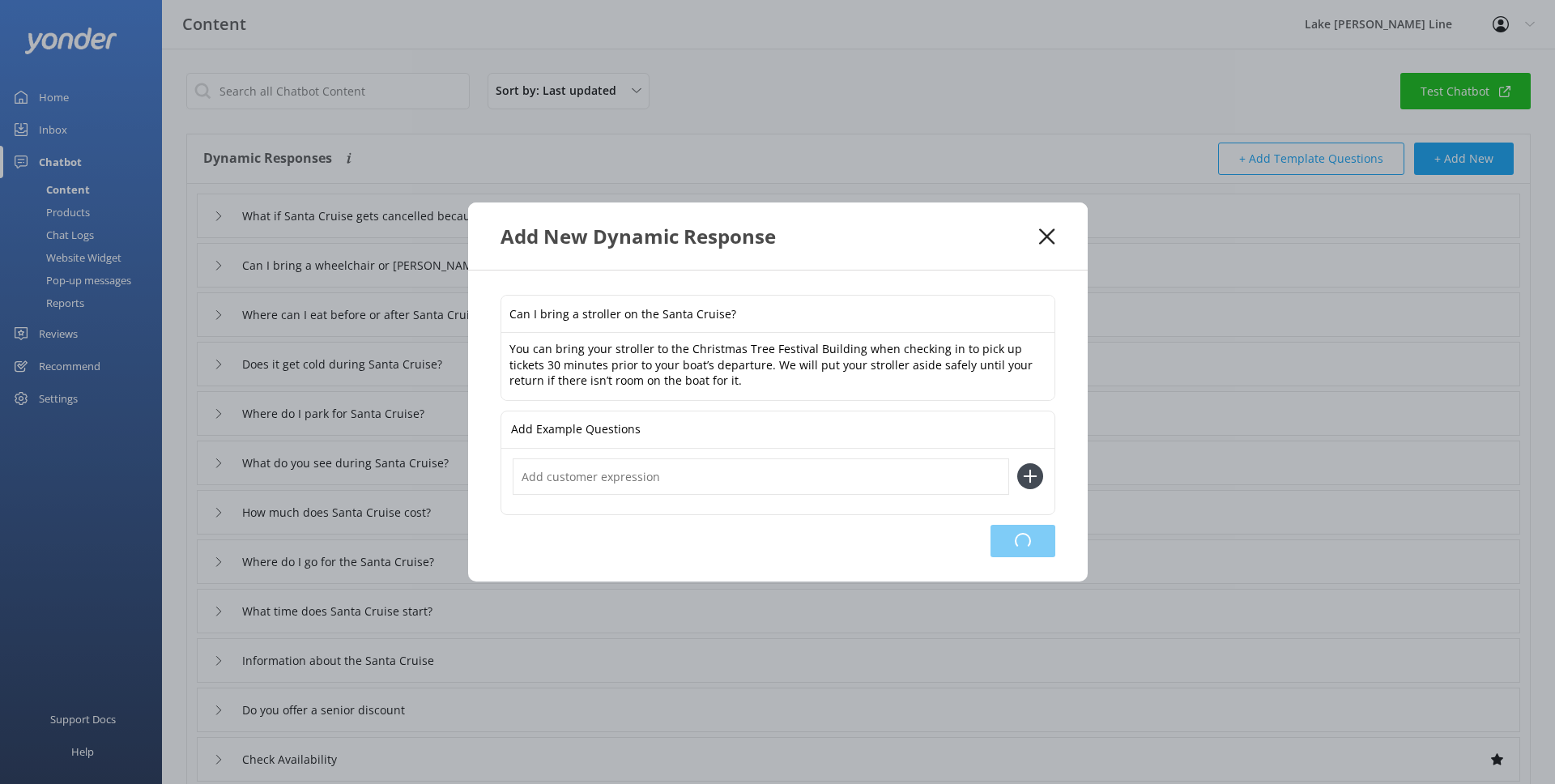
type input "Do you offer gift vouchers"
type input "When does the fall foliage tour start?"
type input "What are your contact details"
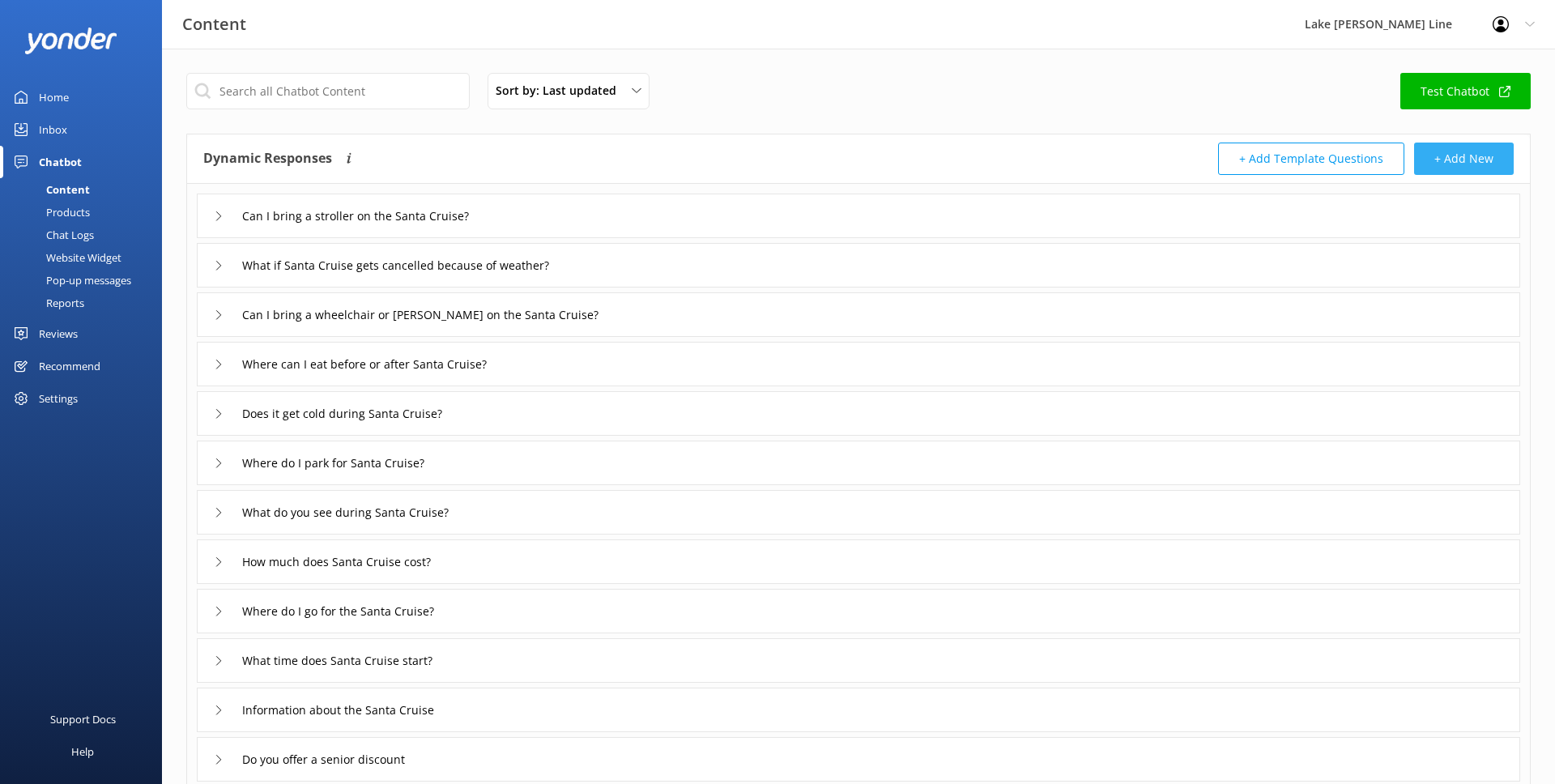
click at [1465, 157] on button "+ Add New" at bounding box center [1464, 158] width 99 height 33
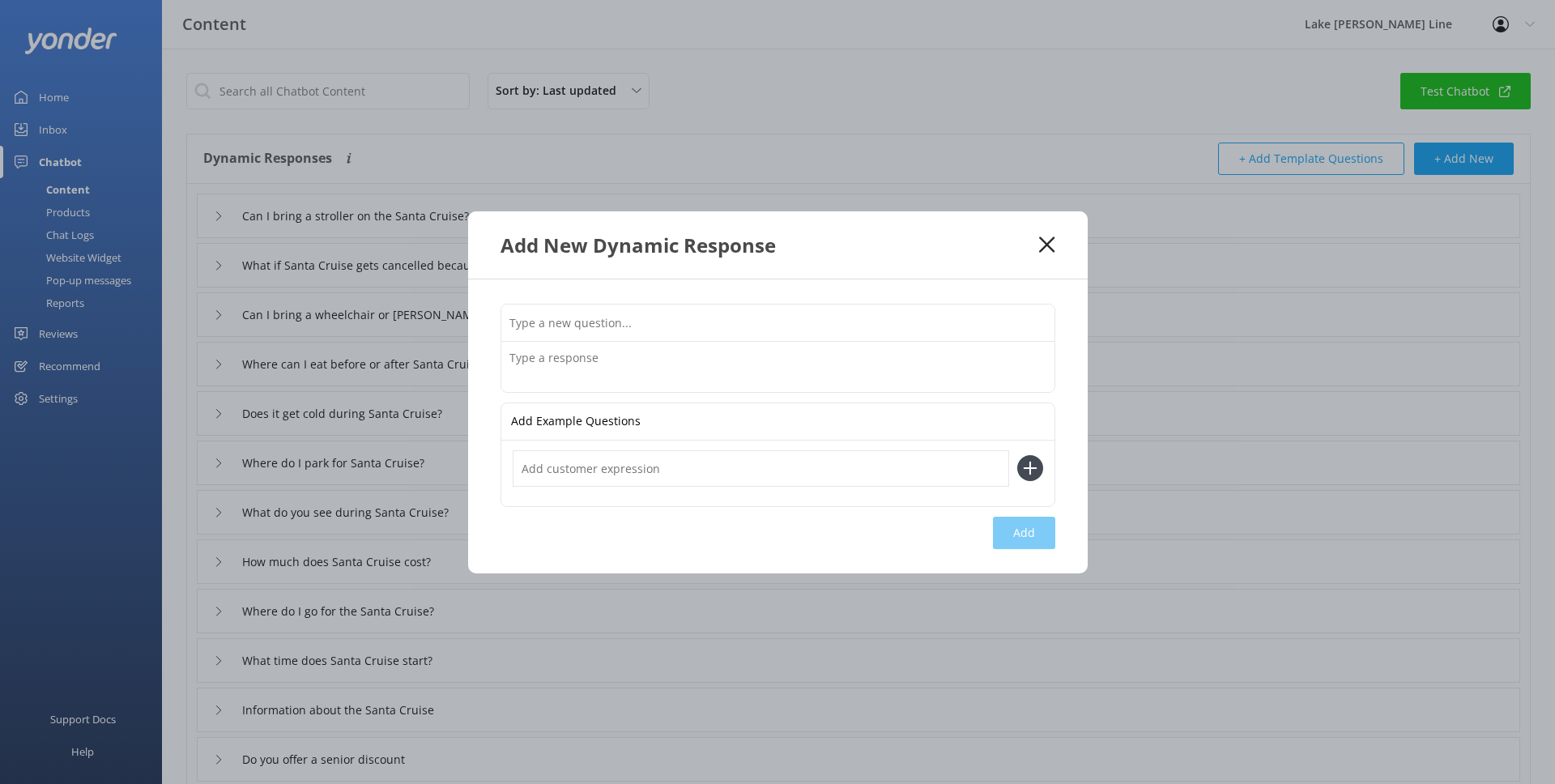
click at [765, 324] on input "text" at bounding box center [778, 323] width 553 height 37
click at [728, 354] on textarea at bounding box center [778, 367] width 553 height 51
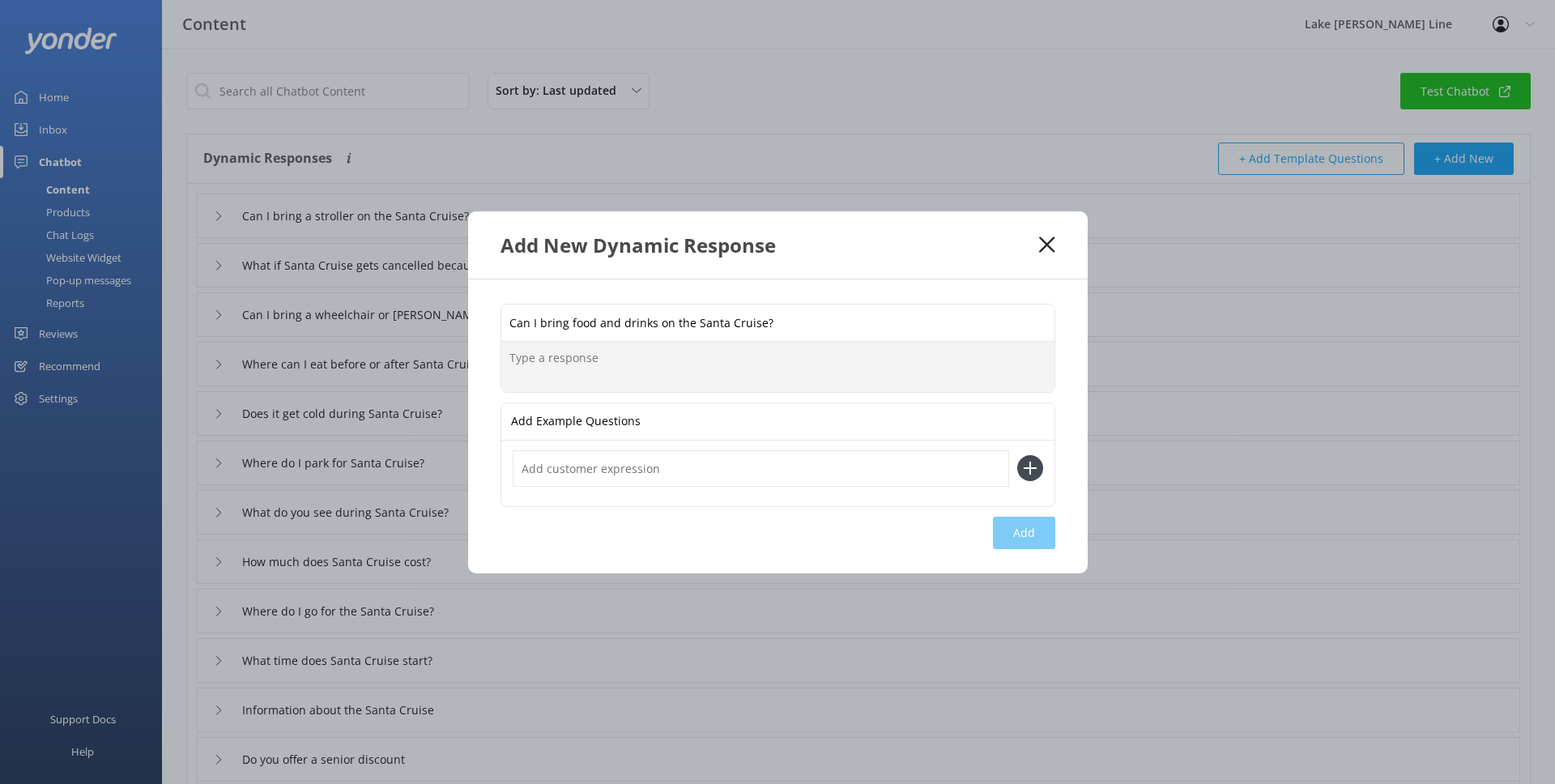
paste textarea "Yes, just not alcohol or coolers. Although there isn’t a bar available on board…"
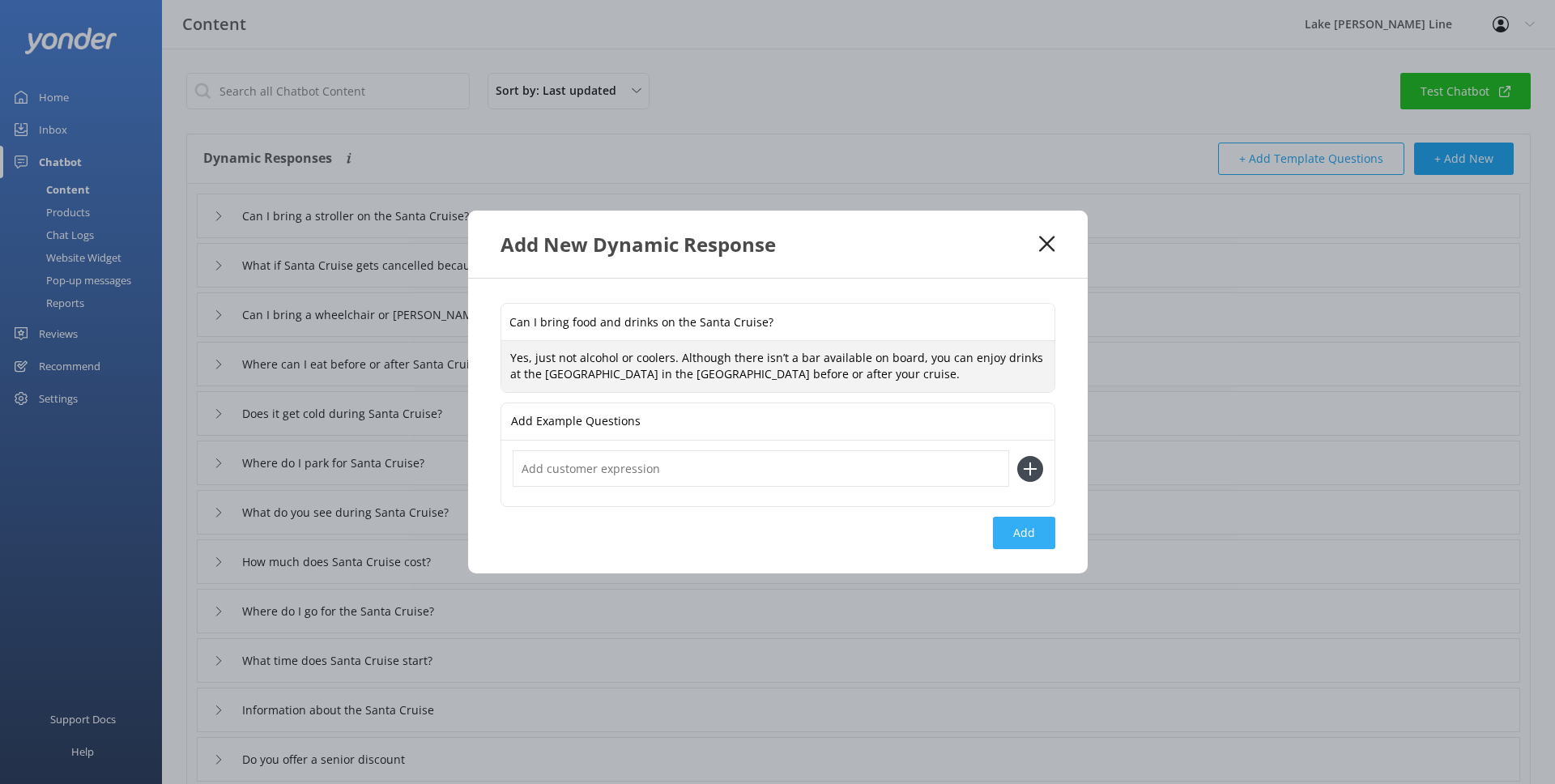
click at [1025, 540] on button "Add" at bounding box center [1024, 533] width 62 height 33
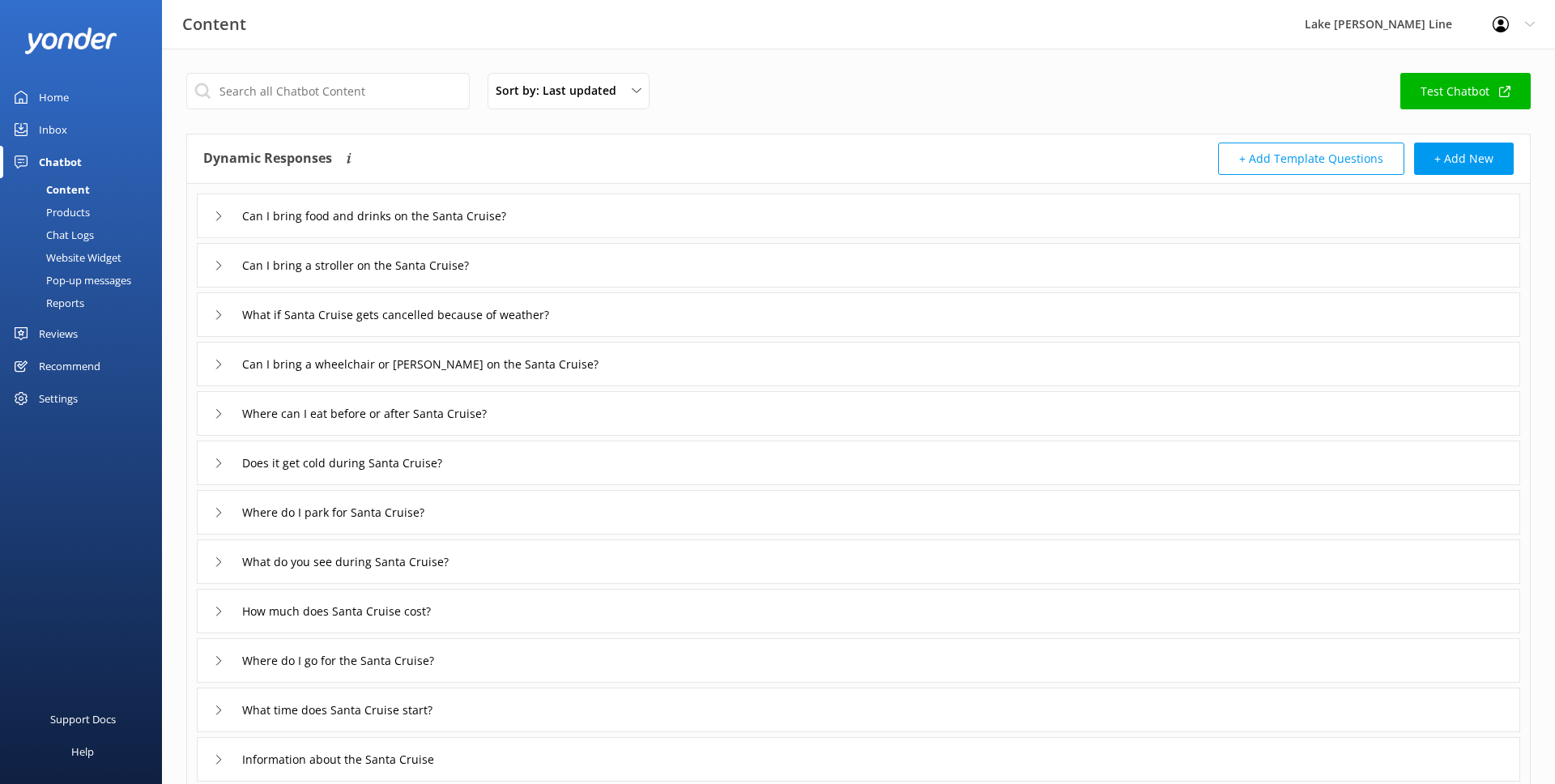
click at [1430, 100] on link "Test Chatbot" at bounding box center [1465, 91] width 130 height 37
click at [68, 236] on div "Chat Logs" at bounding box center [52, 234] width 84 height 23
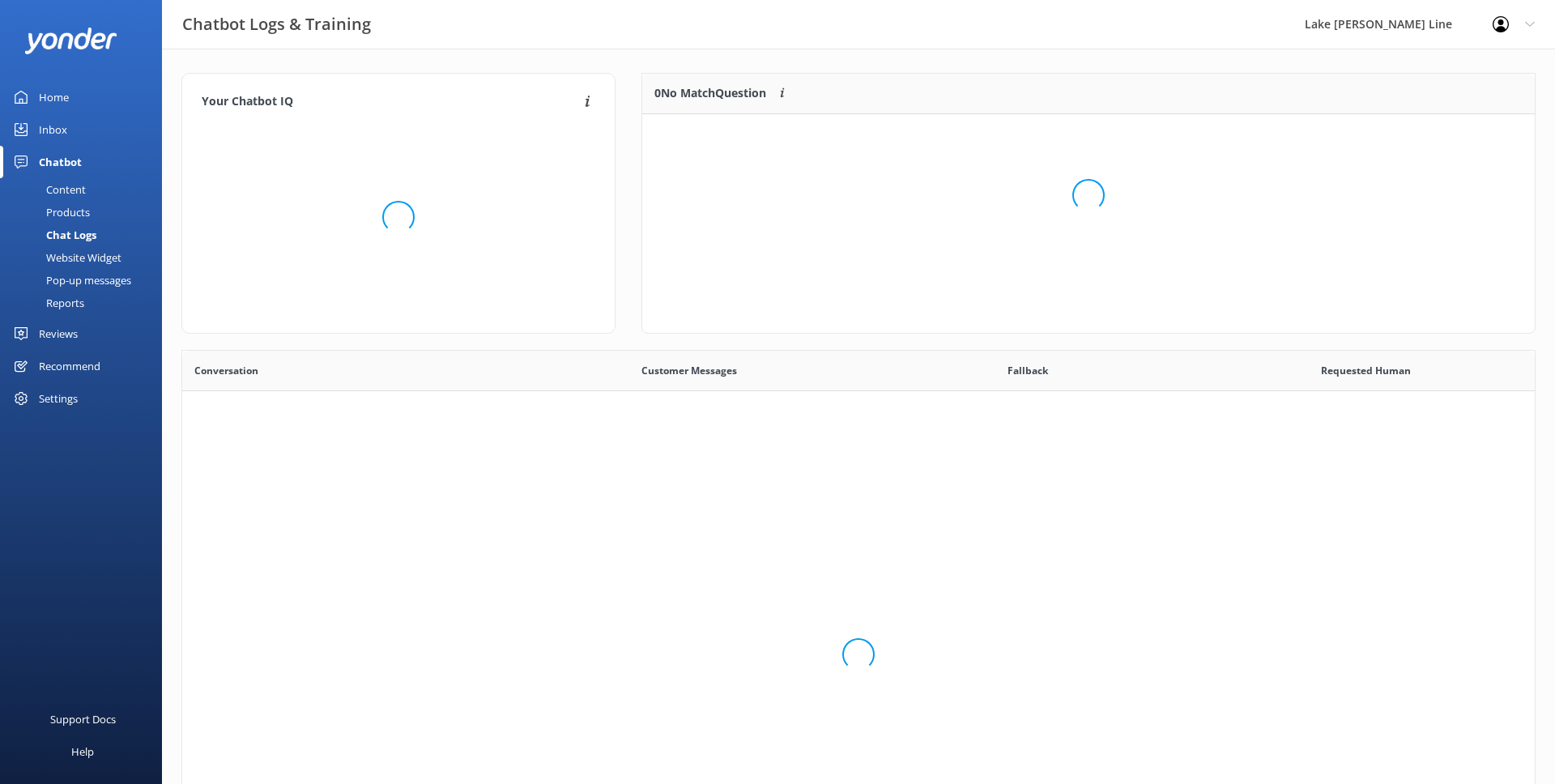
scroll to position [567, 1352]
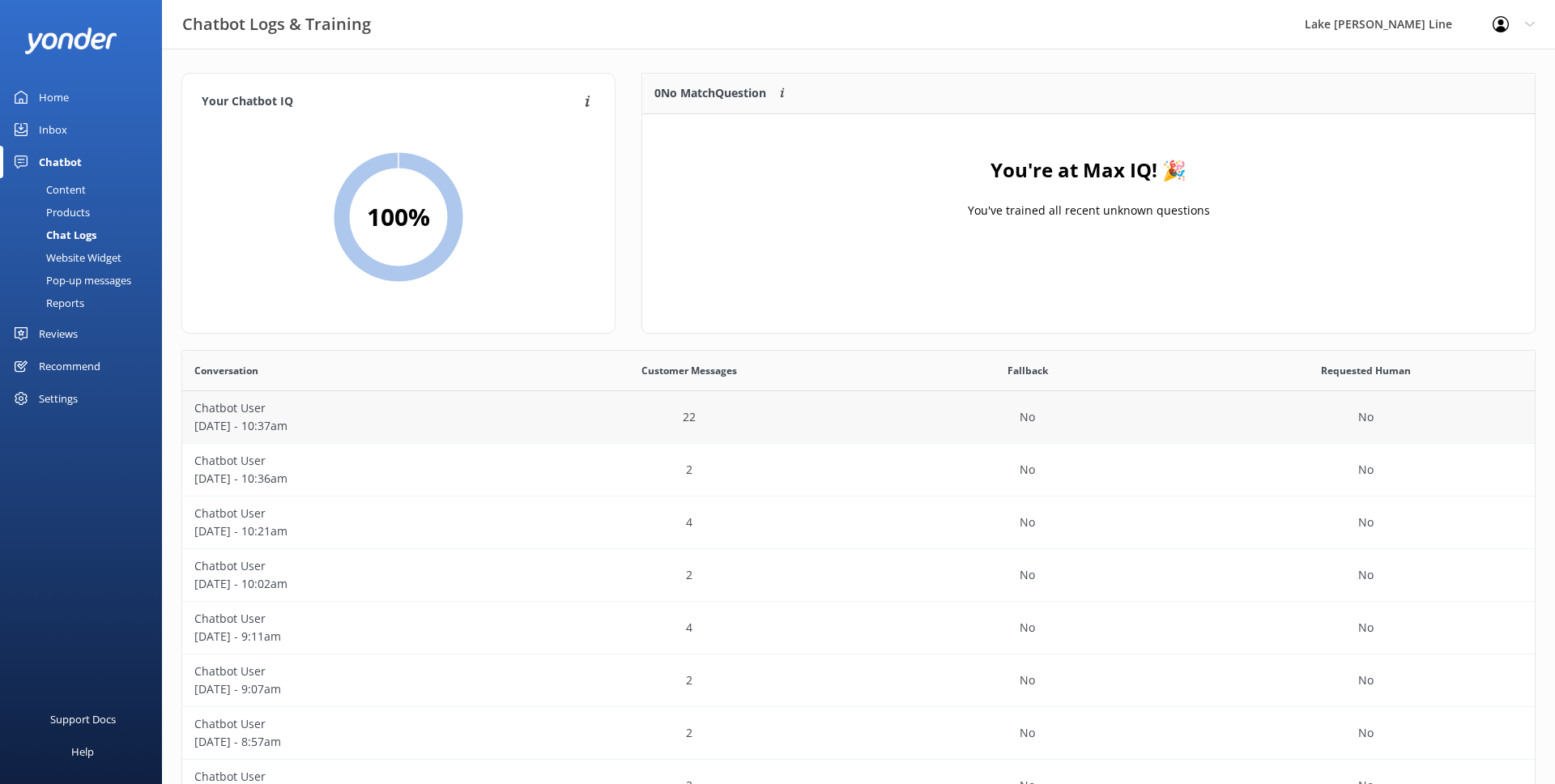
click at [417, 419] on p "[DATE] - 10:37am" at bounding box center [351, 426] width 314 height 18
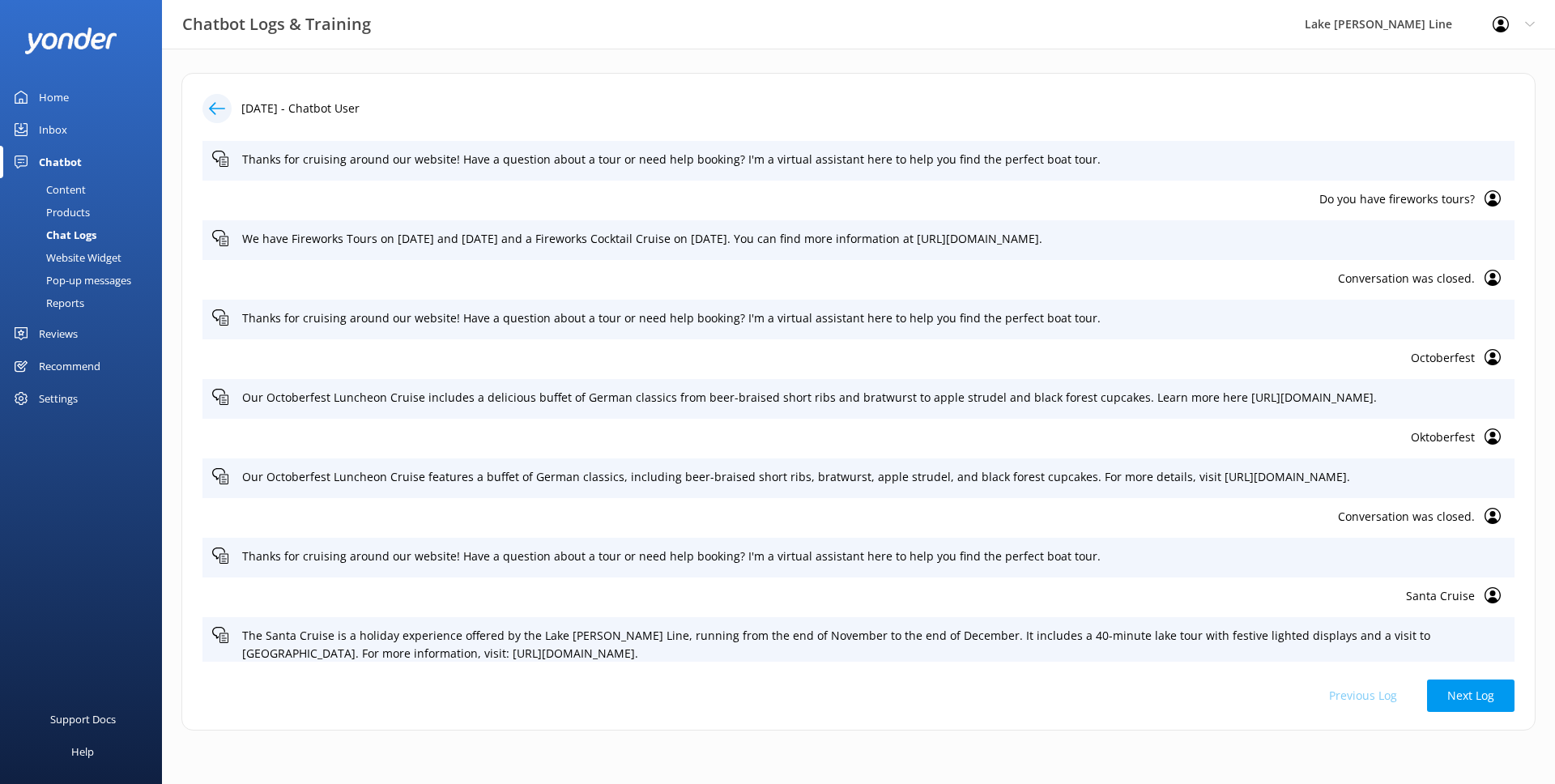
click at [209, 109] on icon at bounding box center [217, 108] width 16 height 16
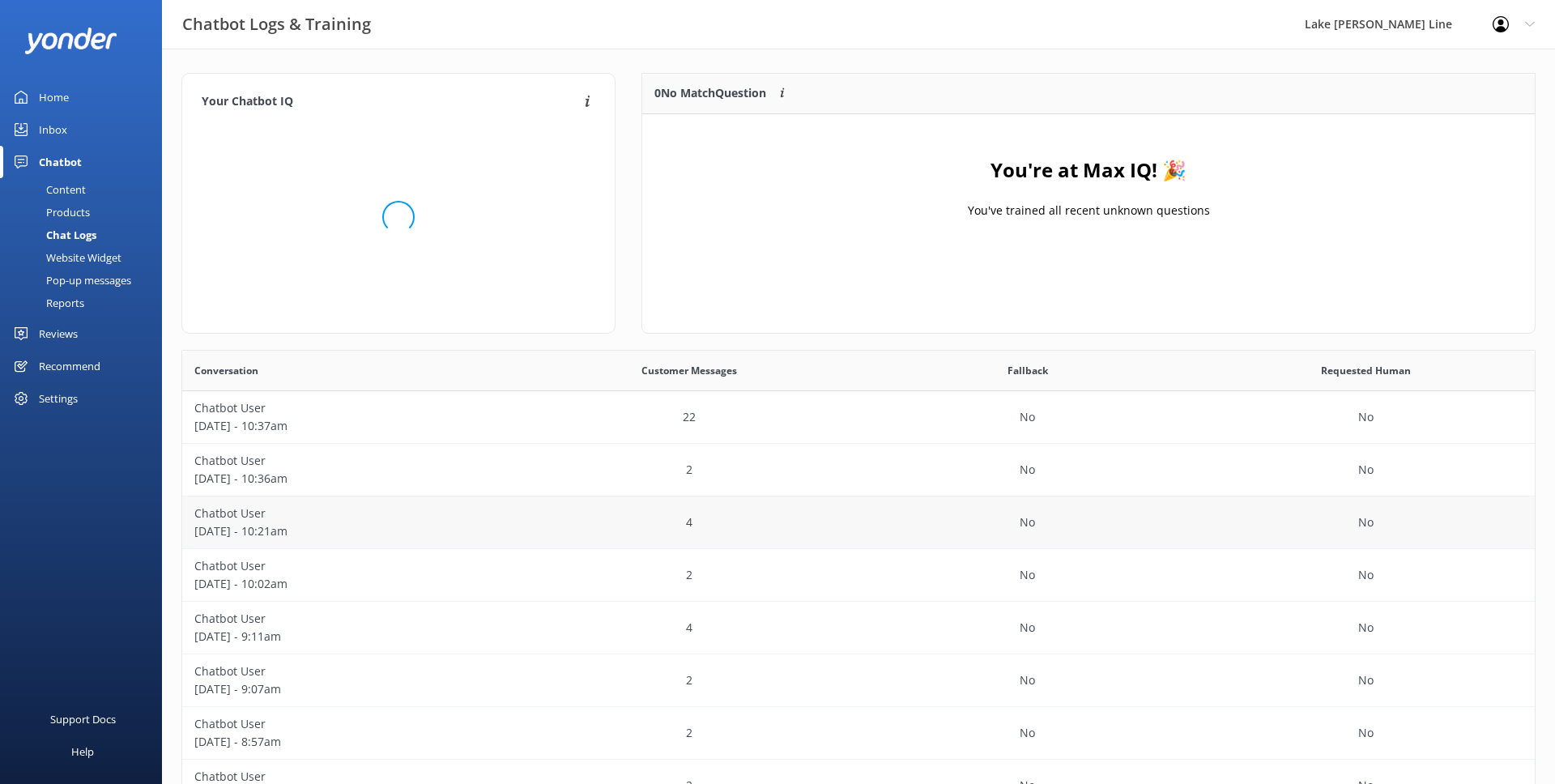
scroll to position [567, 1352]
click at [472, 487] on p "[DATE] - 10:36am" at bounding box center [351, 478] width 314 height 18
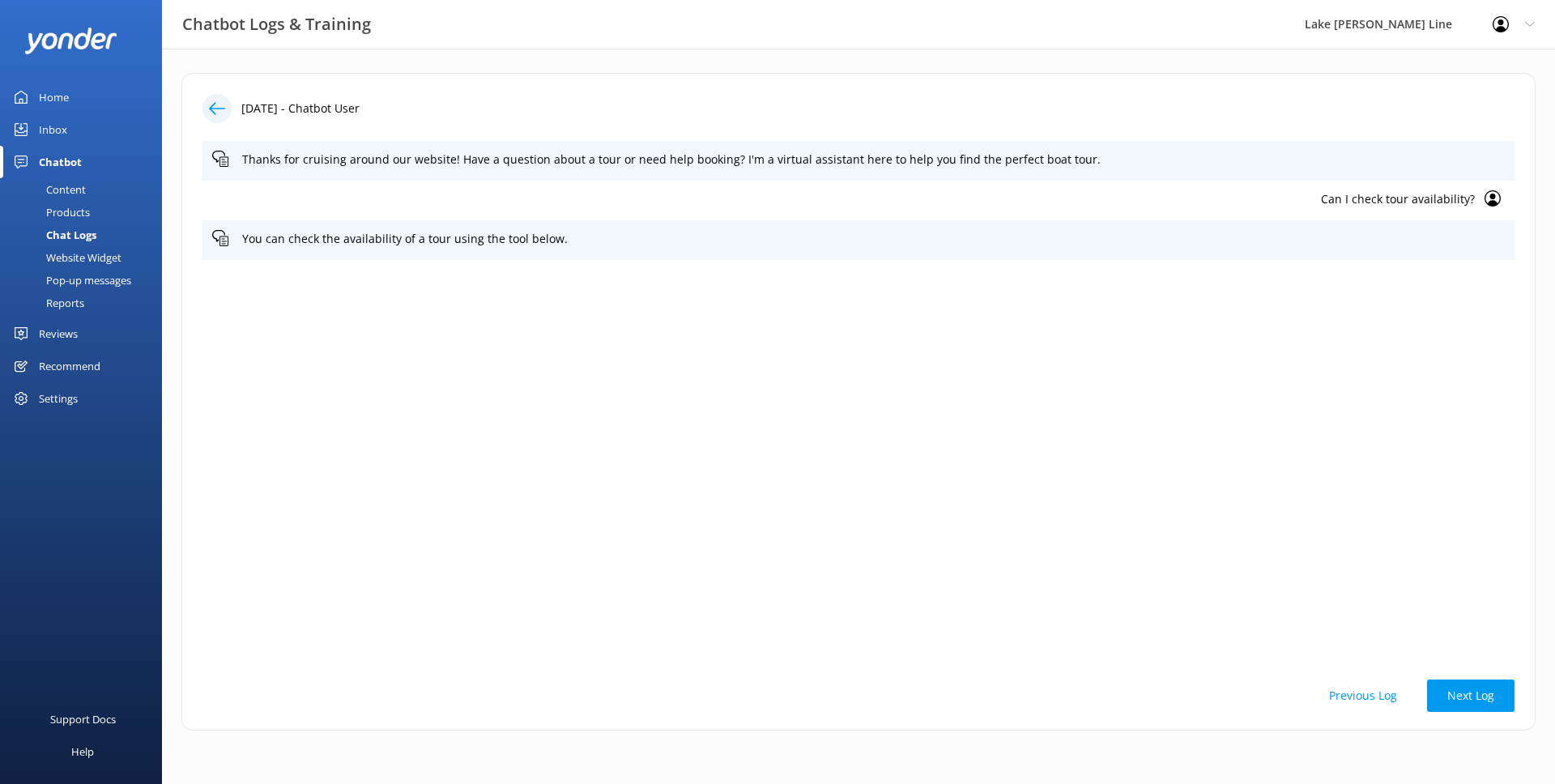
click at [221, 104] on icon at bounding box center [217, 108] width 16 height 16
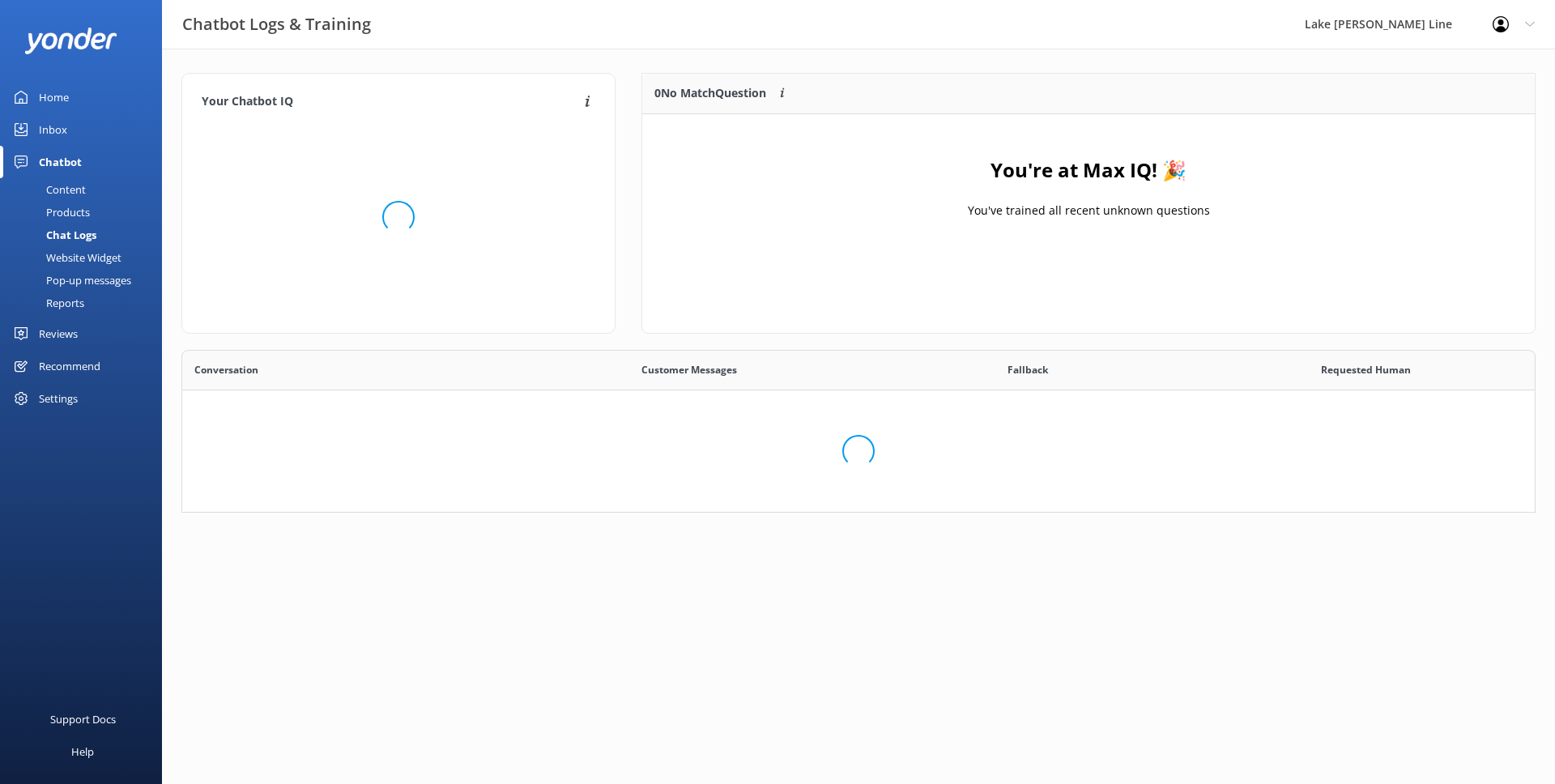
scroll to position [567, 1352]
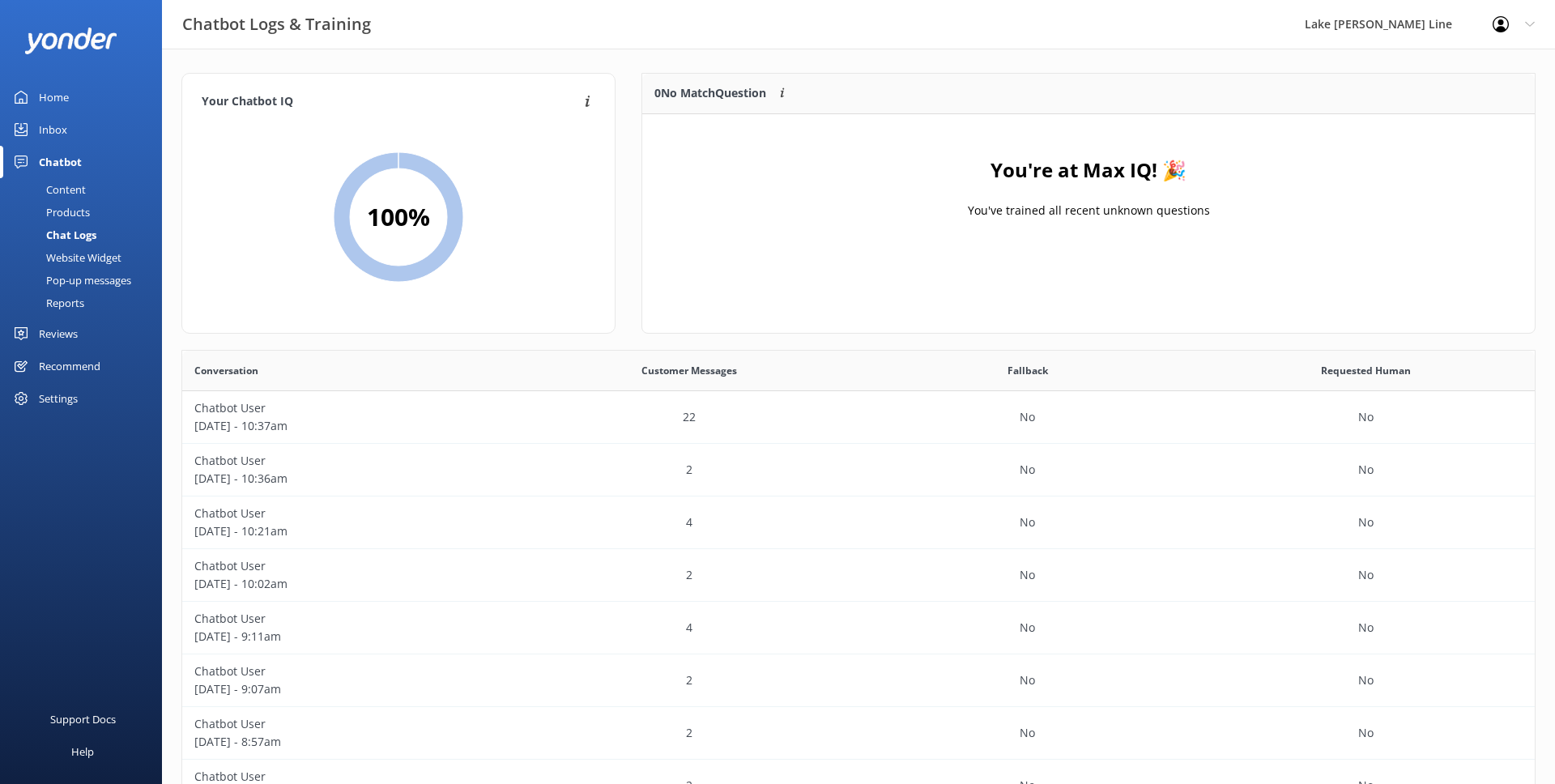
click at [82, 108] on link "Home" at bounding box center [81, 97] width 162 height 33
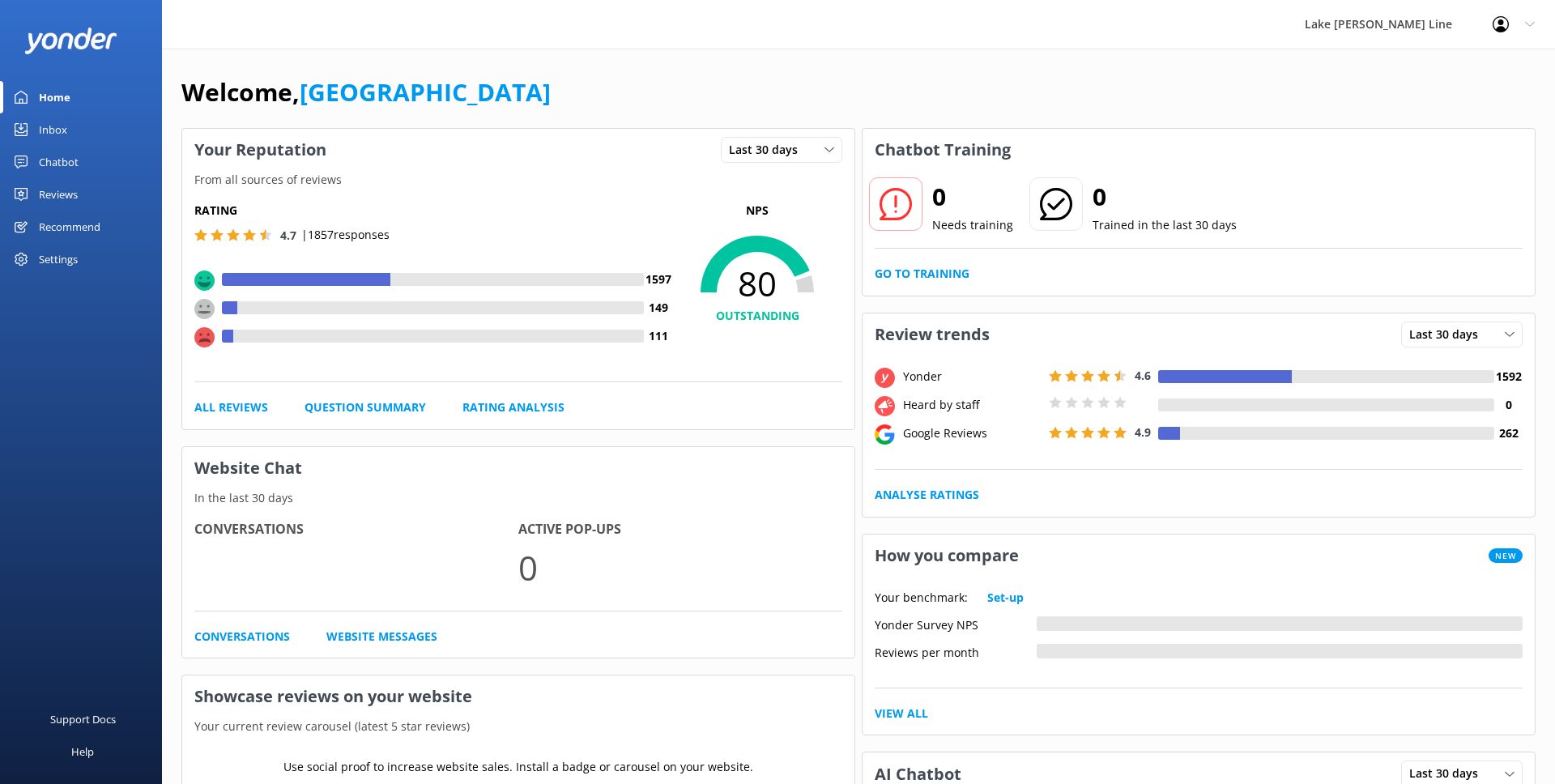
click at [71, 153] on div "Chatbot" at bounding box center [58, 161] width 39 height 33
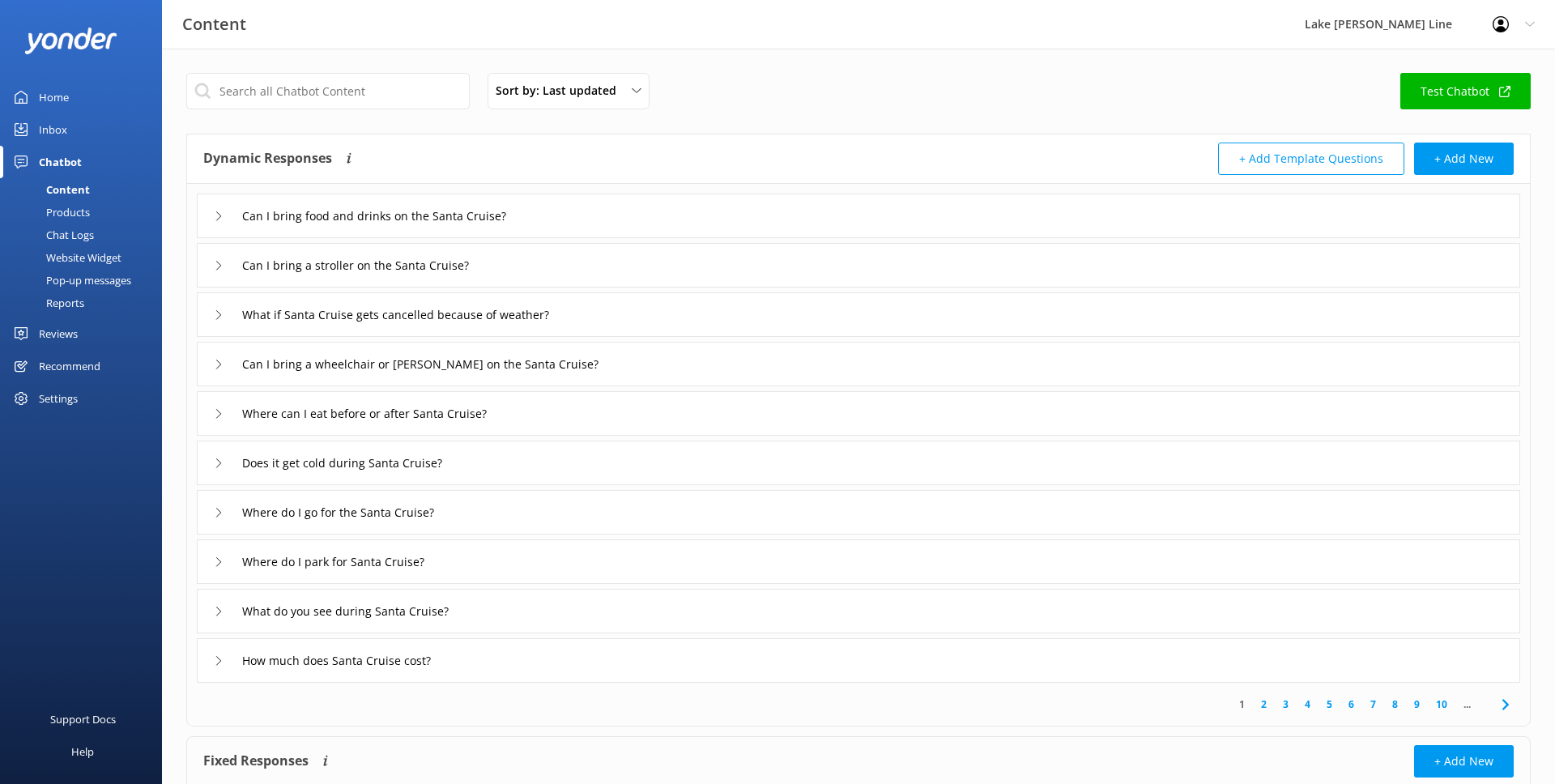
click at [1463, 86] on link "Test Chatbot" at bounding box center [1465, 91] width 130 height 37
click at [221, 610] on icon at bounding box center [219, 611] width 9 height 9
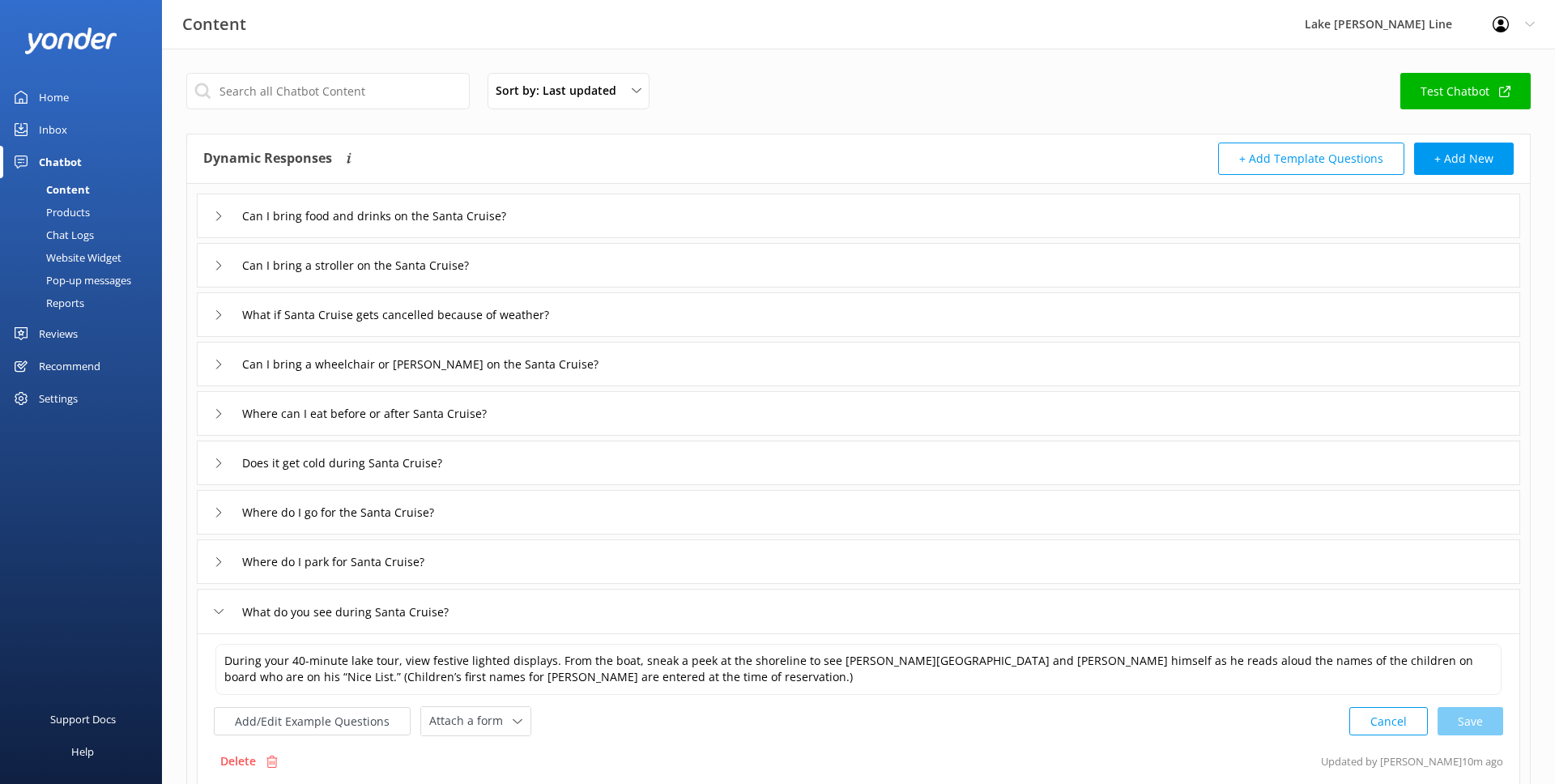
click at [221, 607] on icon at bounding box center [219, 611] width 9 height 9
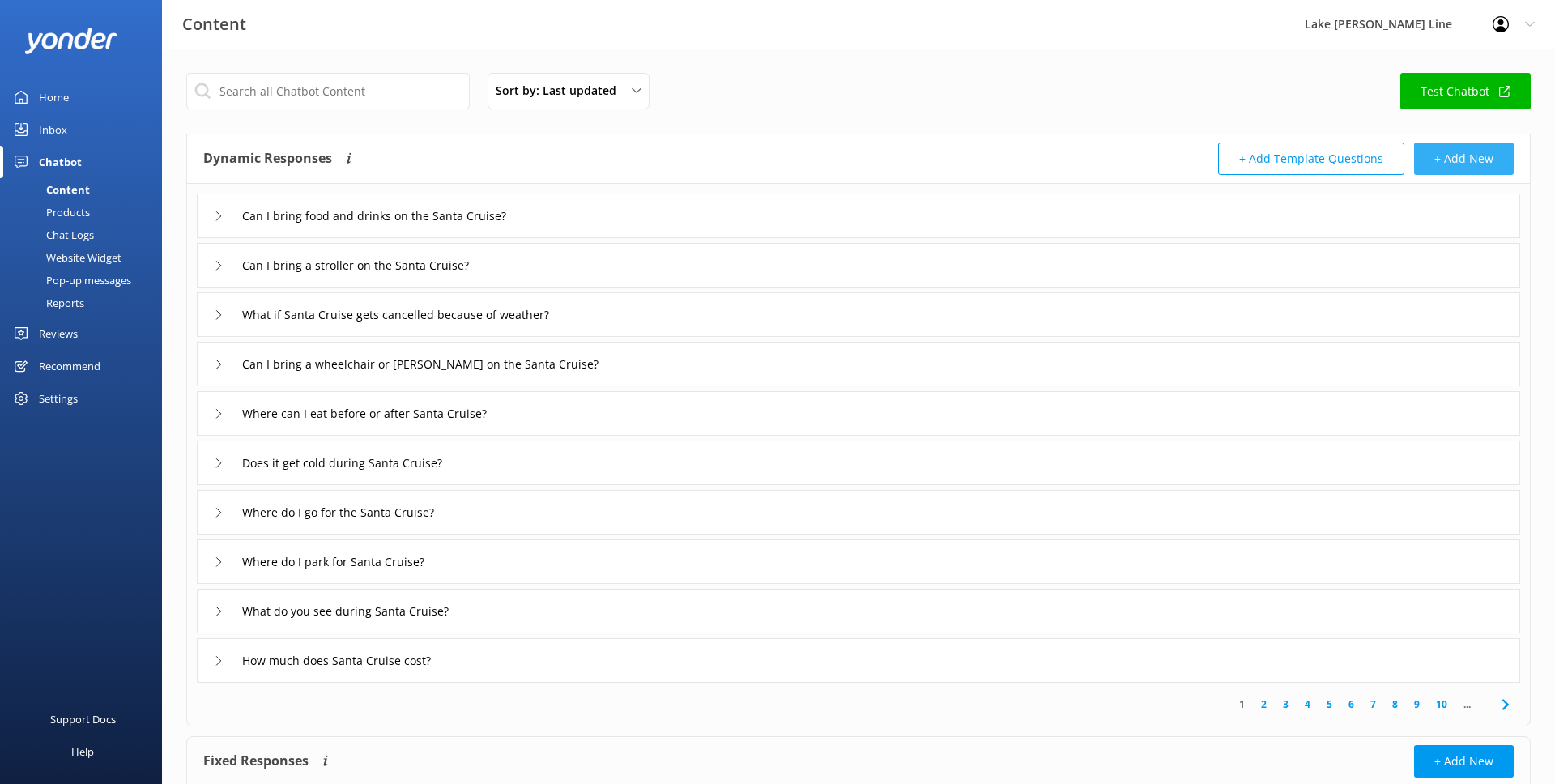
click at [1457, 152] on button "+ Add New" at bounding box center [1464, 158] width 99 height 33
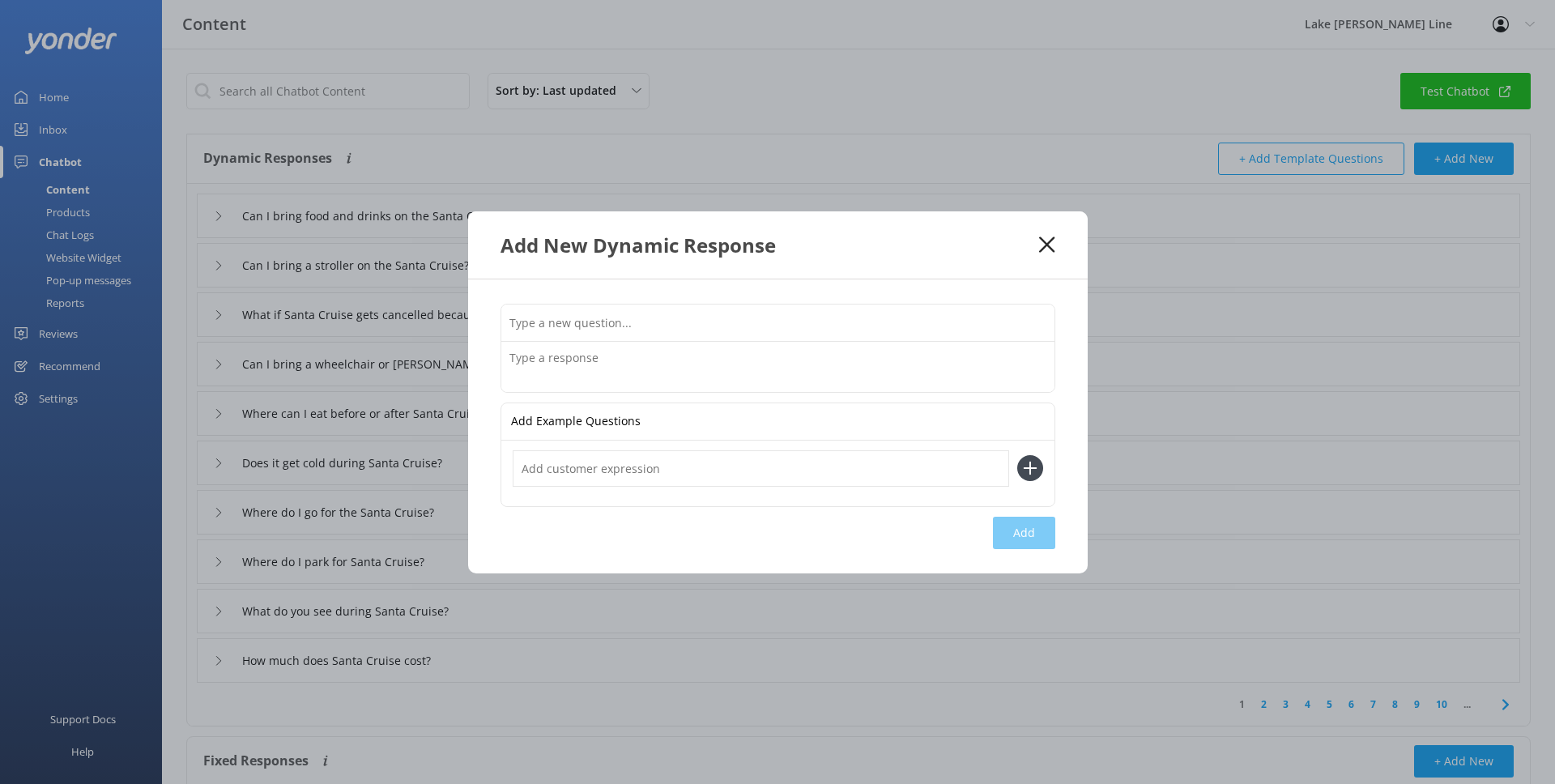
click at [935, 318] on input "text" at bounding box center [778, 323] width 553 height 37
paste input "How do I put my kid on the Nice List?"
click at [787, 365] on textarea at bounding box center [778, 367] width 553 height 51
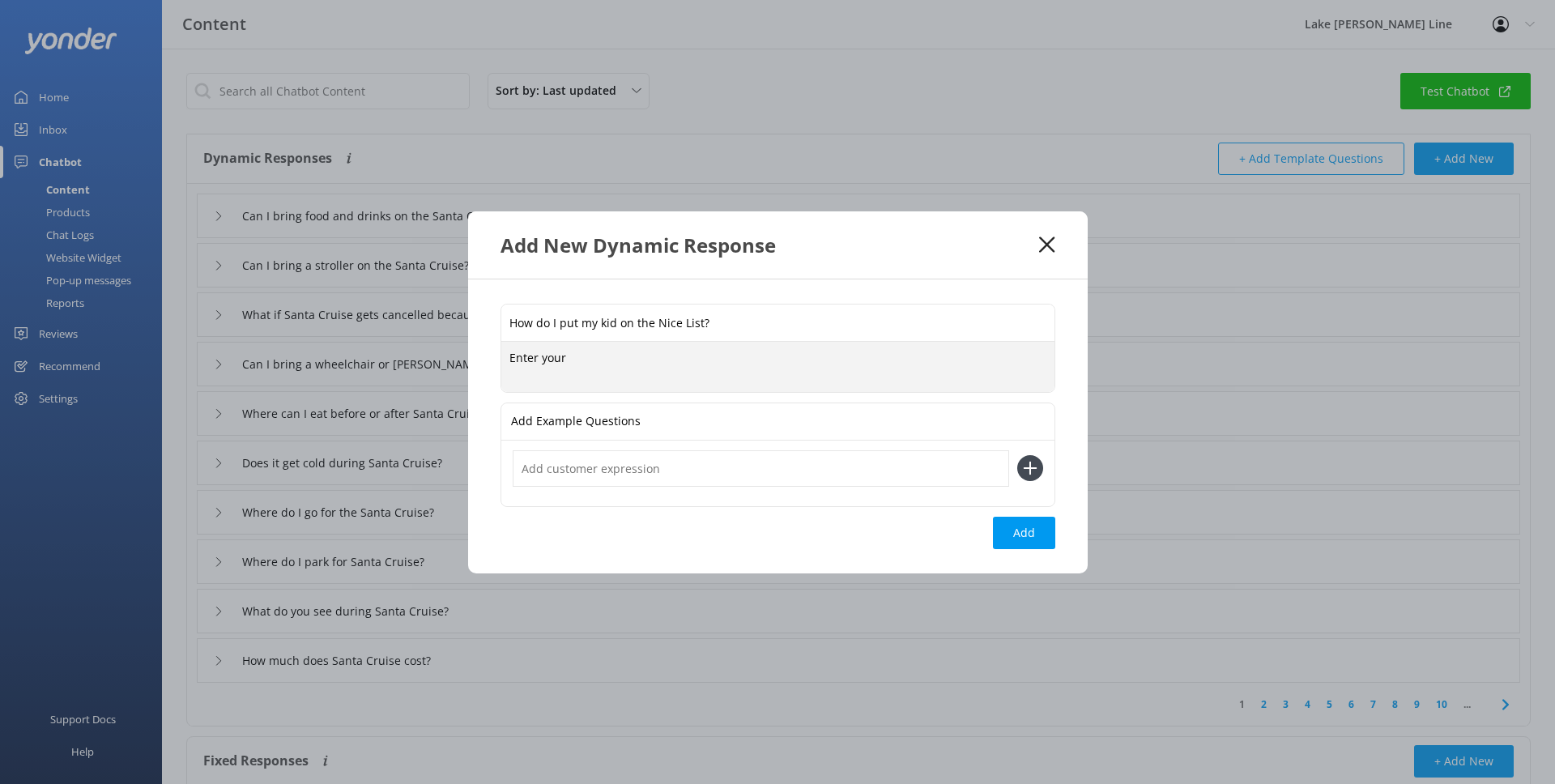
paste textarea "Children’s first names for [PERSON_NAME] are entered at the time of reservation."
click at [572, 361] on textarea "Enter your Children’s first names for [PERSON_NAME] are entered at the time of …" at bounding box center [778, 367] width 553 height 51
click at [731, 359] on textarea "Enter your children’s first names for [PERSON_NAME] are entered at the time of …" at bounding box center [778, 367] width 553 height 51
drag, startPoint x: 842, startPoint y: 359, endPoint x: 789, endPoint y: 359, distance: 53.0
click at [789, 359] on textarea "Enter your children’s first names for [DEMOGRAPHIC_DATA] to reacd are entered a…" at bounding box center [778, 367] width 553 height 51
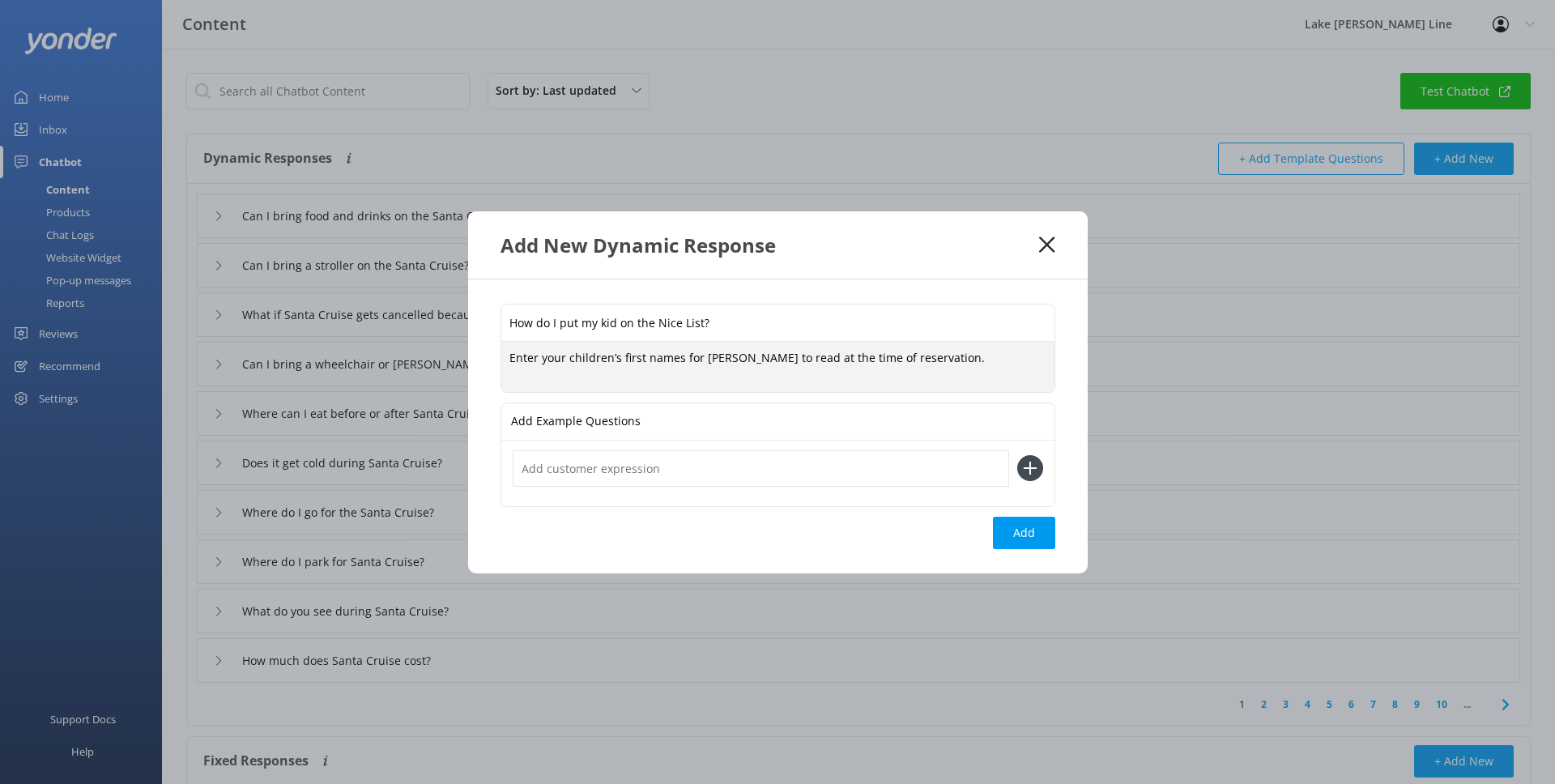
click at [944, 365] on textarea "Enter your children’s first names for [PERSON_NAME] to read at the time of rese…" at bounding box center [778, 367] width 553 height 51
click at [679, 354] on textarea "Enter your children’s first names for [PERSON_NAME] to read at the time of rese…" at bounding box center [778, 367] width 553 height 51
click at [775, 364] on textarea "Enter your children’s first names, for [PERSON_NAME] to read at the time of res…" at bounding box center [778, 367] width 553 height 51
click at [914, 350] on textarea "Enter your children’s first names, for [PERSON_NAME] to read, at the time of re…" at bounding box center [778, 367] width 553 height 51
click at [926, 354] on textarea "Enter your children’s first names, for [PERSON_NAME] to read, at the time of re…" at bounding box center [778, 367] width 553 height 51
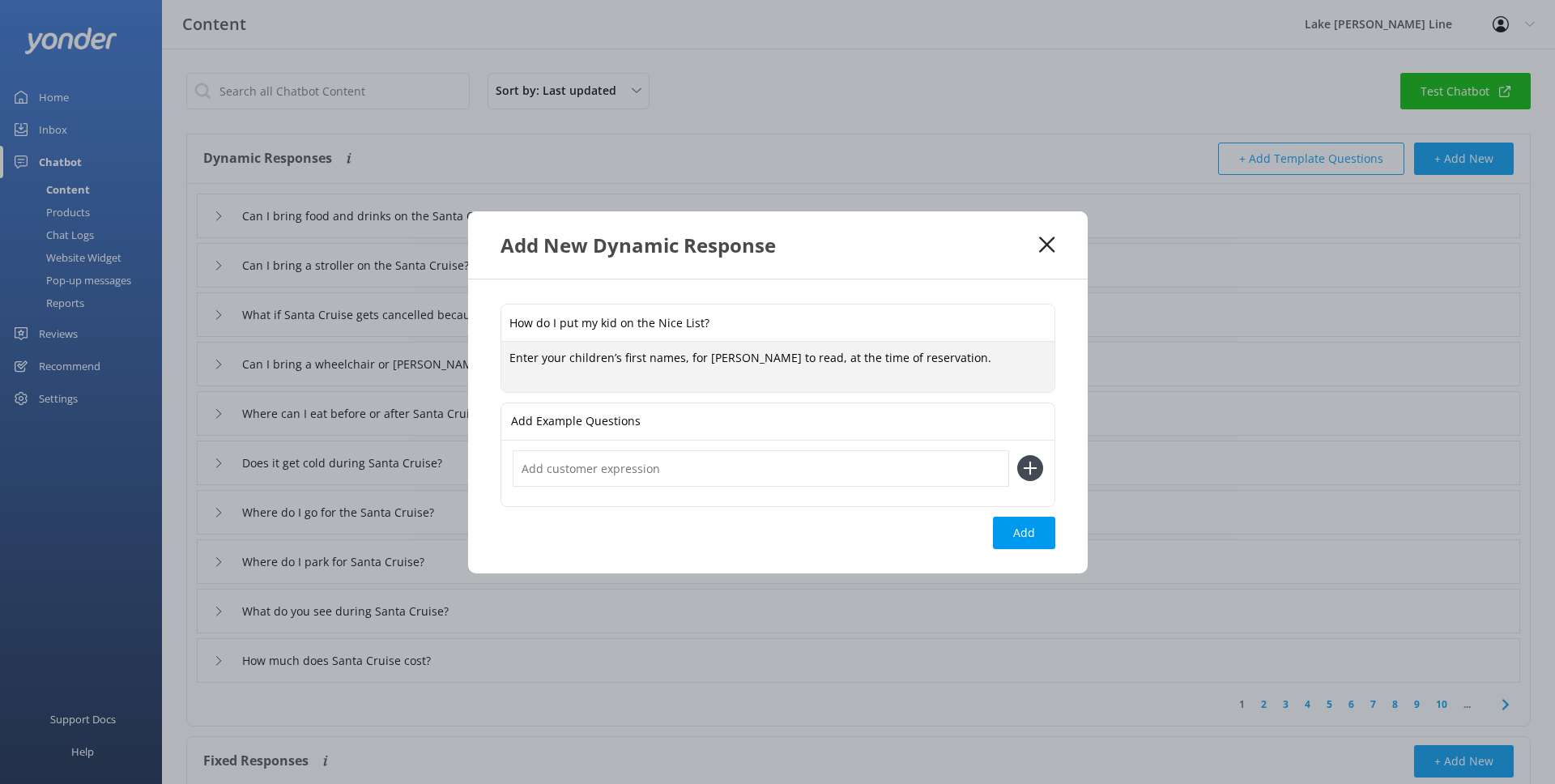
click at [684, 358] on textarea "Enter your children’s first names, for [PERSON_NAME] to read, at the time of re…" at bounding box center [778, 367] width 553 height 51
click at [1009, 525] on button "Add" at bounding box center [1024, 533] width 62 height 33
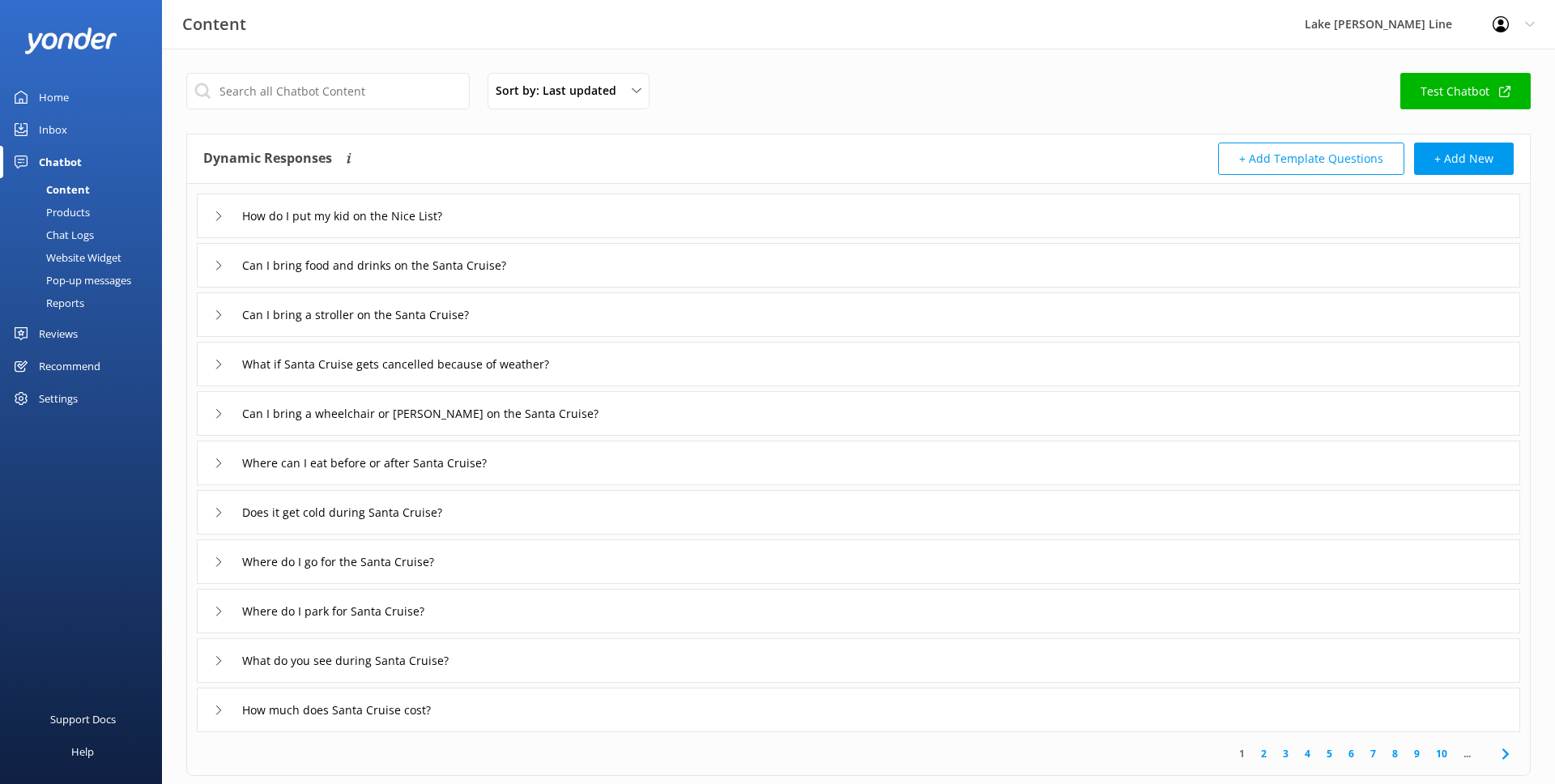
click at [74, 231] on div "Chat Logs" at bounding box center [52, 234] width 84 height 23
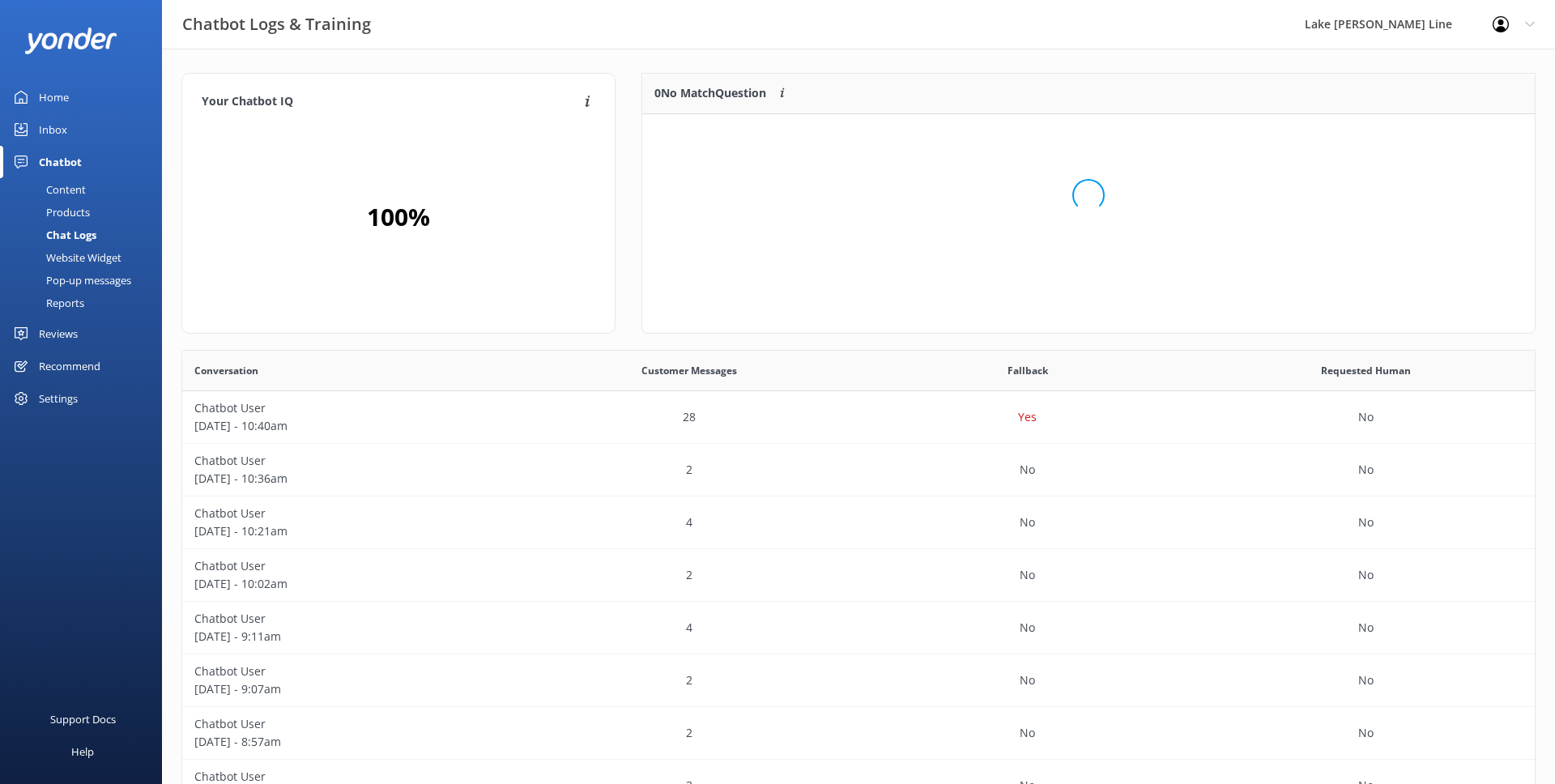
scroll to position [82, 893]
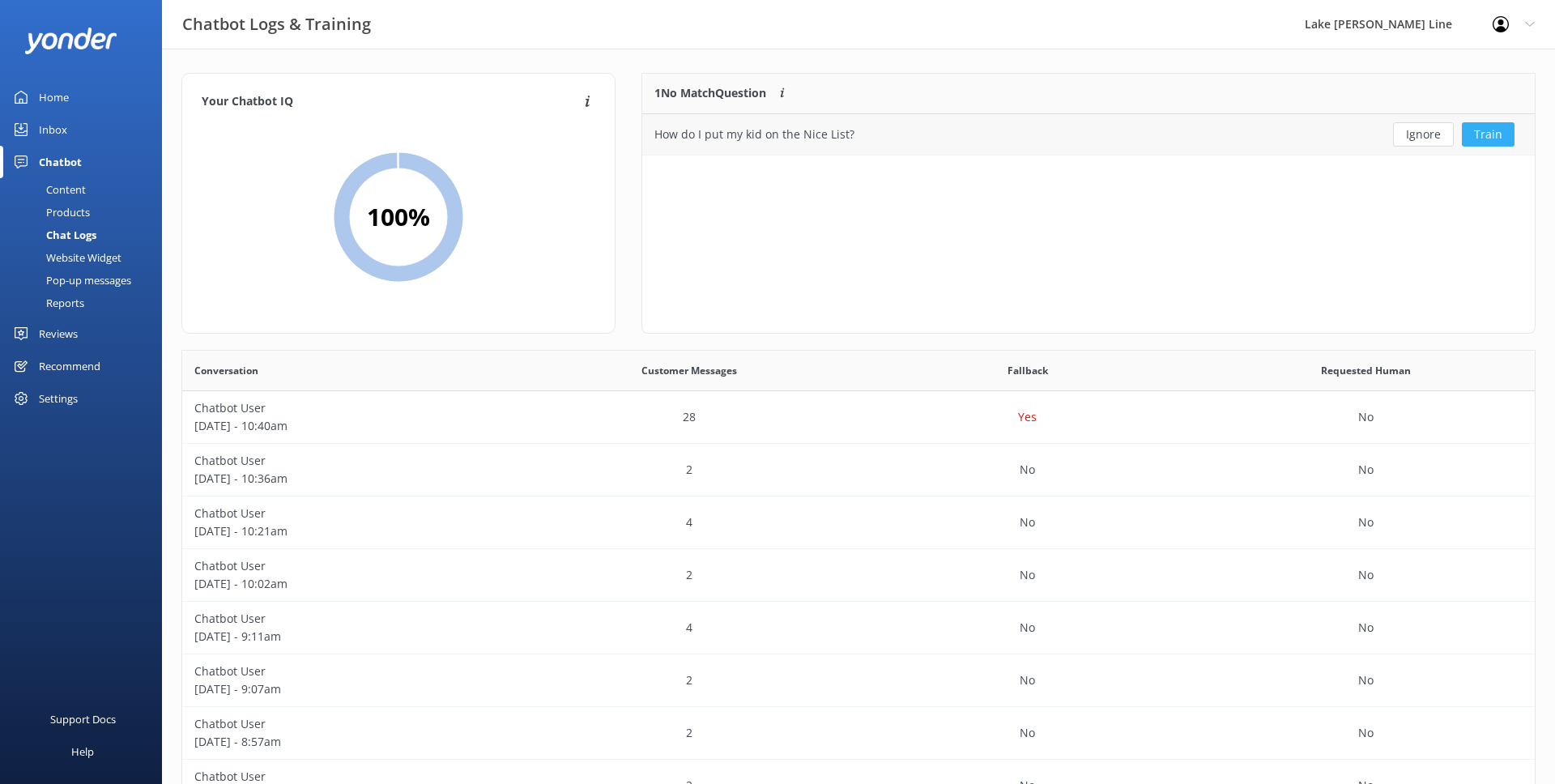
click at [1500, 131] on button "Train" at bounding box center [1488, 134] width 53 height 24
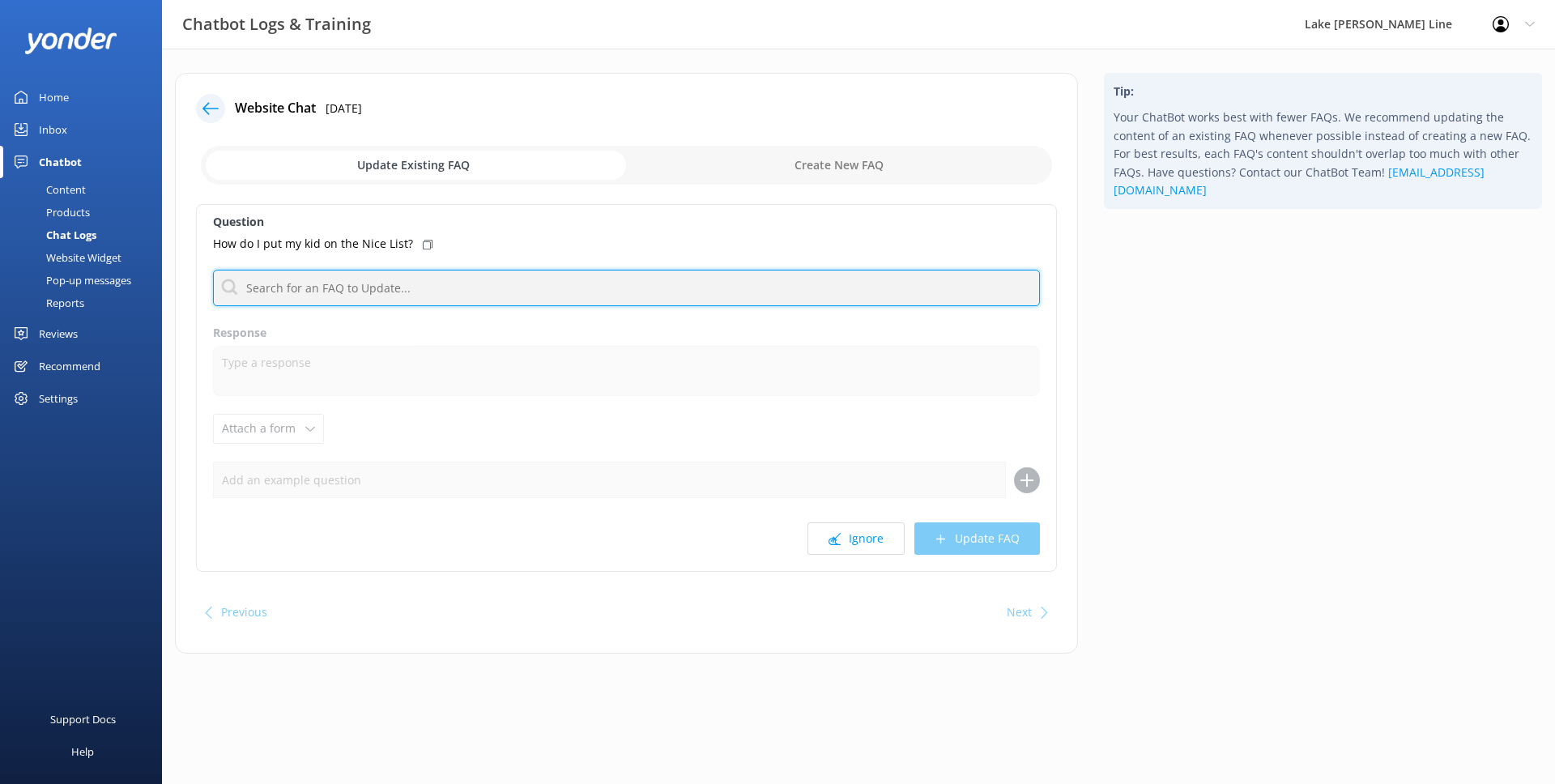
click at [466, 270] on input "text" at bounding box center [627, 288] width 827 height 37
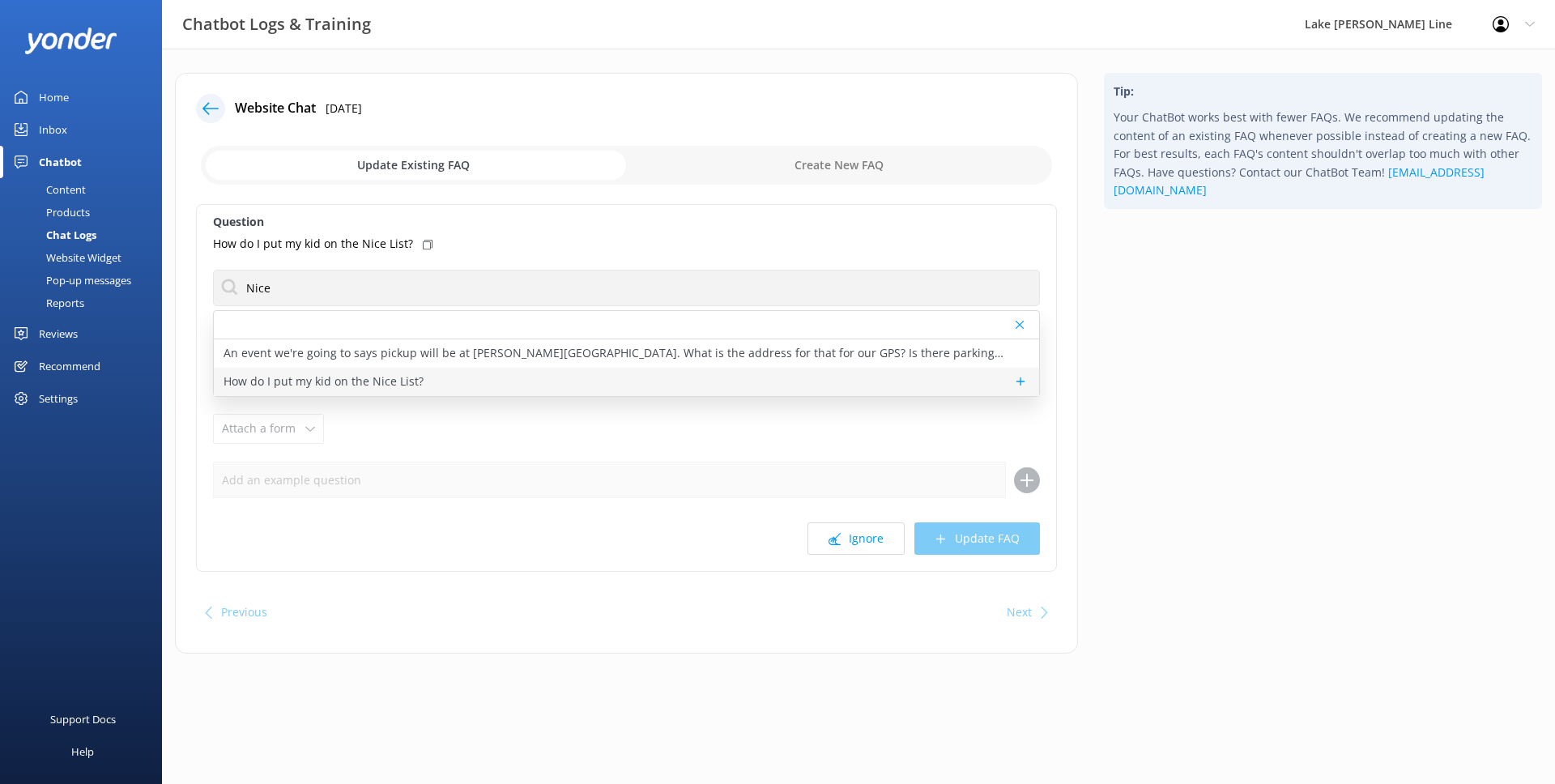
click at [474, 375] on div "How do I put my kid on the Nice List?" at bounding box center [627, 382] width 825 height 28
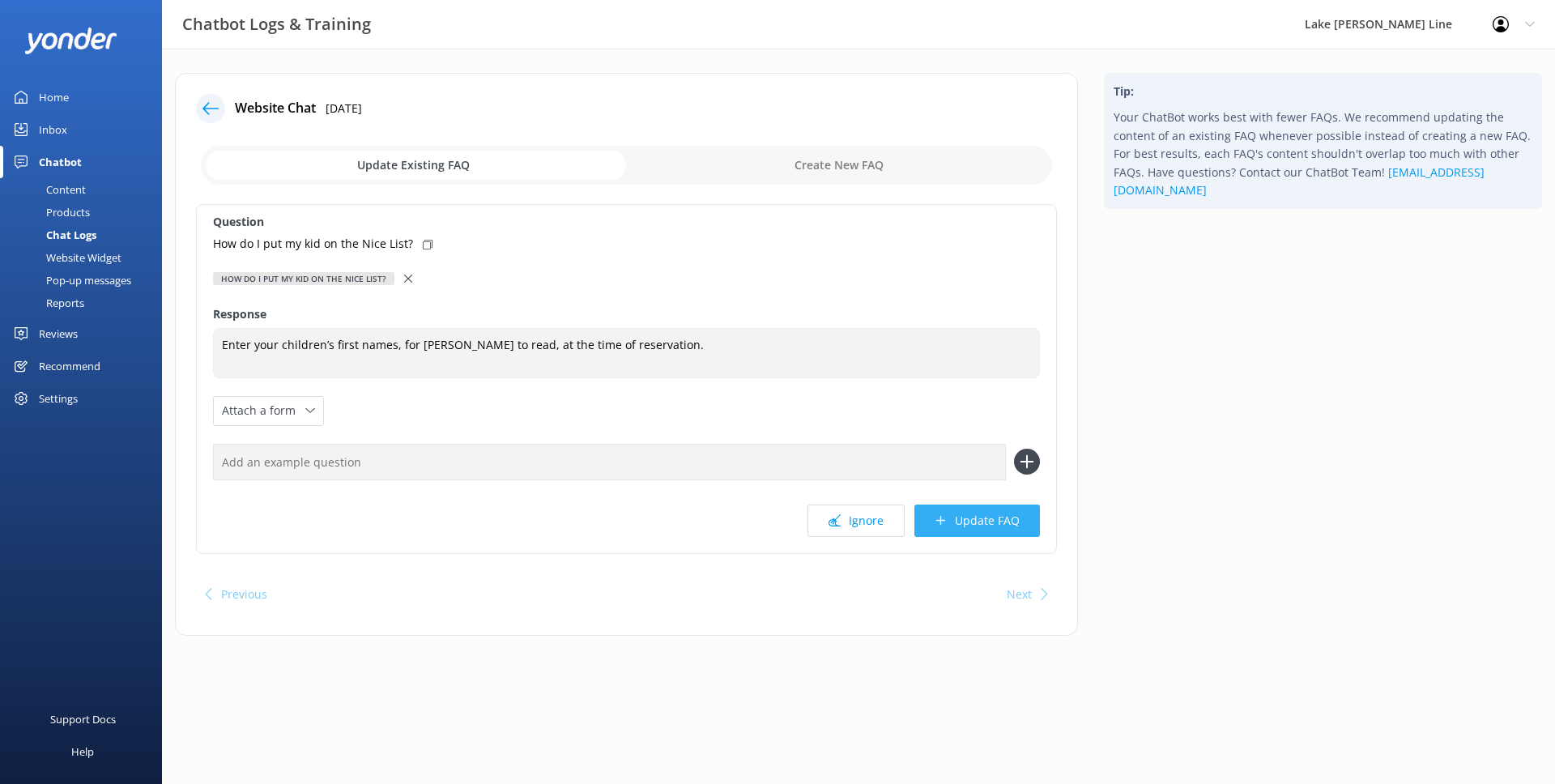
click at [1035, 531] on button "Update FAQ" at bounding box center [977, 520] width 126 height 33
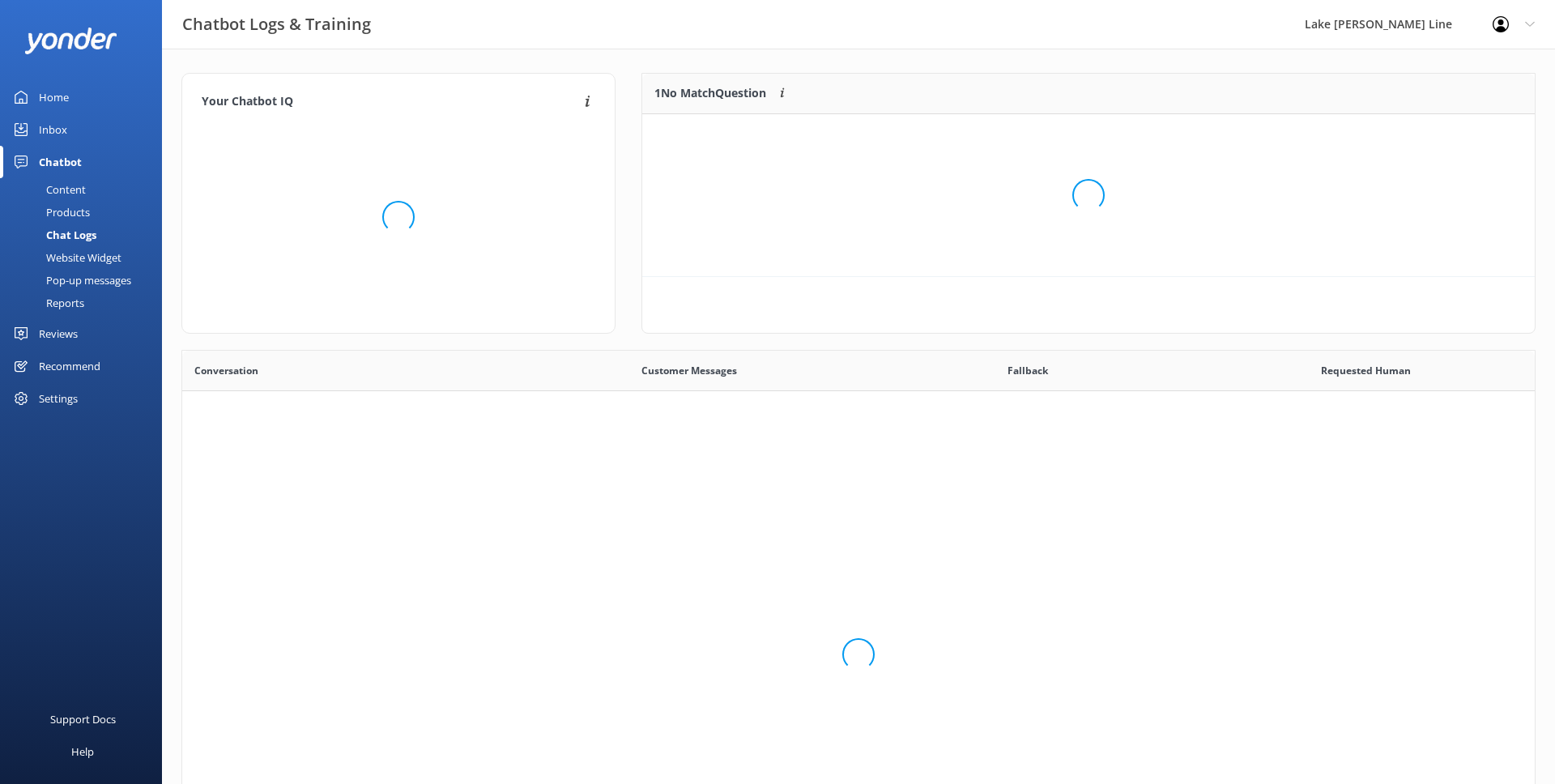
scroll to position [567, 1352]
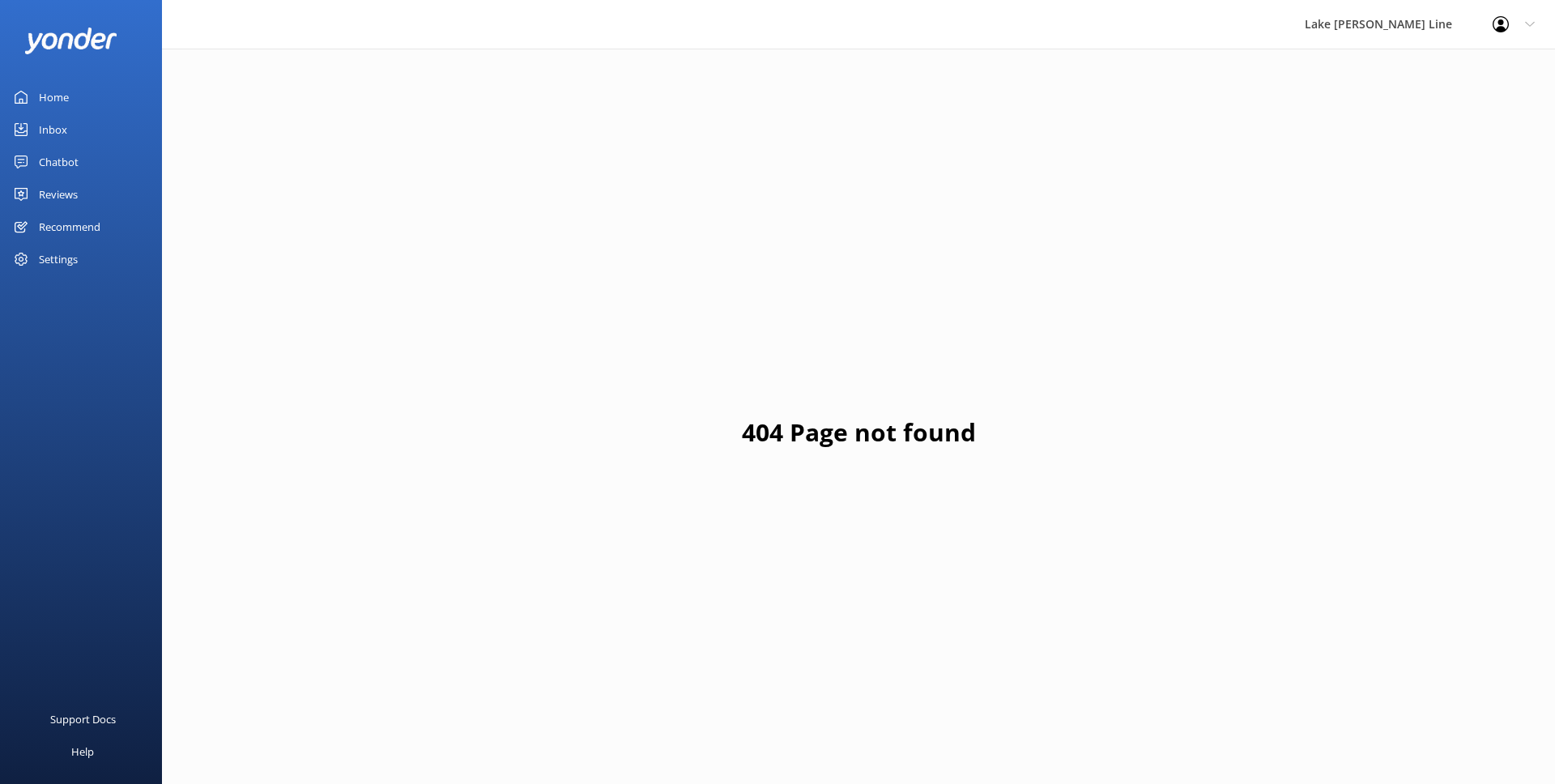
click at [83, 156] on link "Chatbot" at bounding box center [81, 161] width 162 height 33
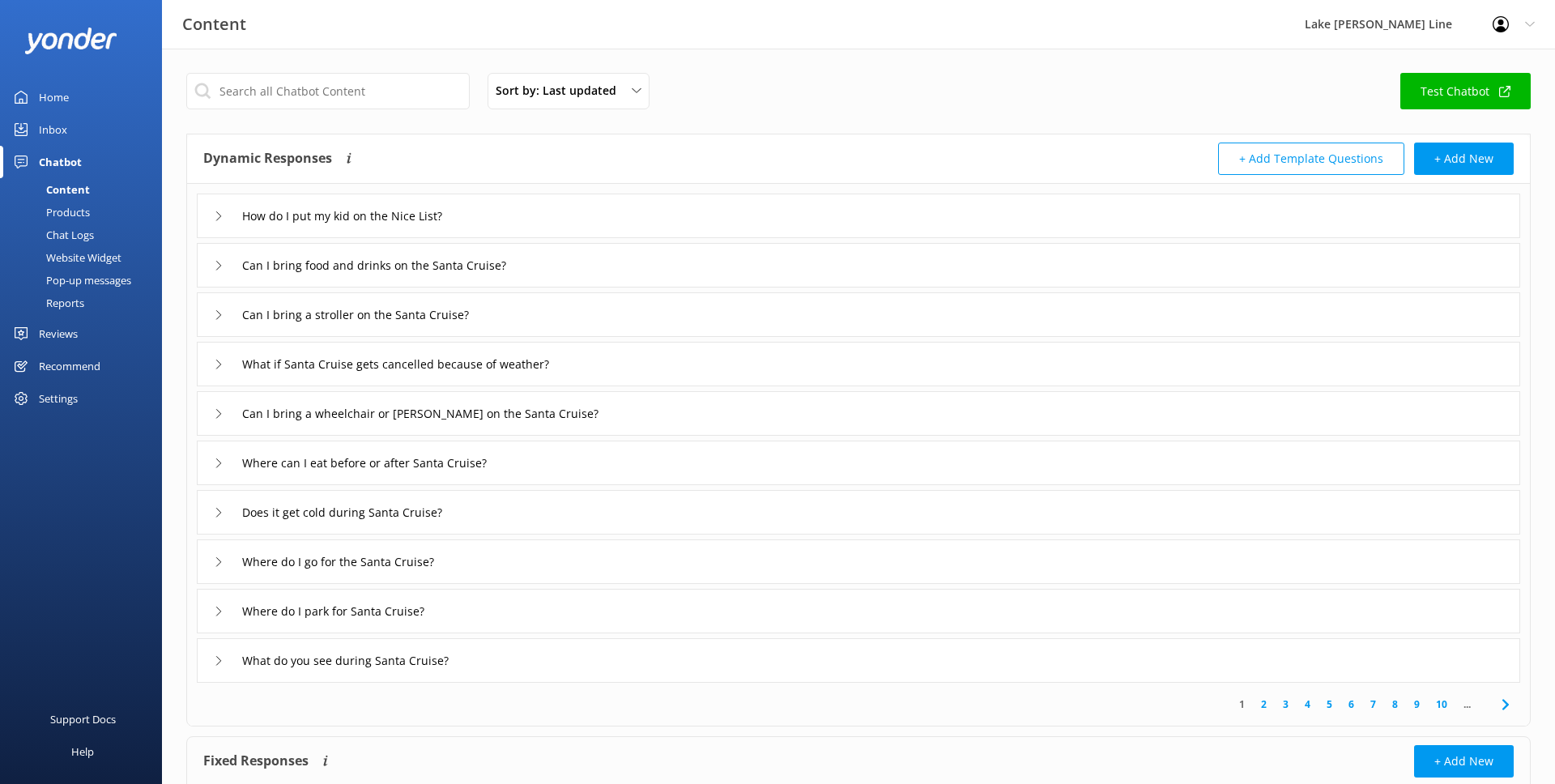
click at [87, 235] on div "Chat Logs" at bounding box center [52, 234] width 84 height 23
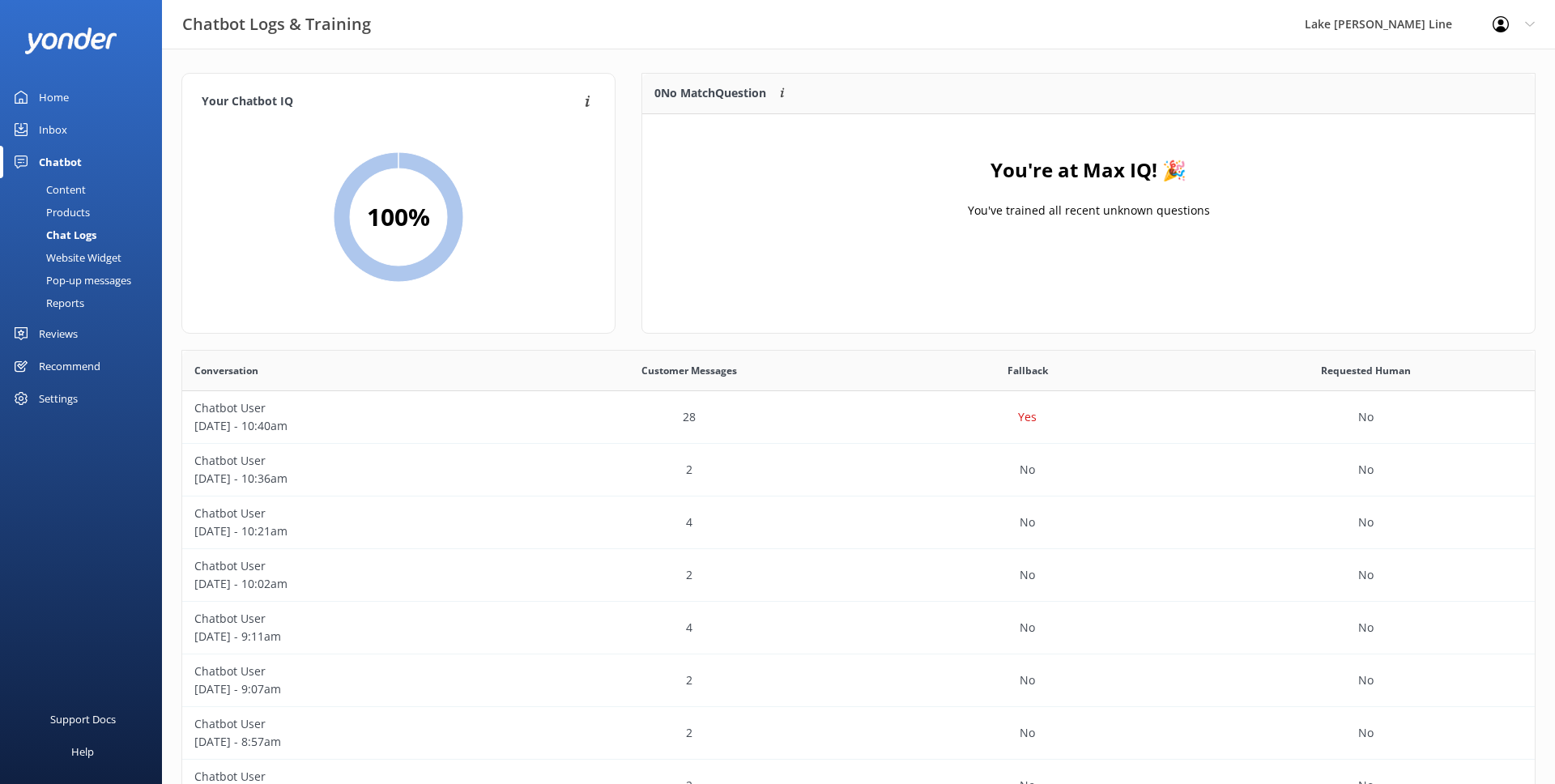
click at [68, 120] on link "Inbox" at bounding box center [81, 129] width 162 height 33
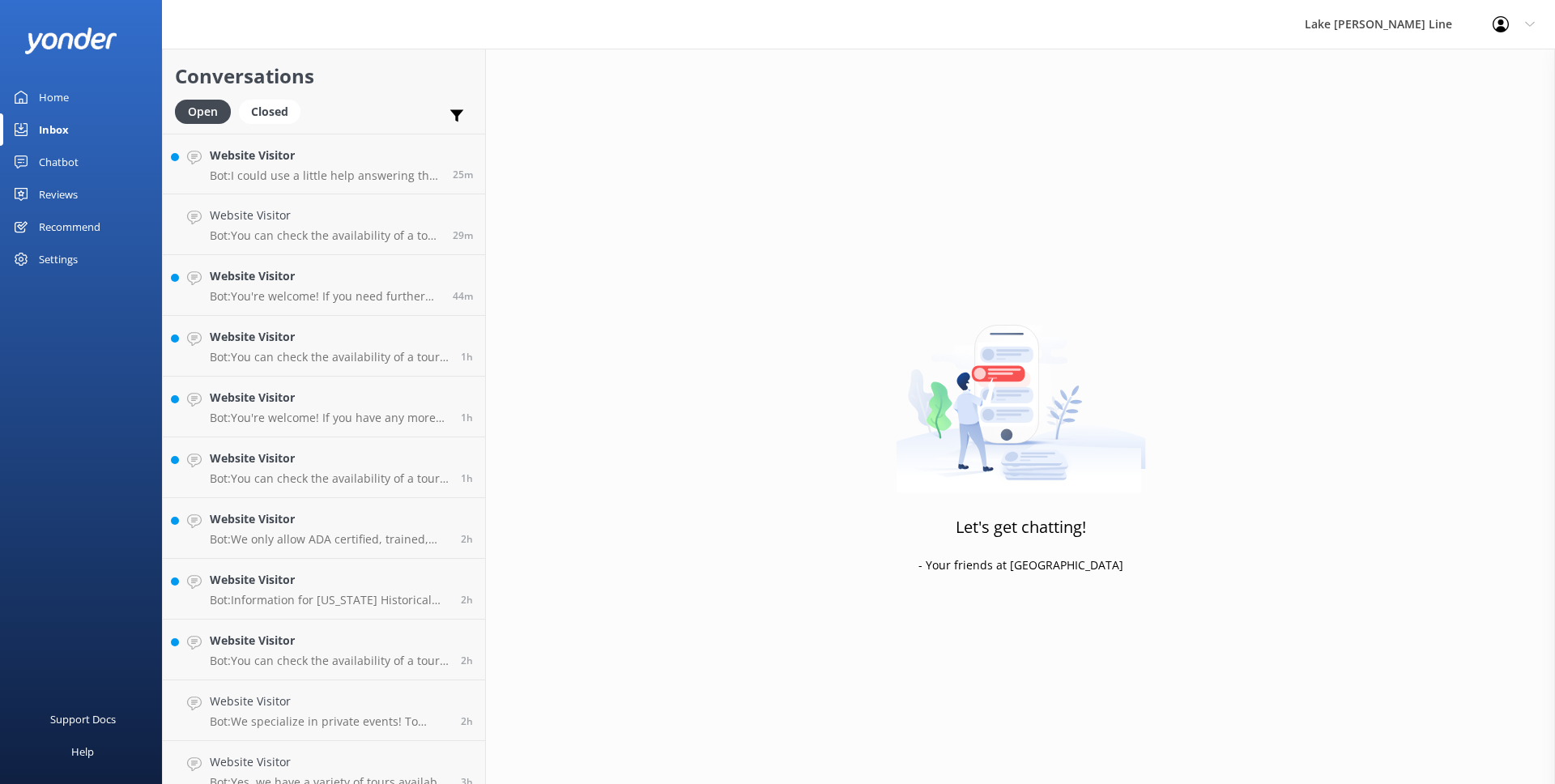
click at [52, 98] on div "Home" at bounding box center [53, 97] width 30 height 33
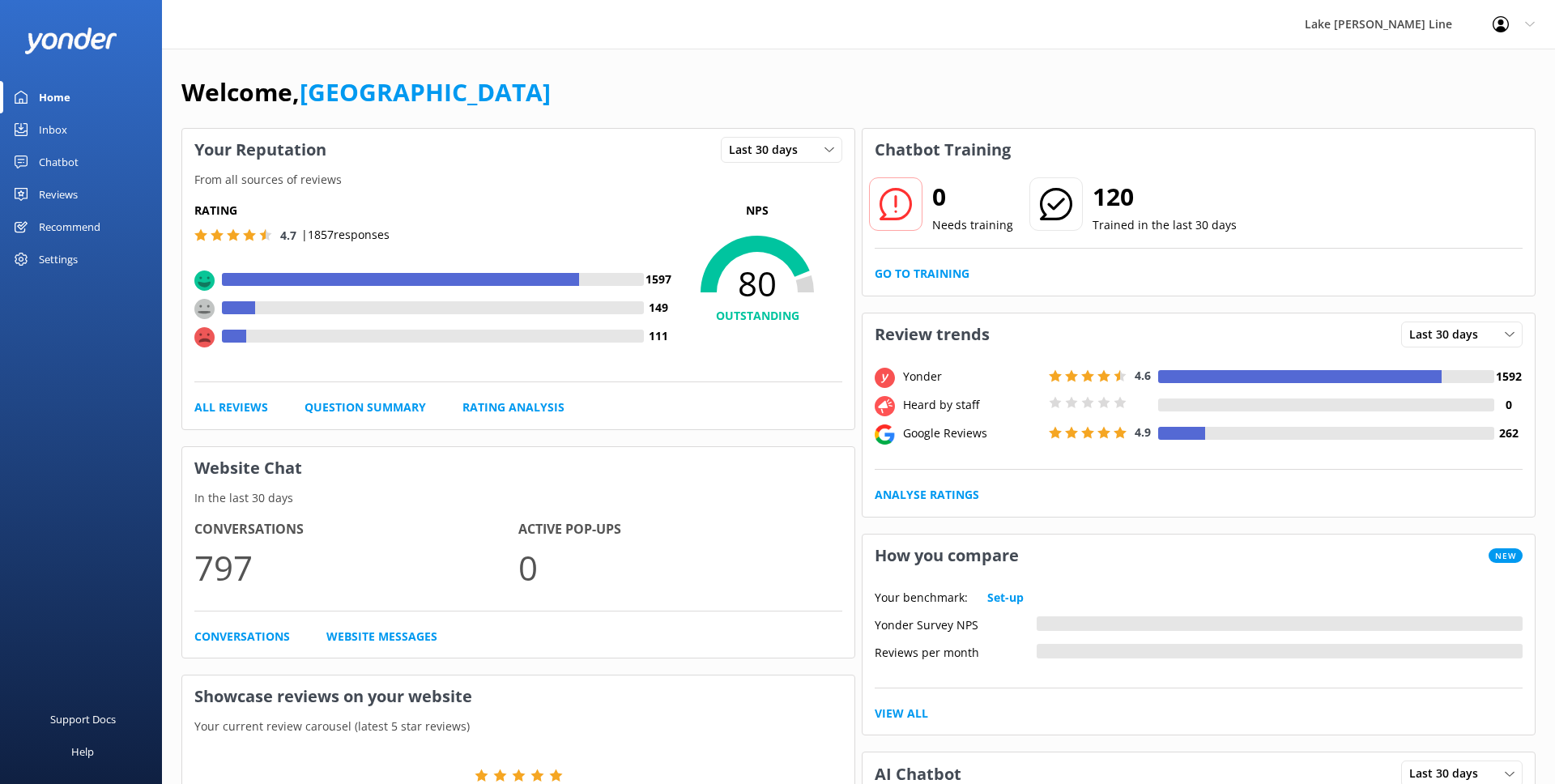
click at [44, 173] on div "Chatbot" at bounding box center [58, 161] width 39 height 33
